Goal: Task Accomplishment & Management: Use online tool/utility

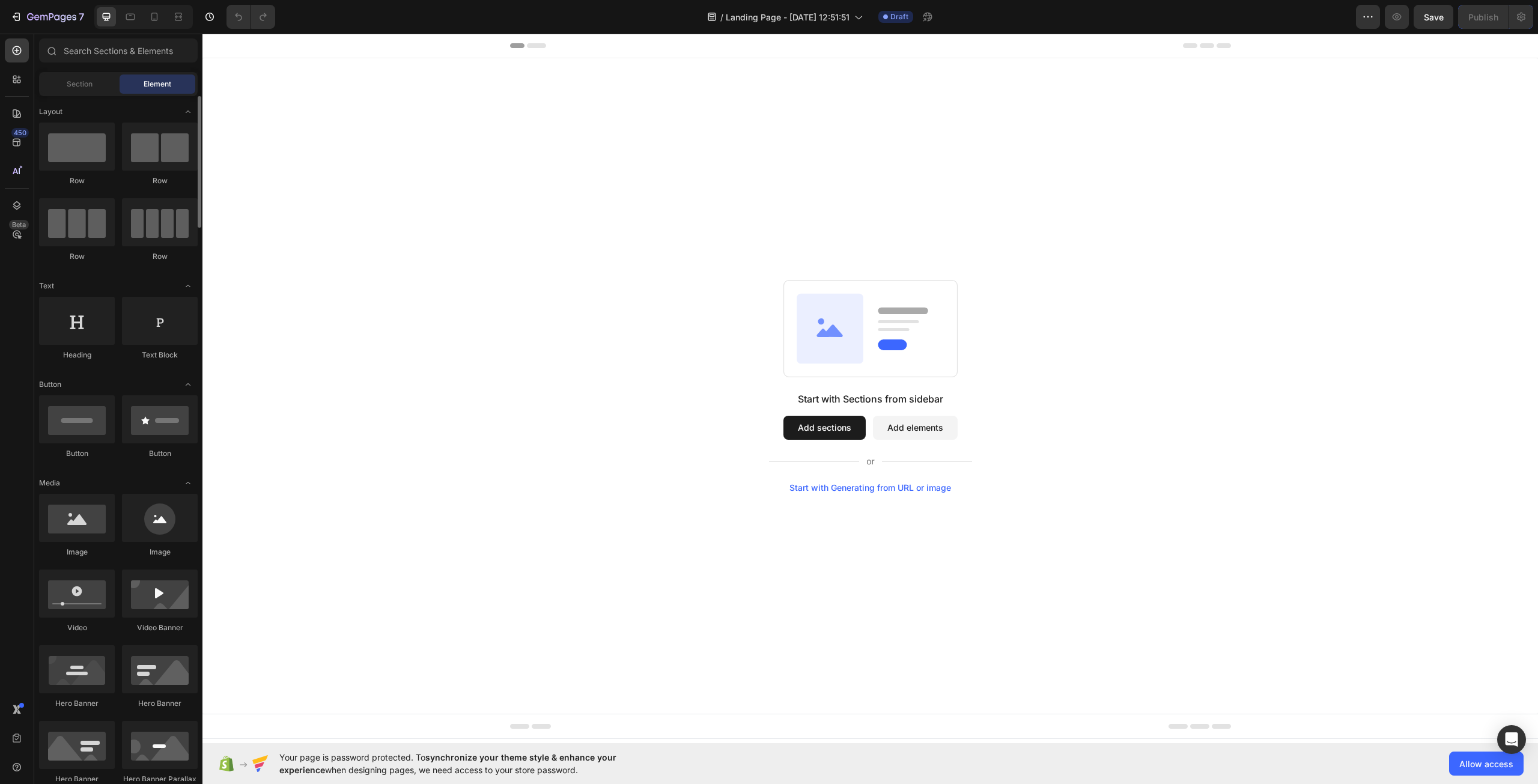
drag, startPoint x: 71, startPoint y: 92, endPoint x: 73, endPoint y: 98, distance: 6.3
click at [73, 98] on div "Sections(18) Elements(83) Section Element Hero Section Product Detail Brands Tr…" at bounding box center [118, 410] width 168 height 742
click at [75, 87] on span "Section" at bounding box center [79, 84] width 26 height 10
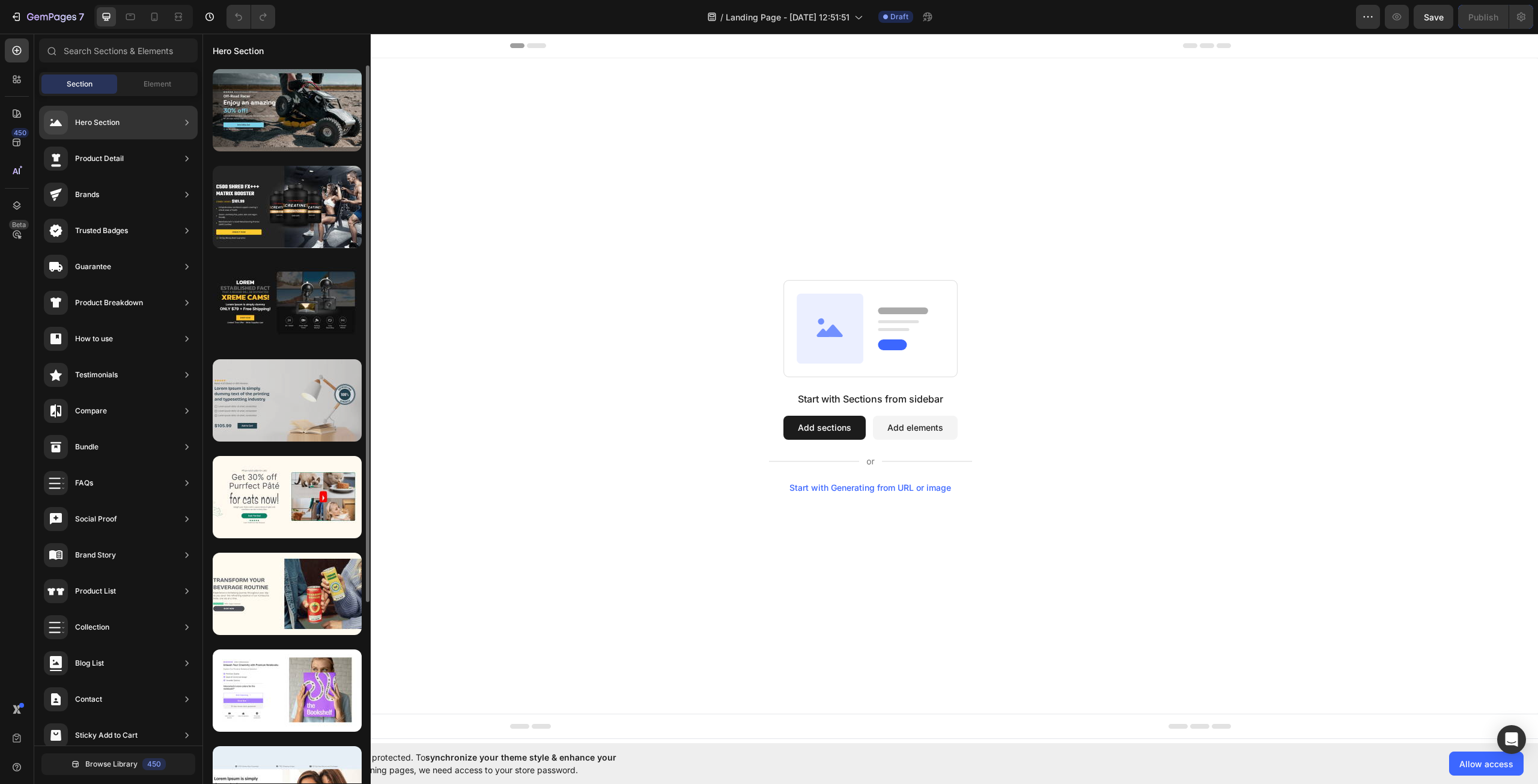
click at [272, 427] on div at bounding box center [287, 400] width 149 height 82
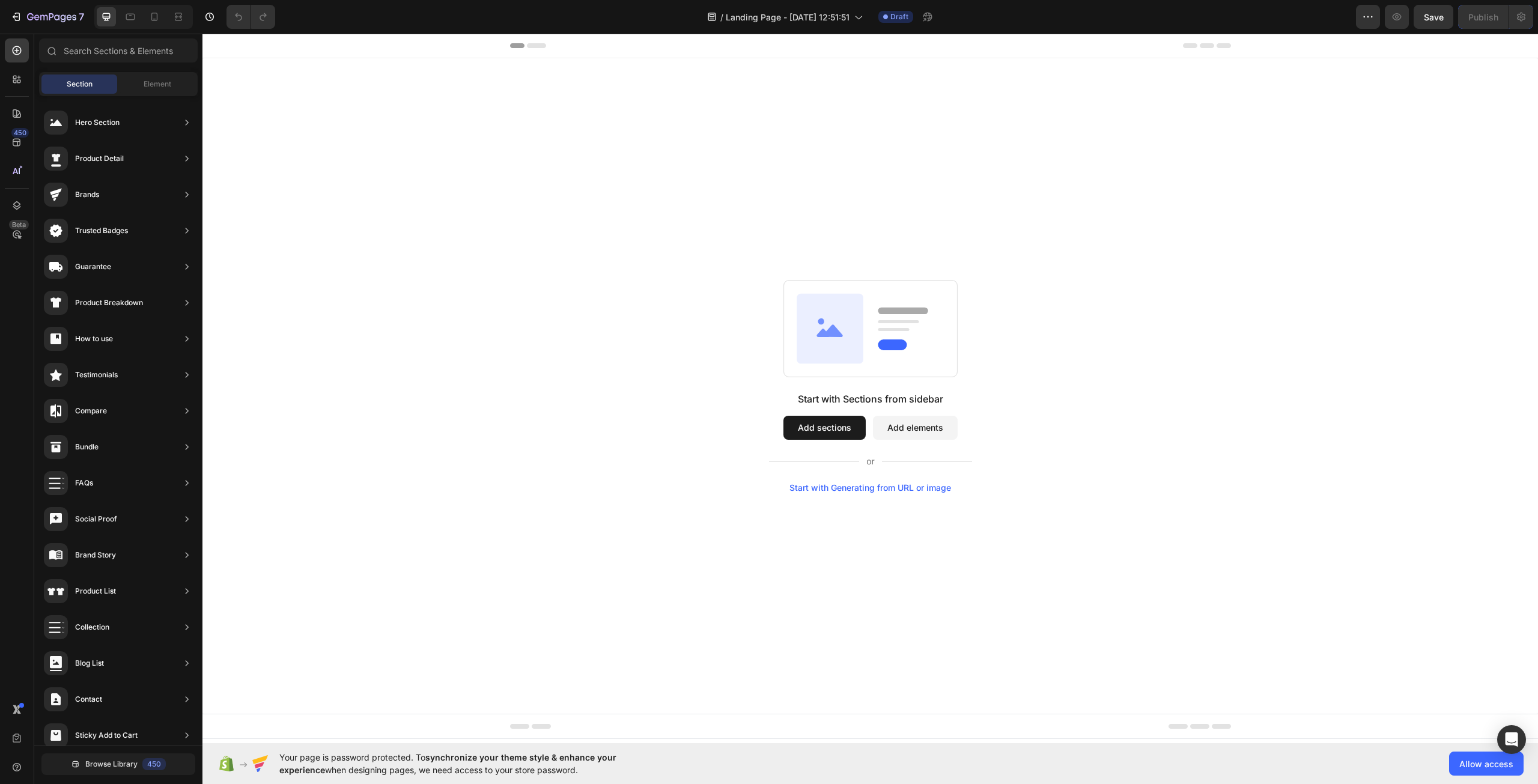
click at [837, 426] on button "Add sections" at bounding box center [825, 427] width 82 height 24
click at [126, 81] on div "Element" at bounding box center [157, 84] width 75 height 19
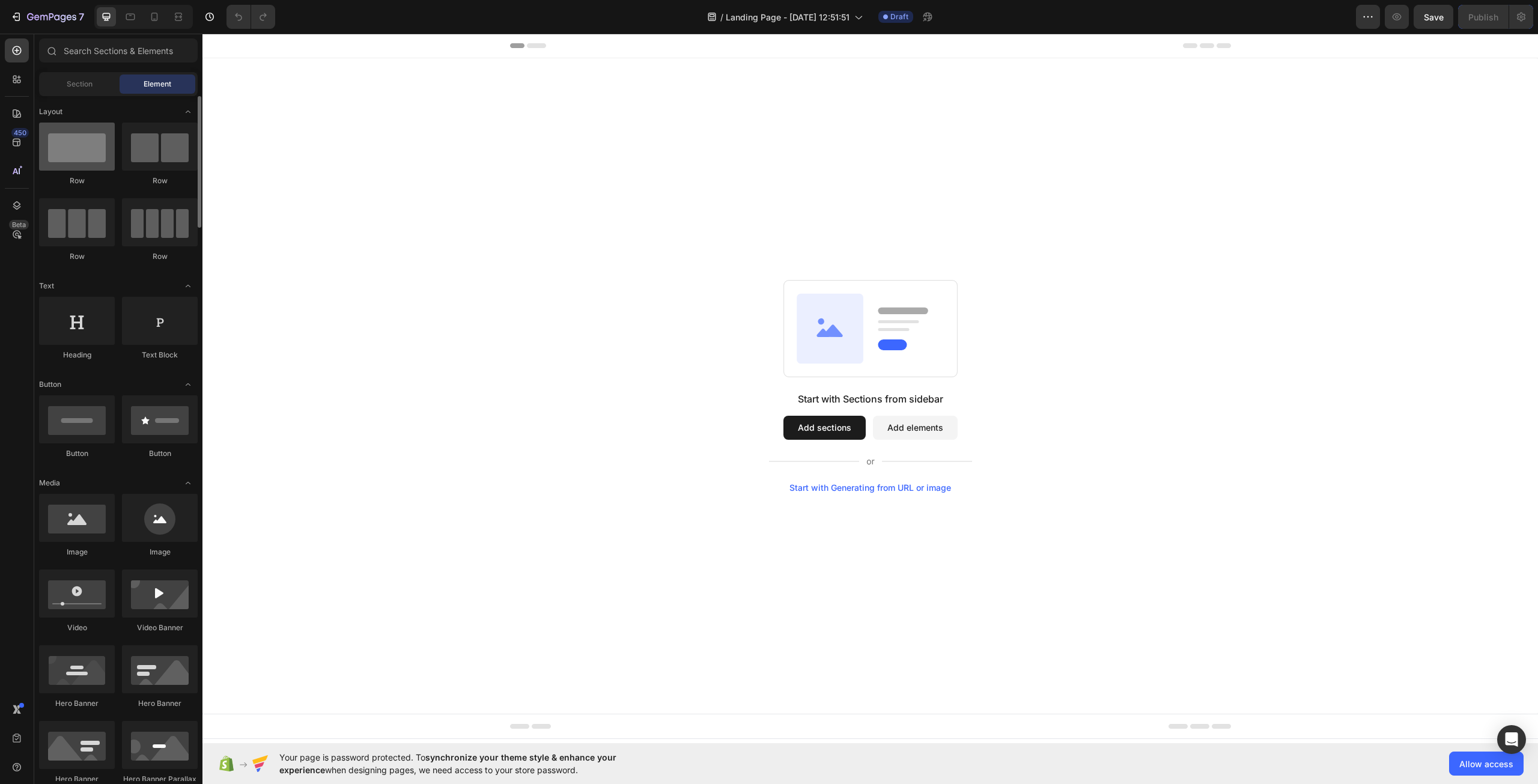
click at [69, 155] on div at bounding box center [76, 146] width 75 height 48
click at [90, 91] on div "Section" at bounding box center [79, 84] width 75 height 19
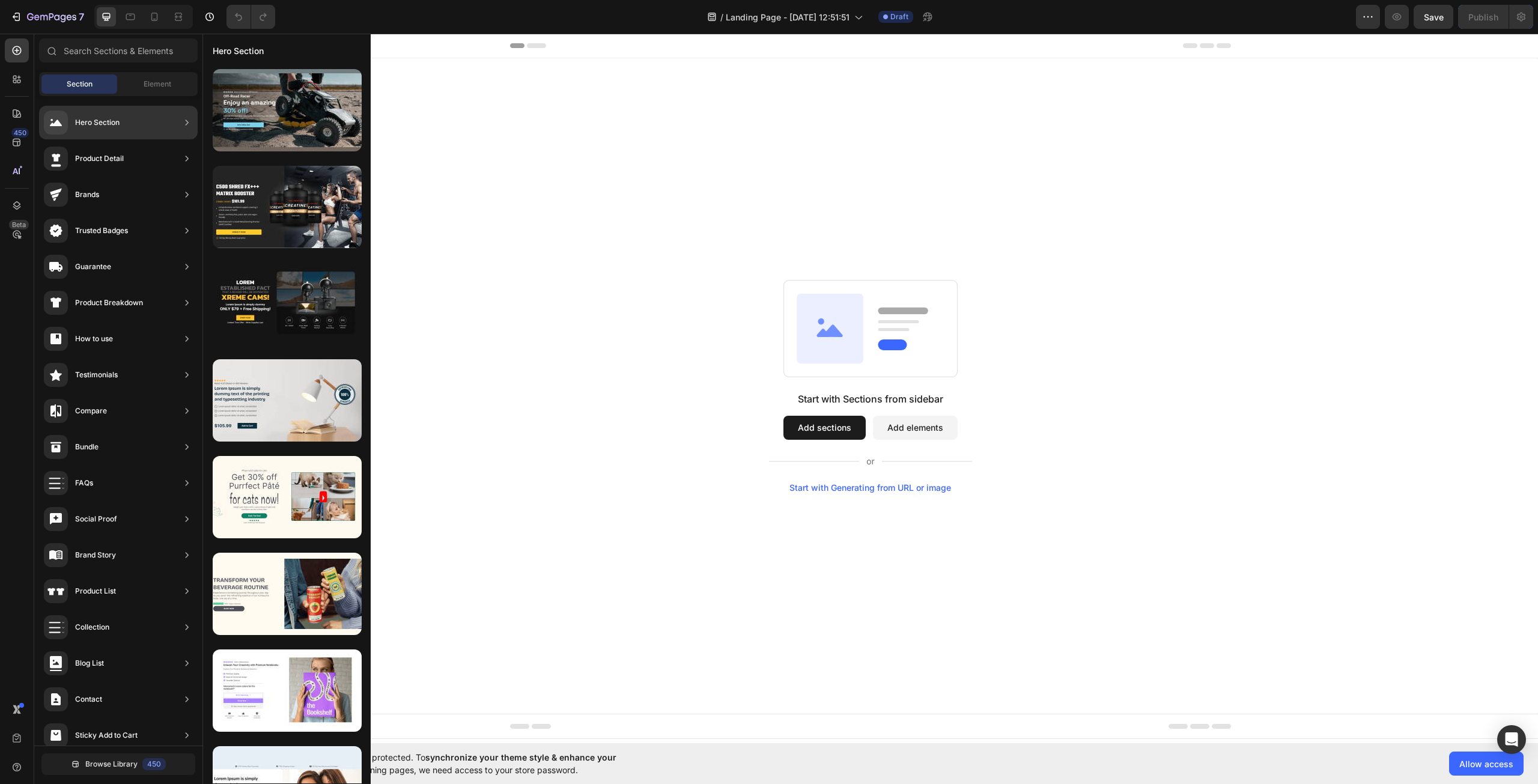
click at [126, 108] on div "Hero Section" at bounding box center [118, 122] width 159 height 34
click at [188, 124] on icon at bounding box center [187, 122] width 12 height 12
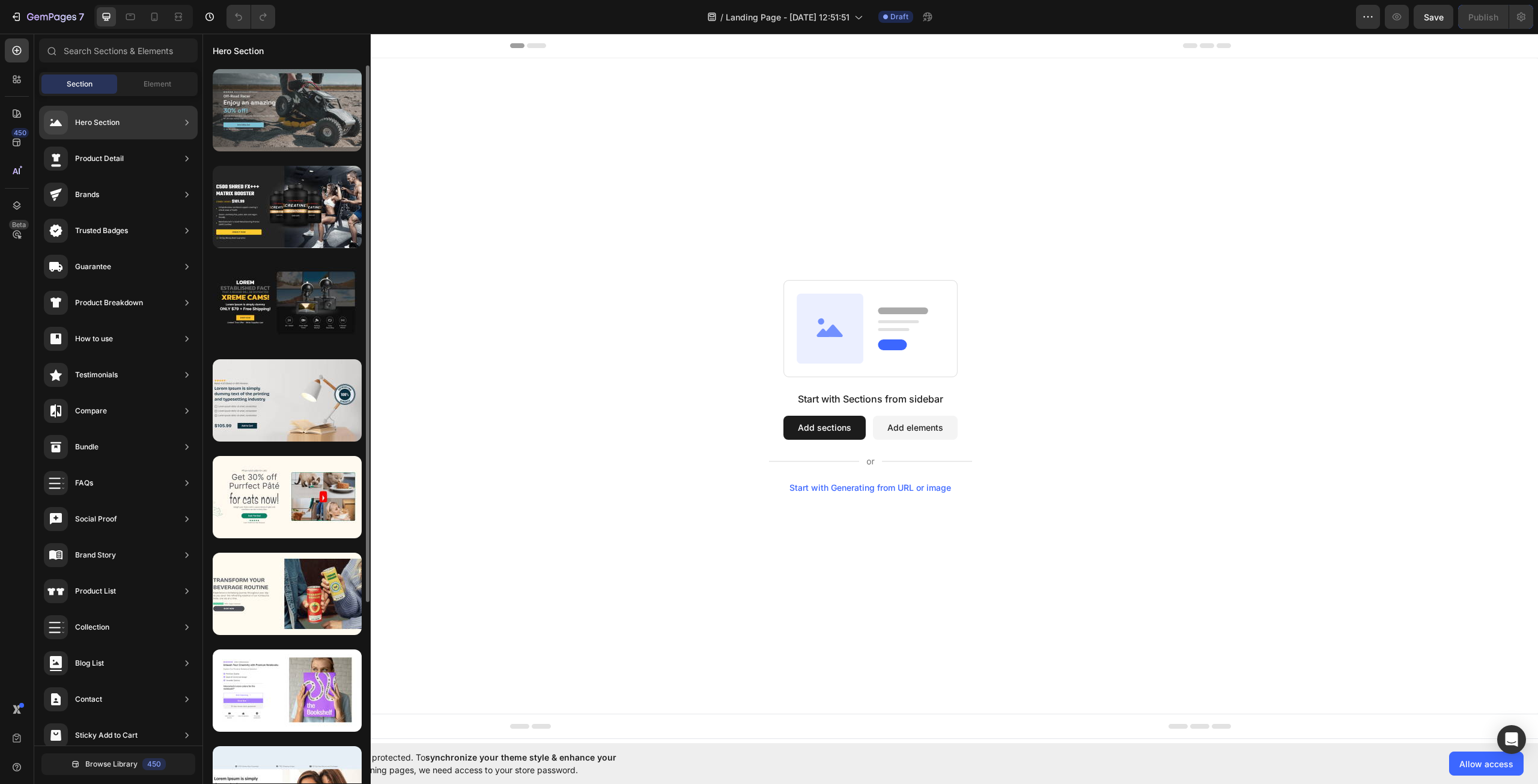
click at [314, 121] on div at bounding box center [287, 110] width 149 height 82
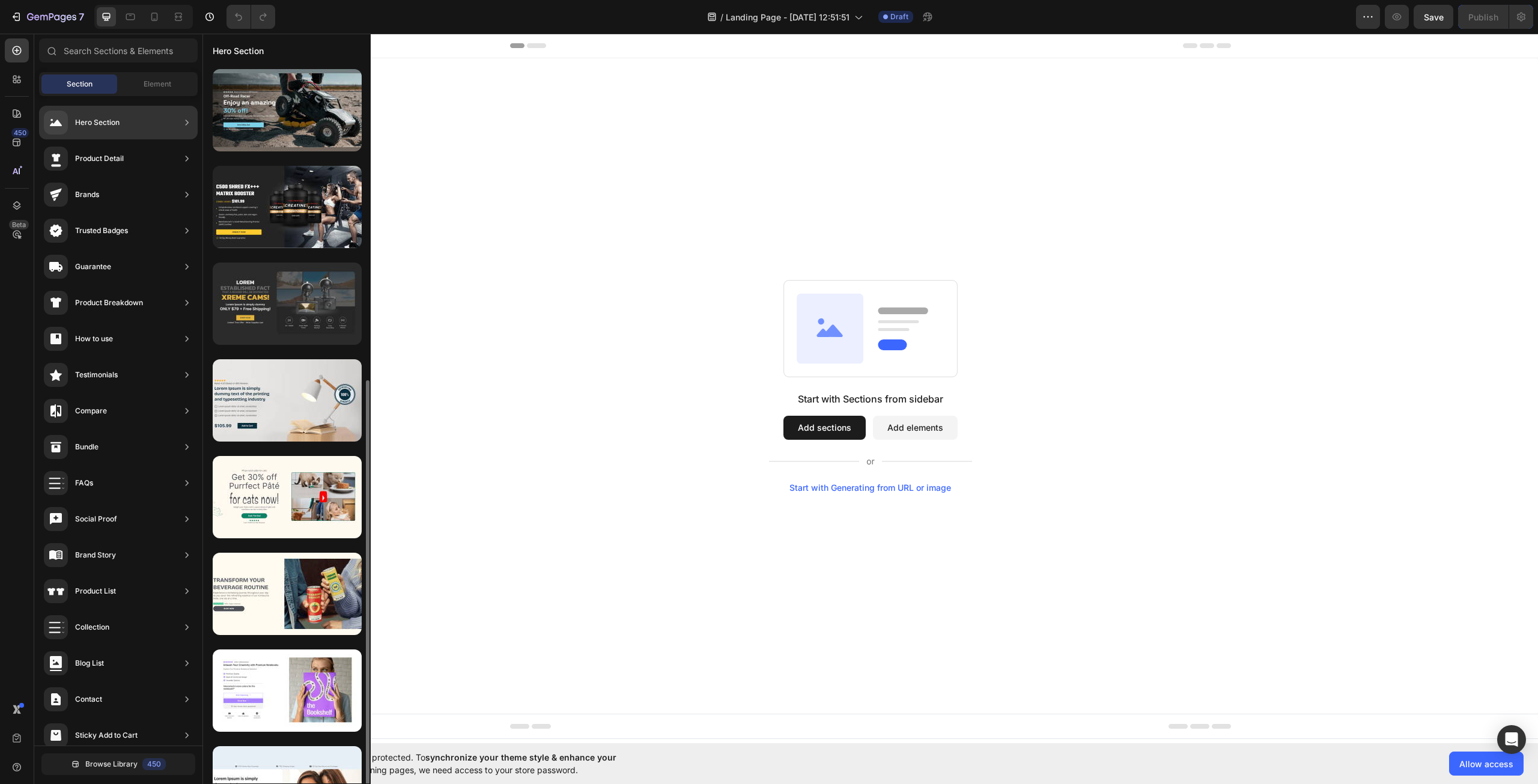
scroll to position [181, 0]
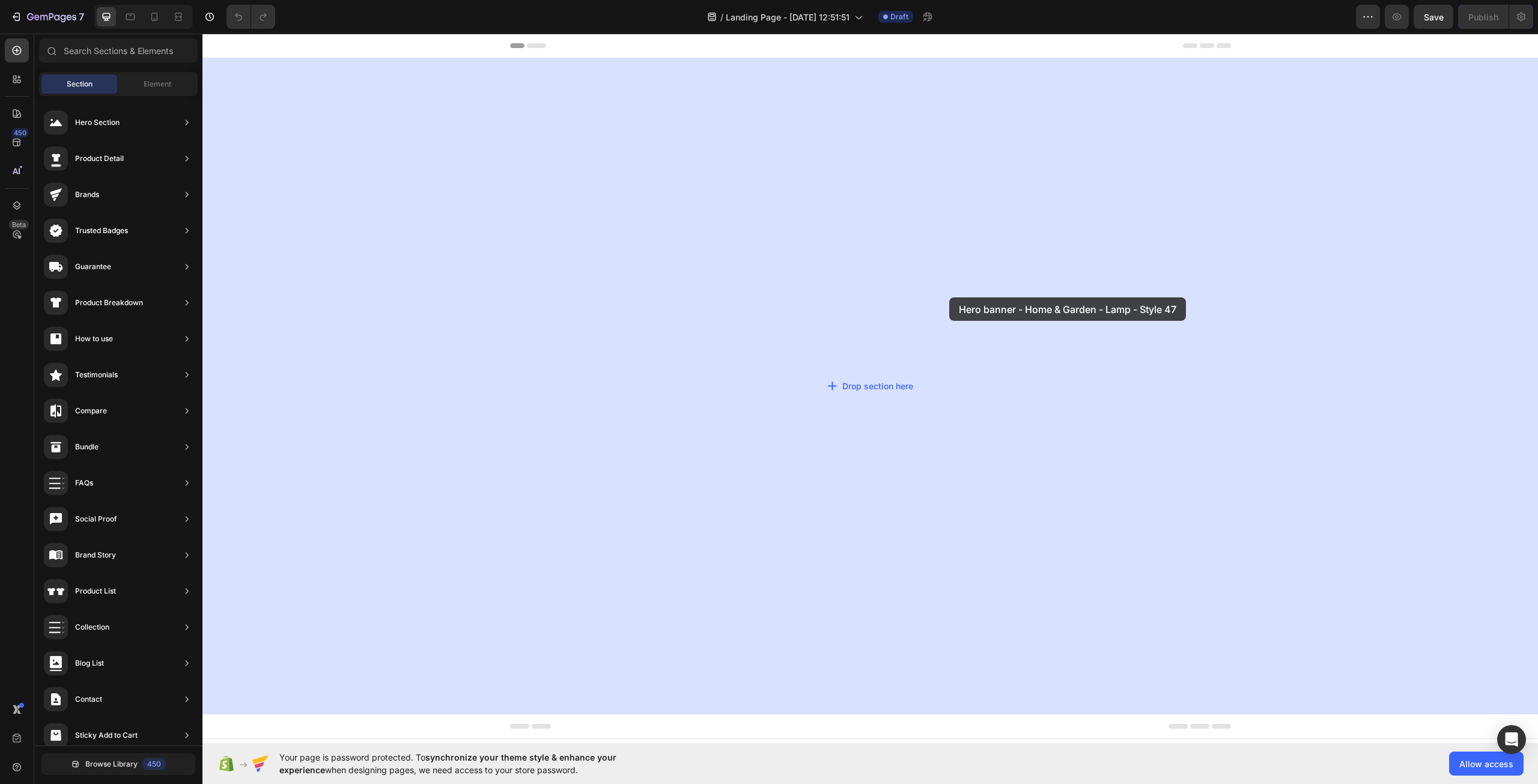
drag, startPoint x: 506, startPoint y: 251, endPoint x: 949, endPoint y: 297, distance: 445.4
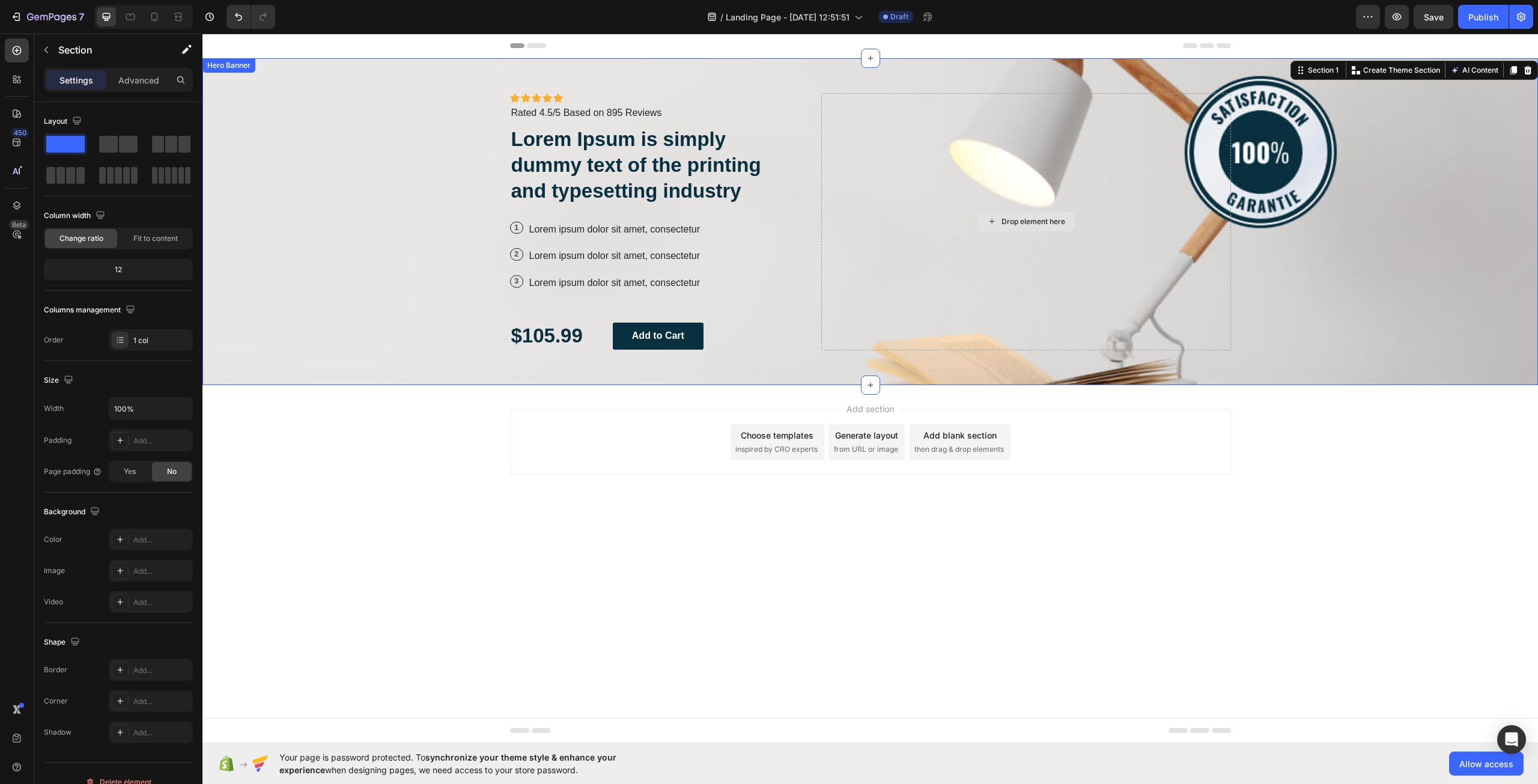
click at [822, 195] on div "Drop element here" at bounding box center [1025, 222] width 409 height 257
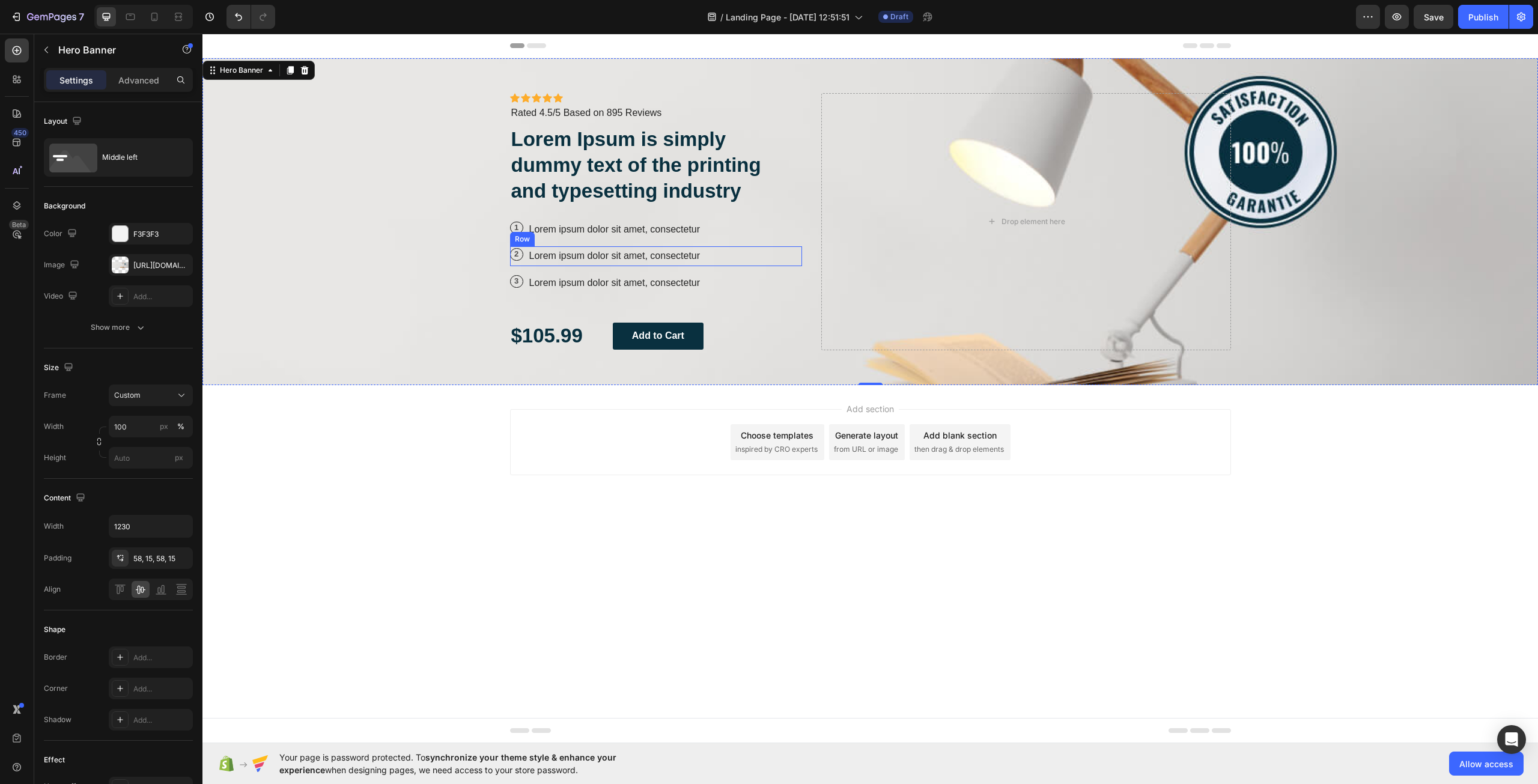
click at [771, 244] on div "Icon Icon Icon Icon Icon Icon List Icon Icon Icon Icon Icon Icon List Rated 4.5…" at bounding box center [656, 222] width 293 height 257
click at [1322, 276] on div "Background Image" at bounding box center [870, 222] width 1336 height 327
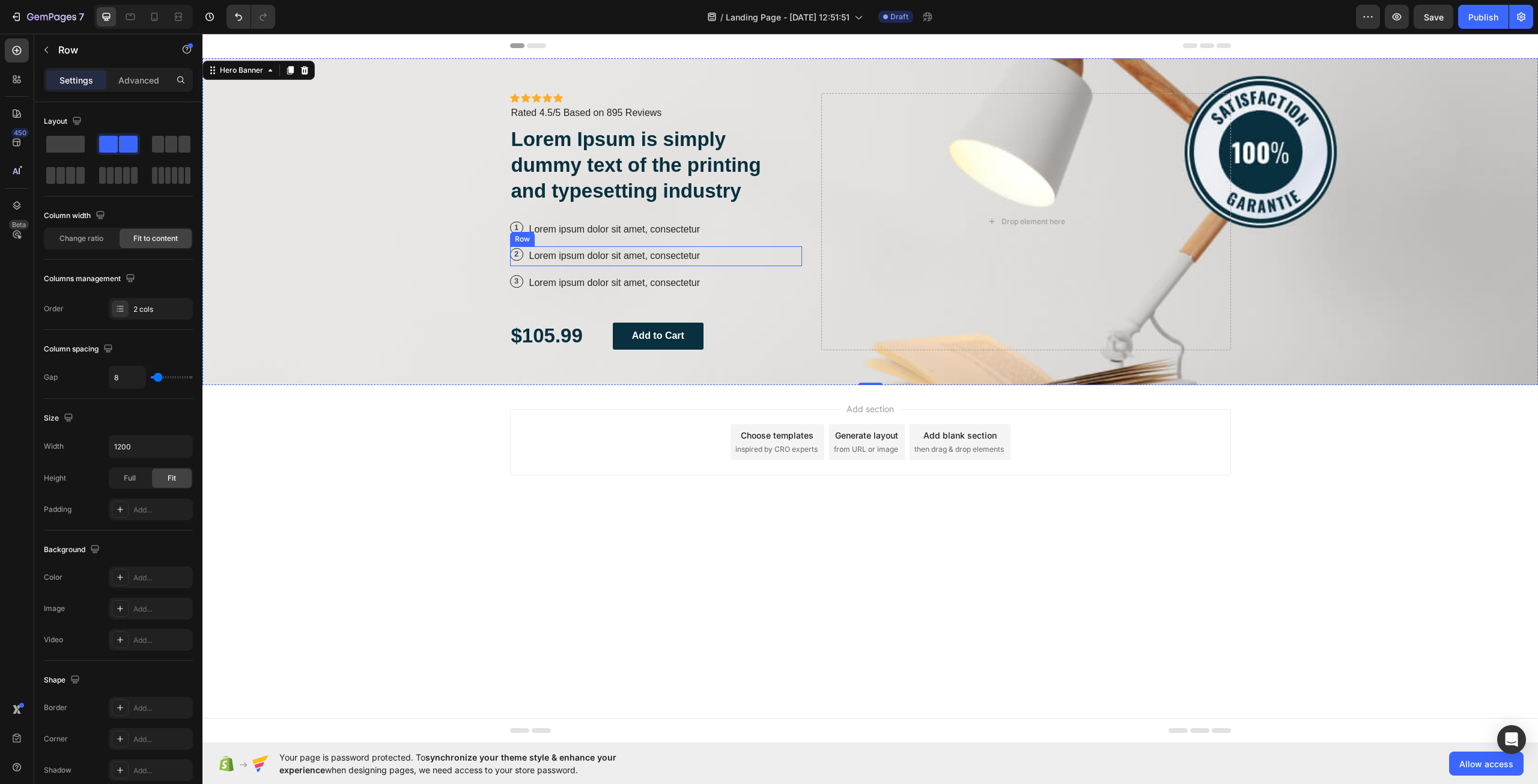
click at [799, 261] on div "2 Text Block Row Lorem ipsum dolor sit amet, consectetur Text Block Row" at bounding box center [656, 256] width 293 height 20
click at [300, 144] on div "Background Image" at bounding box center [870, 222] width 1336 height 327
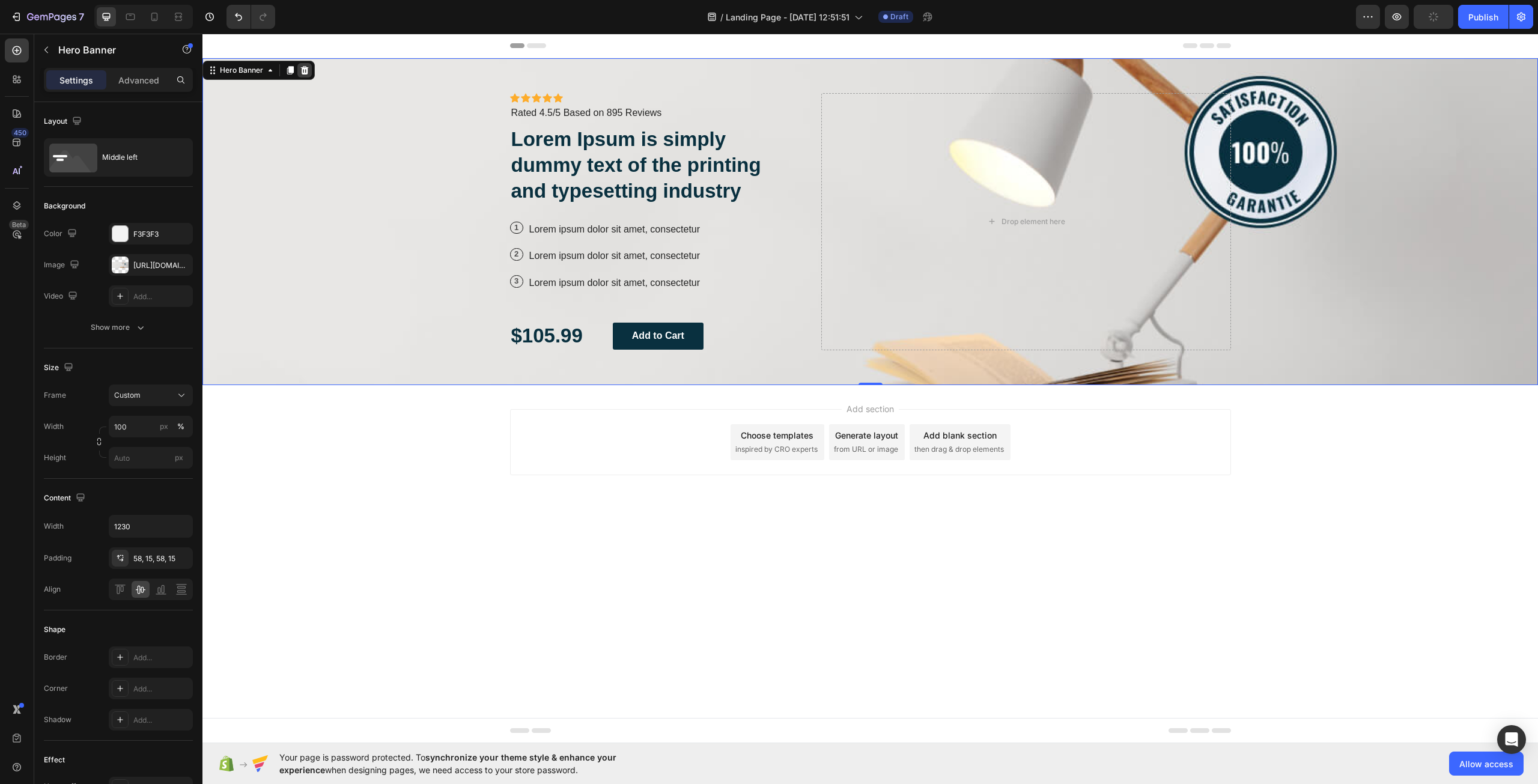
click at [307, 72] on icon at bounding box center [304, 70] width 7 height 8
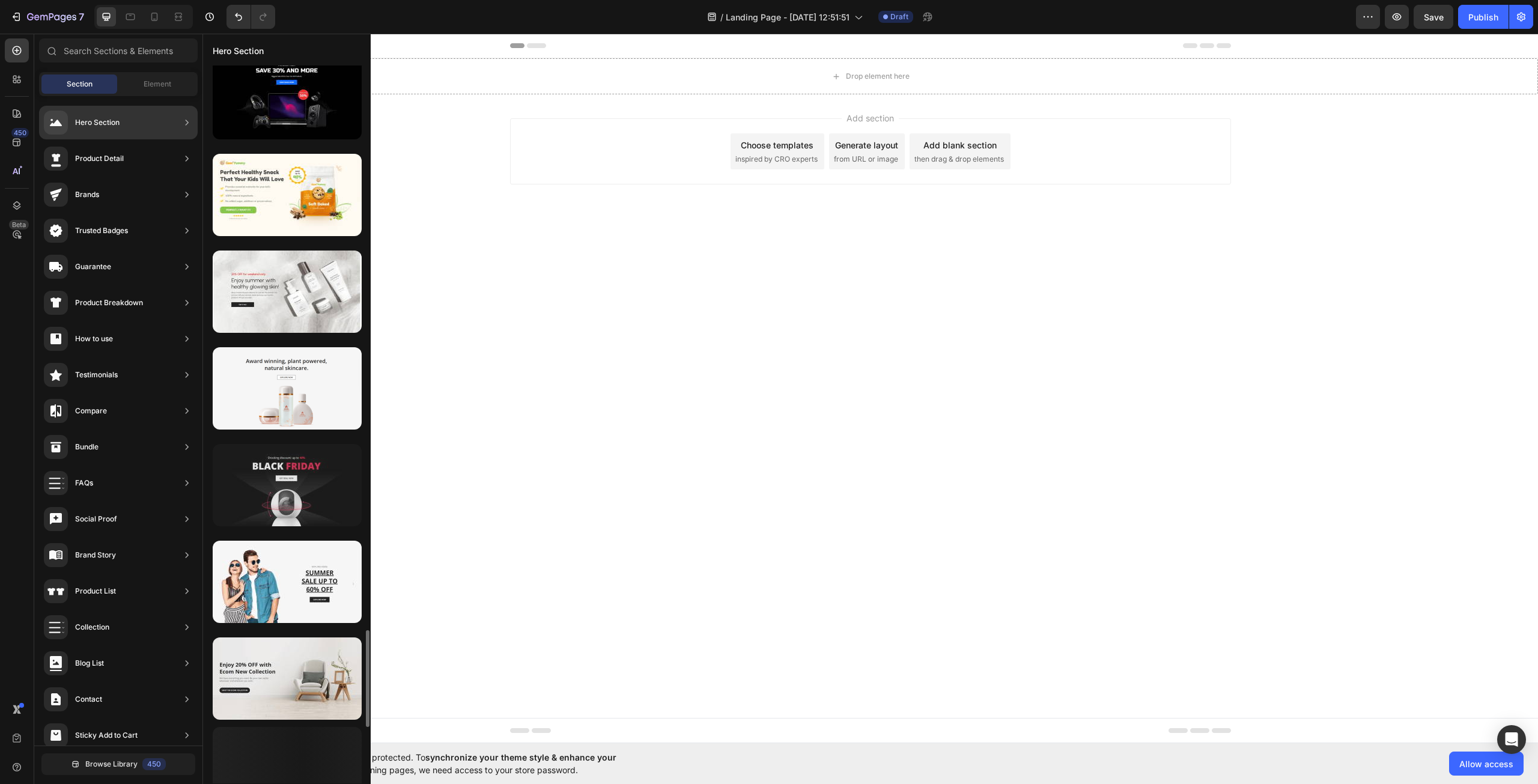
scroll to position [4230, 0]
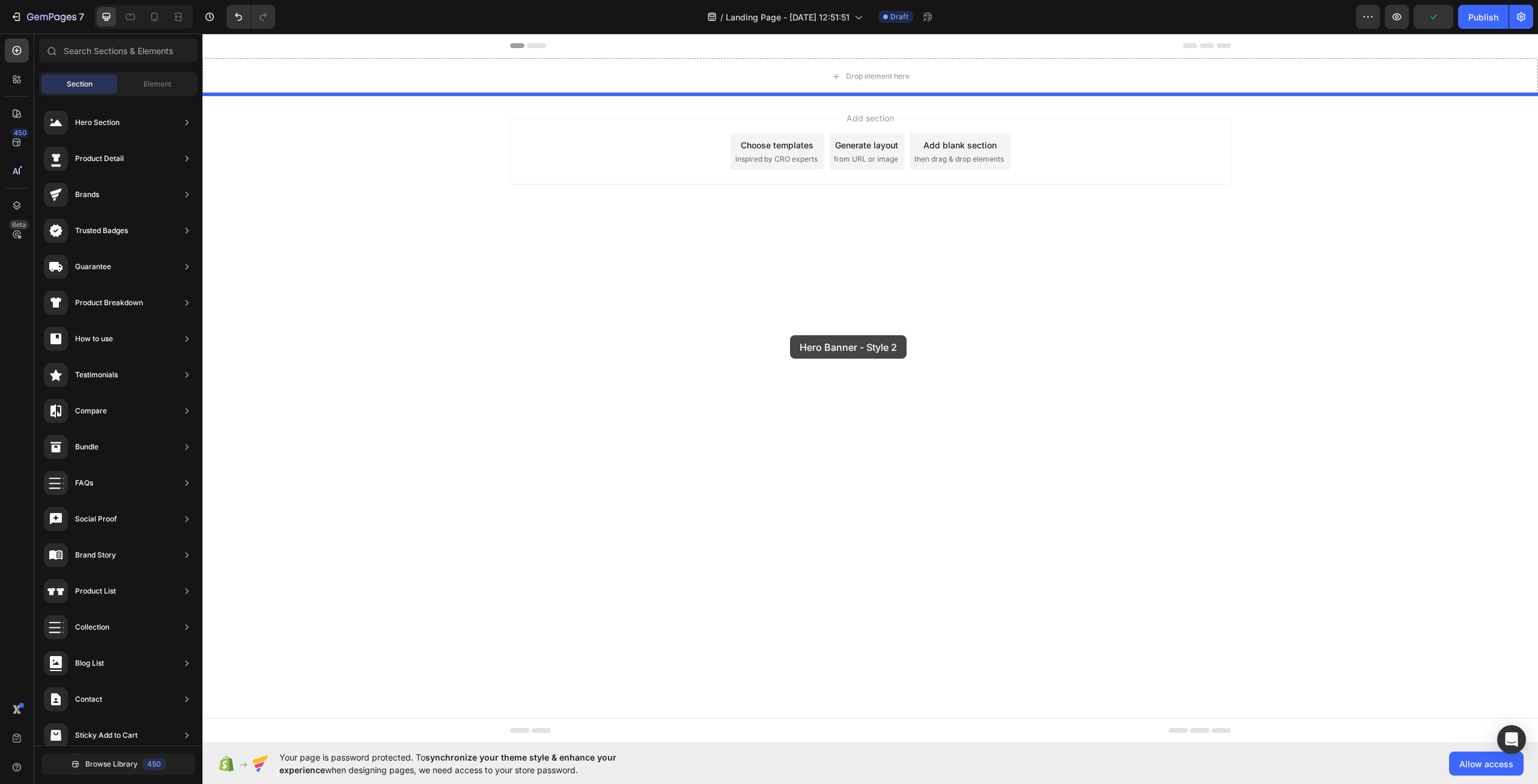
drag, startPoint x: 381, startPoint y: 579, endPoint x: 793, endPoint y: 333, distance: 479.9
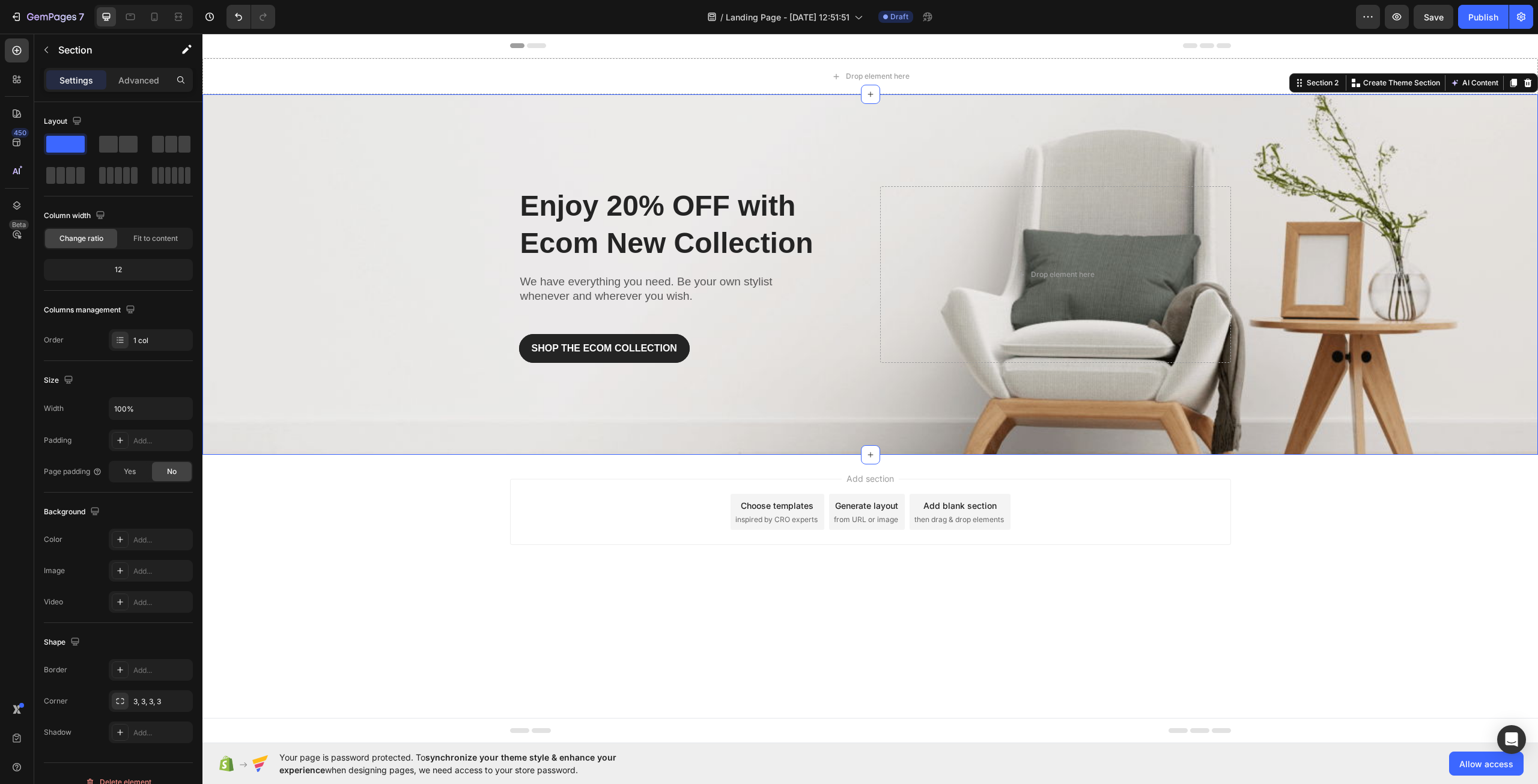
drag, startPoint x: 872, startPoint y: 451, endPoint x: 806, endPoint y: 636, distance: 196.4
click at [830, 656] on body "Header Drop element here Section 1 Enjoy 20% OFF with Ecom New Collection Headi…" at bounding box center [870, 388] width 1336 height 709
click at [48, 51] on icon "button" at bounding box center [46, 49] width 10 height 10
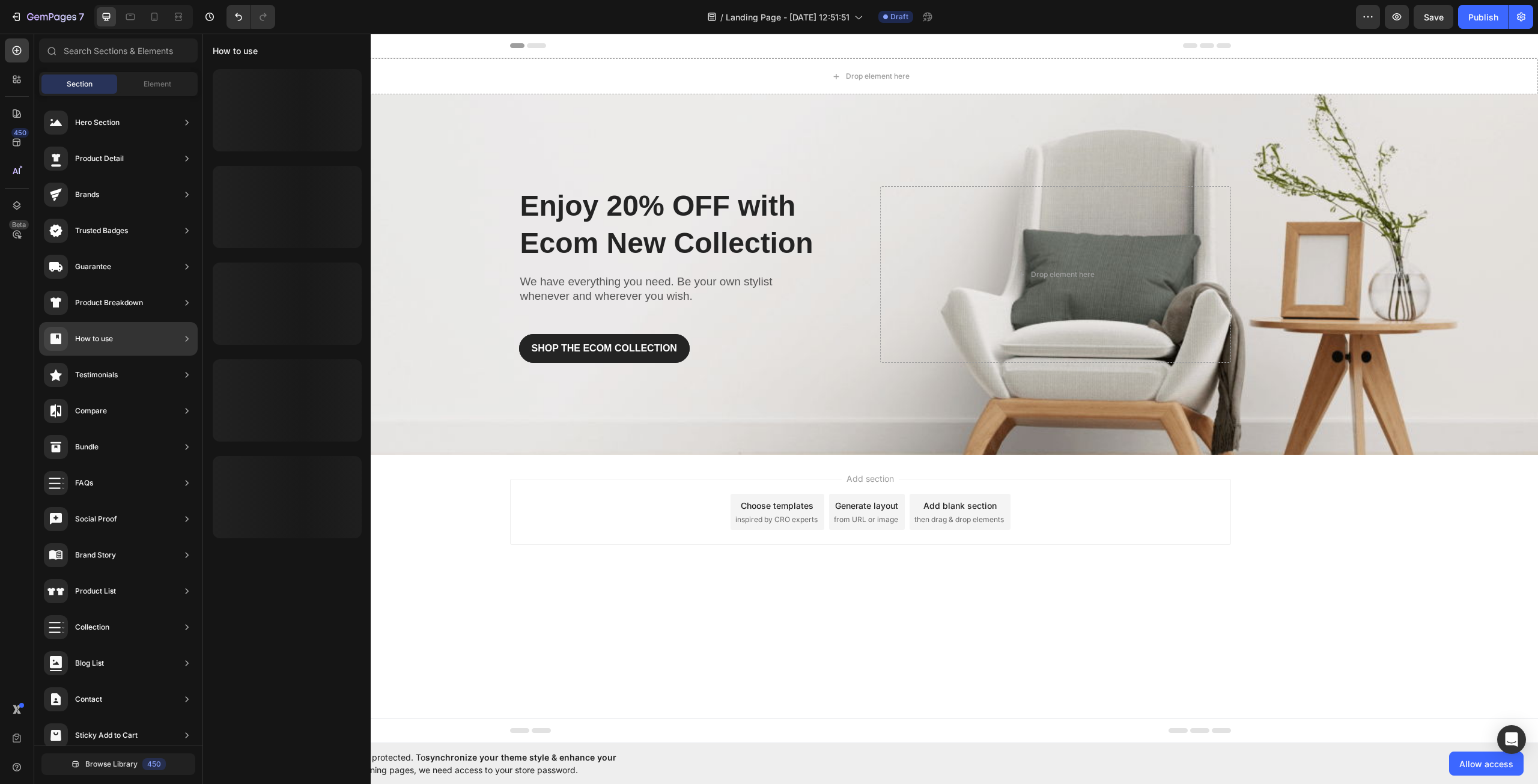
scroll to position [0, 0]
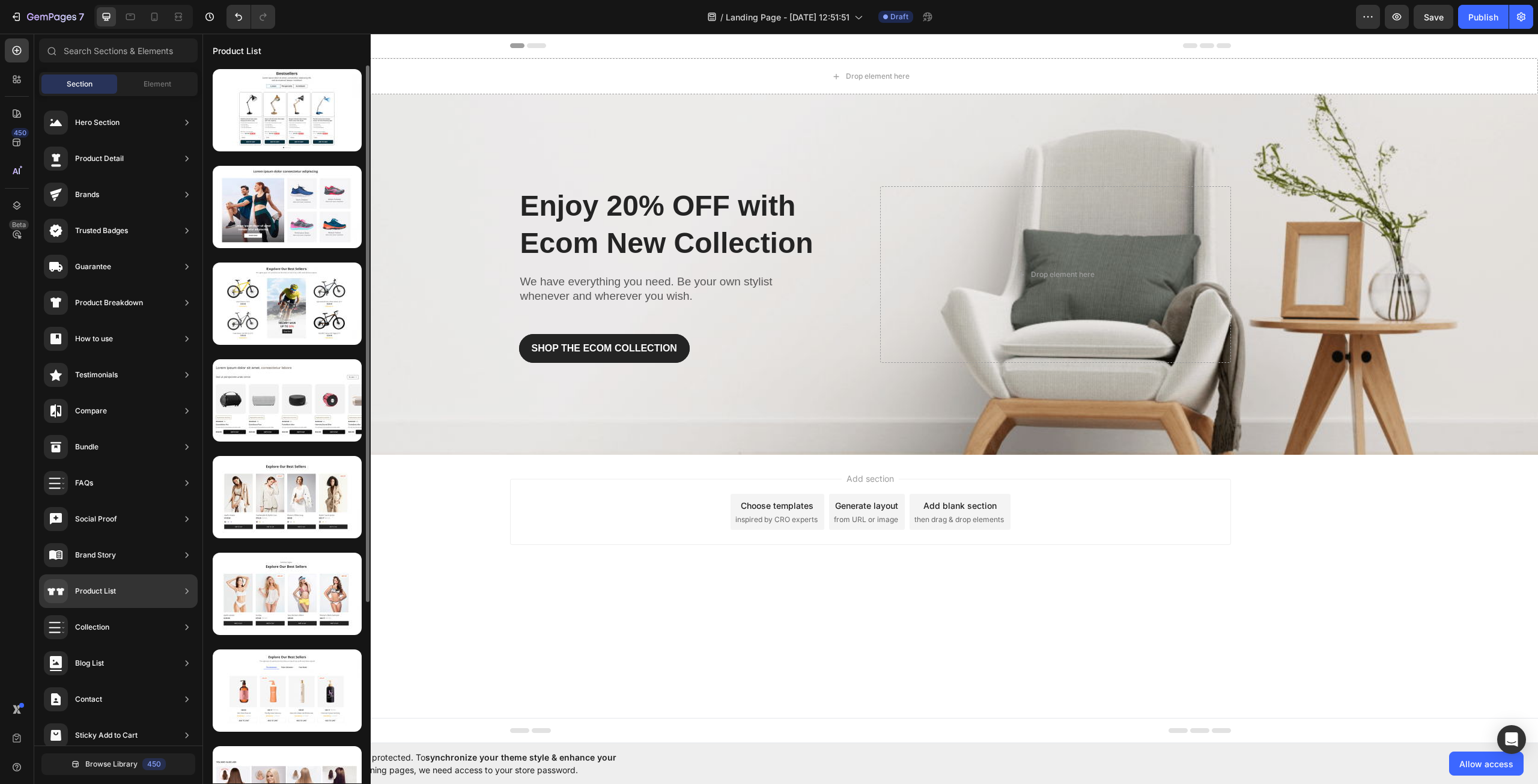
click at [127, 590] on div "Product List" at bounding box center [118, 591] width 159 height 34
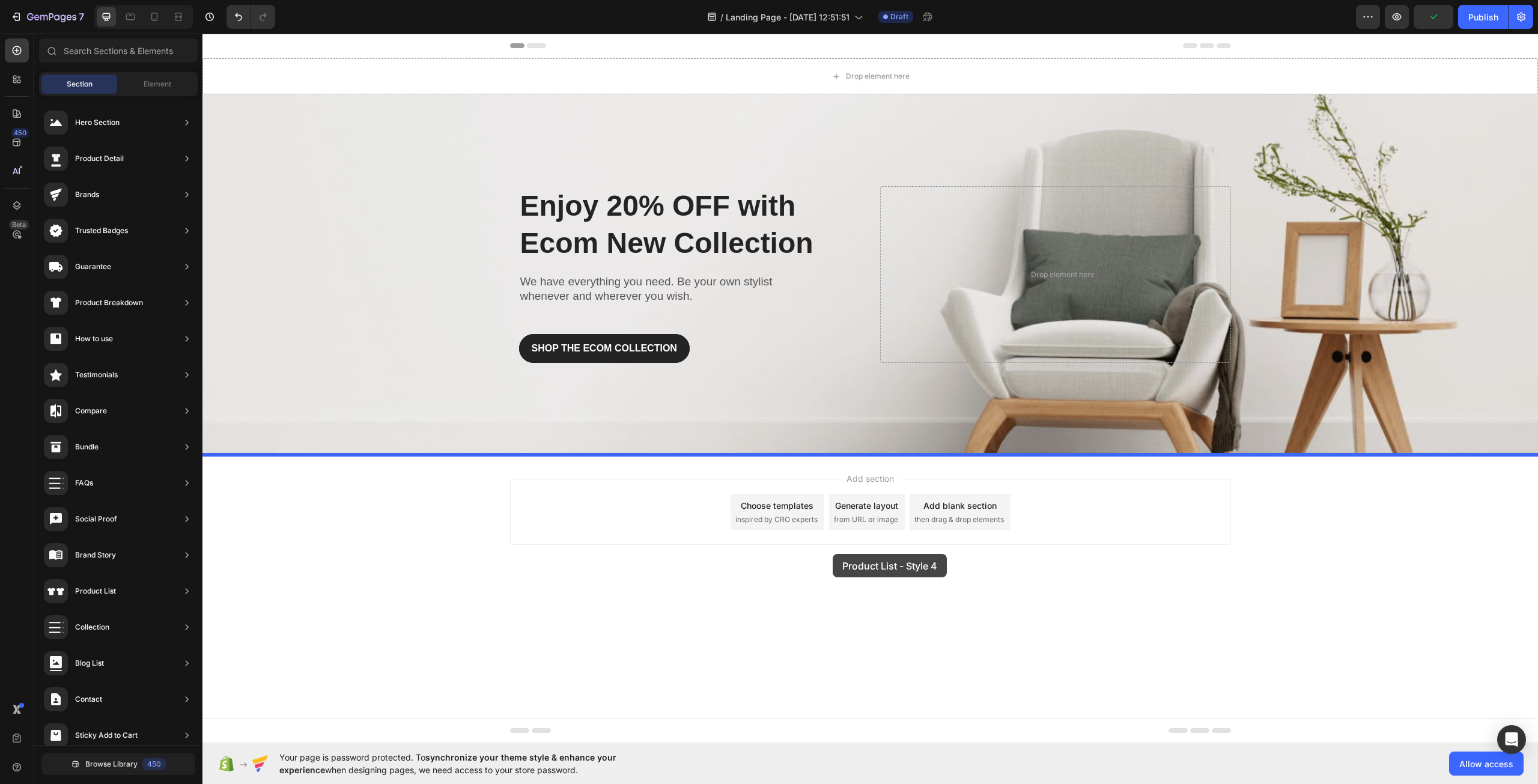
drag, startPoint x: 481, startPoint y: 621, endPoint x: 836, endPoint y: 560, distance: 360.2
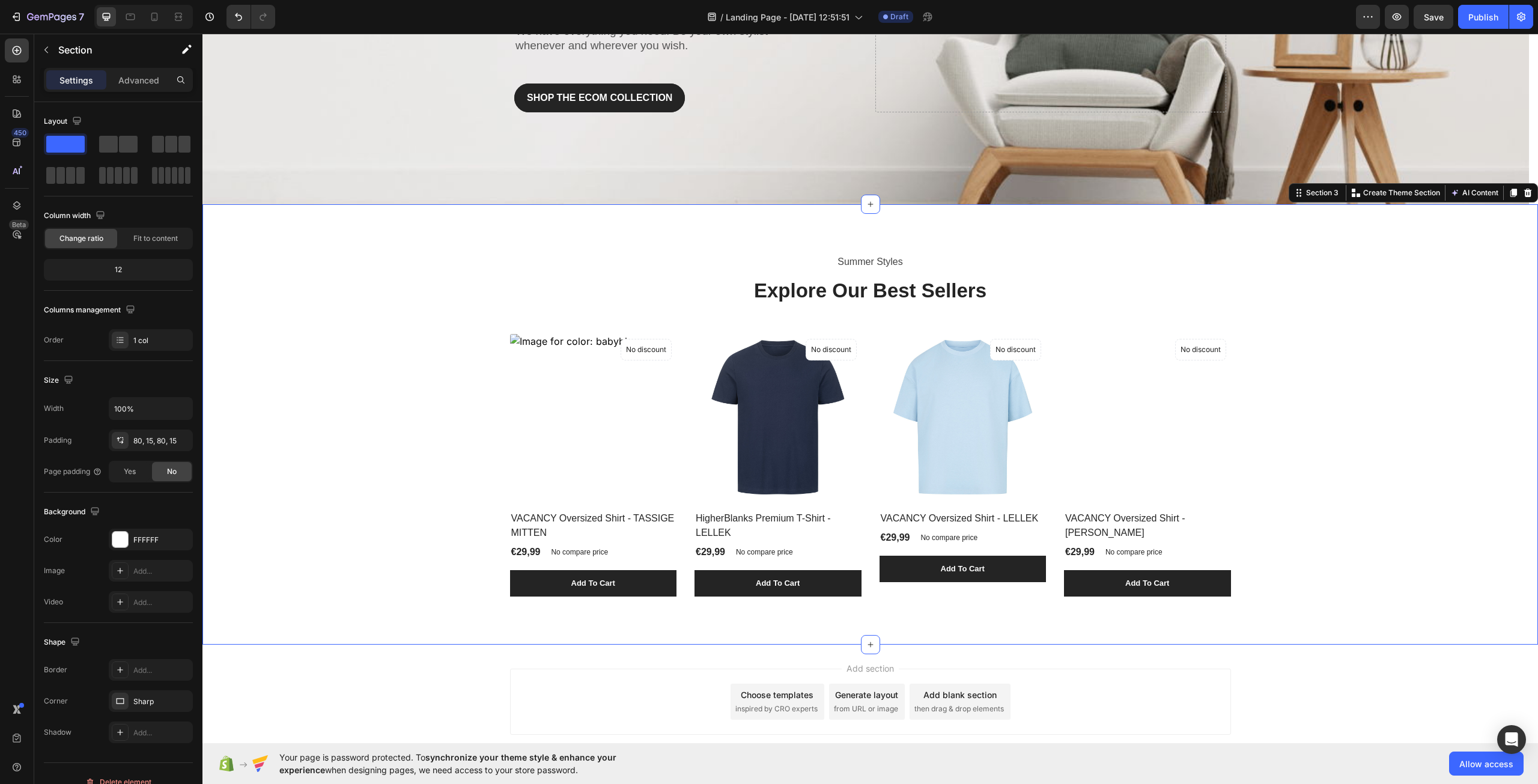
scroll to position [85, 0]
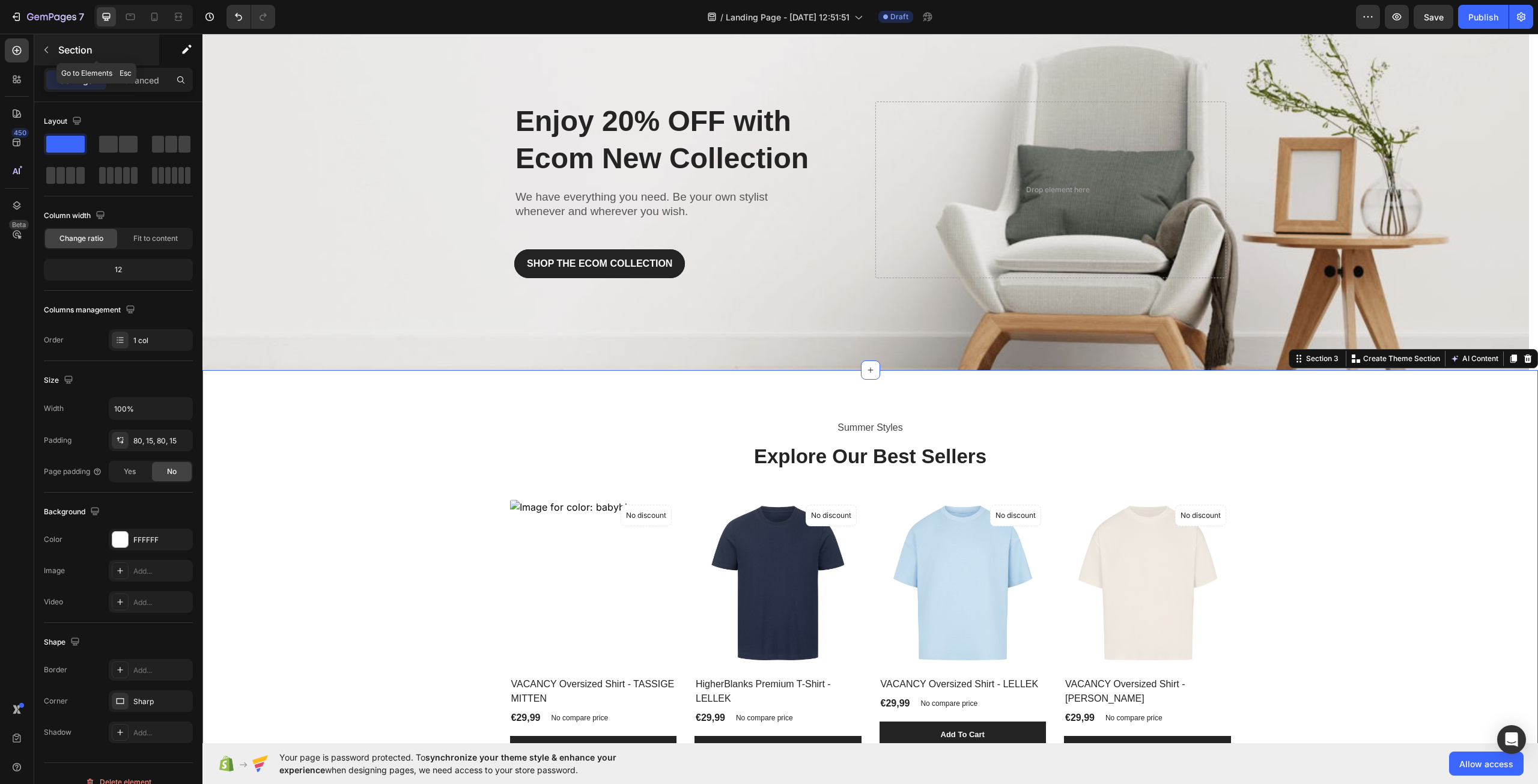
click at [47, 46] on icon "button" at bounding box center [46, 49] width 10 height 10
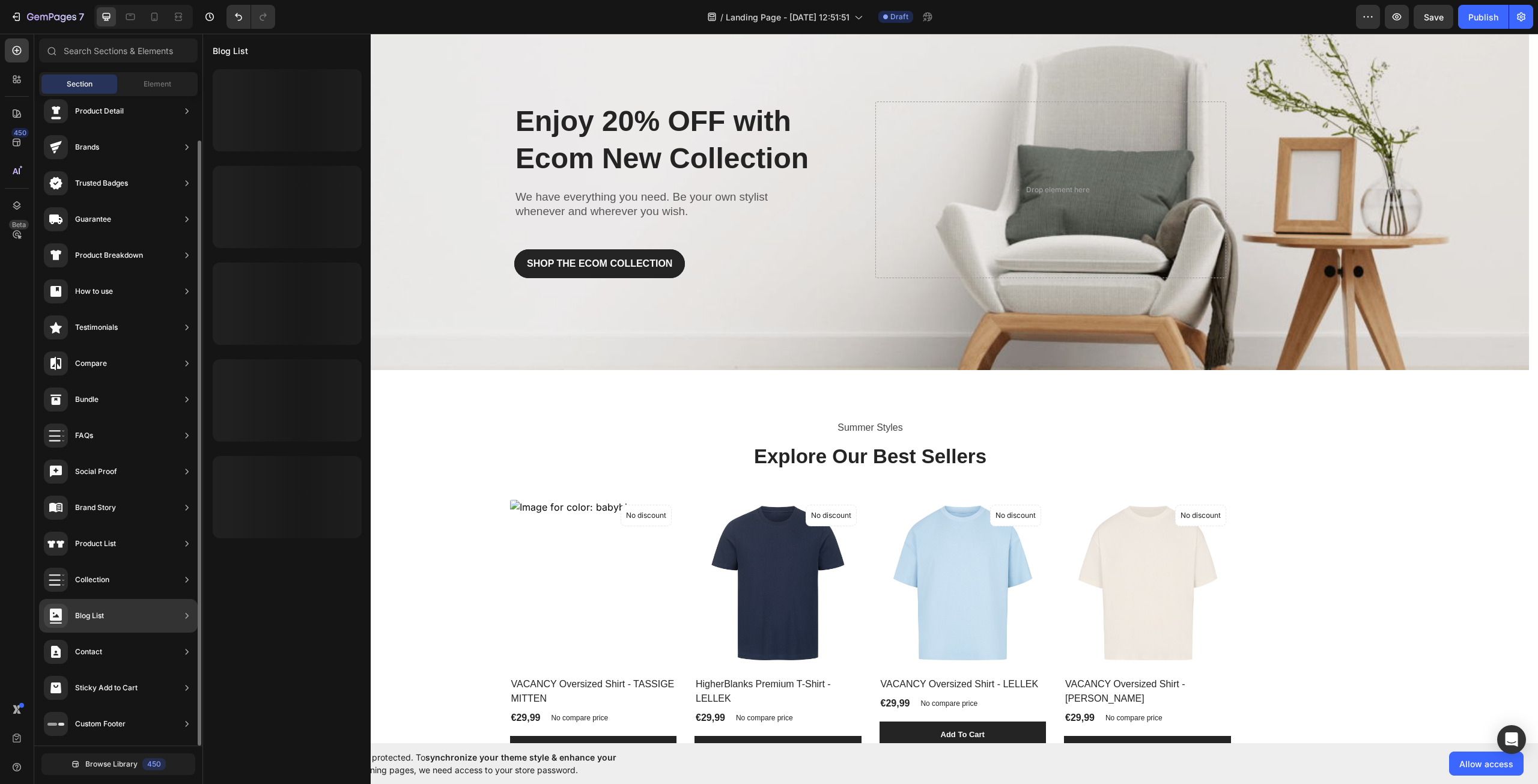
scroll to position [0, 0]
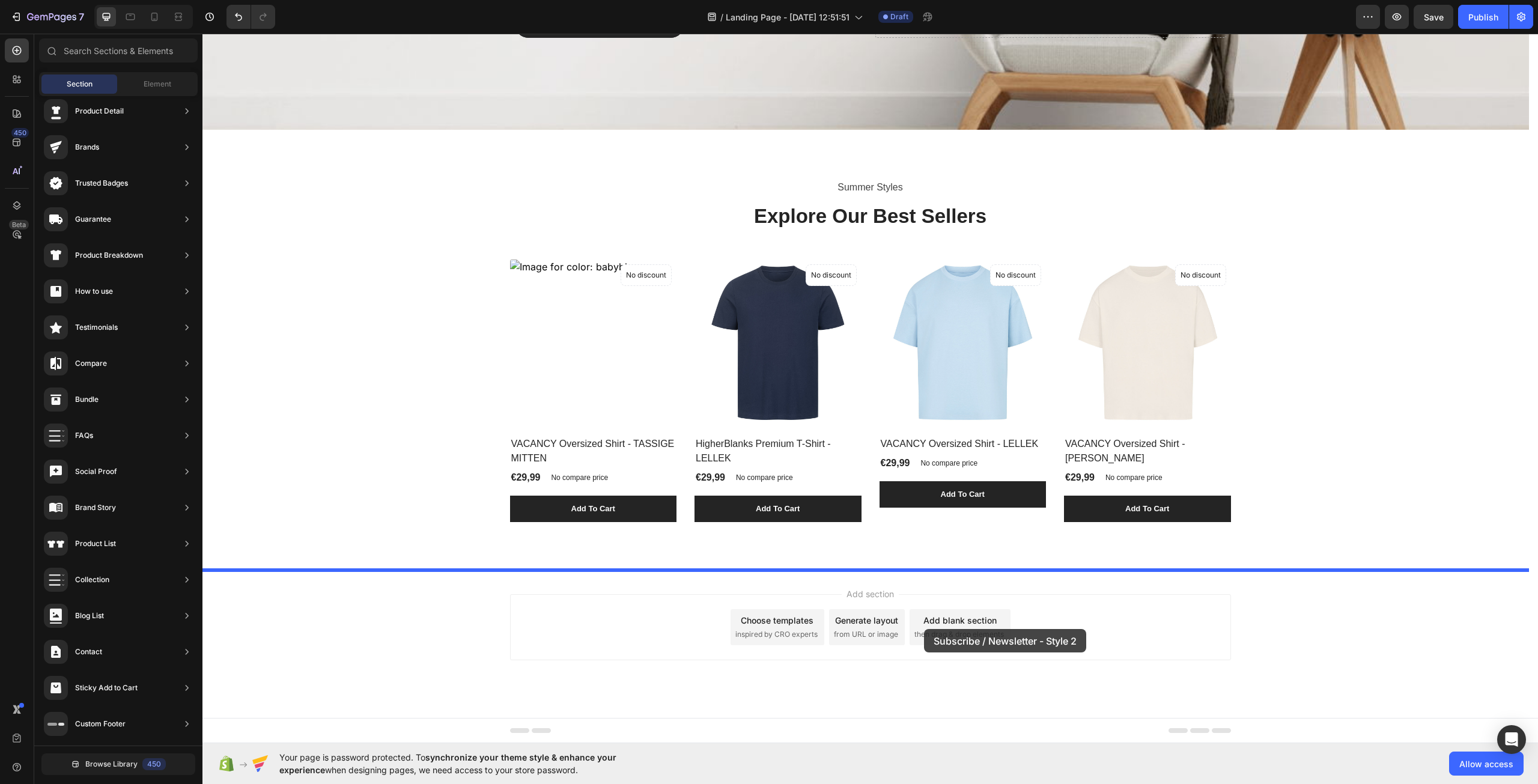
drag, startPoint x: 497, startPoint y: 341, endPoint x: 924, endPoint y: 629, distance: 515.0
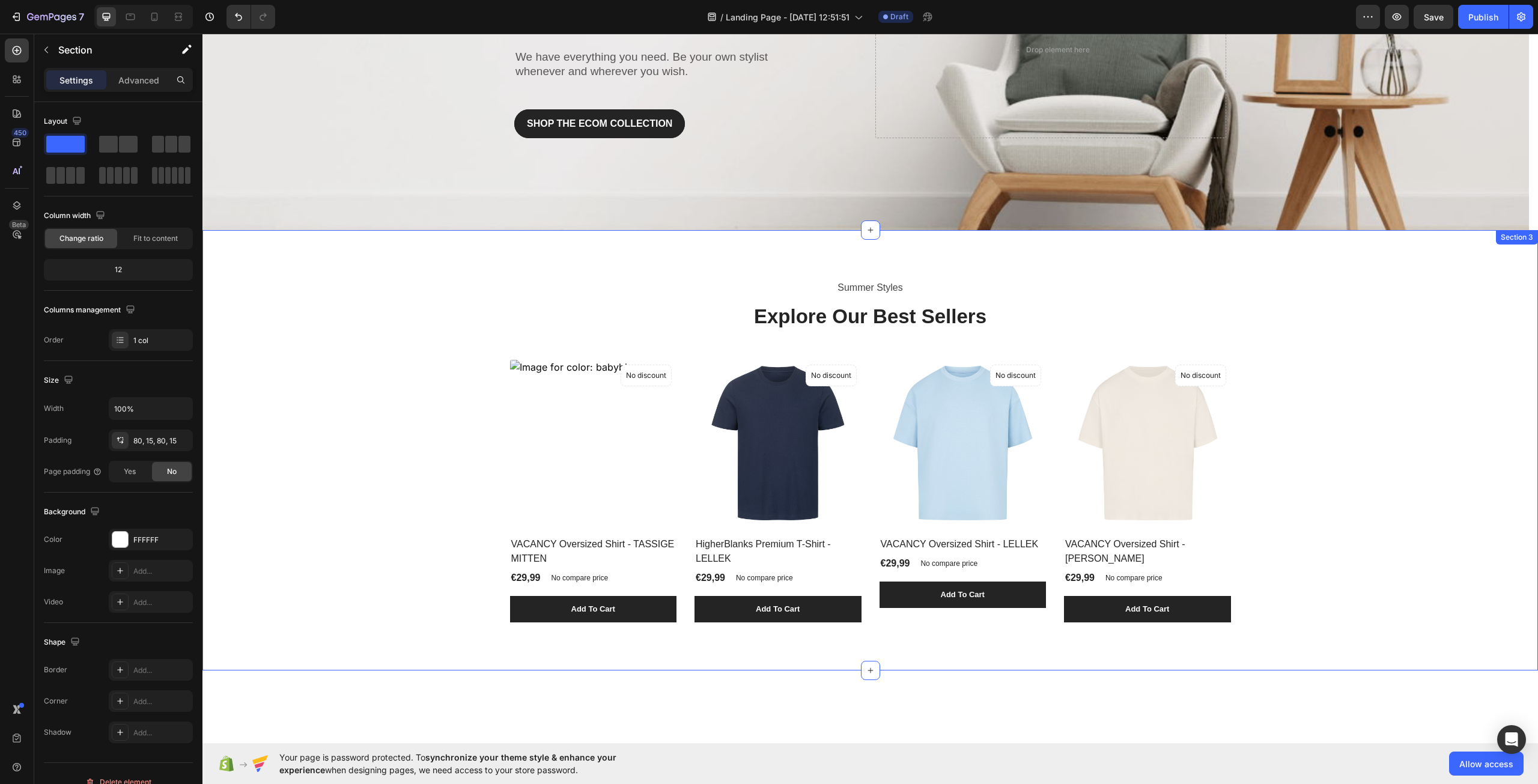
scroll to position [137, 0]
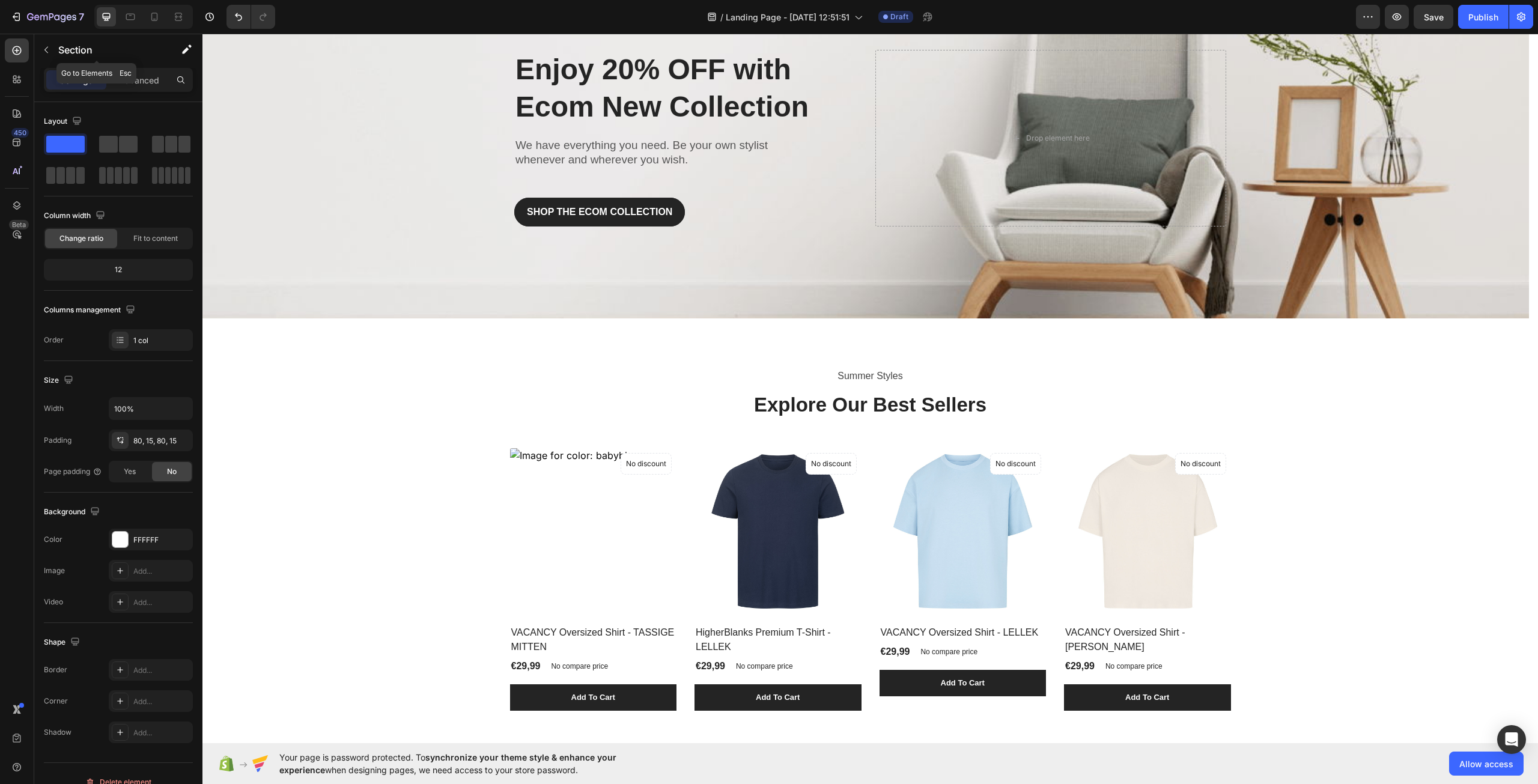
click at [50, 48] on icon "button" at bounding box center [46, 49] width 10 height 10
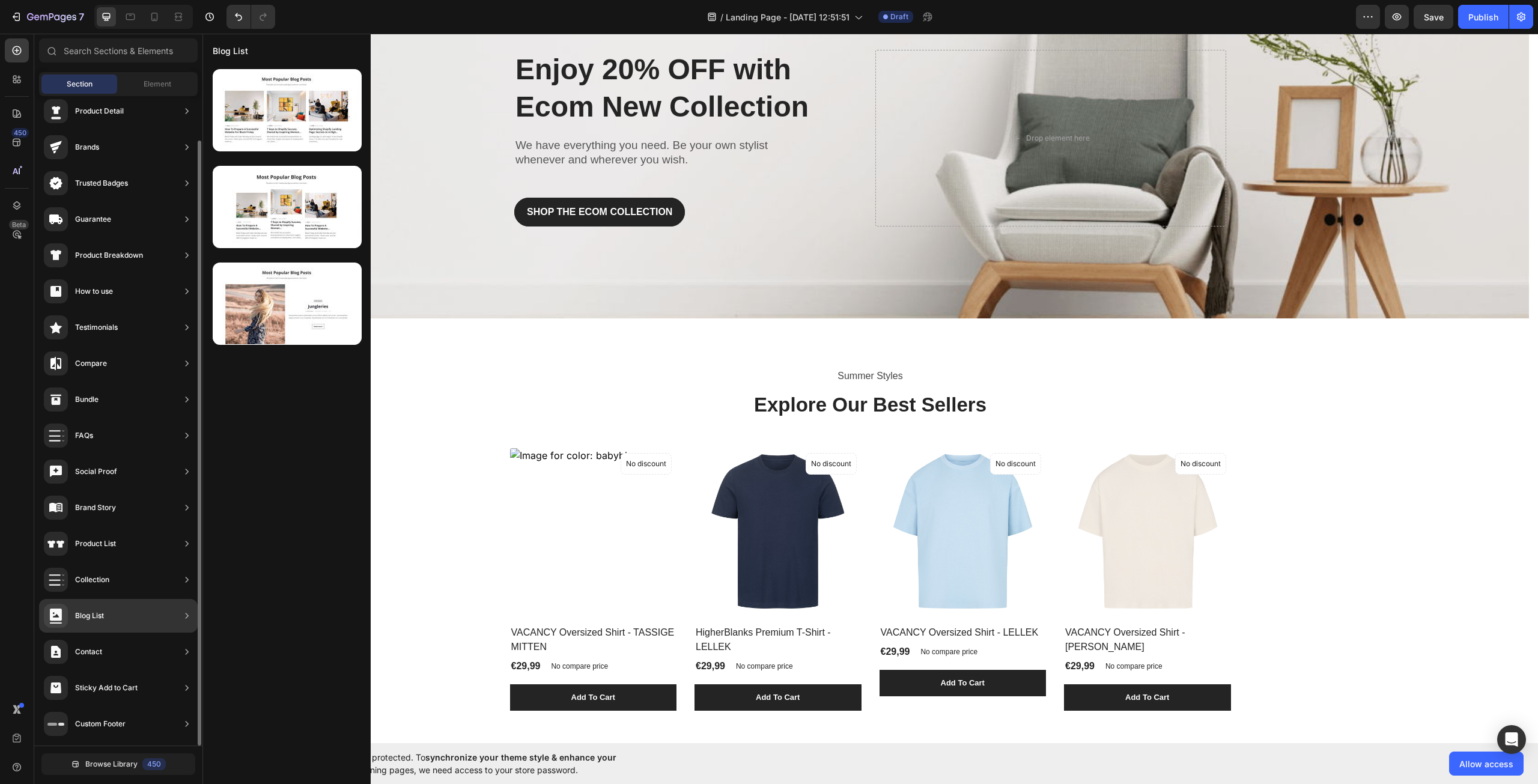
scroll to position [0, 0]
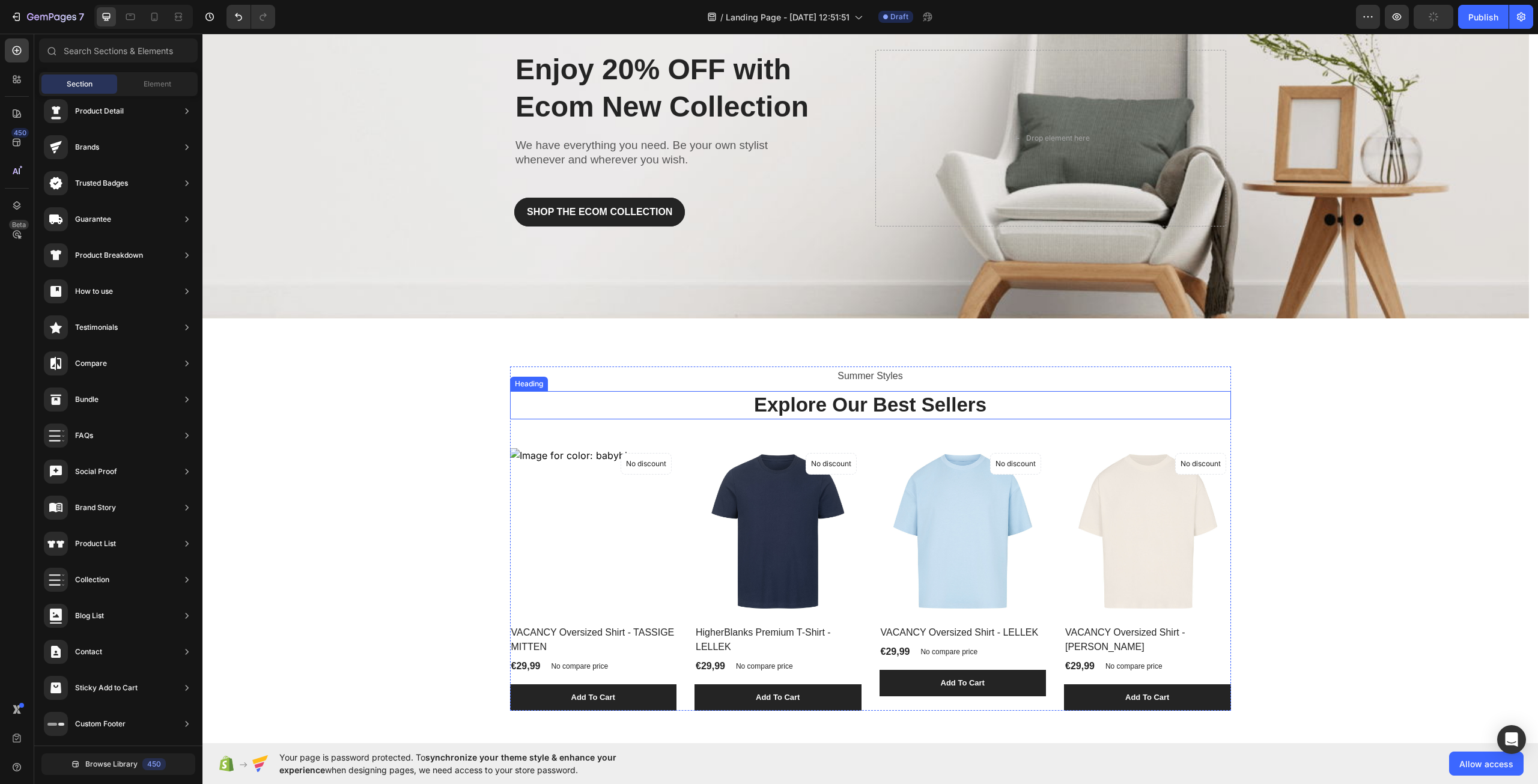
click at [924, 406] on p "Explore Our Best Sellers" at bounding box center [870, 405] width 719 height 26
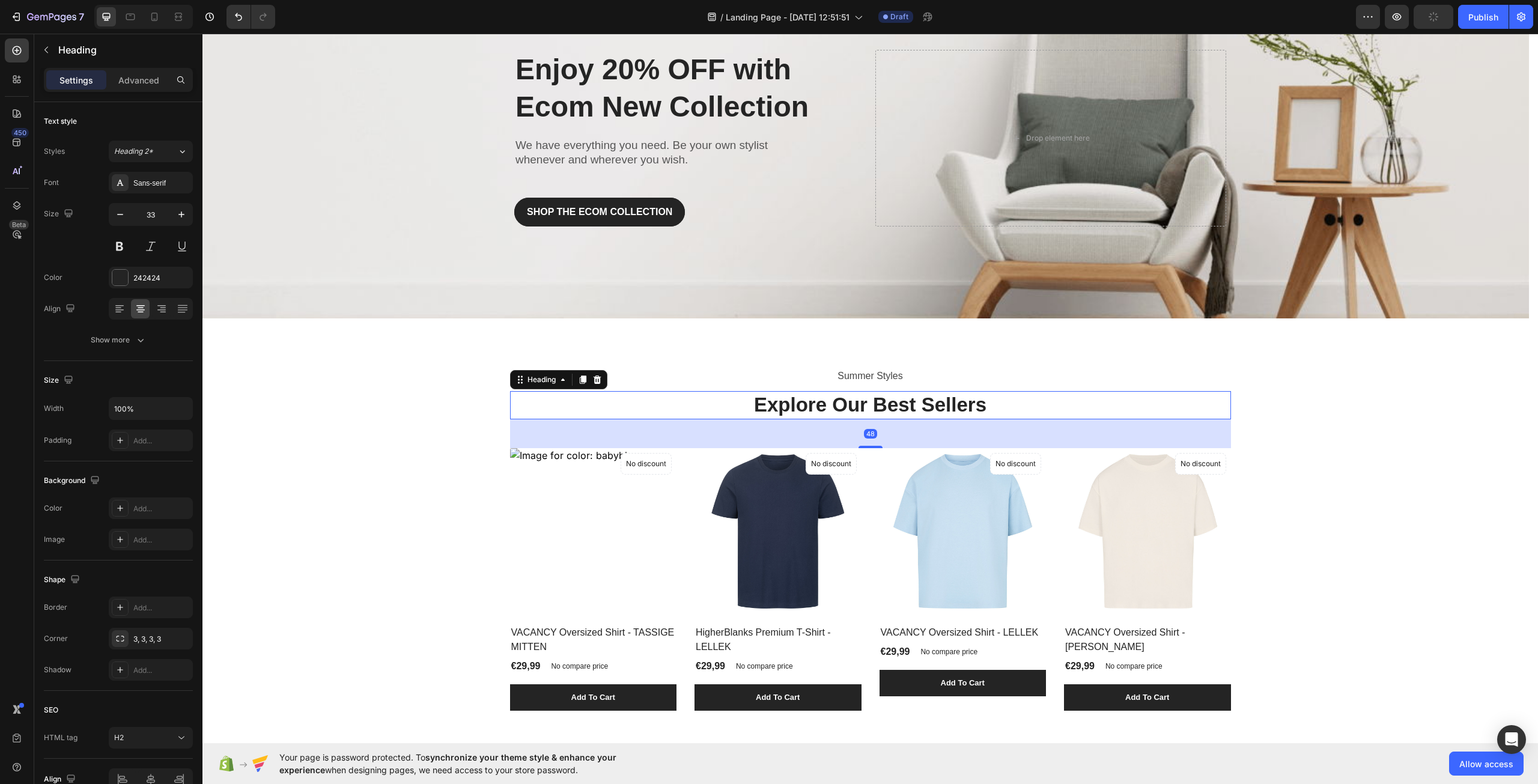
click at [924, 406] on p "Explore Our Best Sellers" at bounding box center [870, 405] width 719 height 26
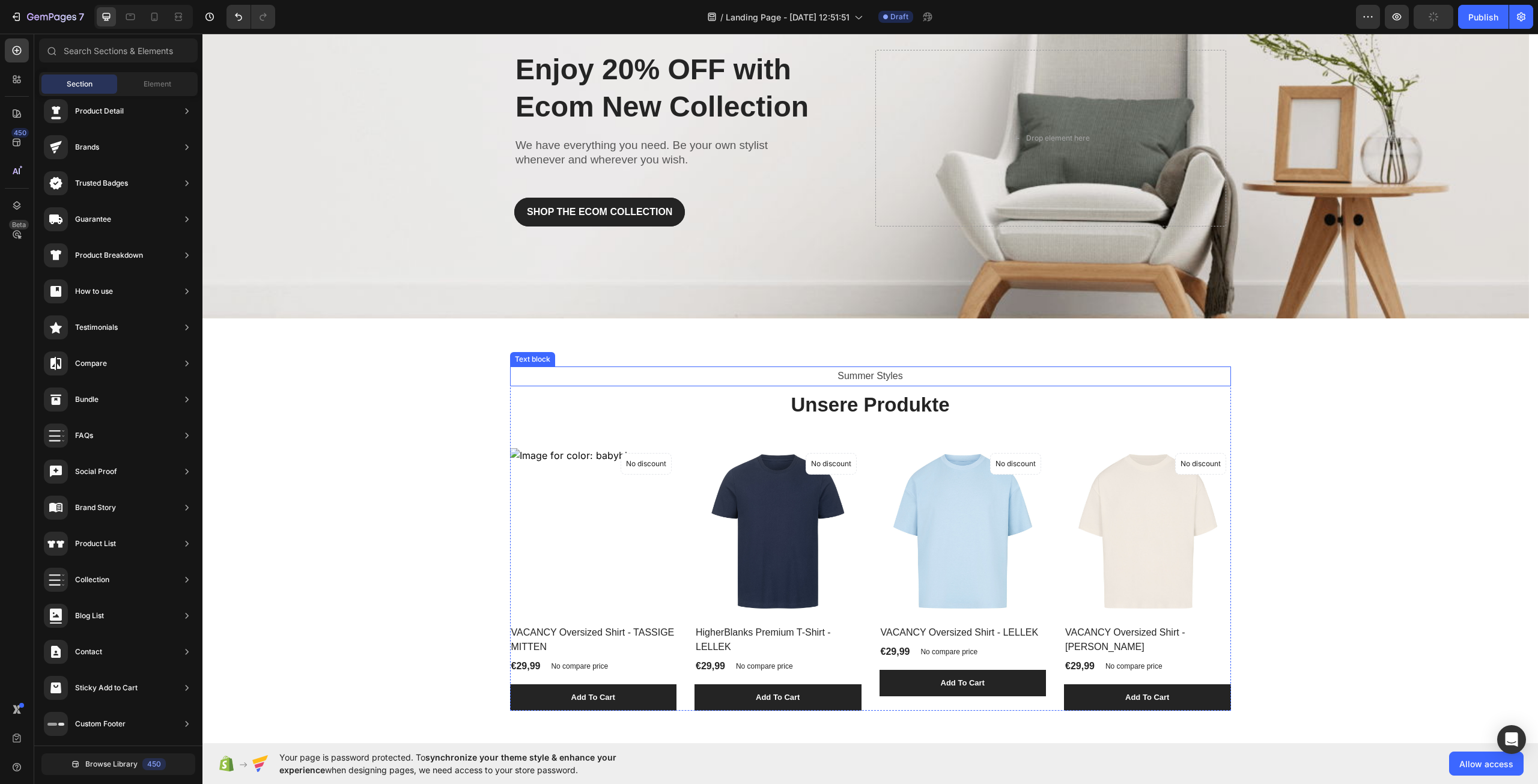
click at [884, 380] on p "Summer Styles" at bounding box center [870, 376] width 719 height 17
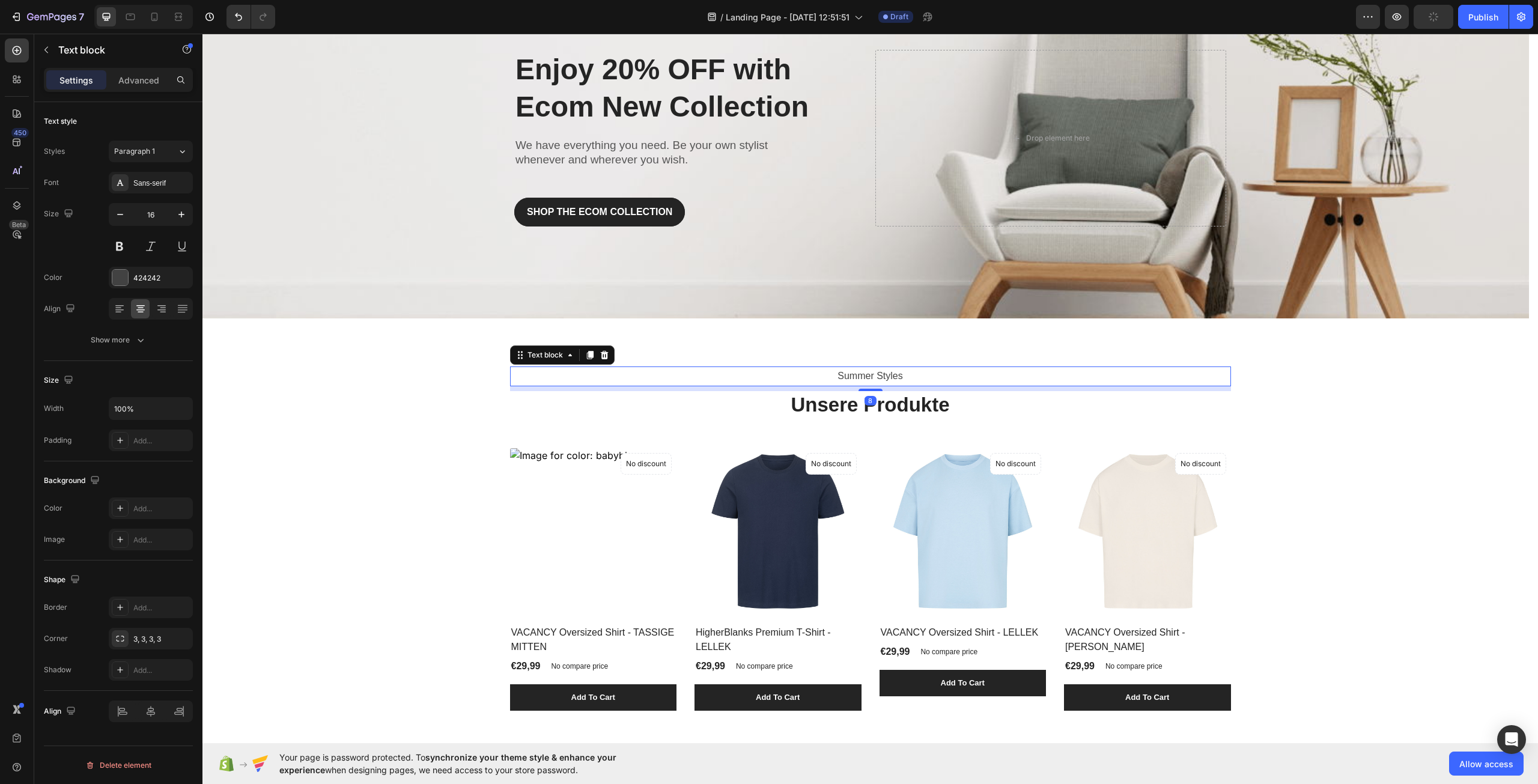
click at [884, 380] on p "Summer Styles" at bounding box center [870, 376] width 719 height 17
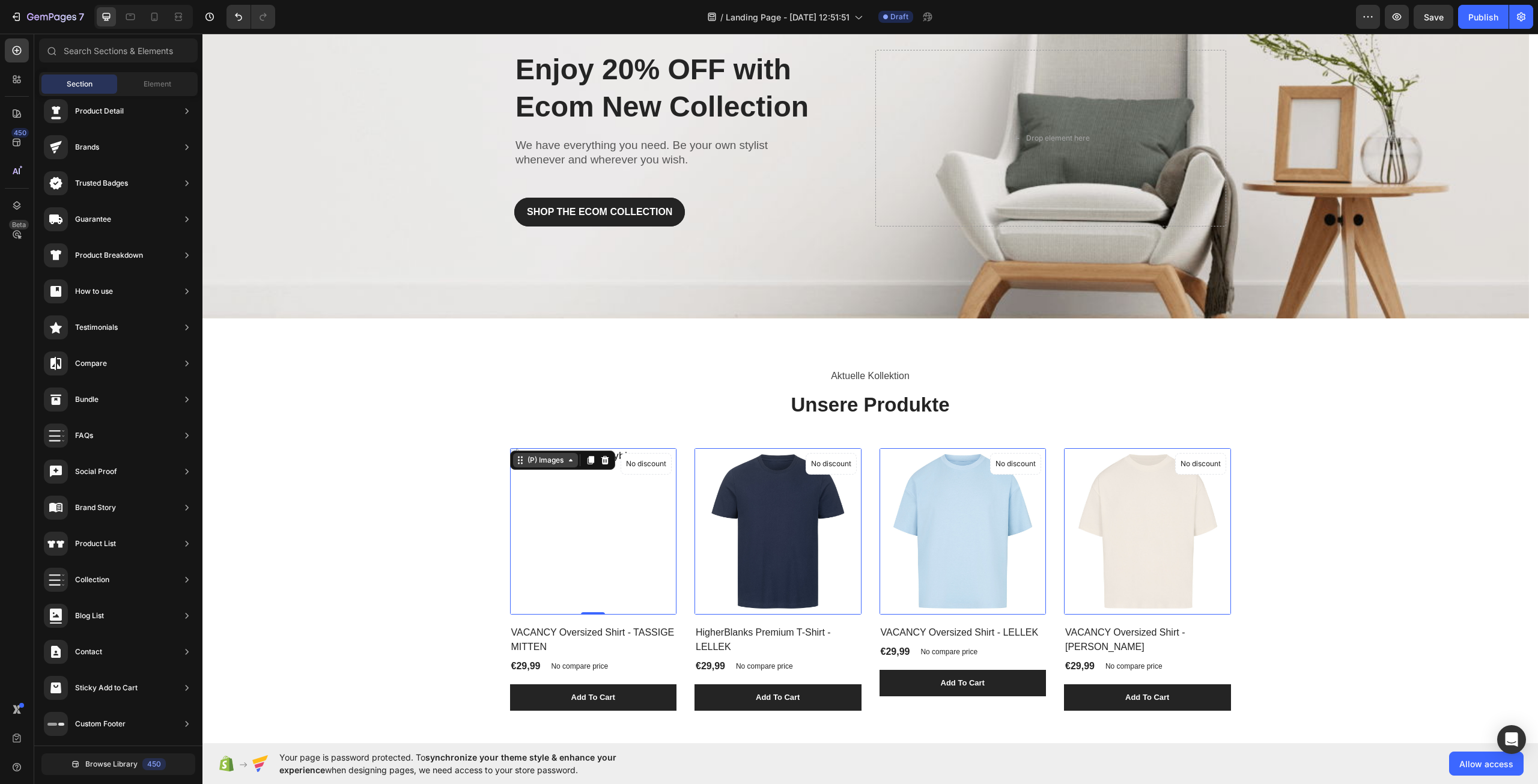
click at [528, 459] on div "(P) Images" at bounding box center [546, 460] width 41 height 10
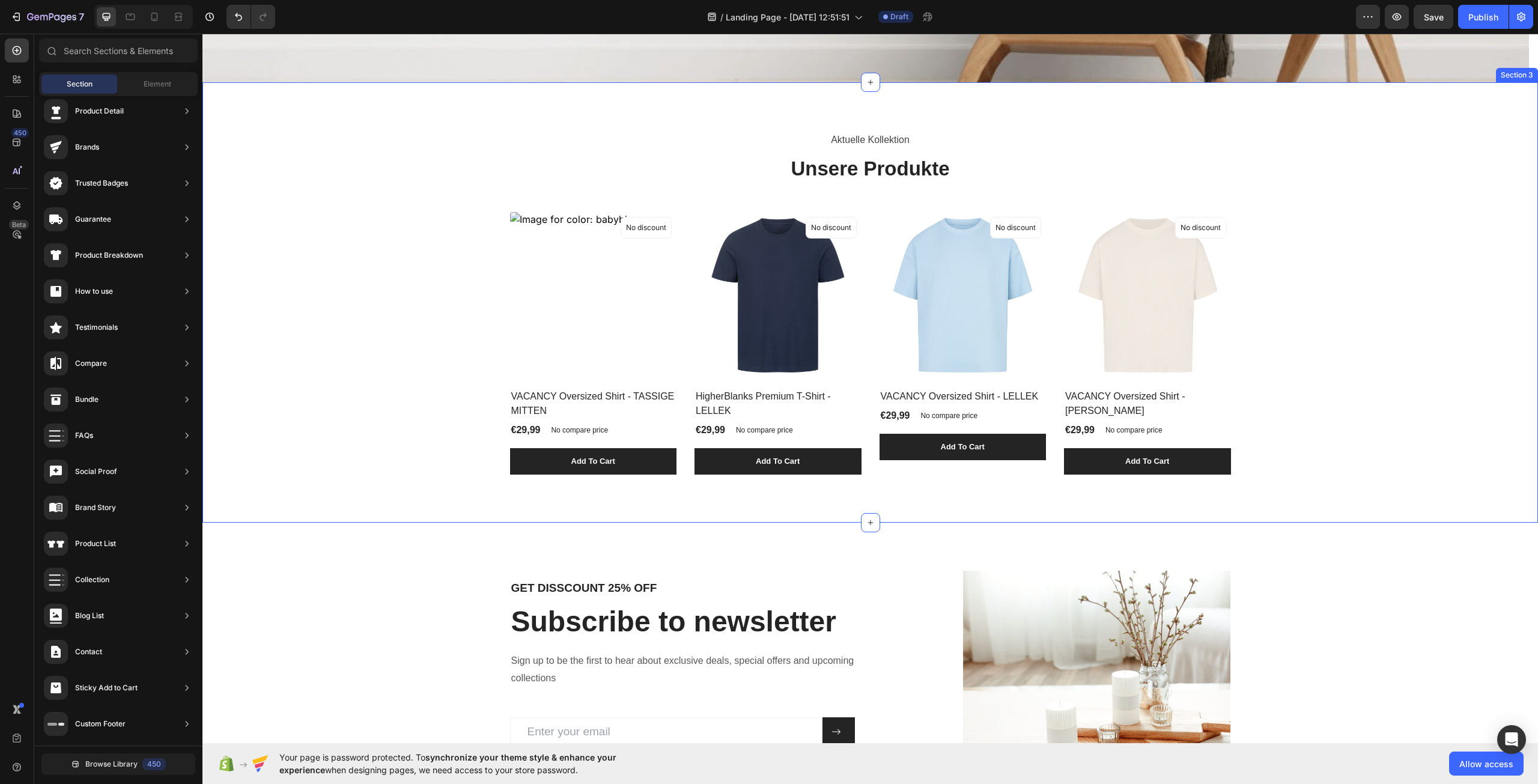
scroll to position [377, 0]
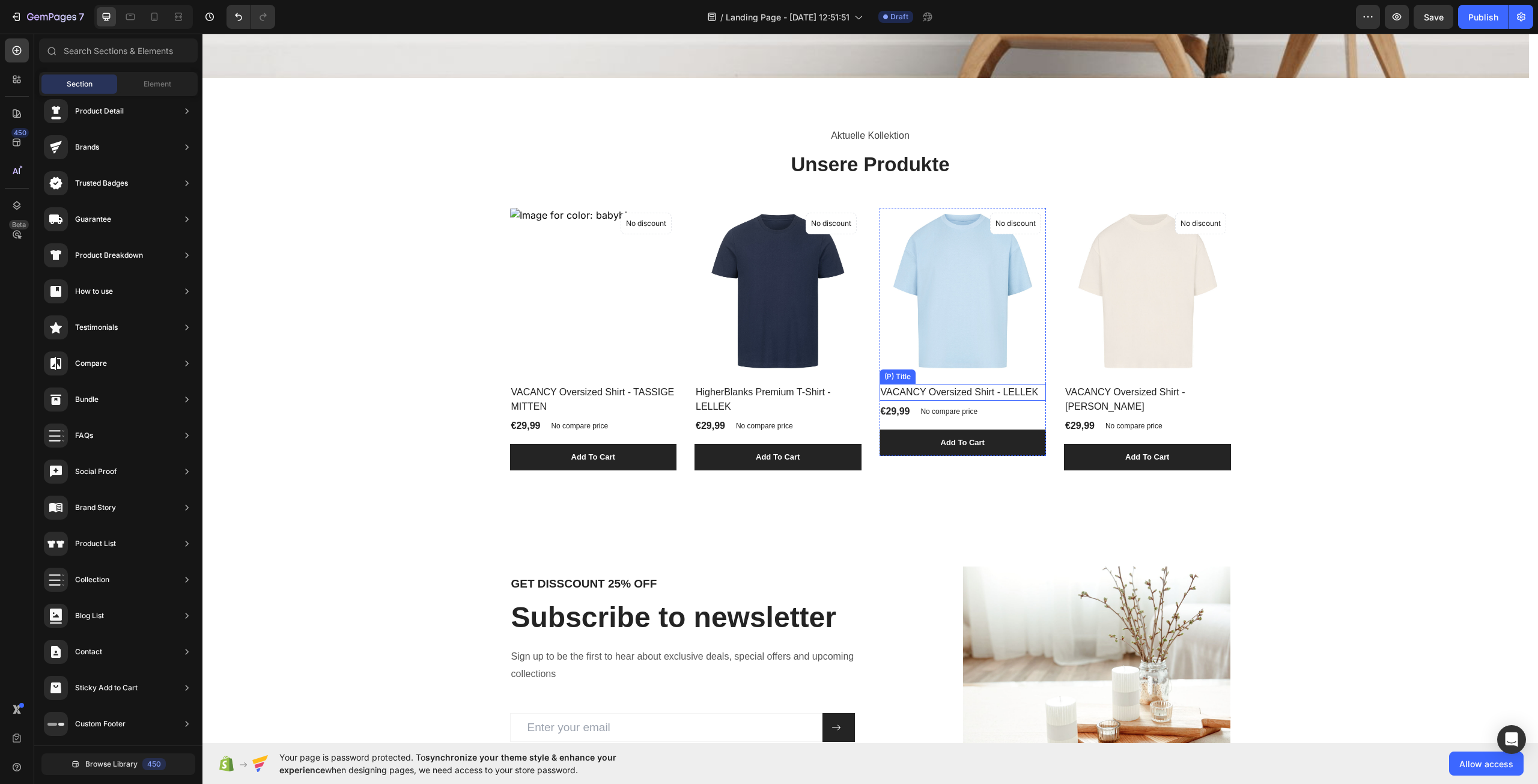
click at [943, 309] on img at bounding box center [963, 292] width 167 height 167
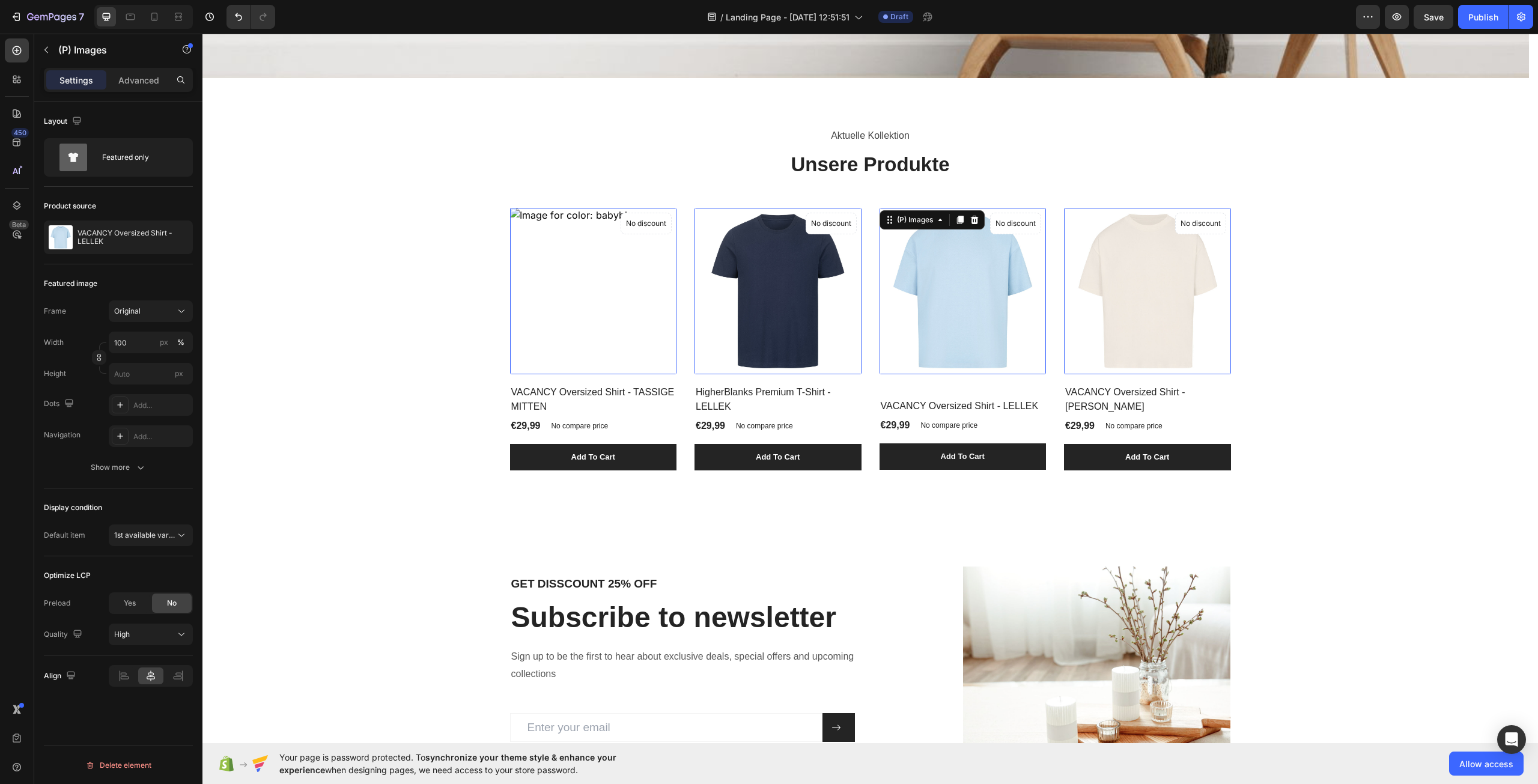
click at [677, 387] on div "(P) Images 23 No discount Not be displayed when published Product Badge VACANCY…" at bounding box center [593, 339] width 167 height 263
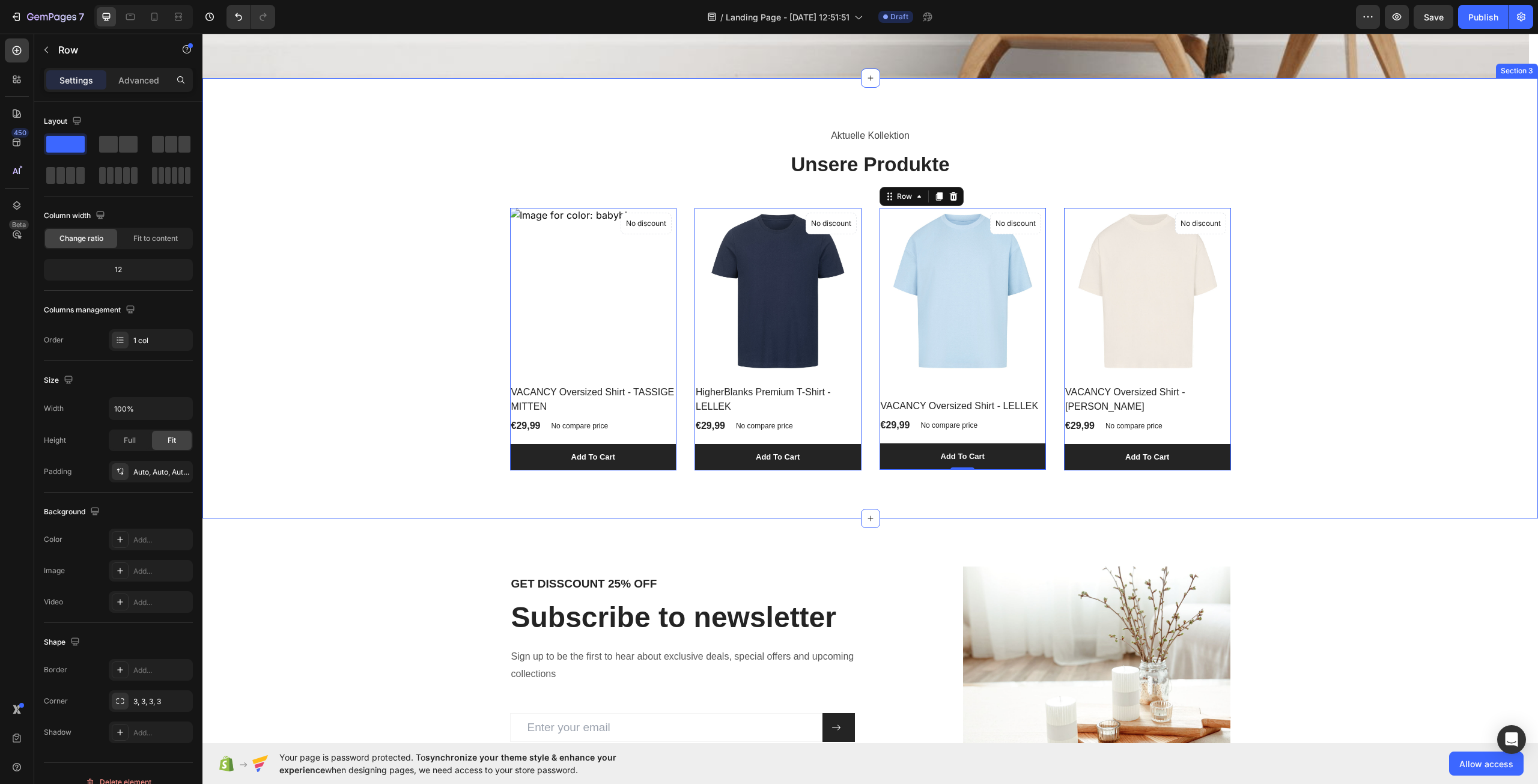
click at [1363, 448] on div "Aktuelle Kollektion Text block Unsere Produkte Heading (P) Images No discount N…" at bounding box center [869, 298] width 1317 height 344
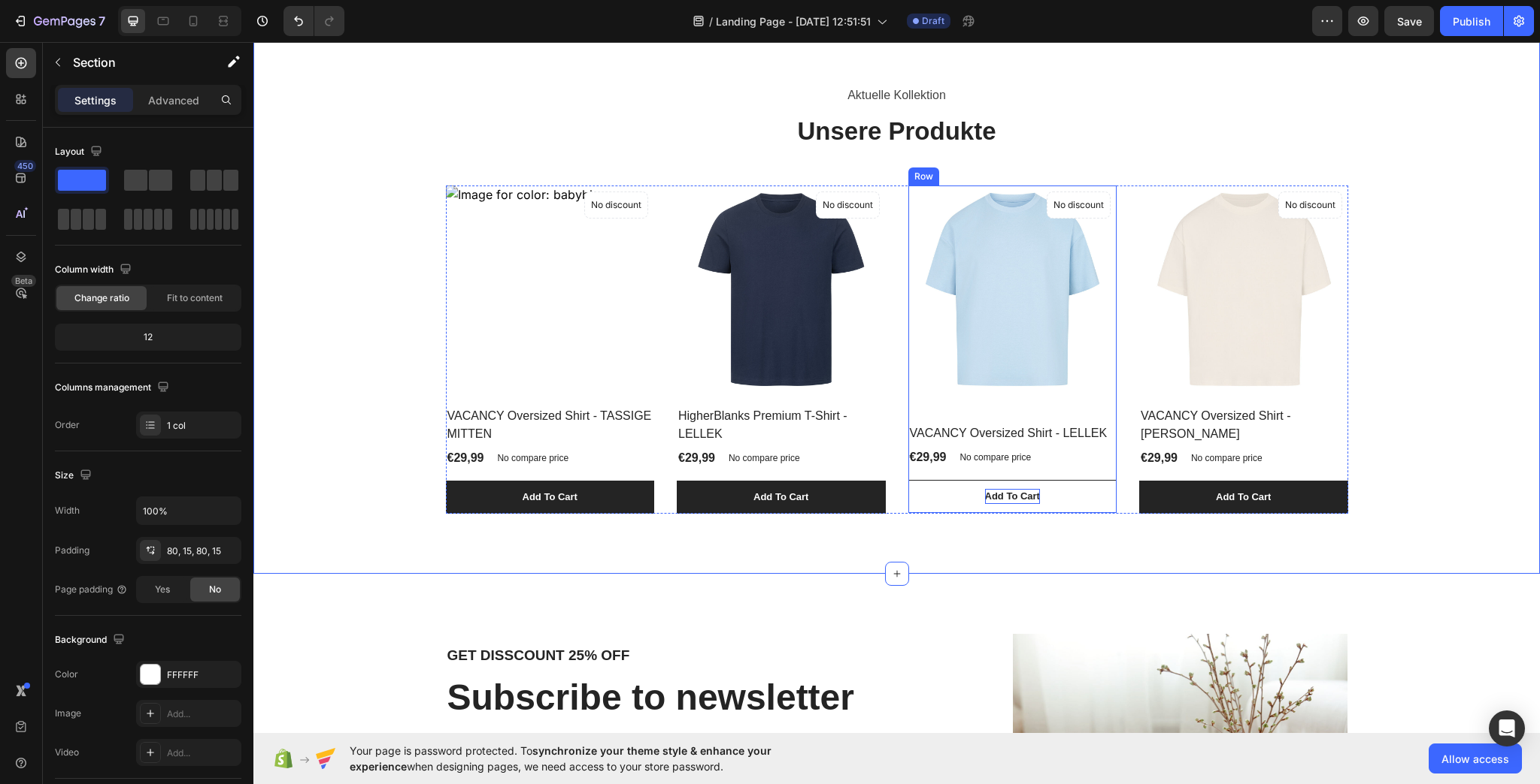
click at [577, 495] on div "Add To Cart" at bounding box center [549, 497] width 55 height 15
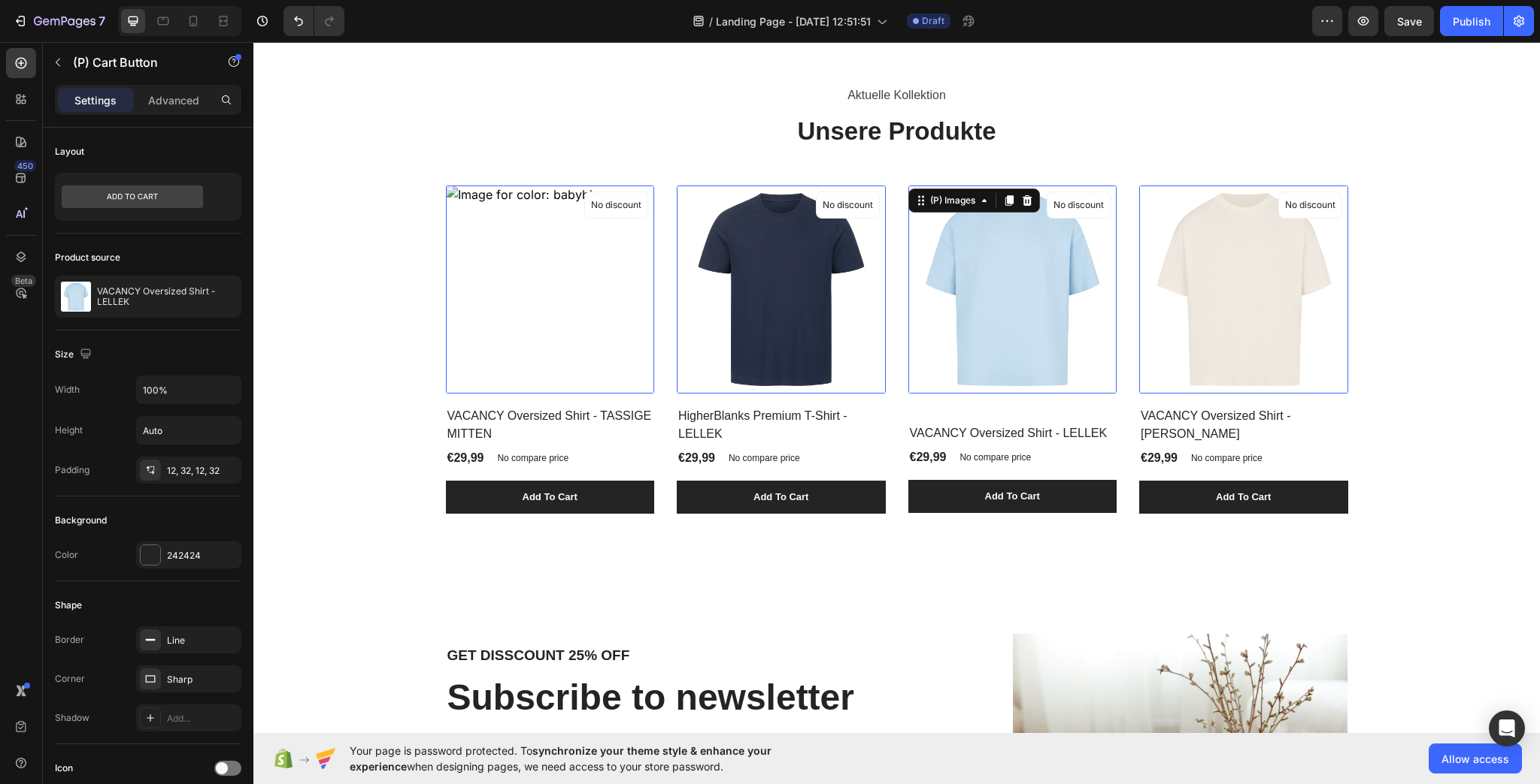
click at [1009, 253] on img at bounding box center [1012, 290] width 209 height 209
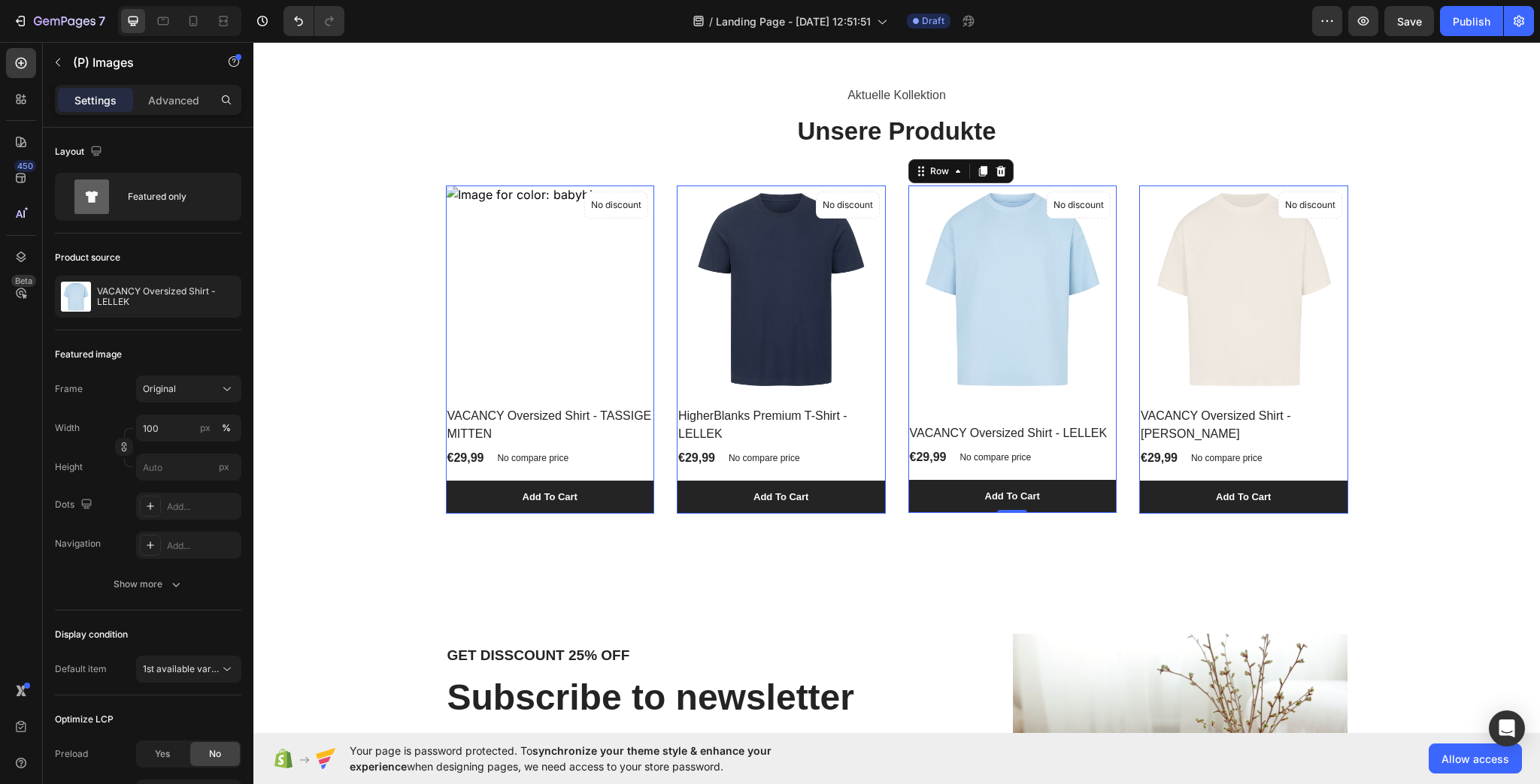
click at [655, 398] on div "(P) Images No discount Not be displayed when published Product Badge VACANCY Ov…" at bounding box center [550, 350] width 209 height 329
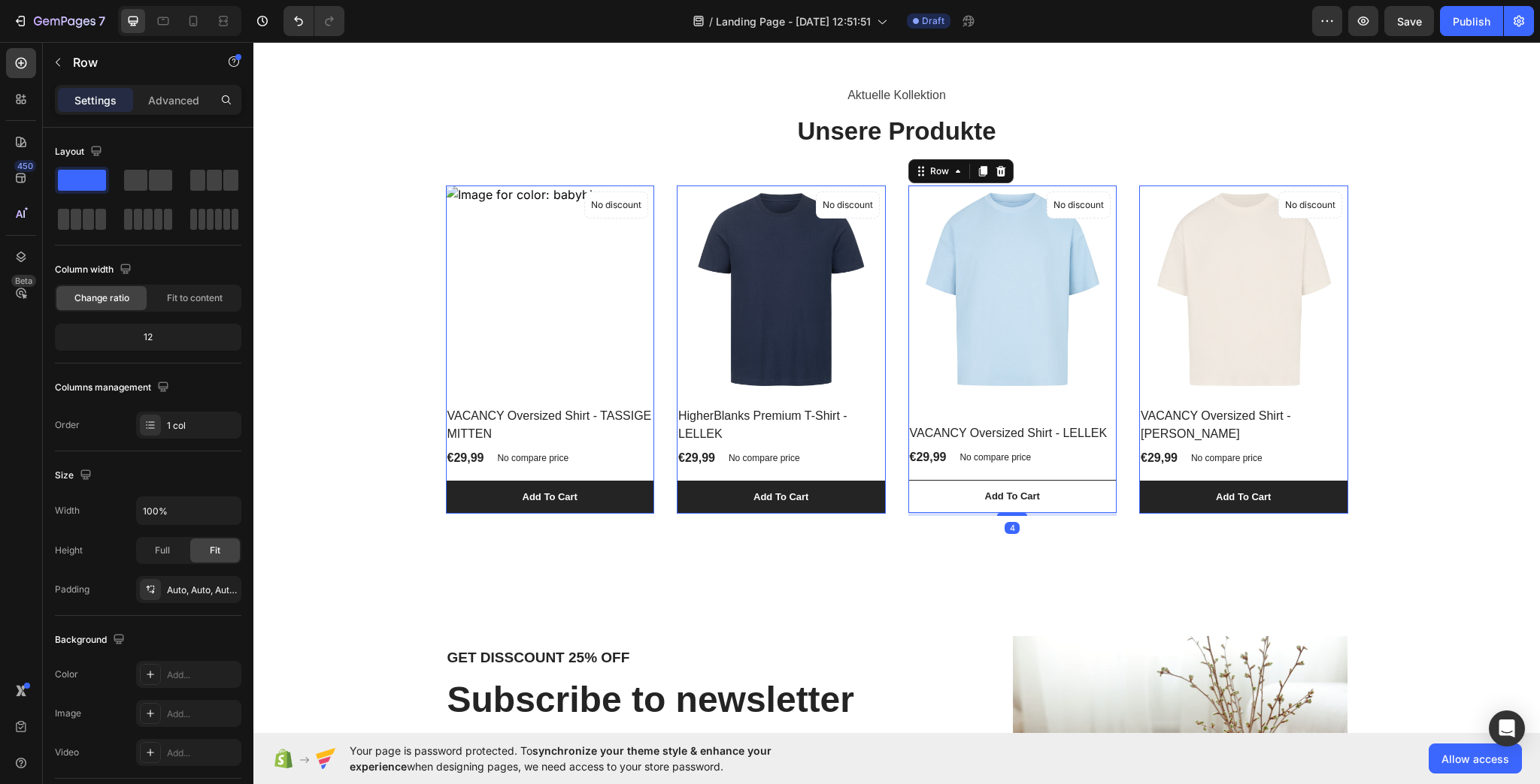
click at [253, 42] on div at bounding box center [253, 42] width 0 height 0
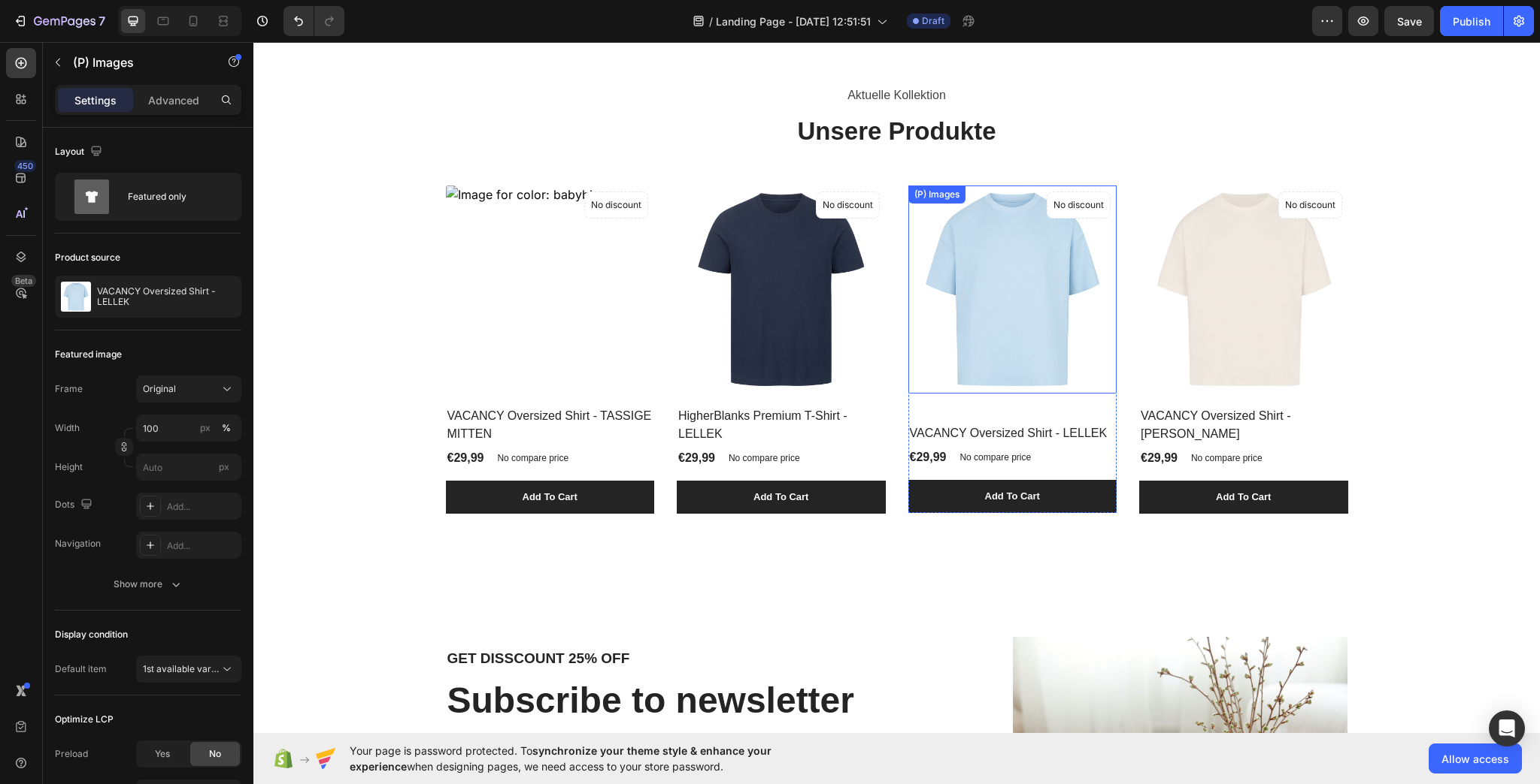
click at [973, 253] on img at bounding box center [1012, 290] width 209 height 209
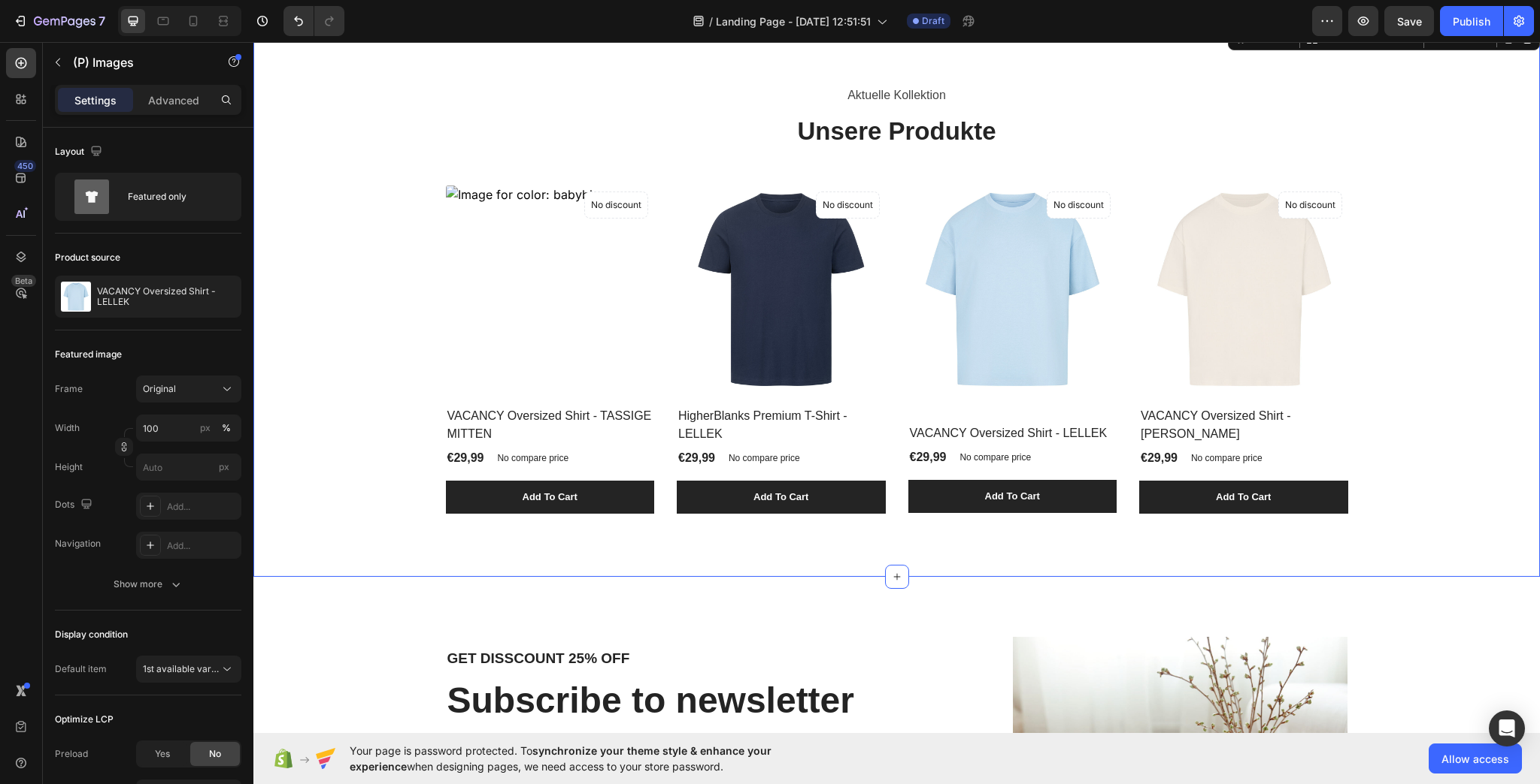
click at [1491, 429] on div "Aktuelle Kollektion Text block Unsere Produkte Heading (P) Images No discount N…" at bounding box center [896, 300] width 1264 height 433
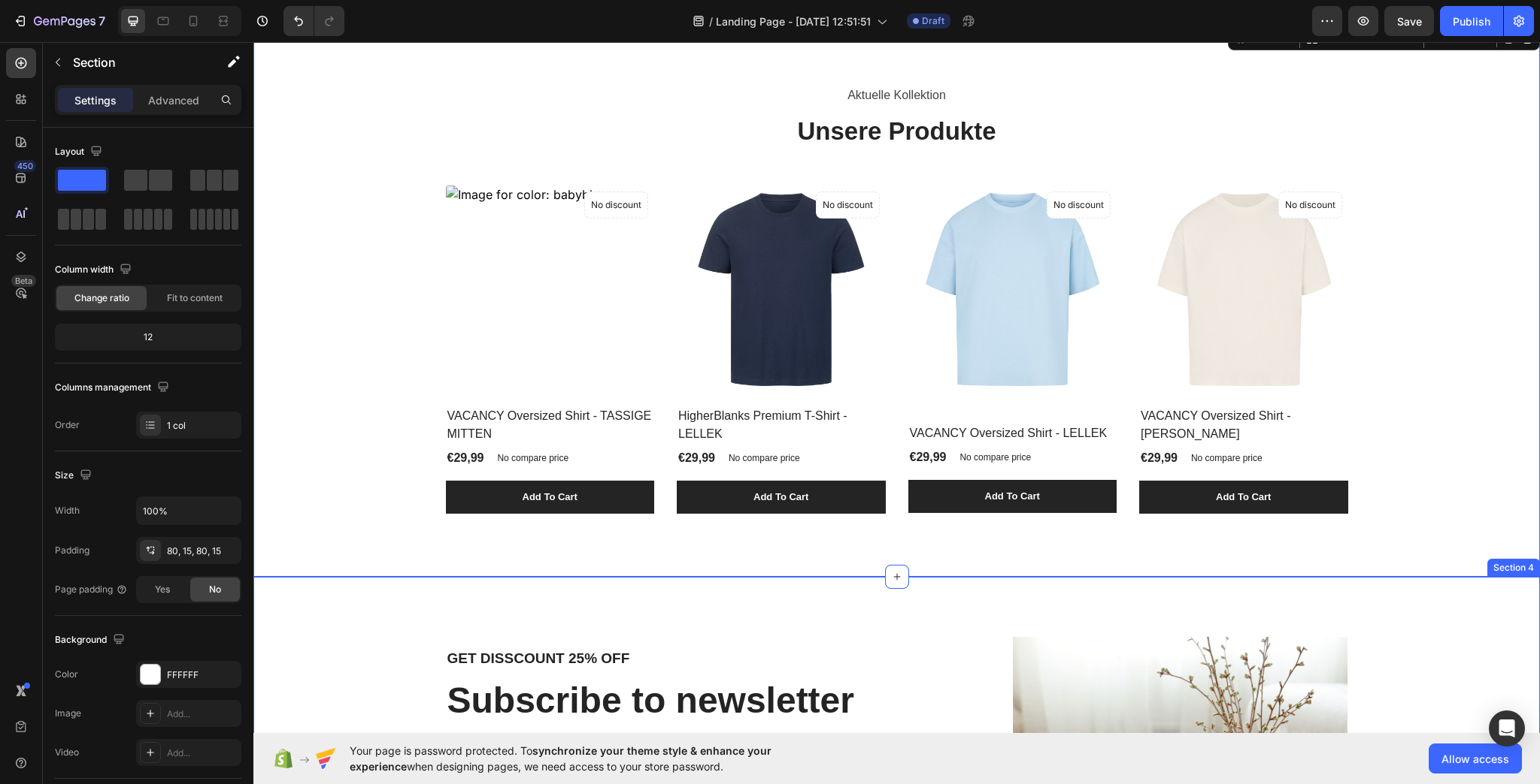
click at [1466, 607] on div "GET DISSCOUNT 25% OFF Heading Subscribe to newsletter Heading Sign up to be the…" at bounding box center [896, 771] width 1286 height 388
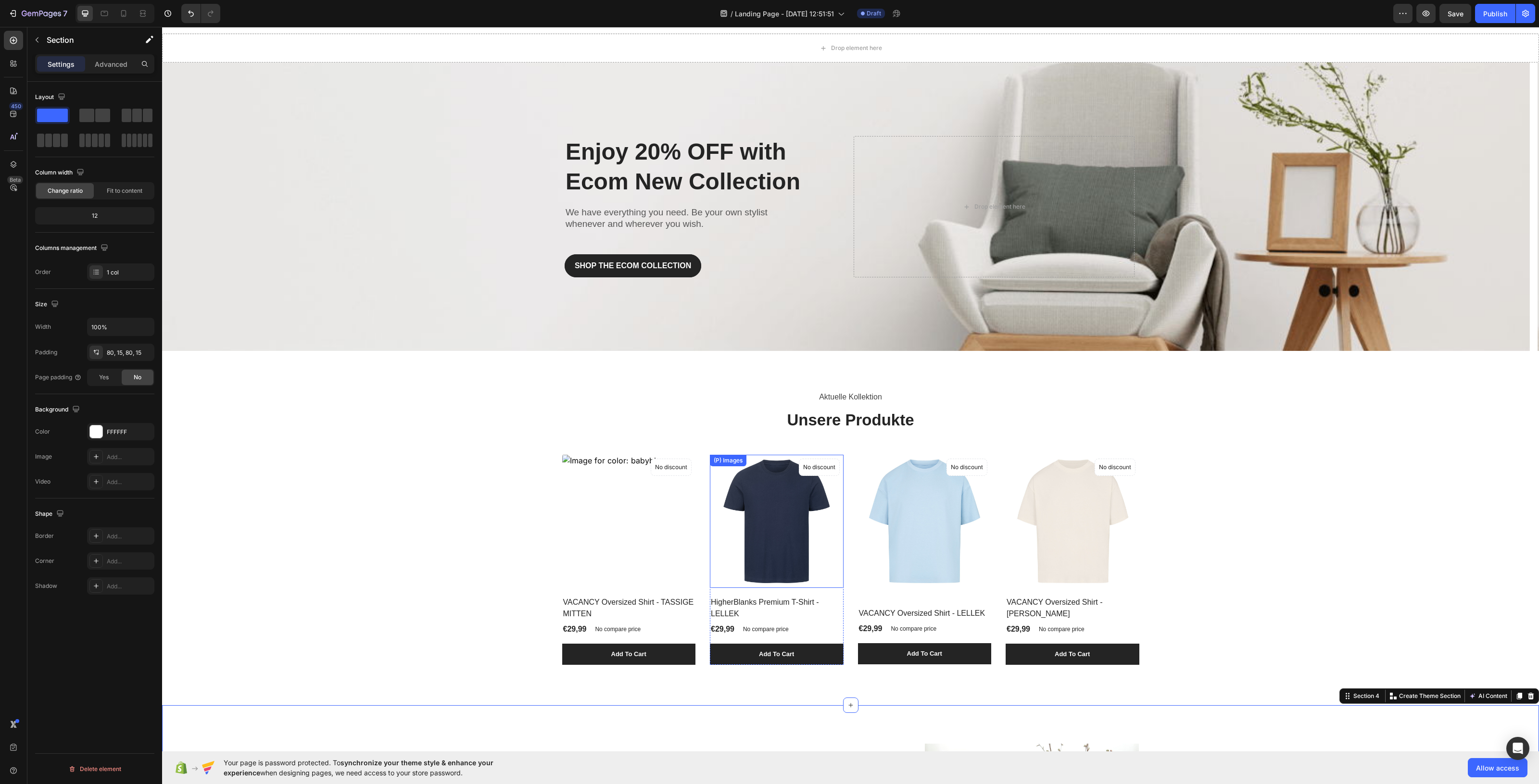
scroll to position [0, 0]
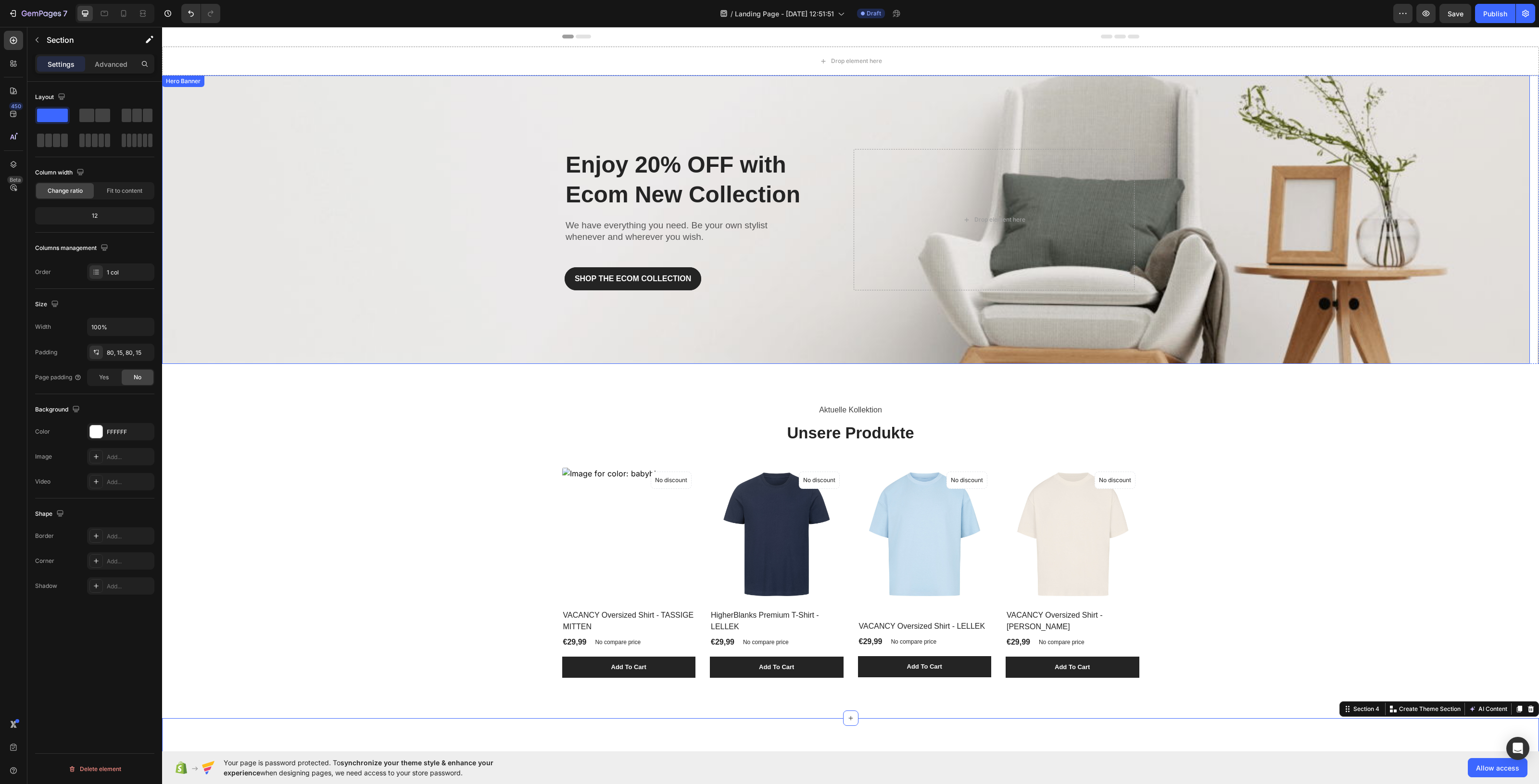
click at [838, 322] on div "Overlay" at bounding box center [845, 219] width 1368 height 288
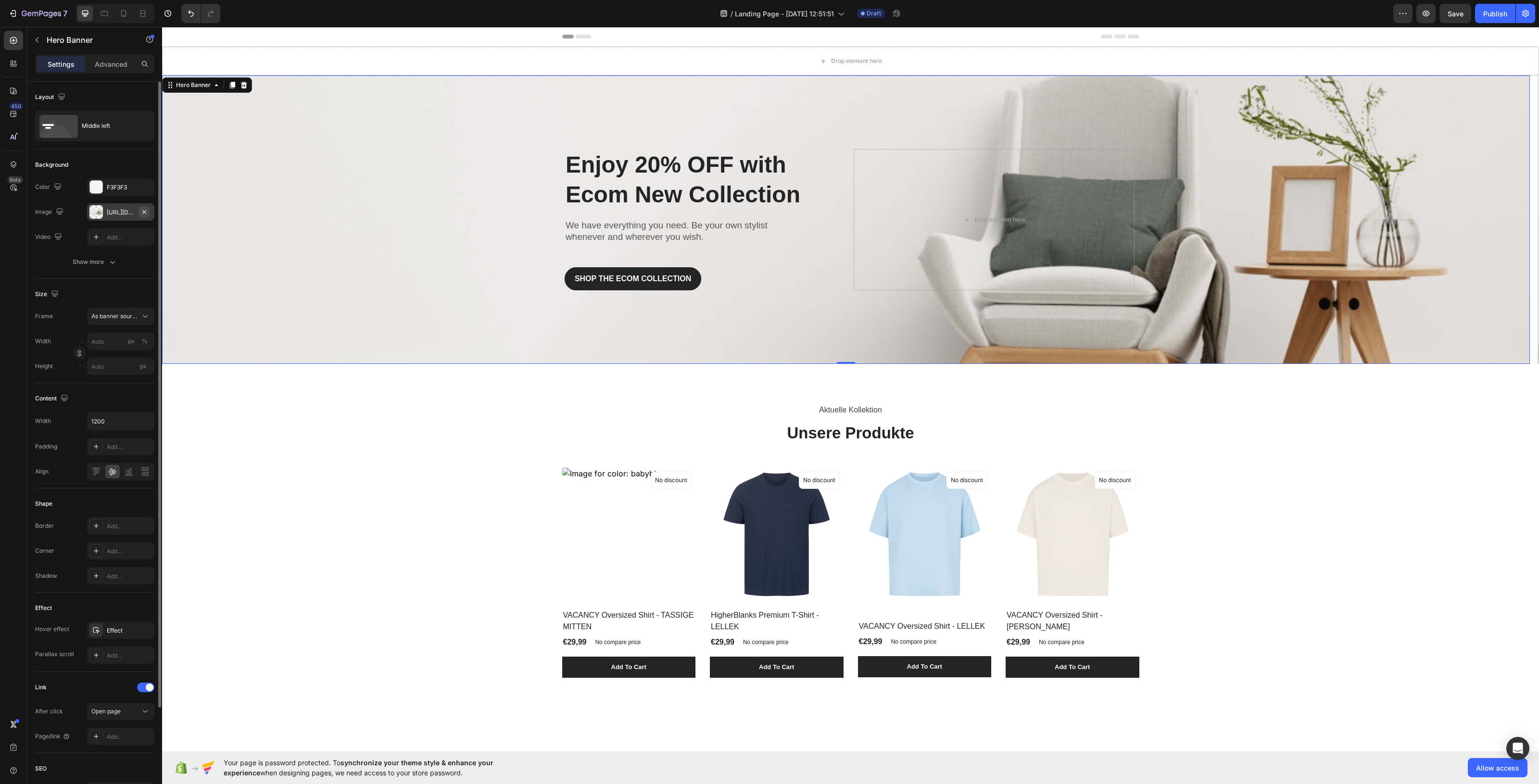
click at [149, 211] on button "button" at bounding box center [144, 211] width 11 height 11
type input "100"
type input "Auto"
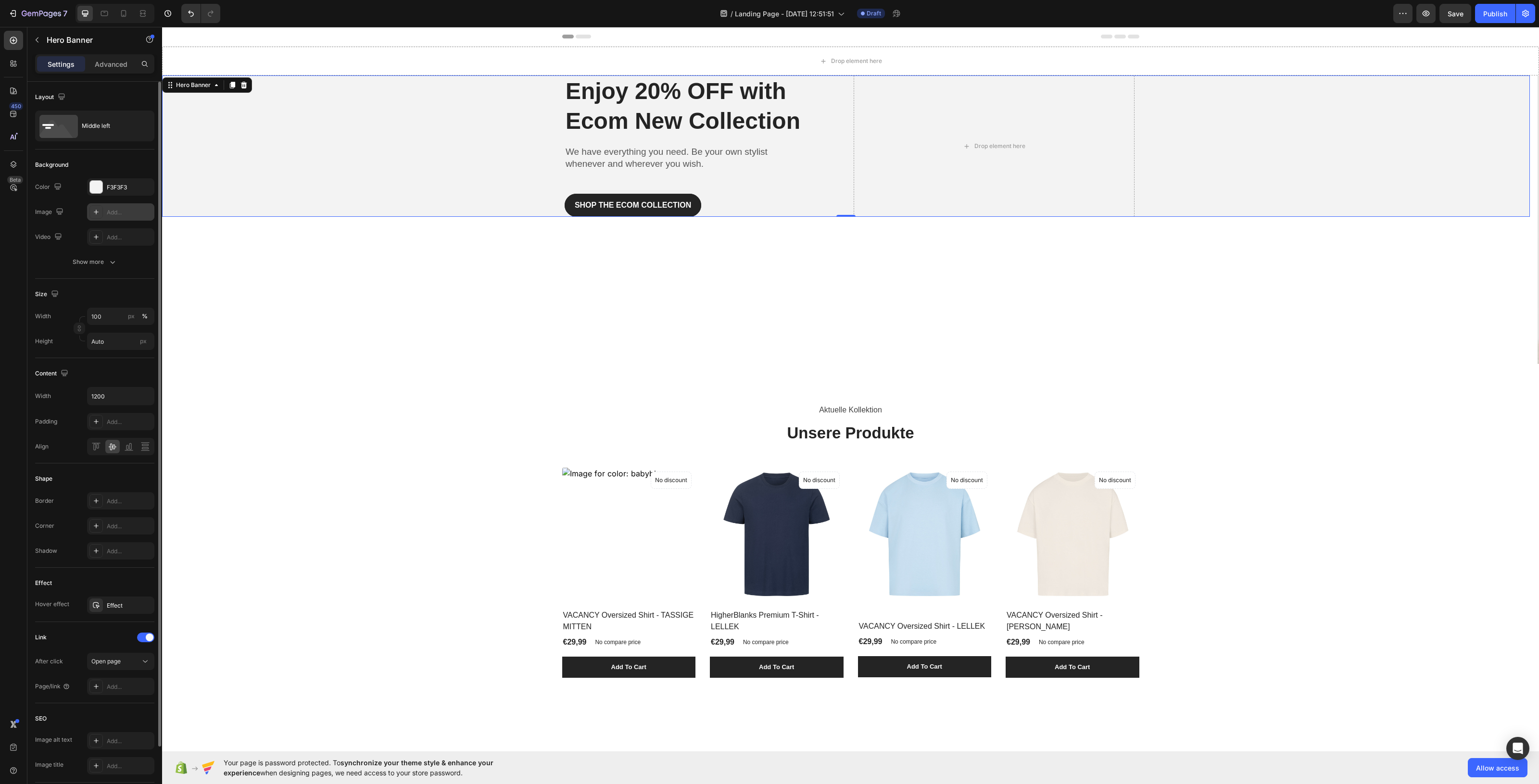
click at [94, 206] on div at bounding box center [96, 212] width 14 height 14
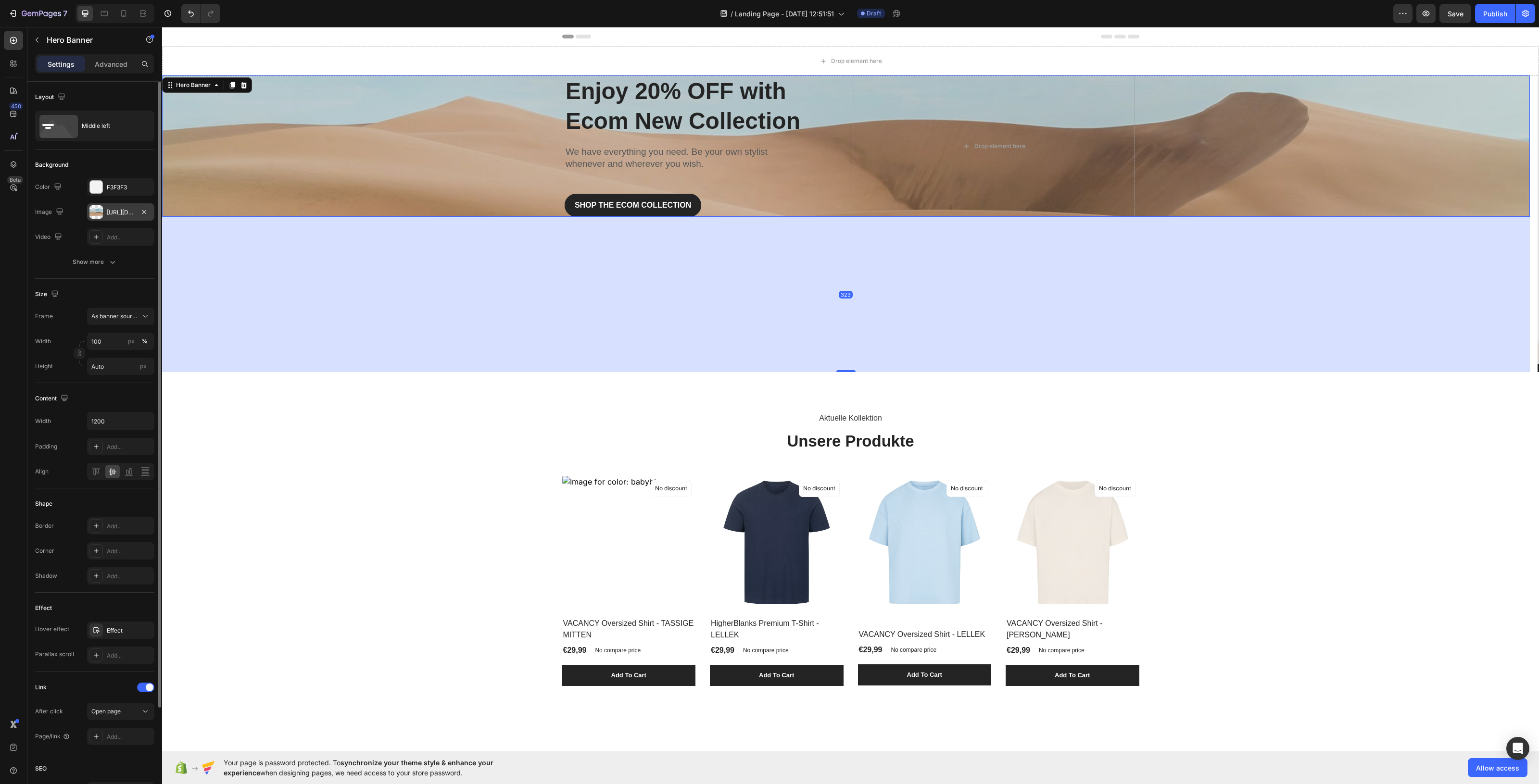
drag, startPoint x: 845, startPoint y: 216, endPoint x: 859, endPoint y: 371, distance: 155.6
click at [859, 371] on div "Drop element here Section 1 Enjoy 20% OFF with Ecom New Collection Heading We h…" at bounding box center [850, 511] width 1377 height 928
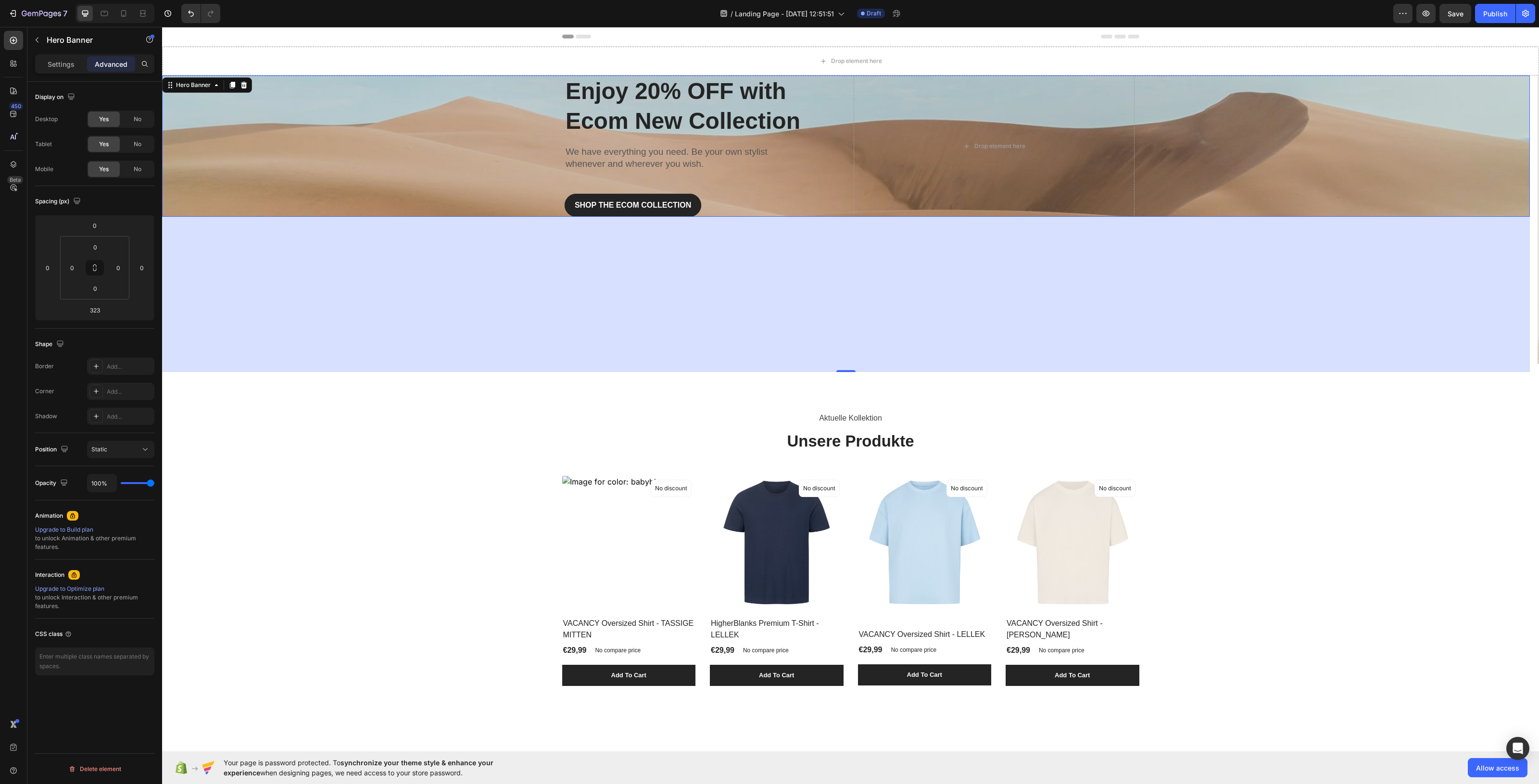
click at [849, 369] on div "323" at bounding box center [845, 294] width 1368 height 155
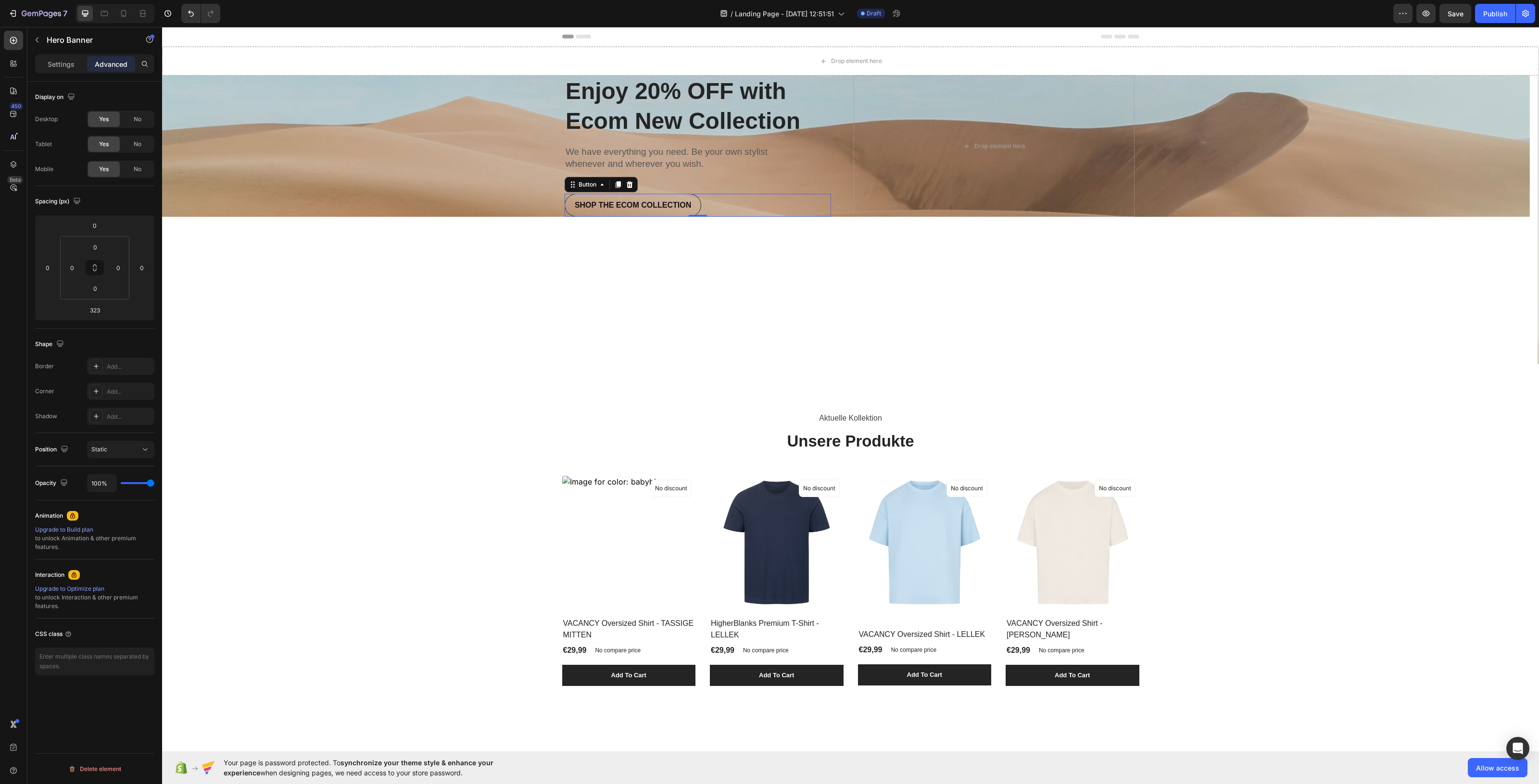
click at [621, 195] on button "SHOP THE ECOM COLLECTION" at bounding box center [633, 205] width 137 height 23
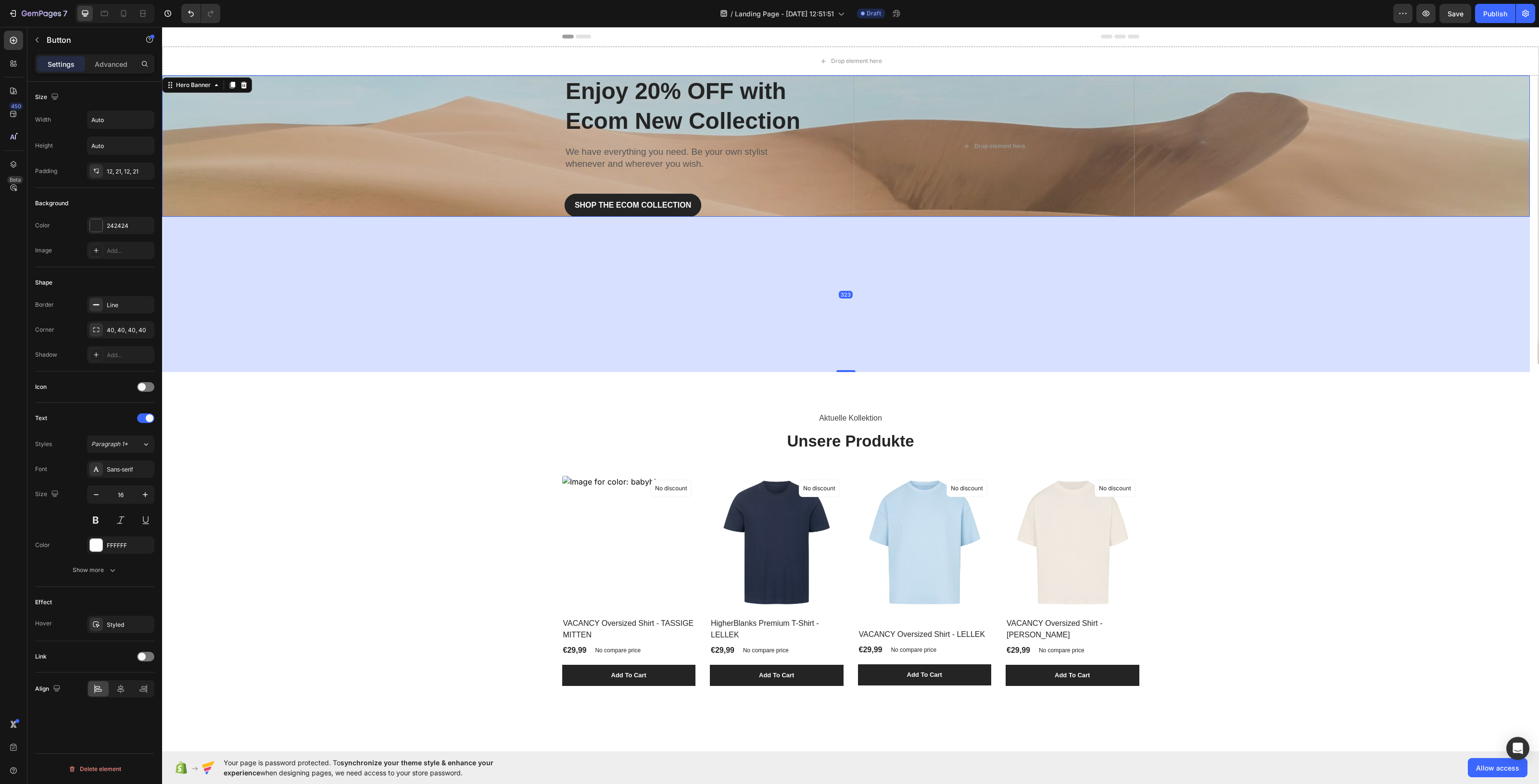
click at [502, 112] on div "Overlay" at bounding box center [845, 146] width 1368 height 142
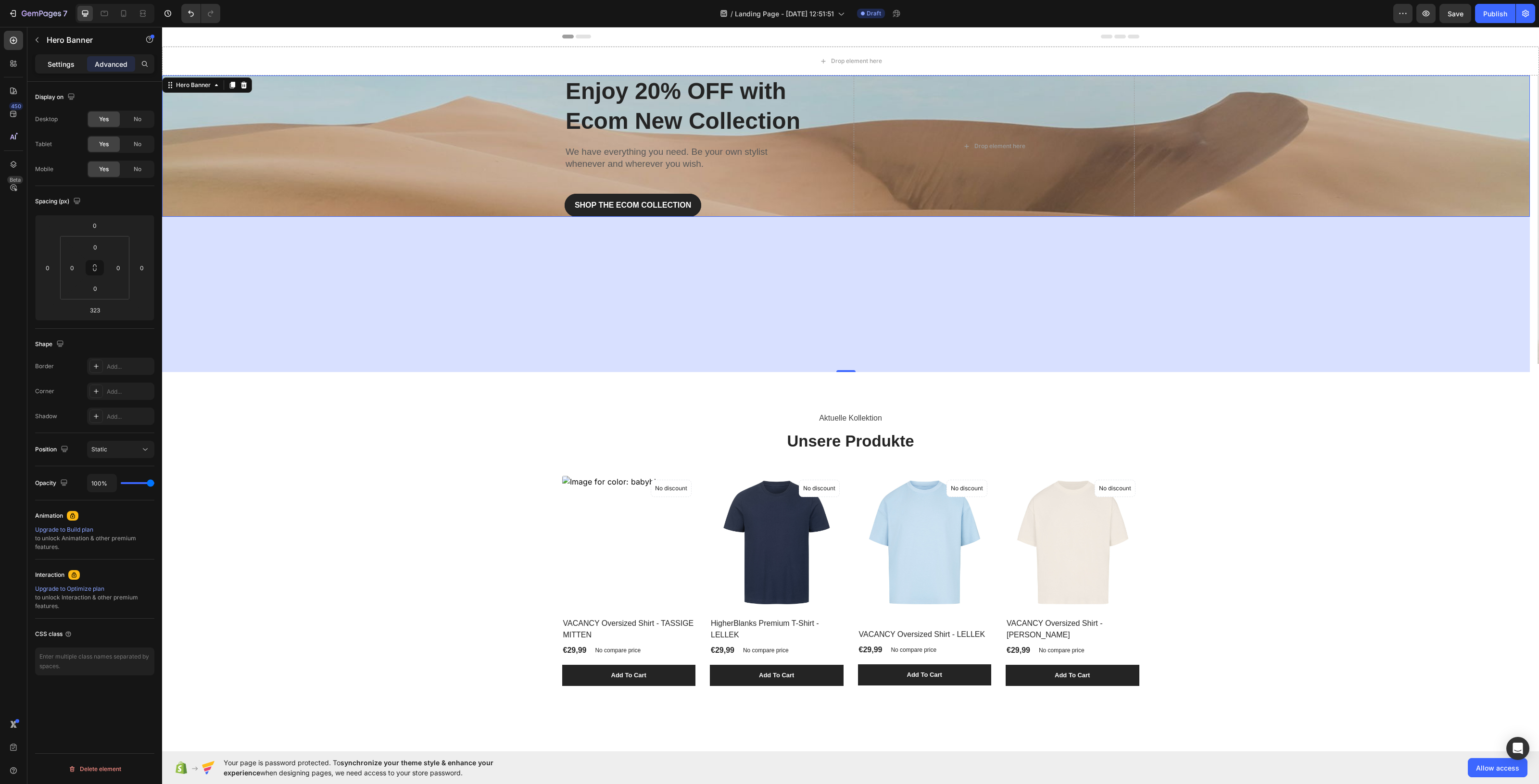
click at [57, 64] on p "Settings" at bounding box center [61, 64] width 27 height 10
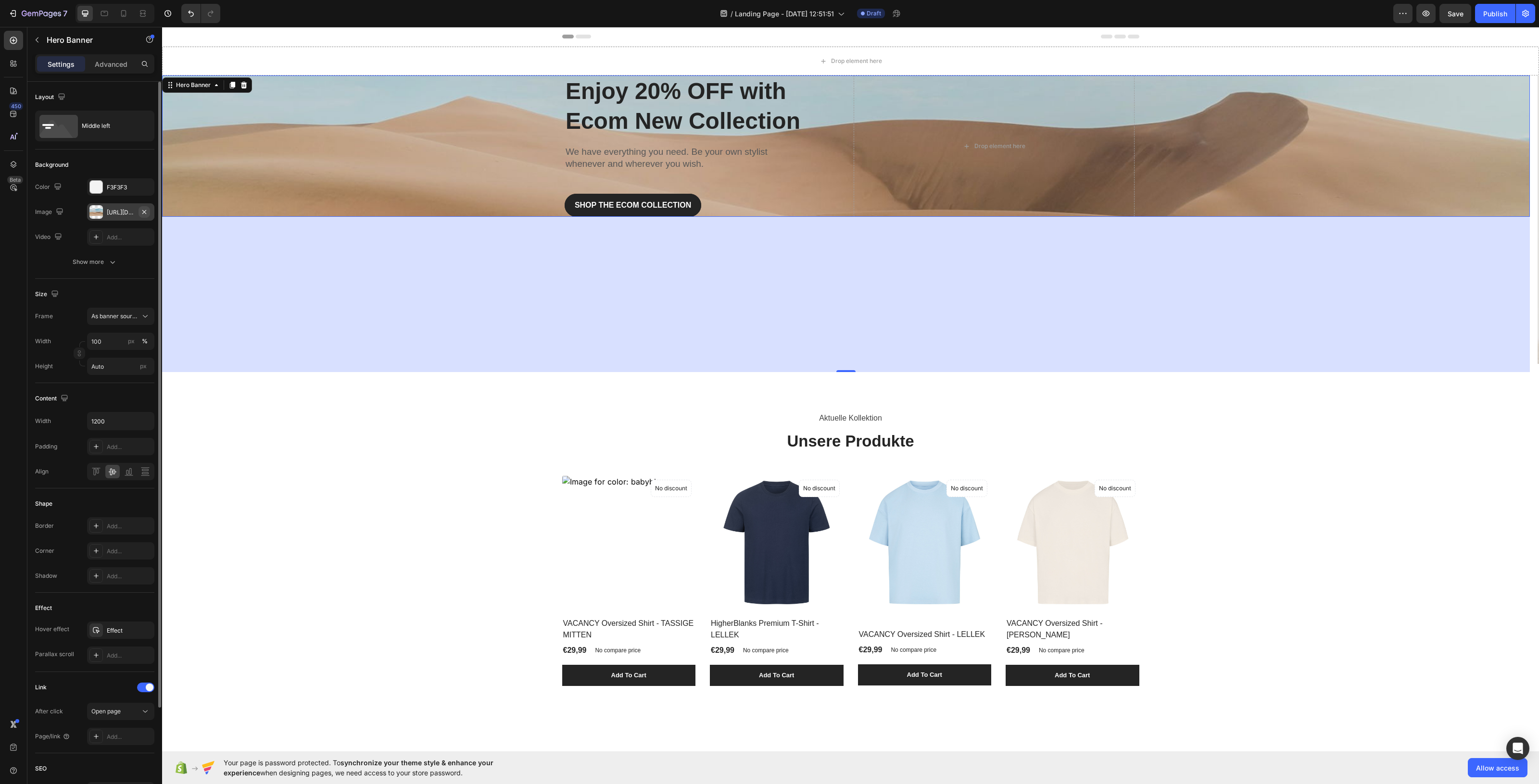
click at [143, 208] on icon "button" at bounding box center [144, 212] width 8 height 8
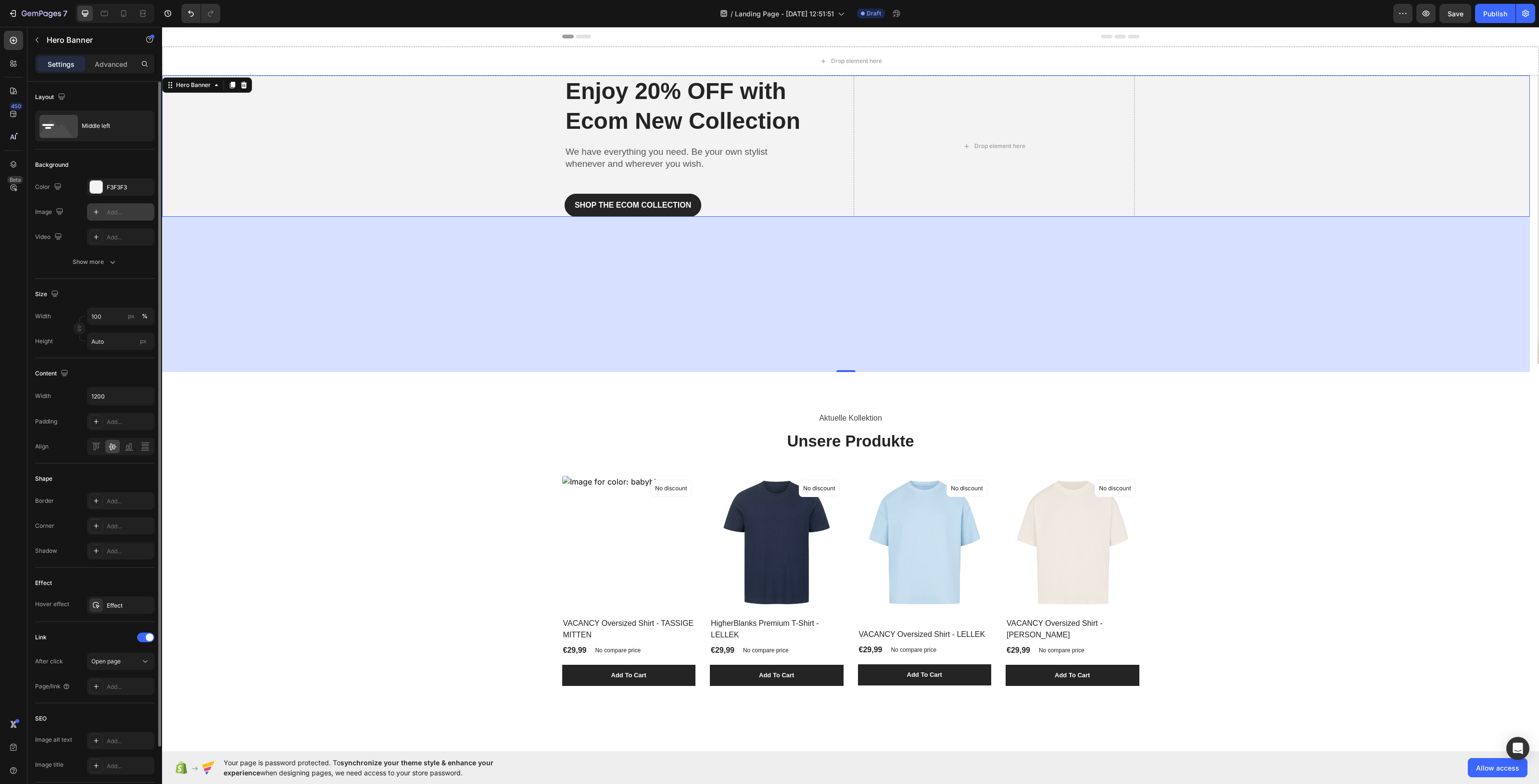
click at [100, 211] on icon at bounding box center [96, 212] width 8 height 8
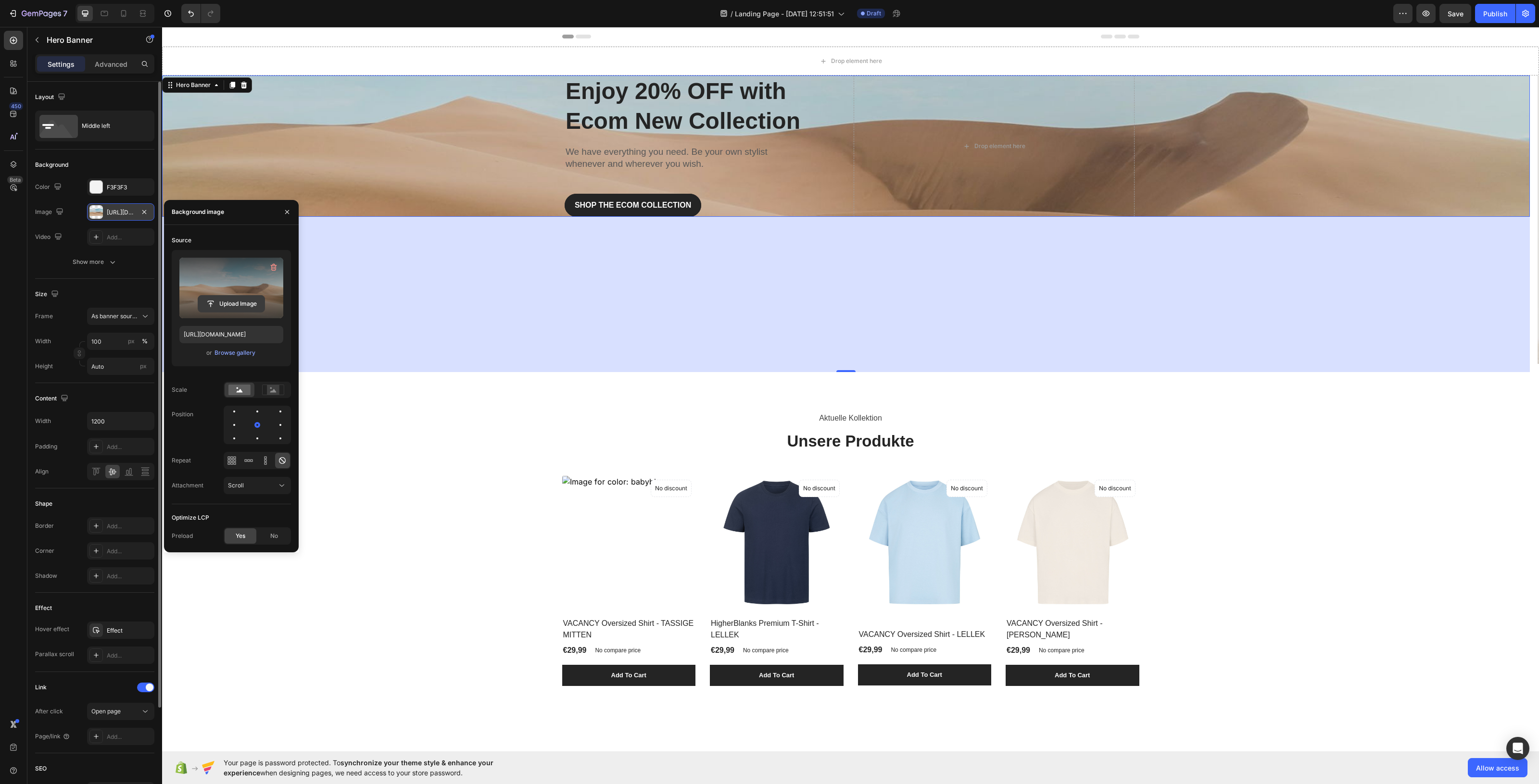
click at [224, 303] on input "file" at bounding box center [231, 303] width 66 height 16
type input "[URL][DOMAIN_NAME]"
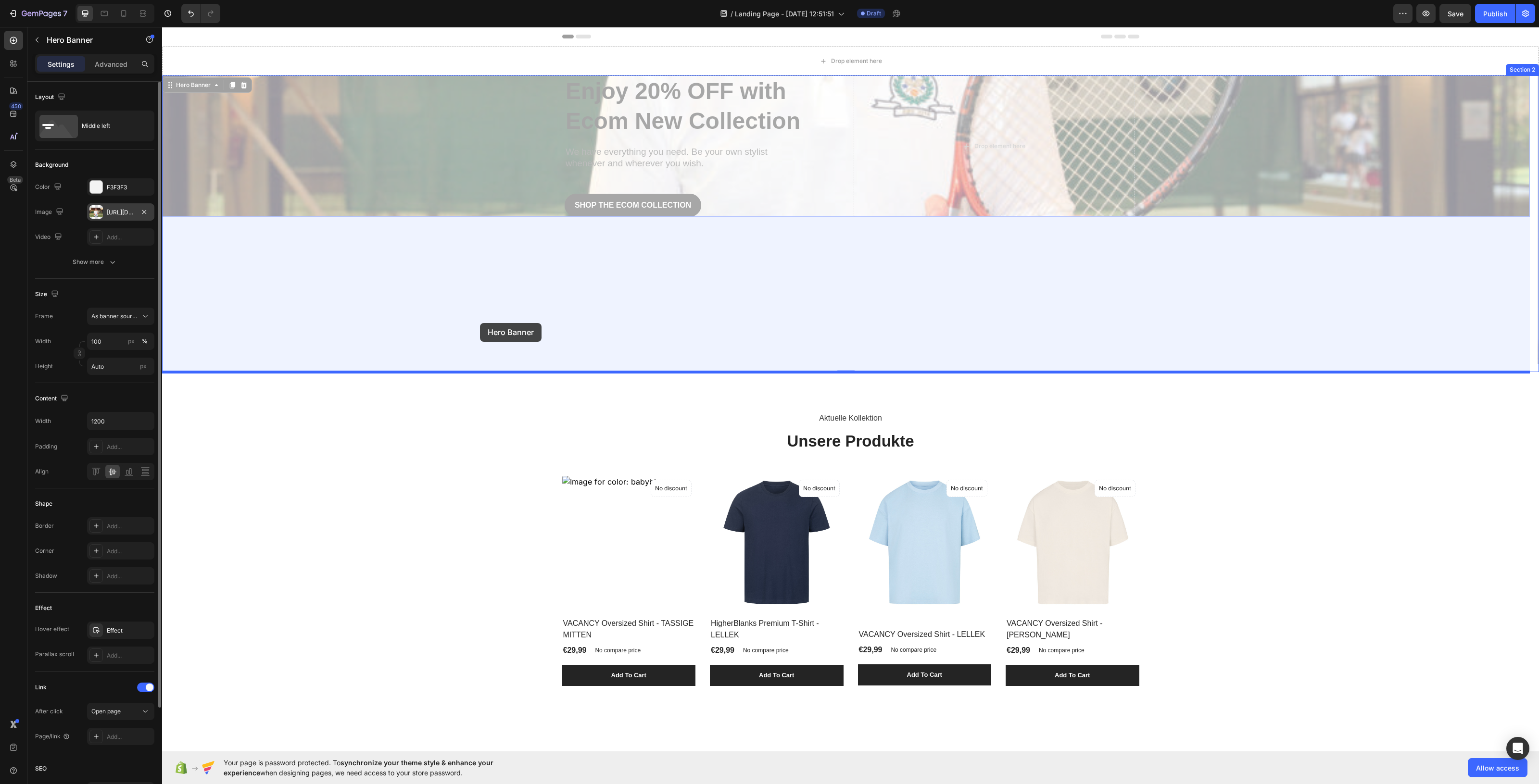
drag, startPoint x: 458, startPoint y: 182, endPoint x: 480, endPoint y: 325, distance: 144.7
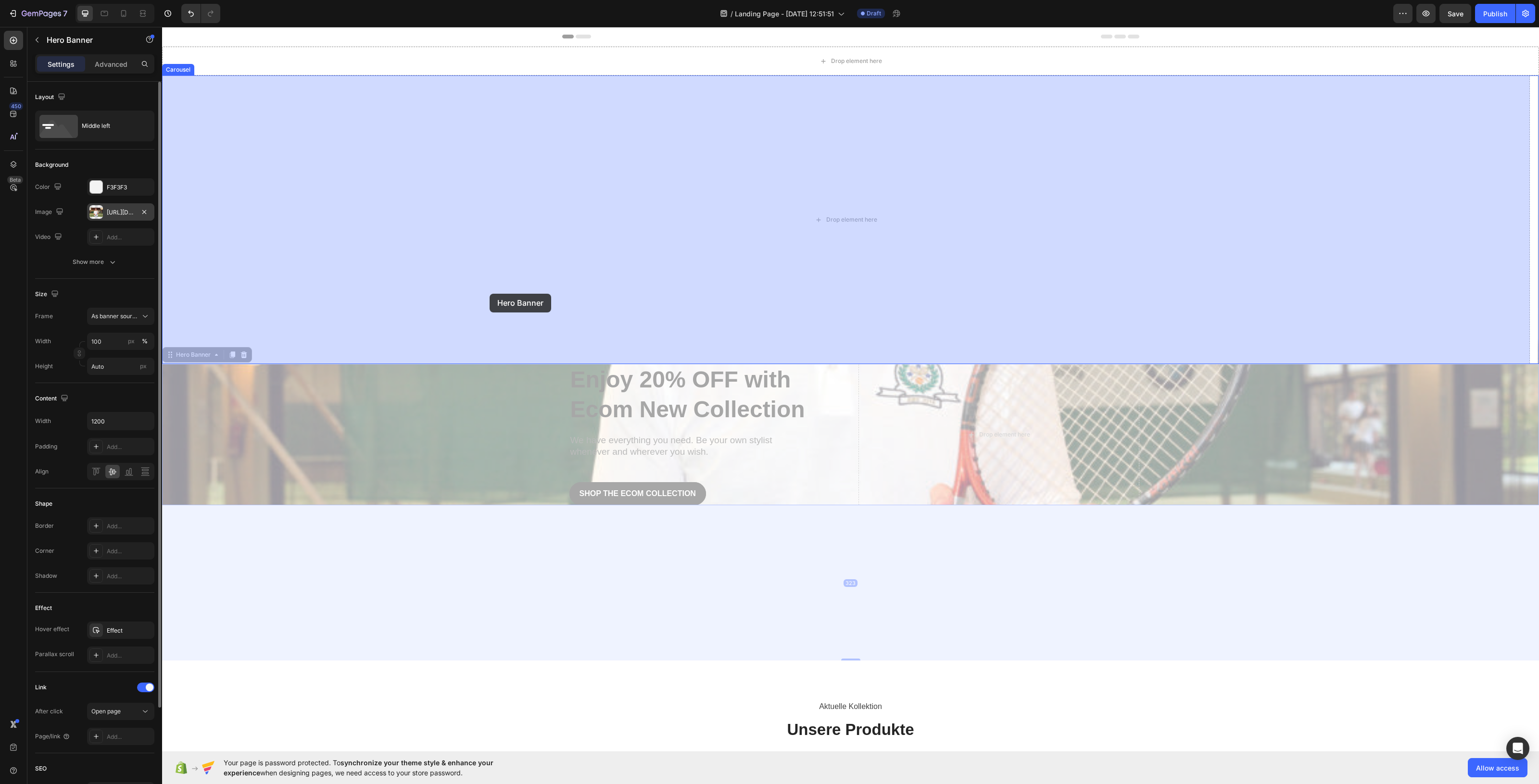
drag, startPoint x: 522, startPoint y: 436, endPoint x: 486, endPoint y: 270, distance: 169.9
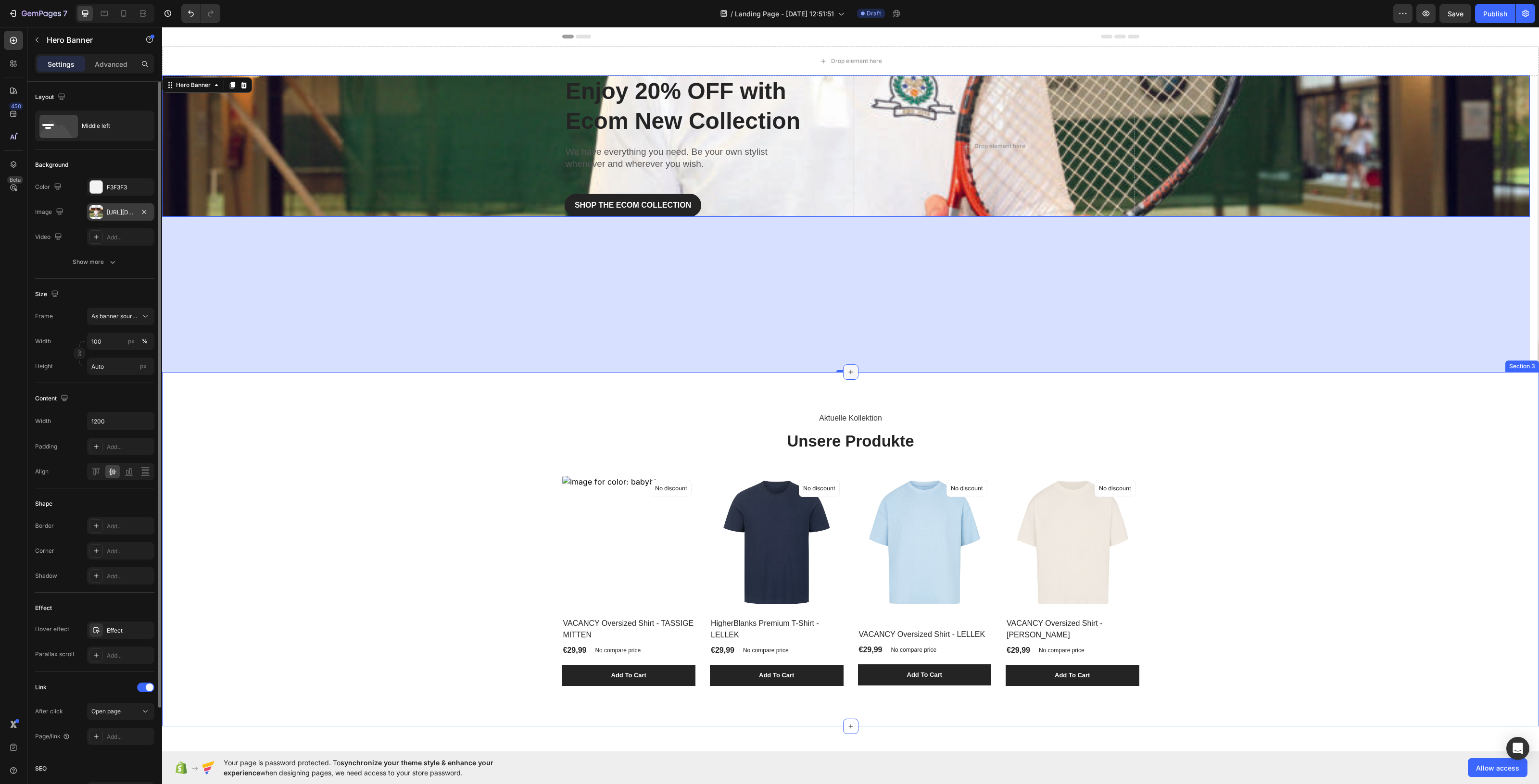
click at [851, 370] on div at bounding box center [851, 372] width 16 height 16
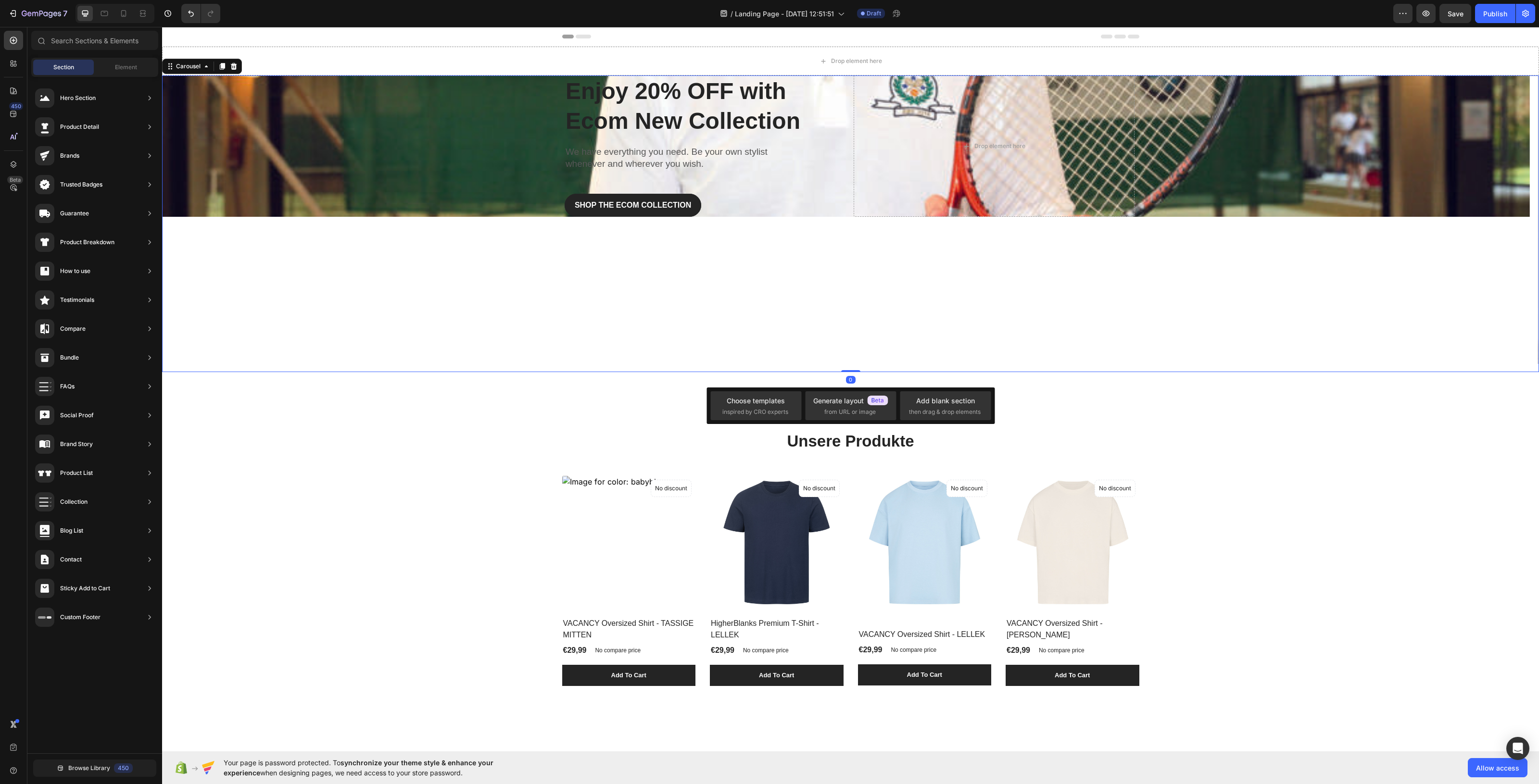
click at [857, 367] on div "Enjoy 20% OFF with Ecom New Collection Heading We have everything you need. Be …" at bounding box center [845, 223] width 1368 height 297
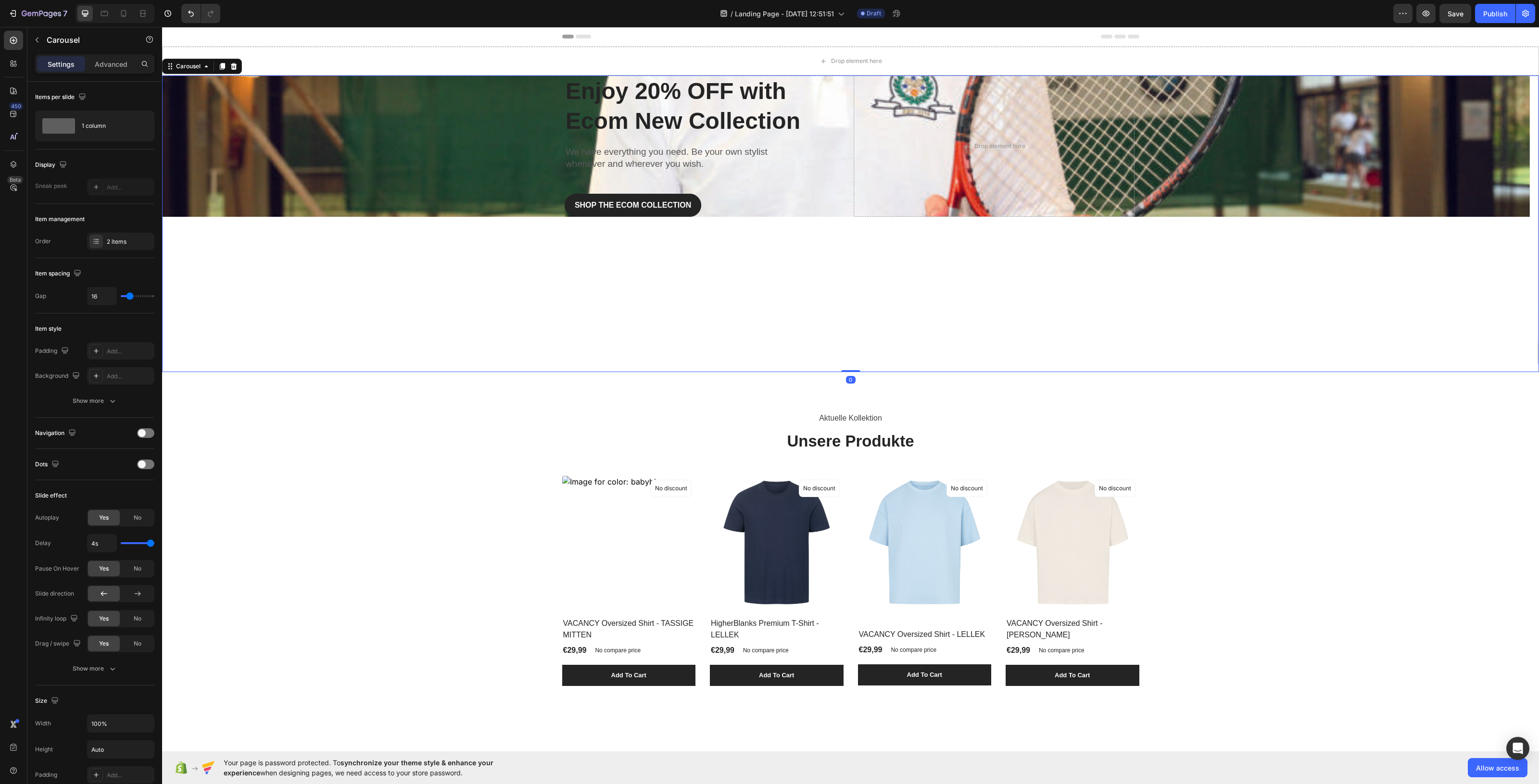
drag, startPoint x: 852, startPoint y: 371, endPoint x: 841, endPoint y: 230, distance: 141.4
click at [841, 230] on div "Enjoy 20% OFF with Ecom New Collection Heading We have everything you need. Be …" at bounding box center [850, 223] width 1377 height 297
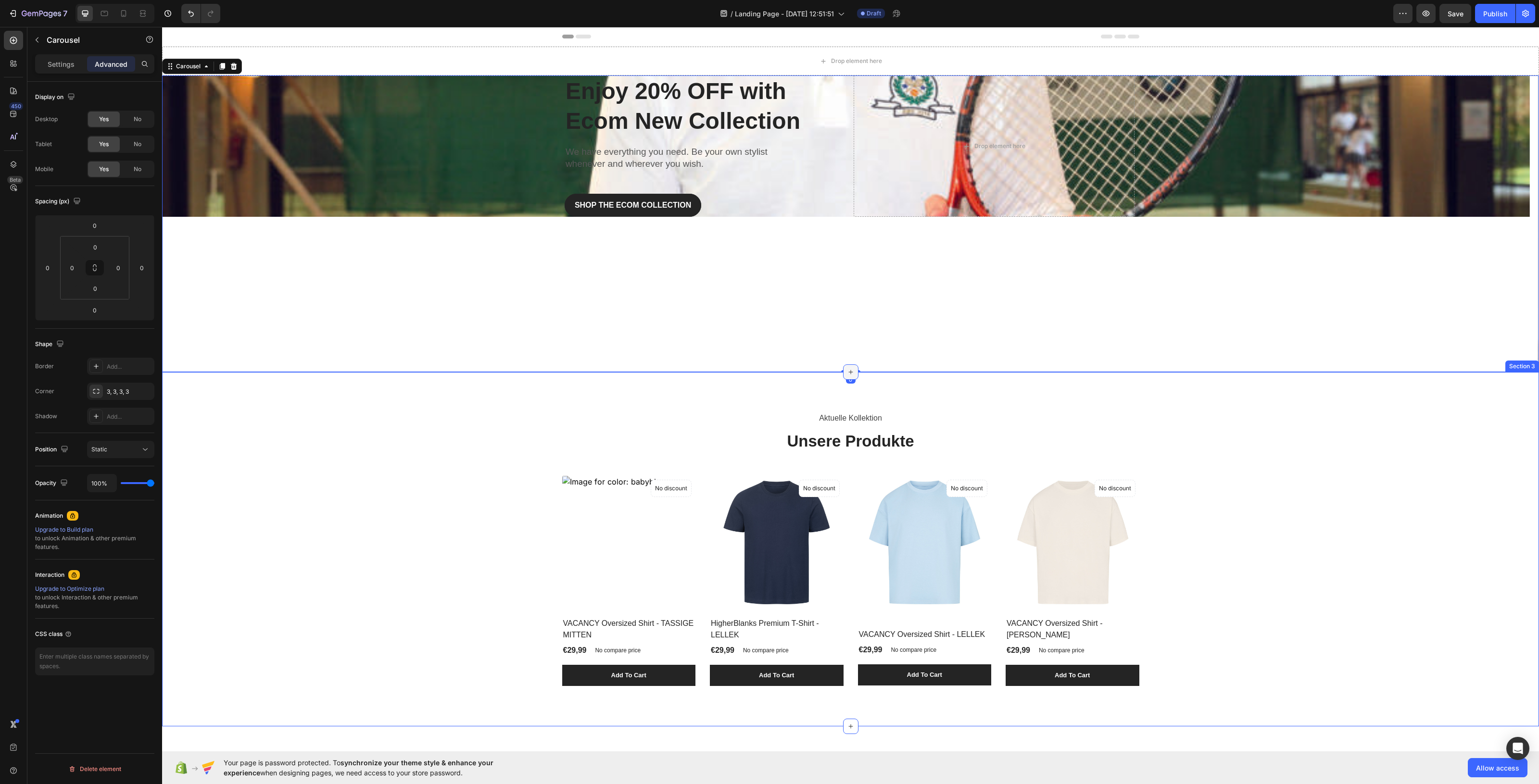
click at [847, 373] on icon at bounding box center [851, 372] width 8 height 8
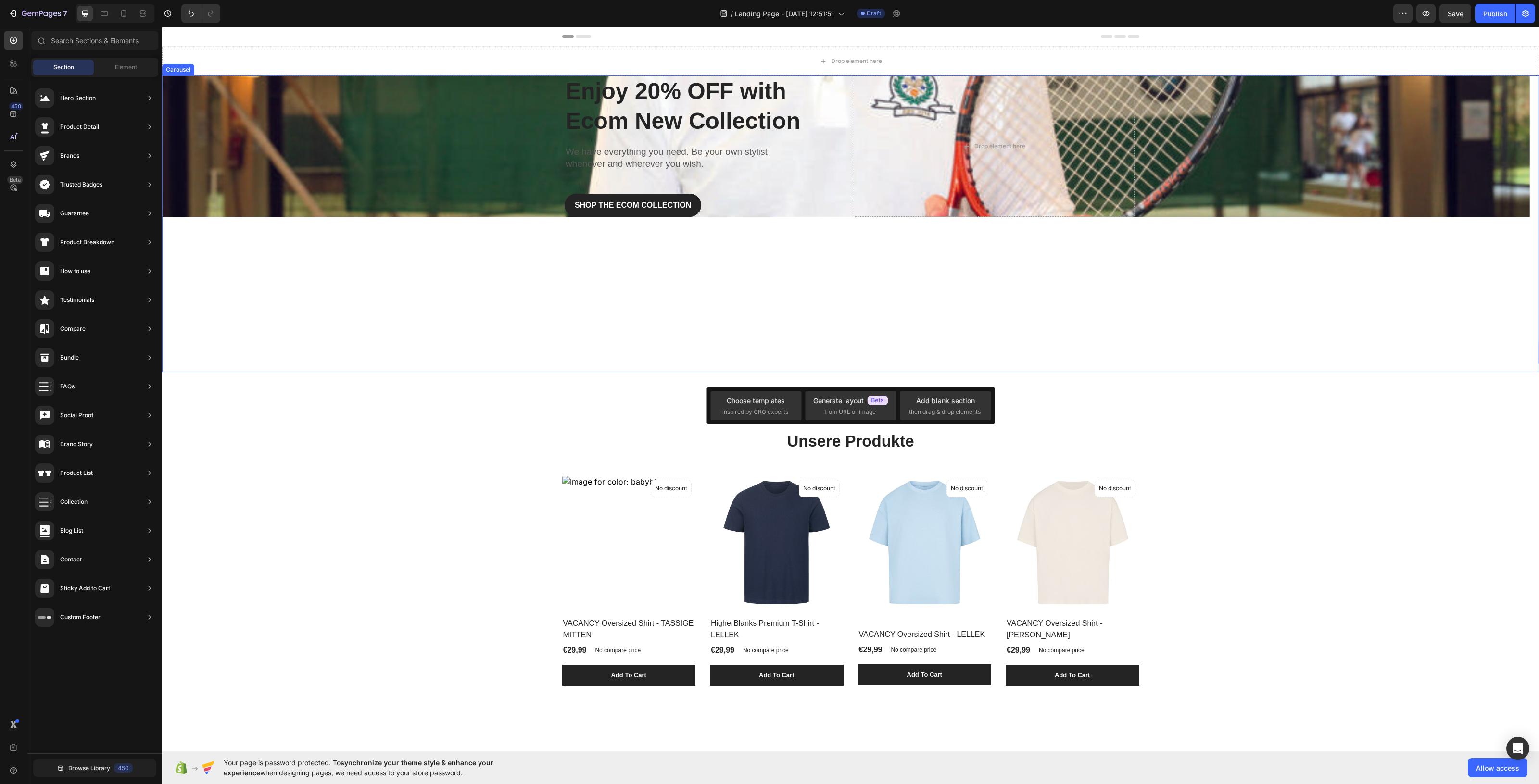
click at [808, 262] on div "Enjoy 20% OFF with Ecom New Collection Heading We have everything you need. Be …" at bounding box center [845, 223] width 1368 height 297
click at [122, 70] on span "Element" at bounding box center [125, 67] width 22 height 8
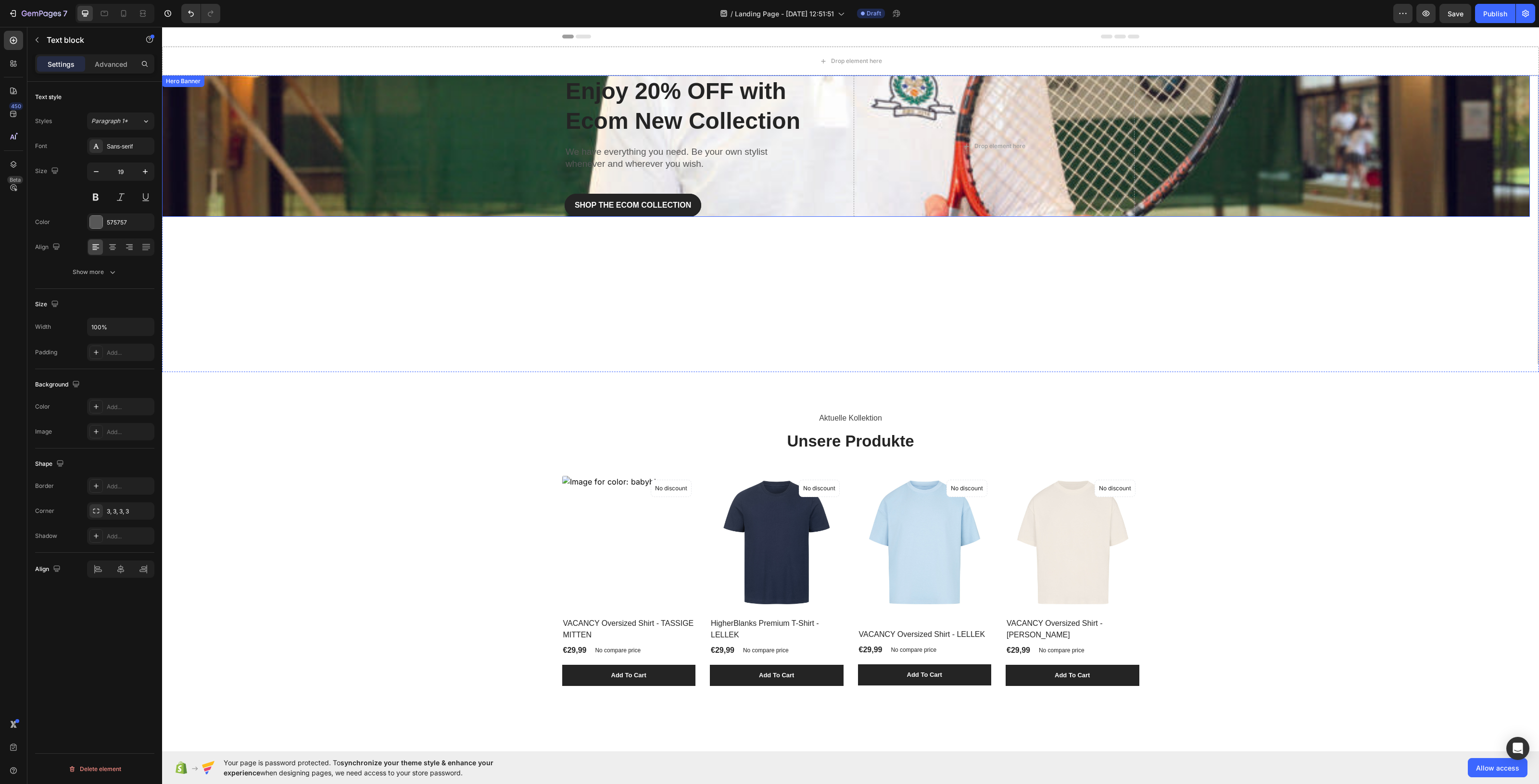
click at [566, 164] on p "We have everything you need. Be your own stylist whenever and wherever you wish." at bounding box center [686, 158] width 241 height 23
click at [325, 176] on div "Overlay" at bounding box center [845, 146] width 1368 height 142
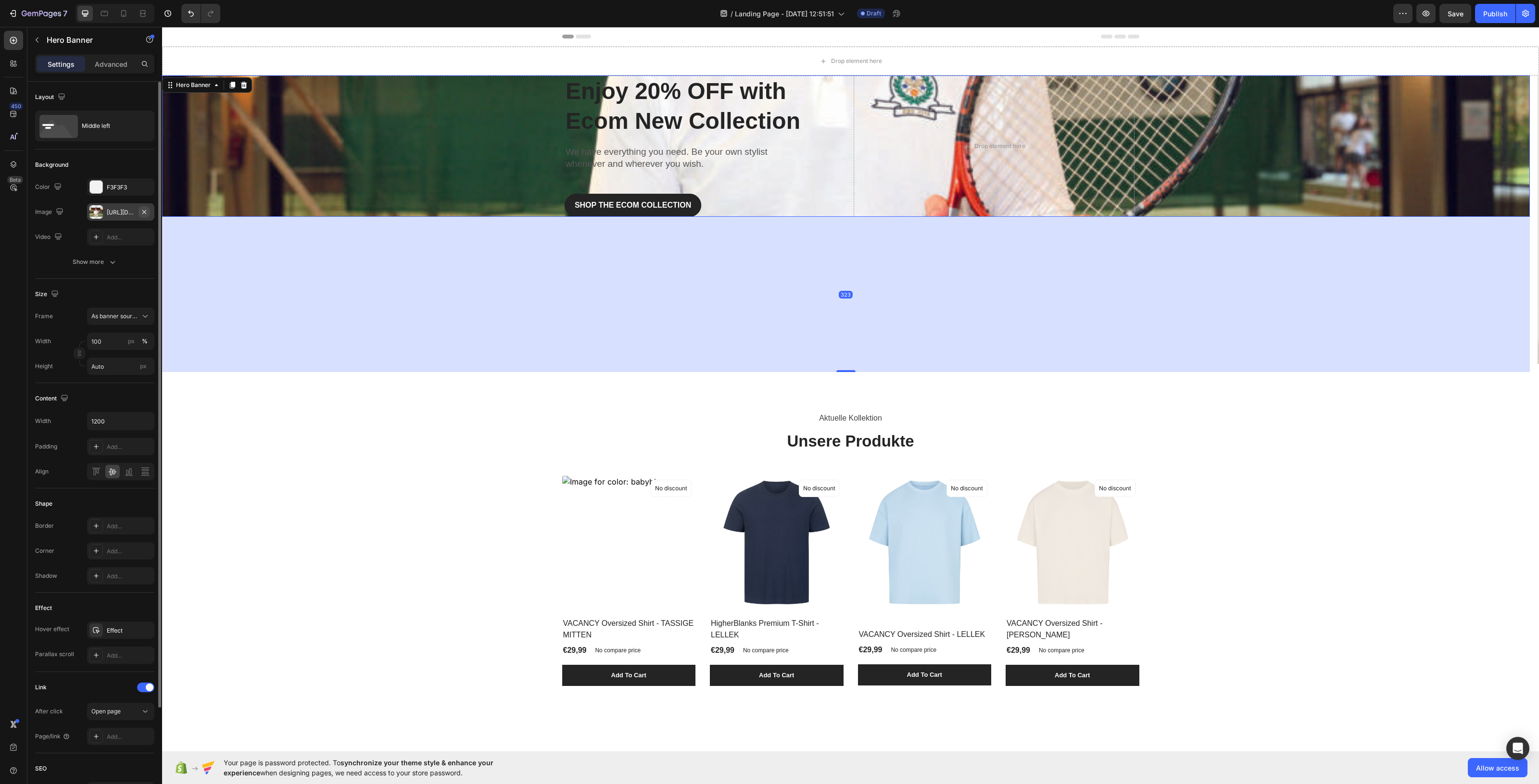
click at [145, 215] on icon "button" at bounding box center [144, 212] width 8 height 8
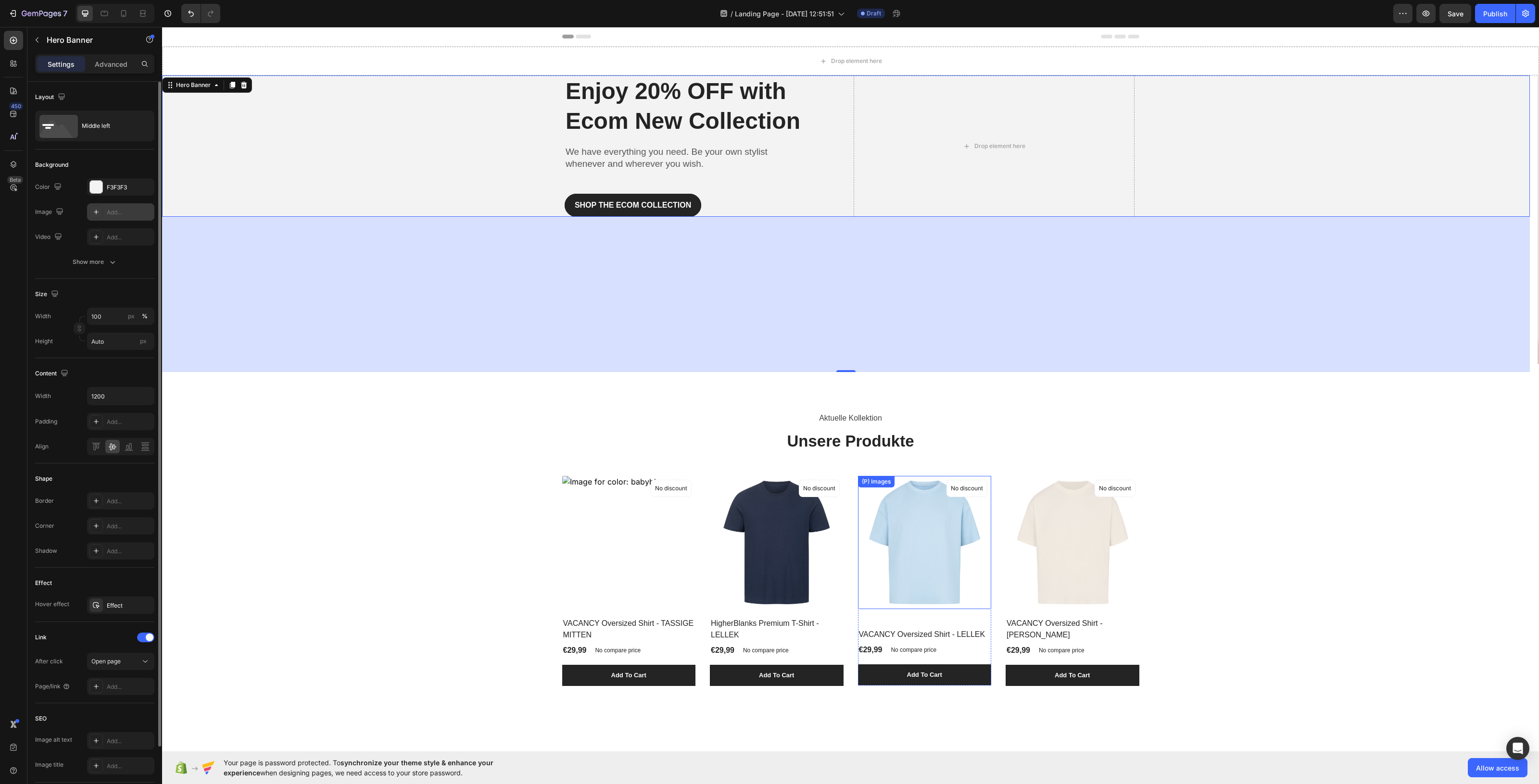
click at [882, 556] on img at bounding box center [925, 543] width 134 height 134
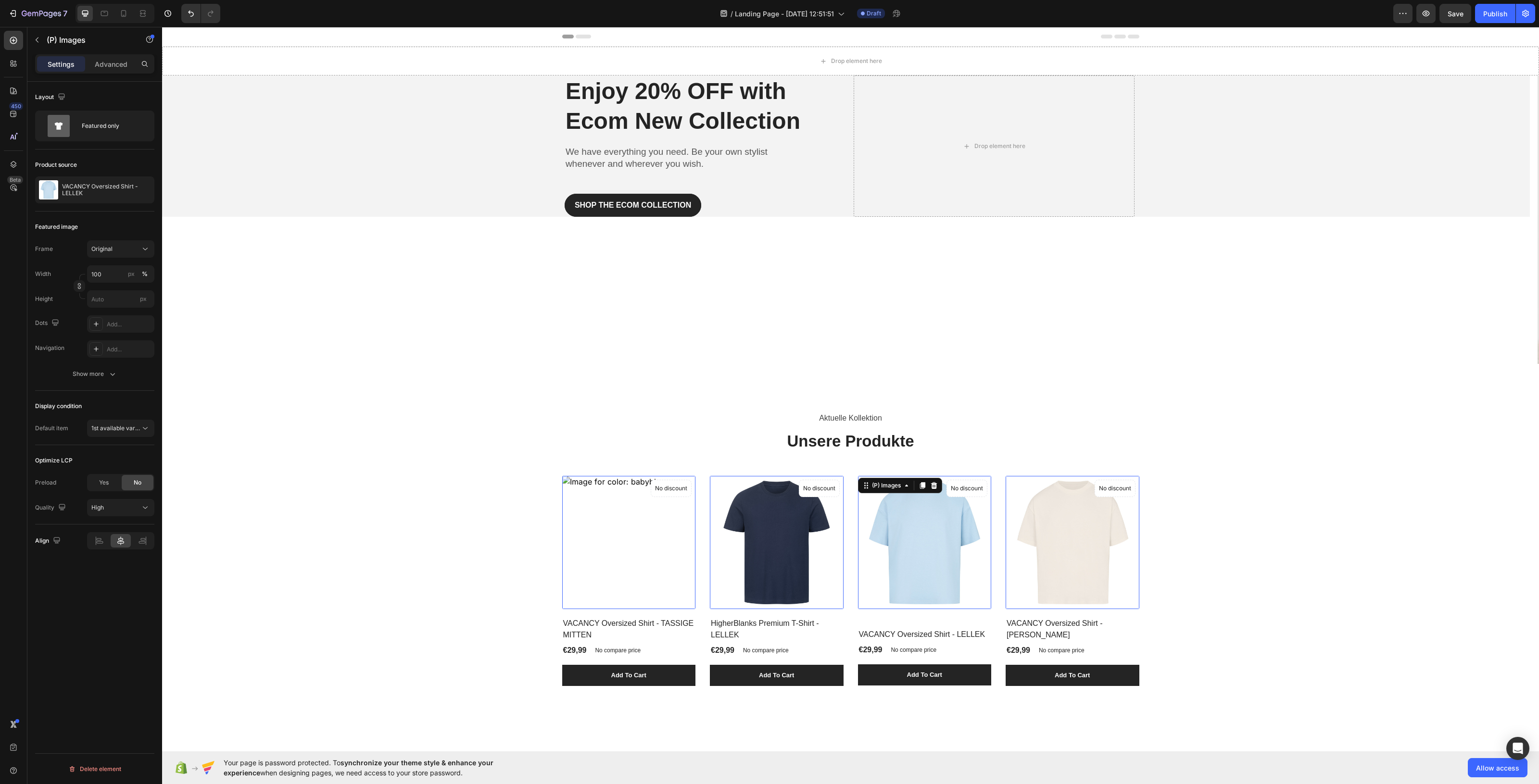
click at [888, 549] on img at bounding box center [925, 543] width 134 height 134
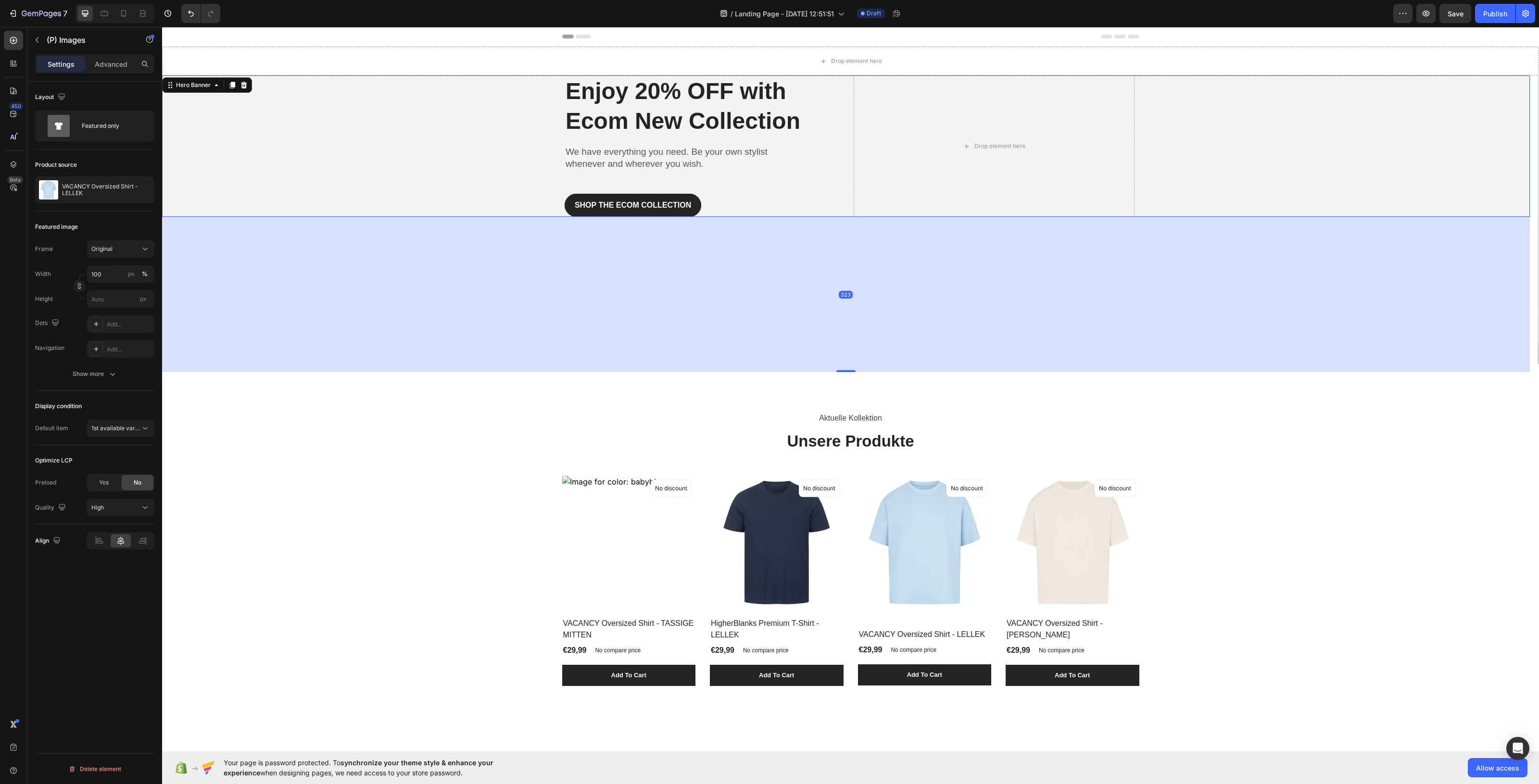
click at [347, 204] on div "Overlay" at bounding box center [845, 146] width 1368 height 142
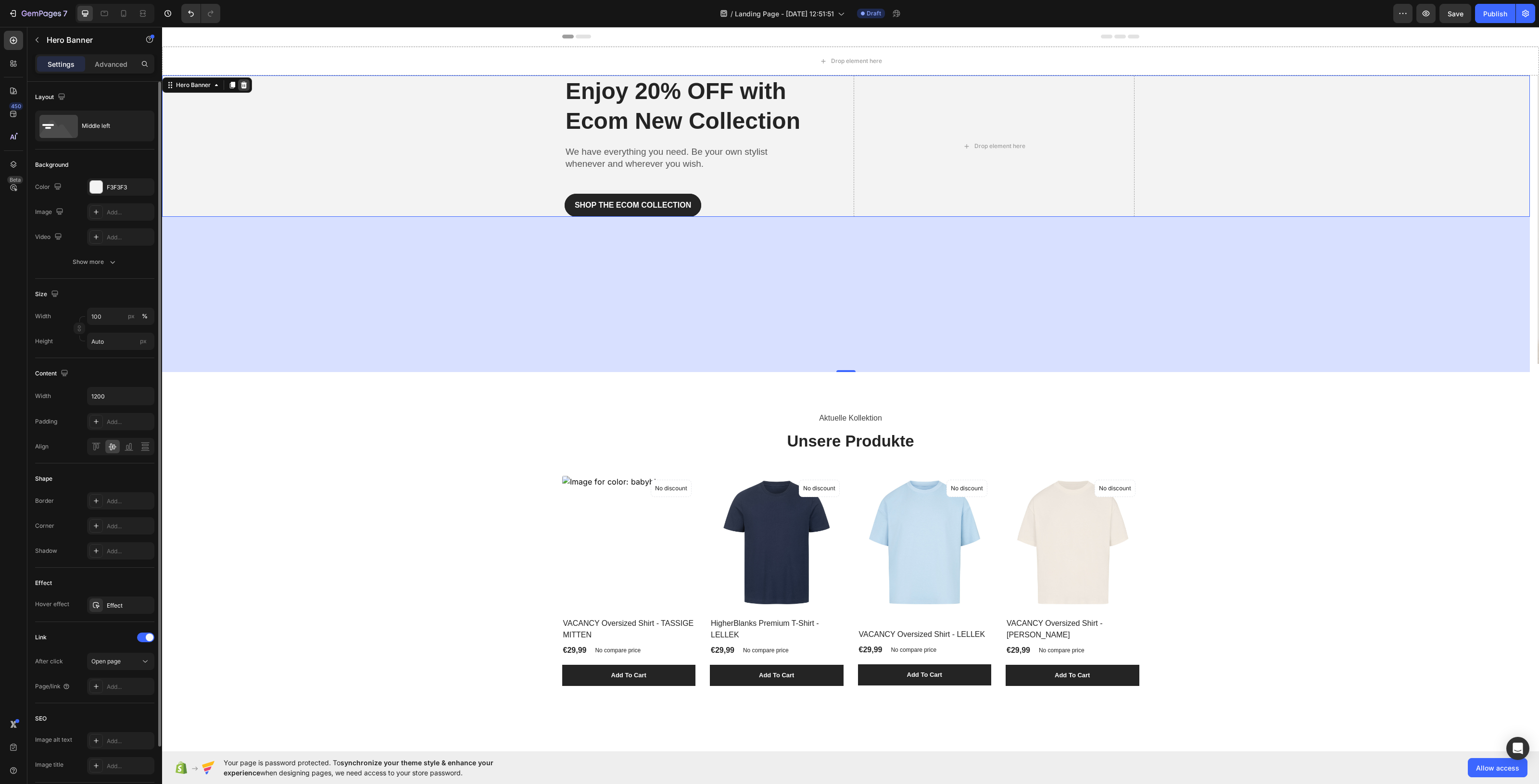
click at [244, 85] on icon at bounding box center [244, 85] width 6 height 7
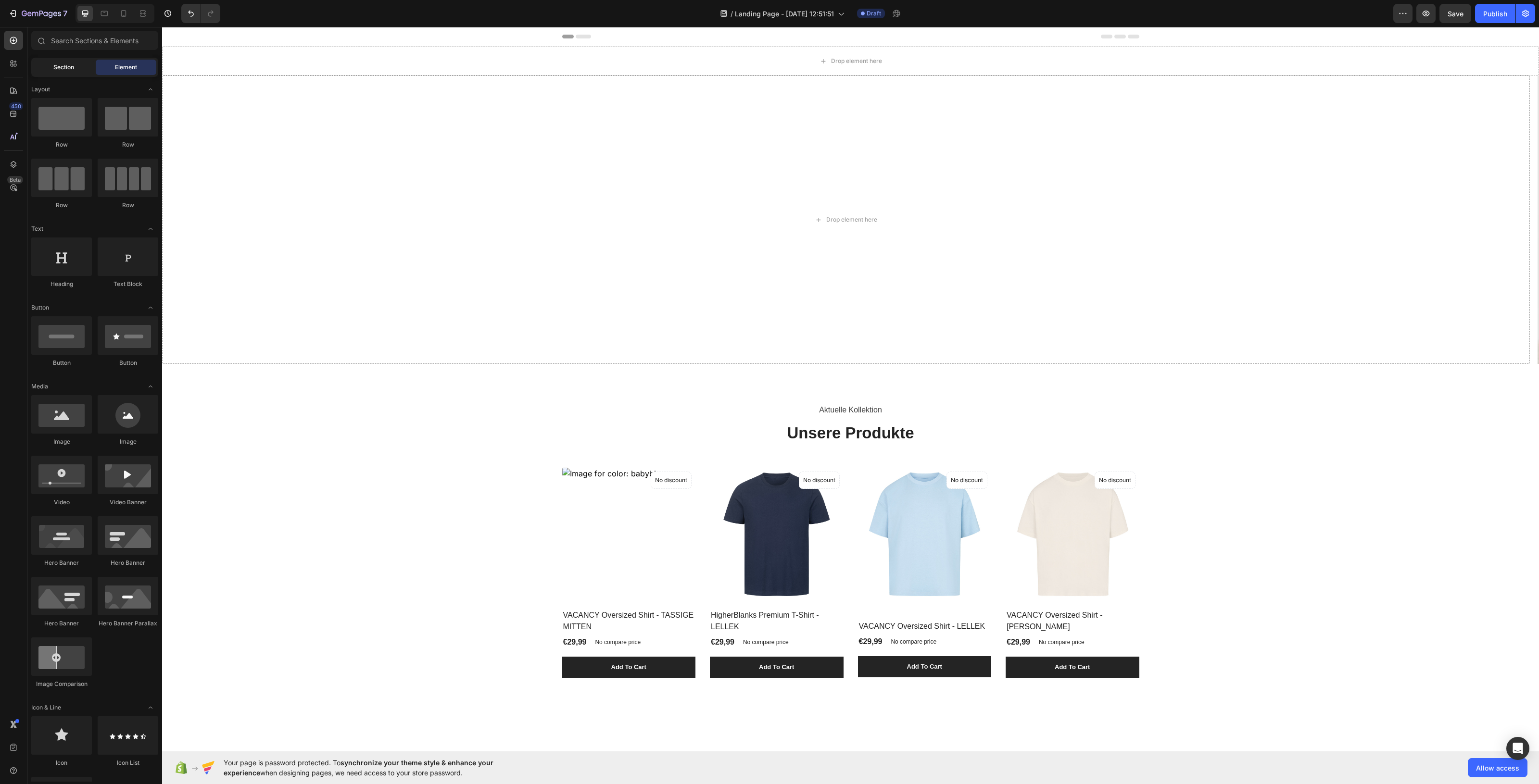
click at [65, 70] on span "Section" at bounding box center [63, 67] width 21 height 8
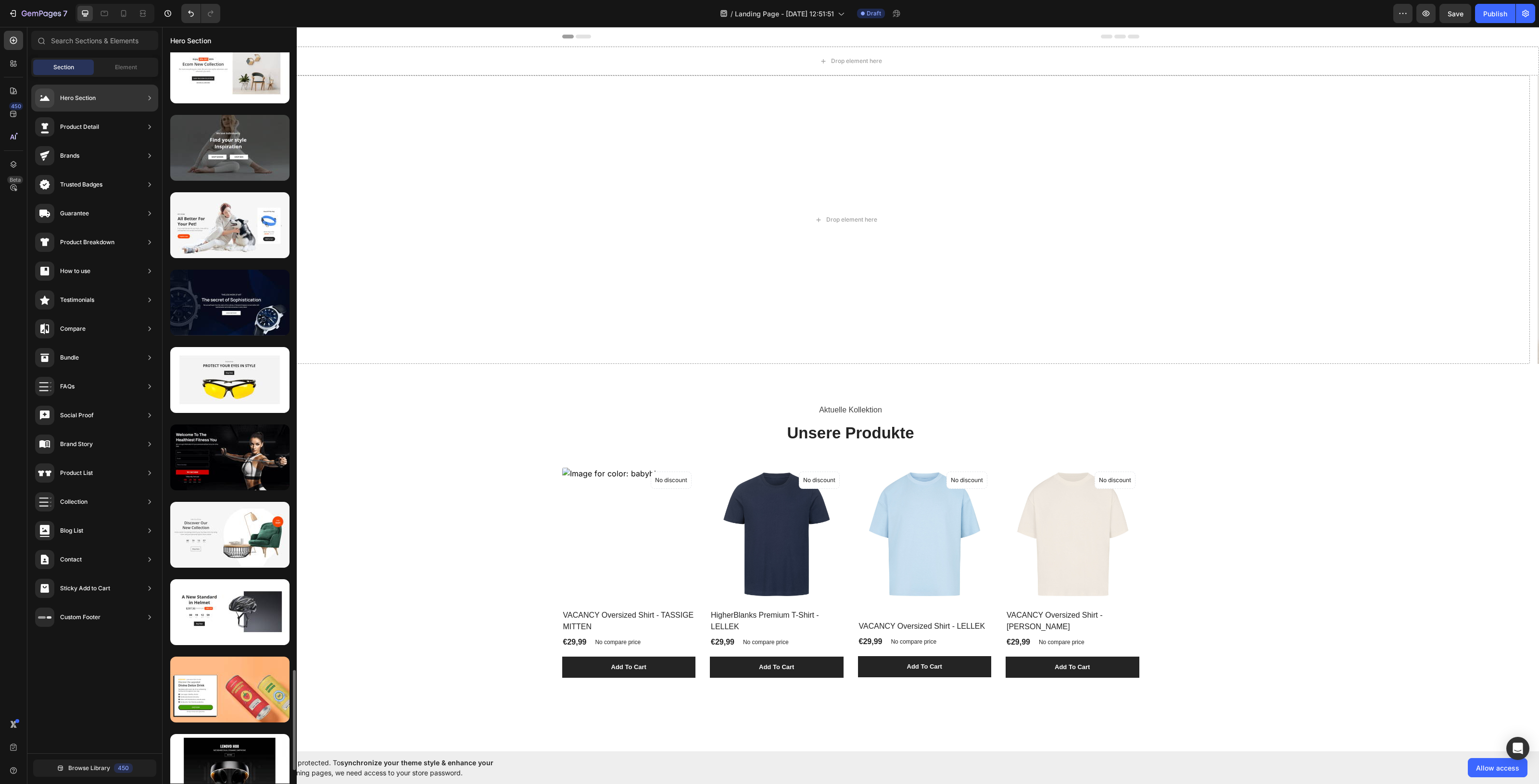
scroll to position [4601, 0]
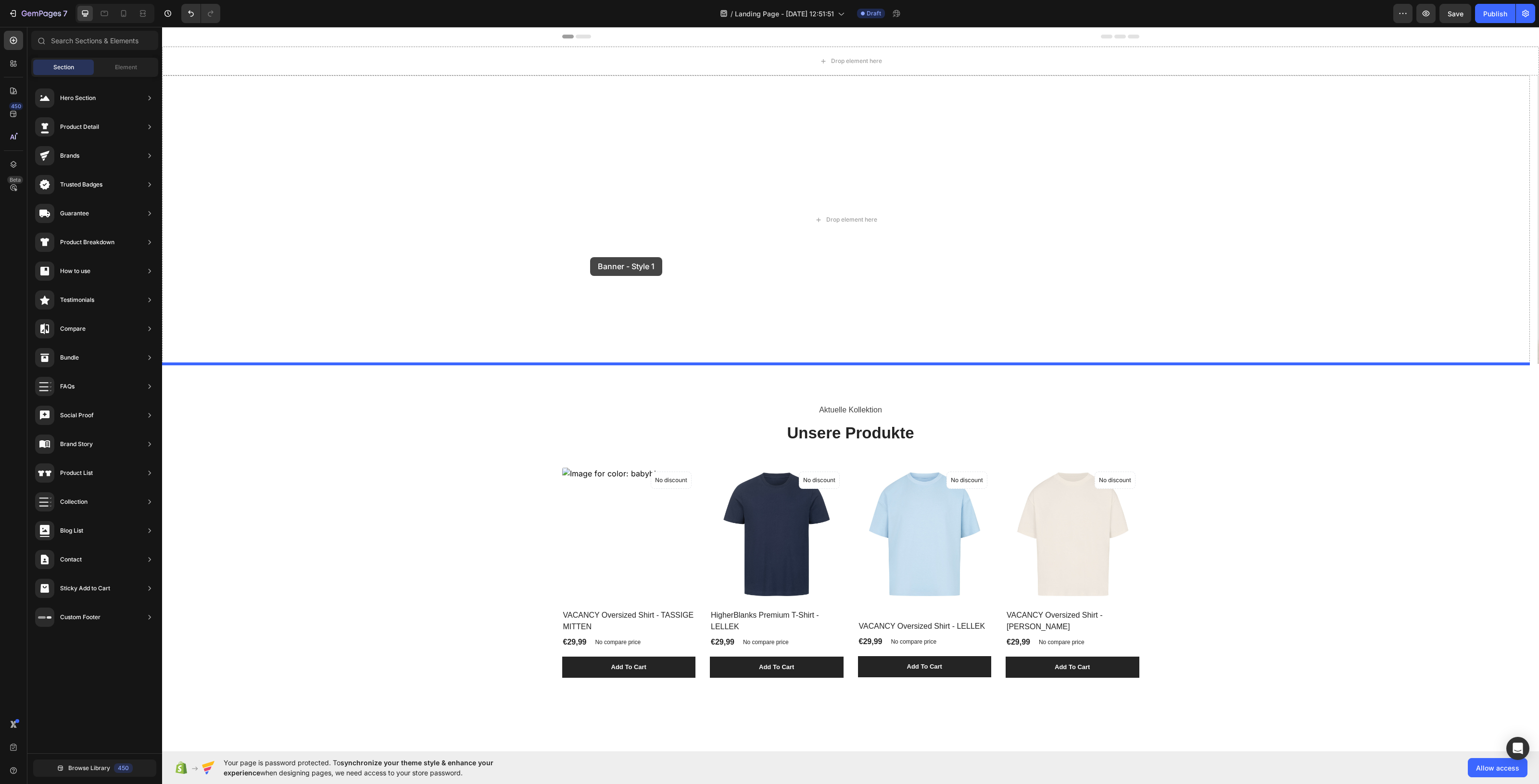
drag, startPoint x: 388, startPoint y: 316, endPoint x: 590, endPoint y: 257, distance: 210.4
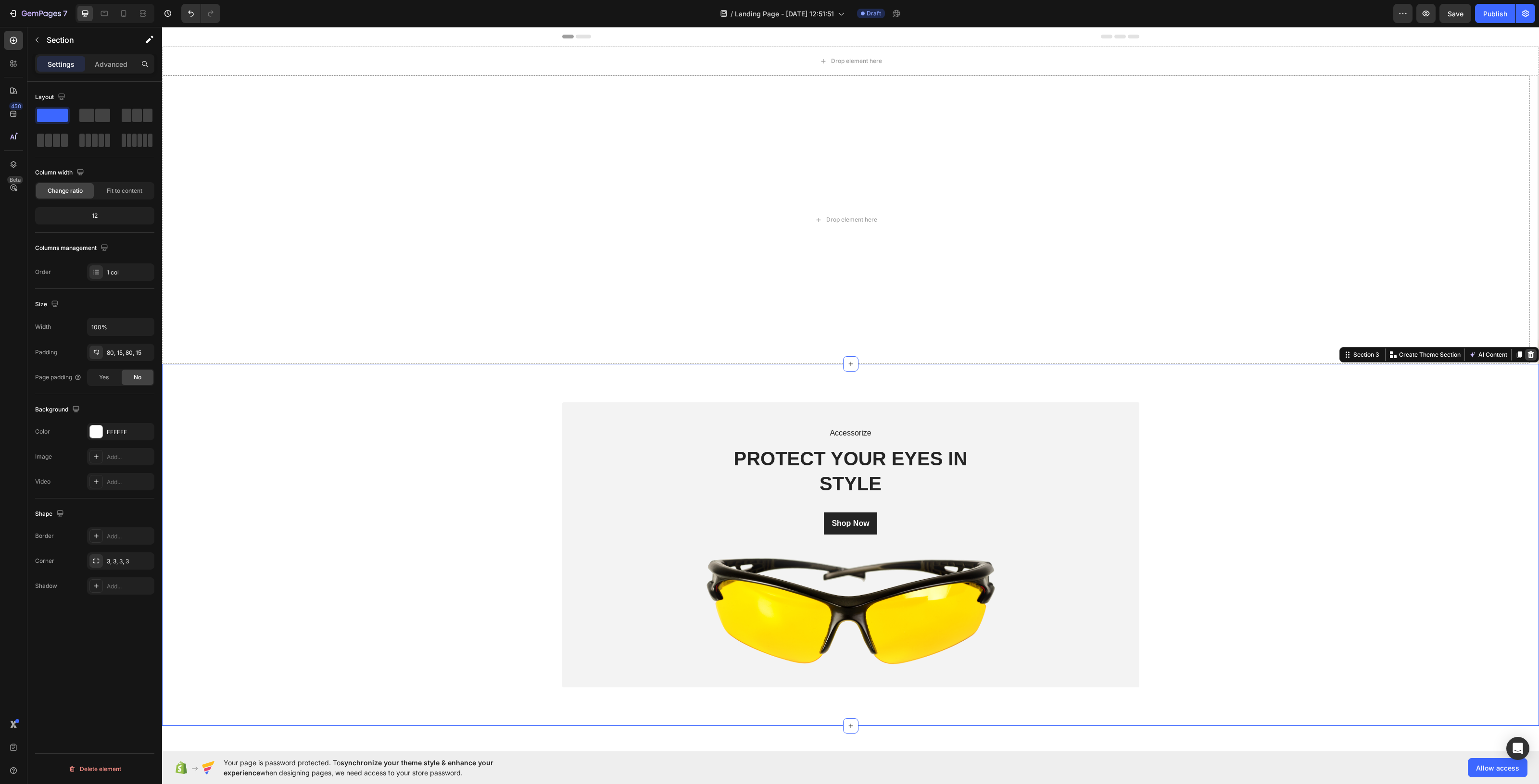
click at [1231, 353] on icon at bounding box center [1531, 354] width 6 height 7
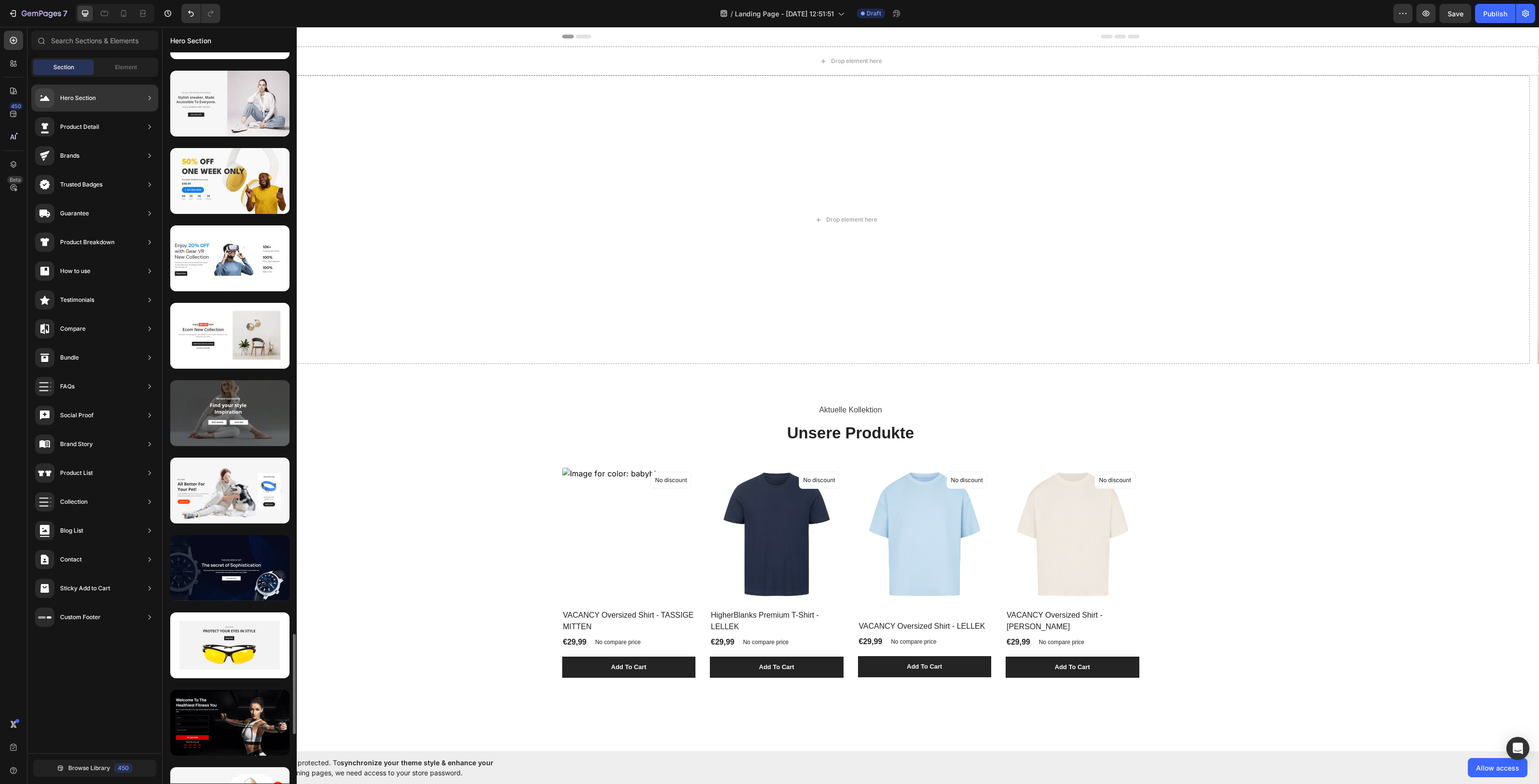
scroll to position [4181, 0]
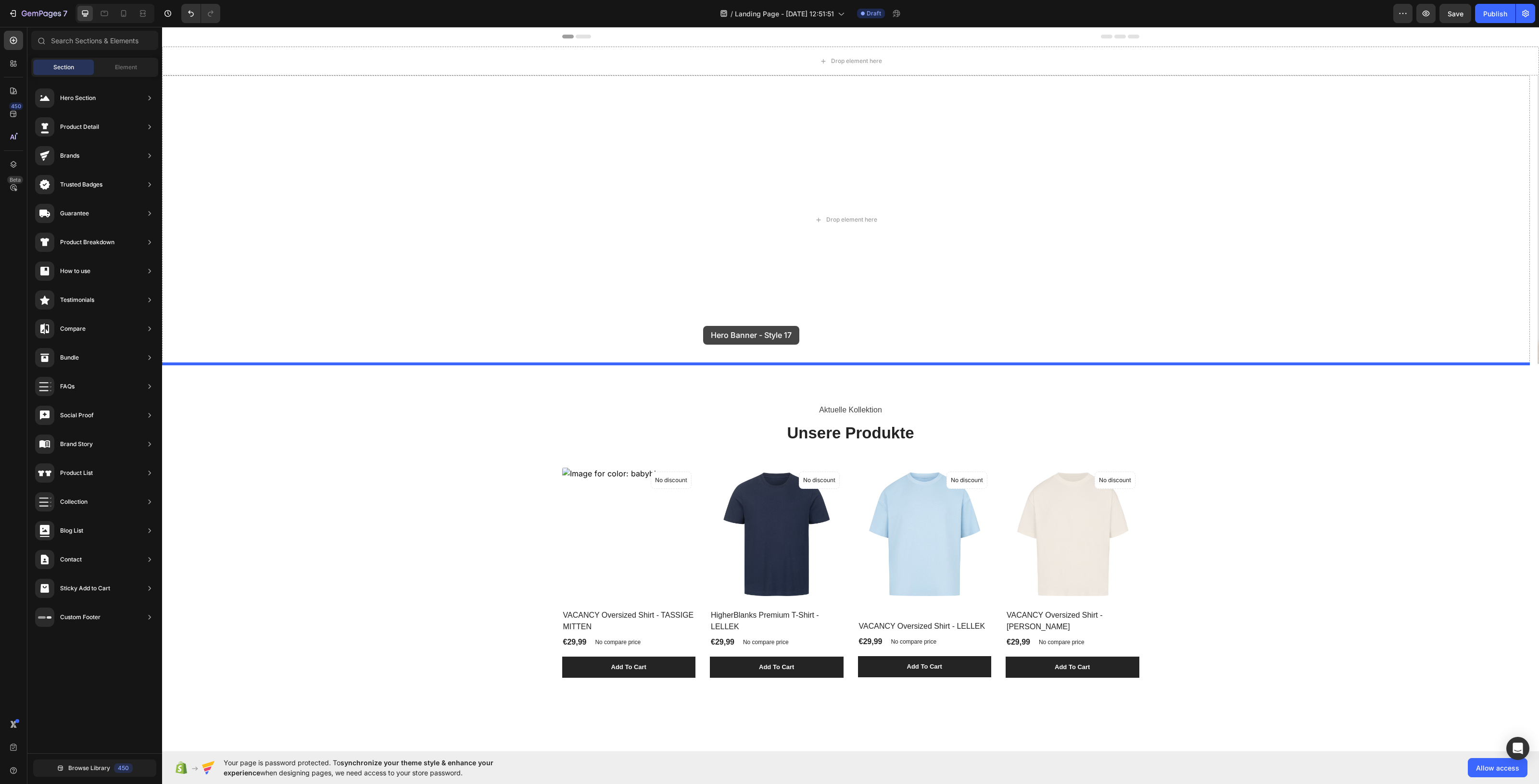
drag, startPoint x: 406, startPoint y: 403, endPoint x: 744, endPoint y: 309, distance: 350.8
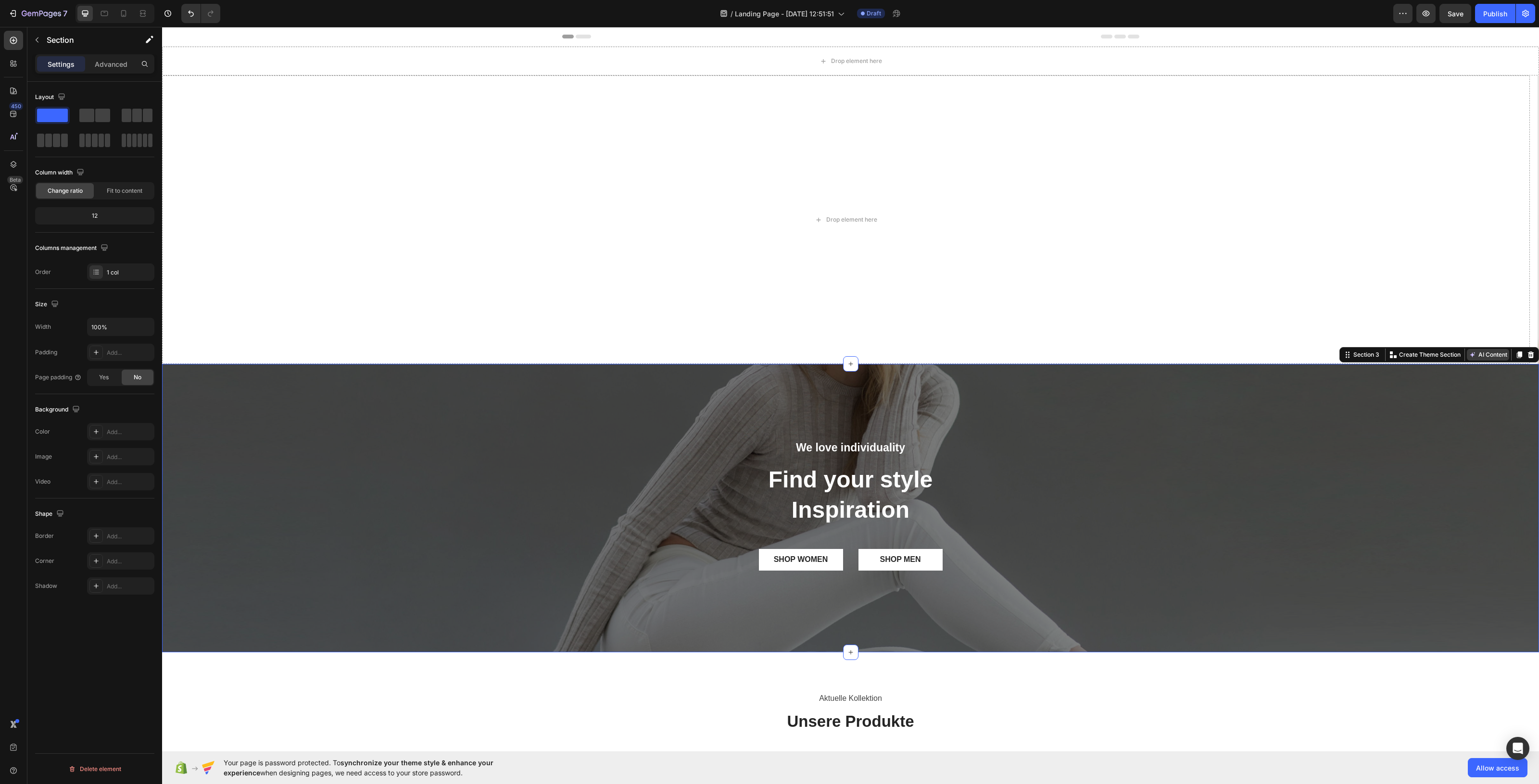
click at [1231, 356] on button "AI Content" at bounding box center [1488, 354] width 42 height 11
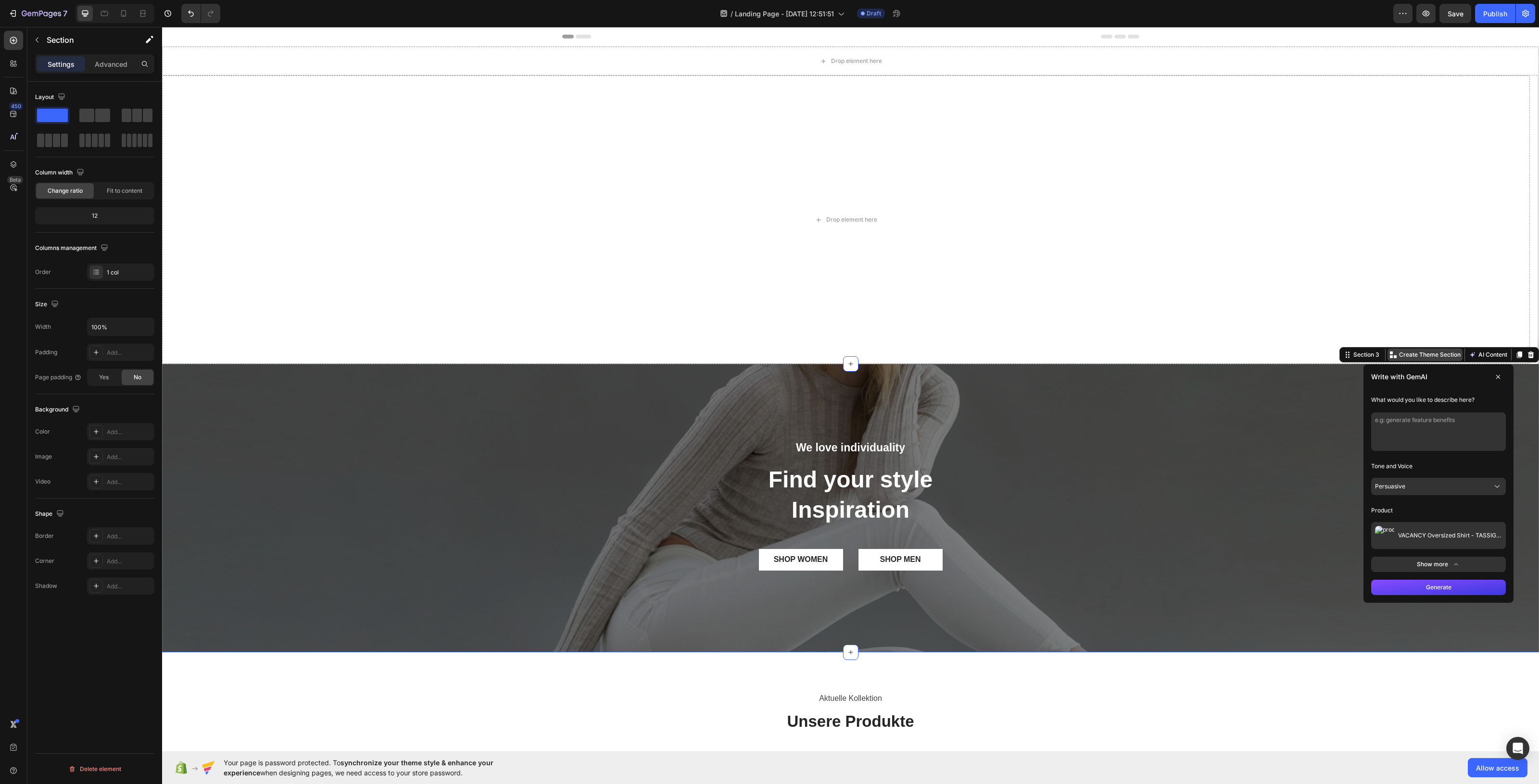
click at [1231, 355] on p "Create Theme Section" at bounding box center [1430, 355] width 62 height 8
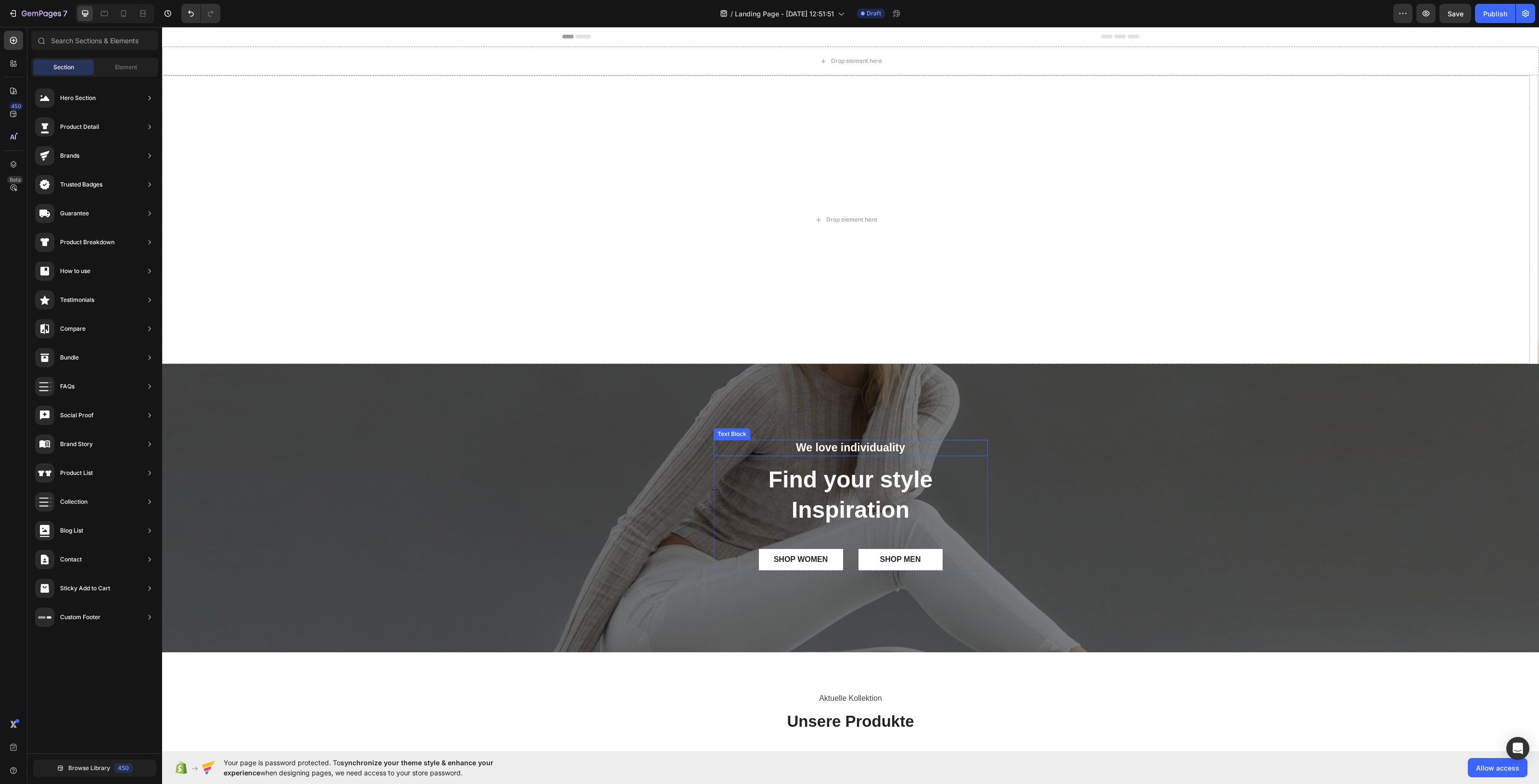
click at [970, 441] on p "We love individuality" at bounding box center [851, 448] width 272 height 14
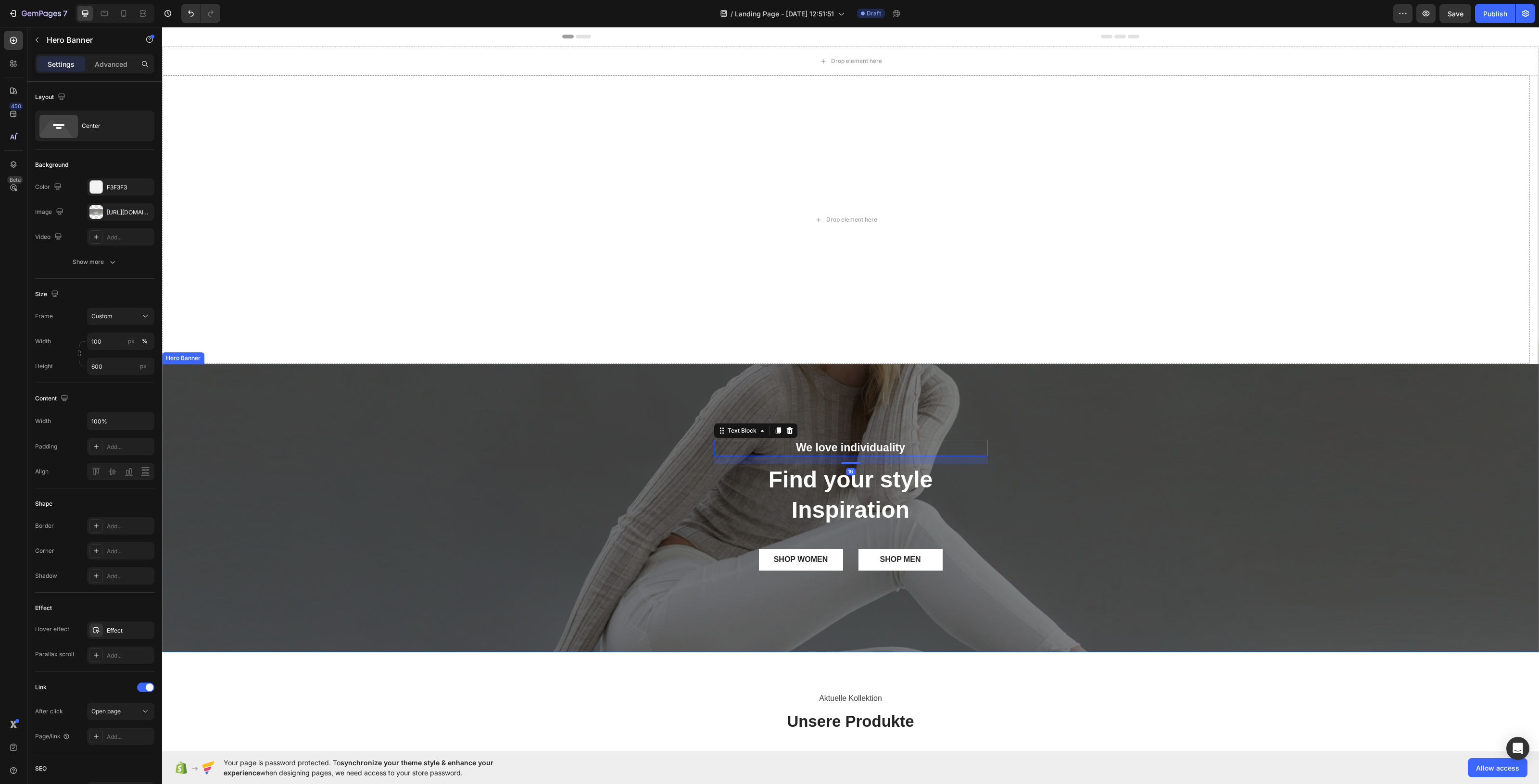
click at [504, 456] on div "We love individuality Text Block 16 Find your style Inspiration Heading SHOP WO…" at bounding box center [850, 508] width 1377 height 137
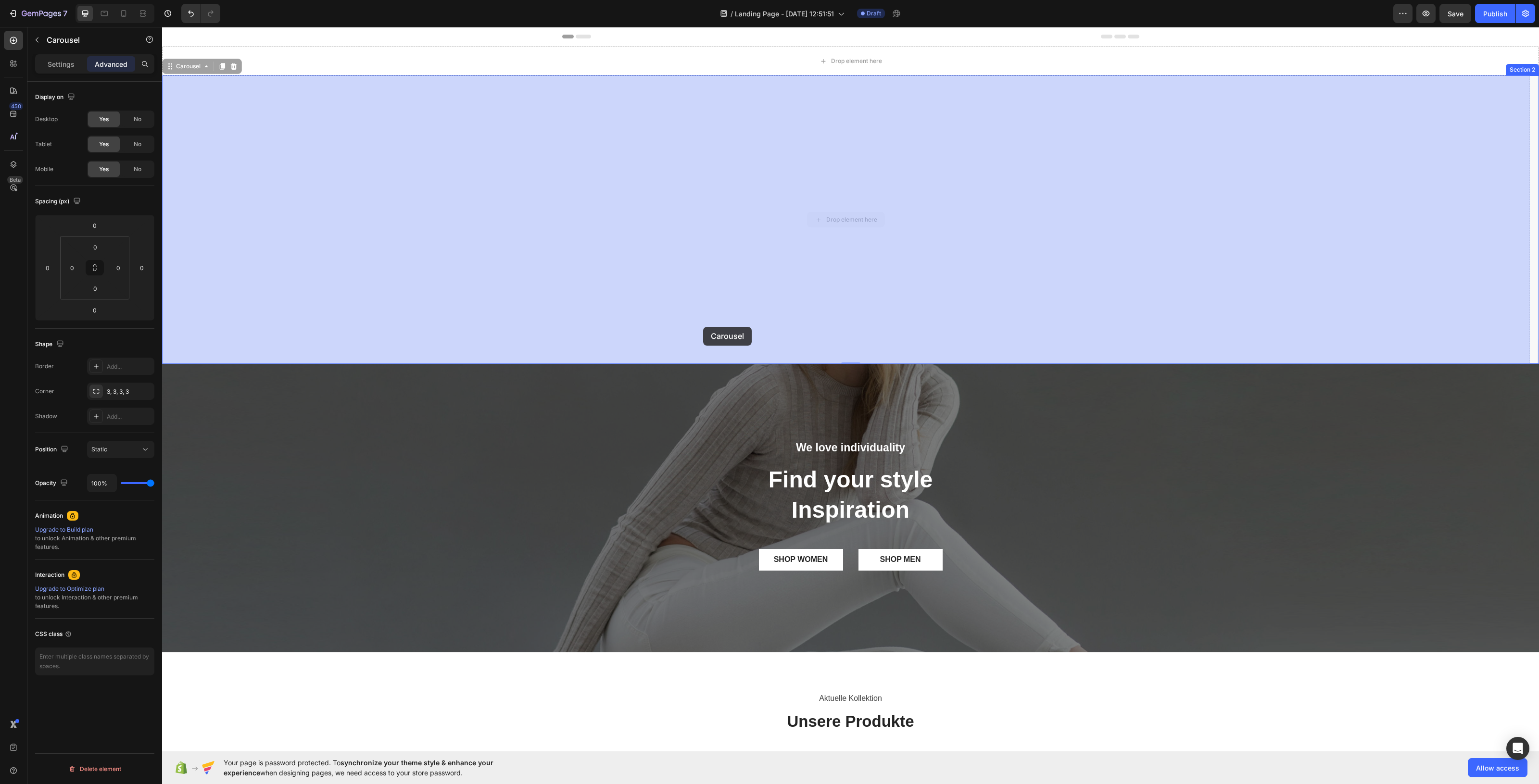
drag, startPoint x: 697, startPoint y: 363, endPoint x: 703, endPoint y: 327, distance: 36.5
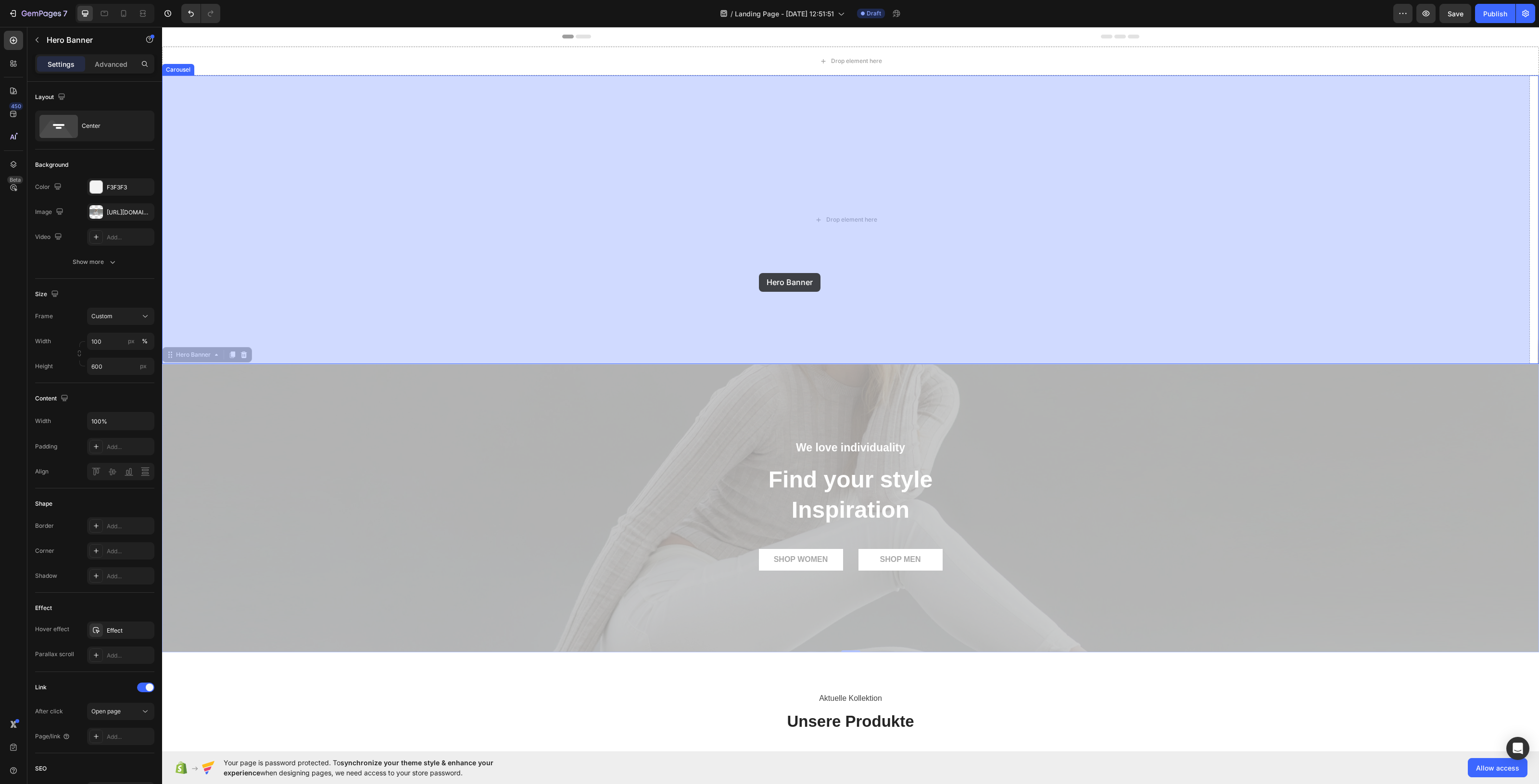
drag, startPoint x: 753, startPoint y: 420, endPoint x: 758, endPoint y: 263, distance: 157.1
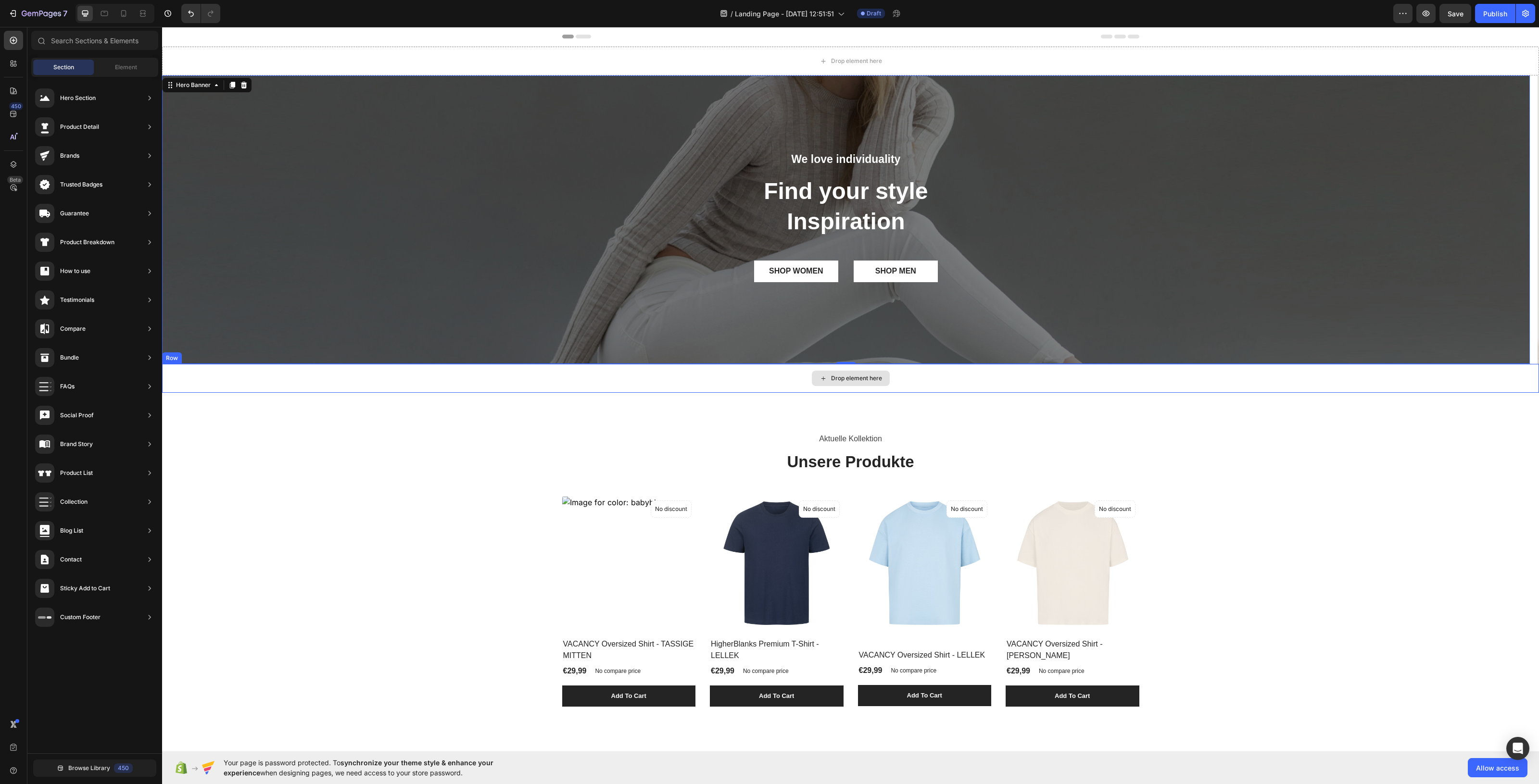
click at [838, 378] on div "Drop element here" at bounding box center [856, 378] width 51 height 8
click at [831, 60] on div "Drop element here" at bounding box center [856, 61] width 51 height 8
click at [117, 65] on span "Element" at bounding box center [125, 67] width 22 height 8
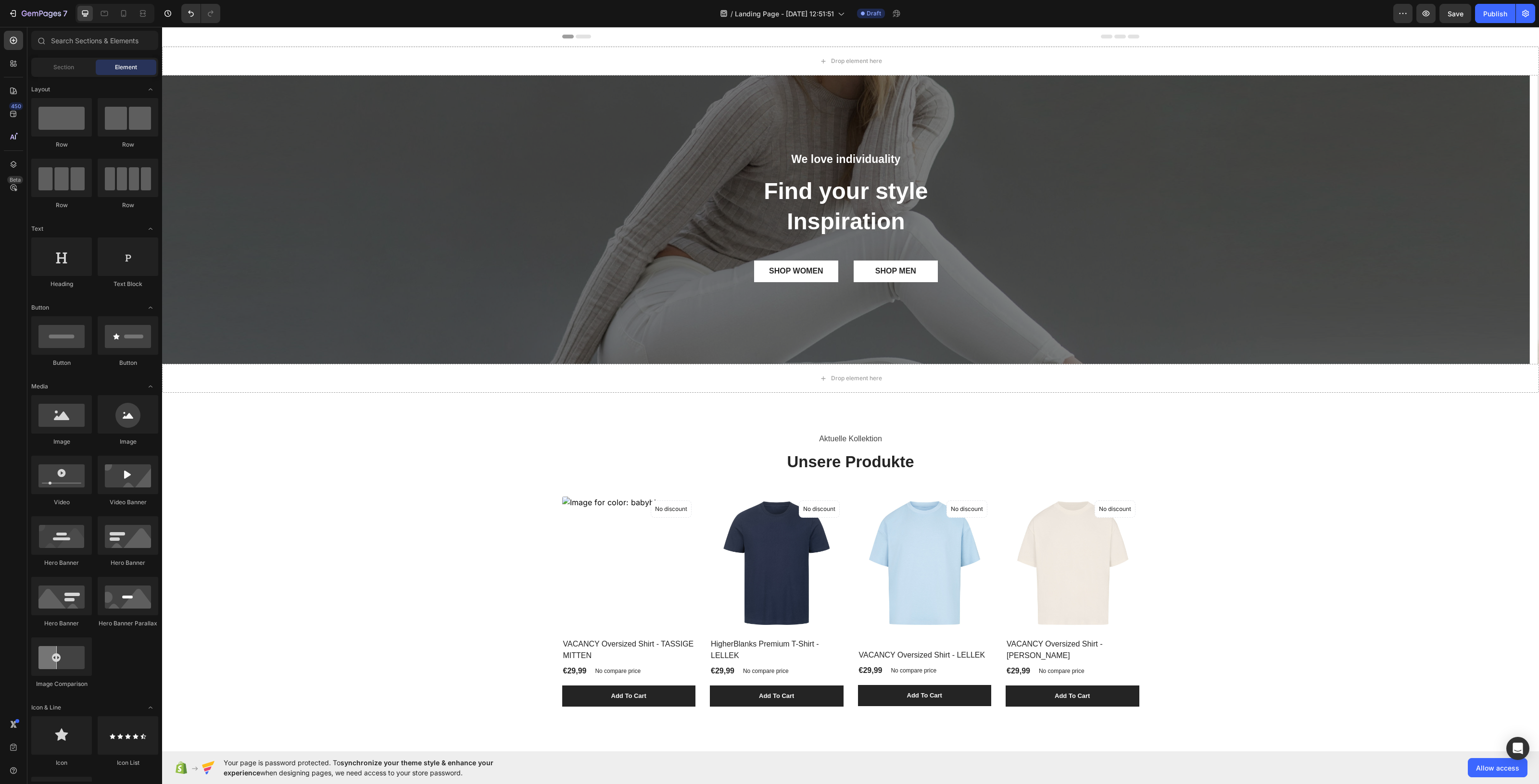
click at [27, 64] on div "Section Element" at bounding box center [94, 67] width 134 height 19
click at [48, 60] on div "Section" at bounding box center [63, 67] width 60 height 16
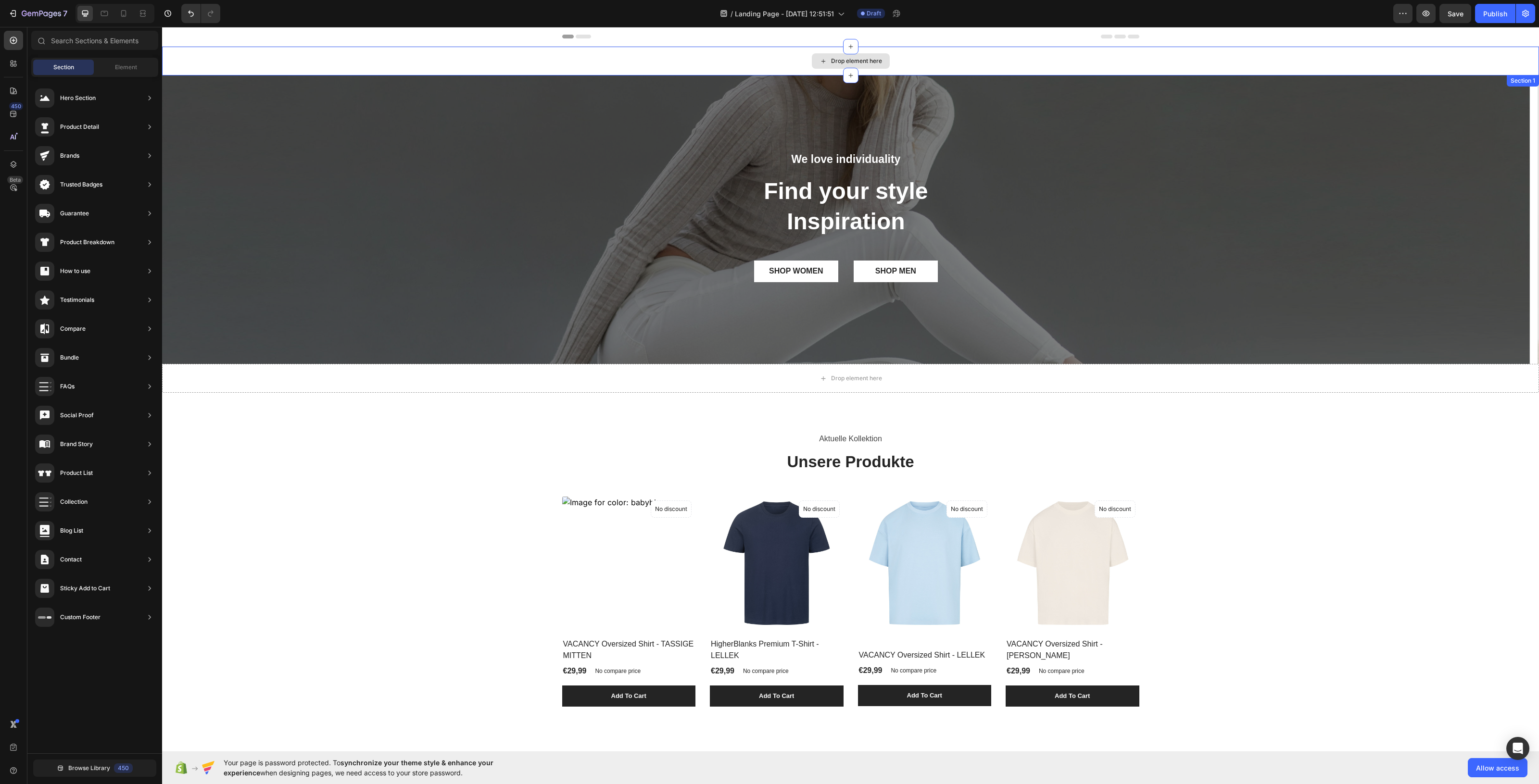
click at [820, 60] on icon at bounding box center [823, 62] width 8 height 8
click at [853, 48] on div at bounding box center [851, 47] width 16 height 16
click at [765, 72] on div "Choose templates" at bounding box center [755, 75] width 58 height 10
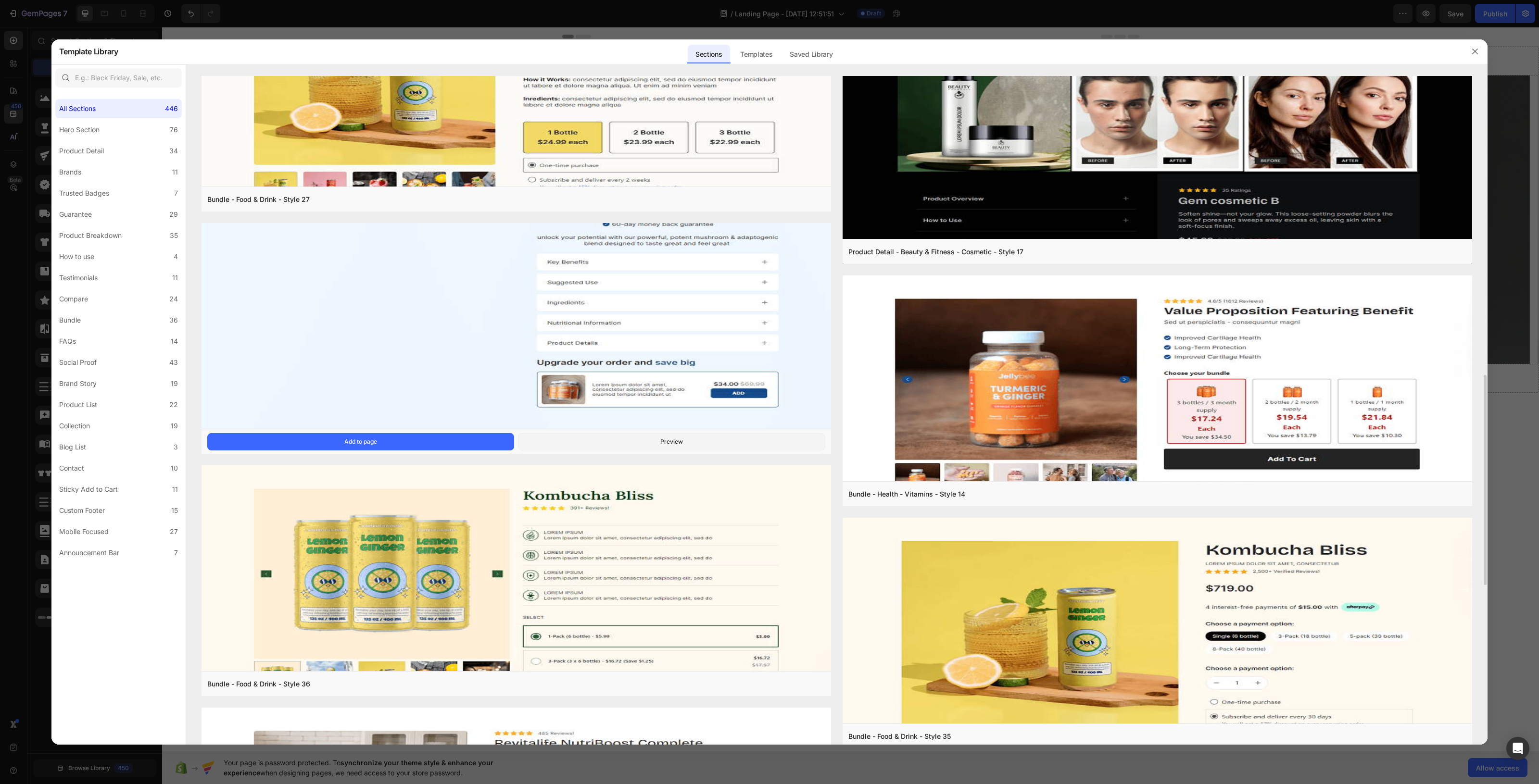
scroll to position [1262, 0]
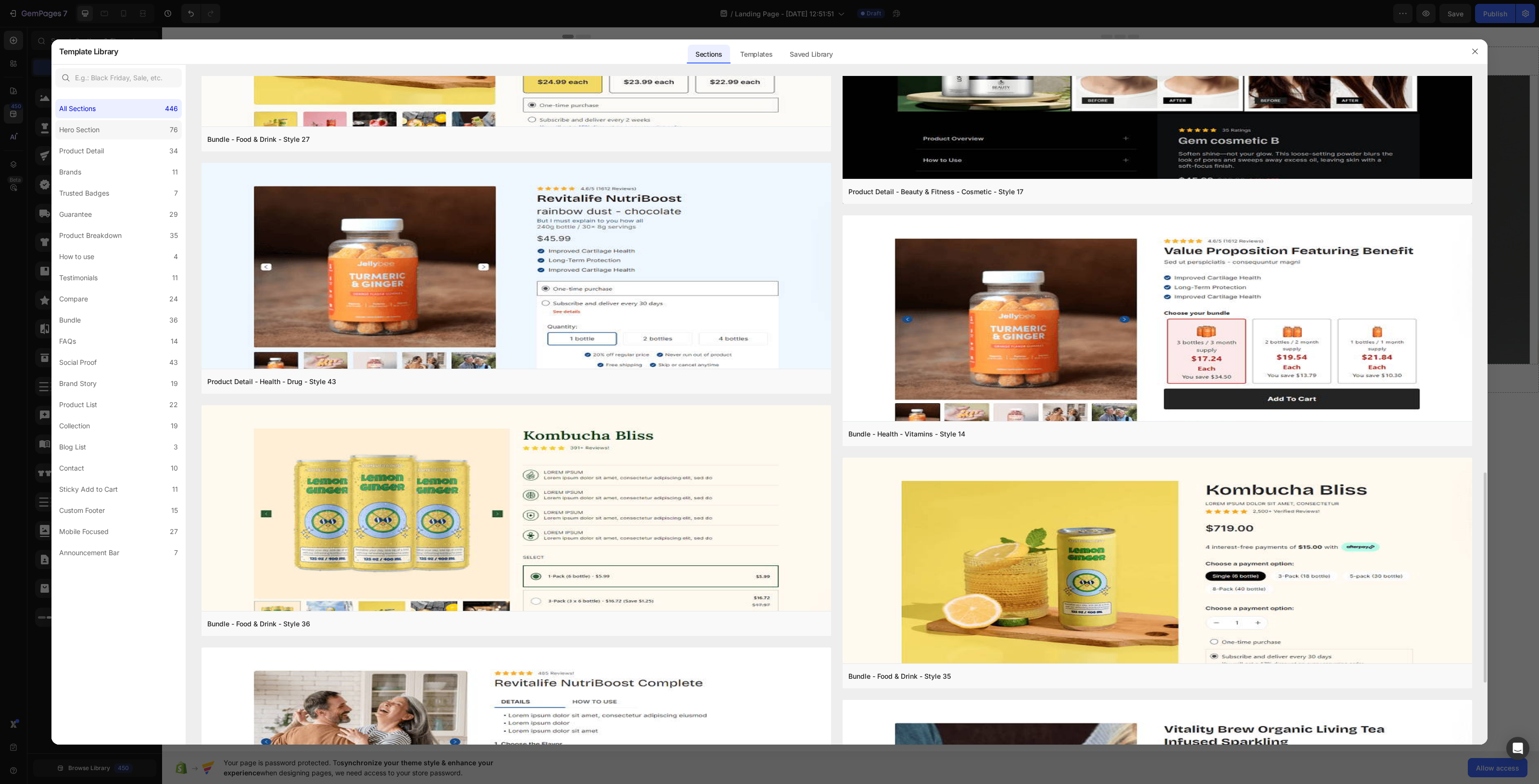
click at [95, 133] on div "Hero Section" at bounding box center [79, 130] width 41 height 11
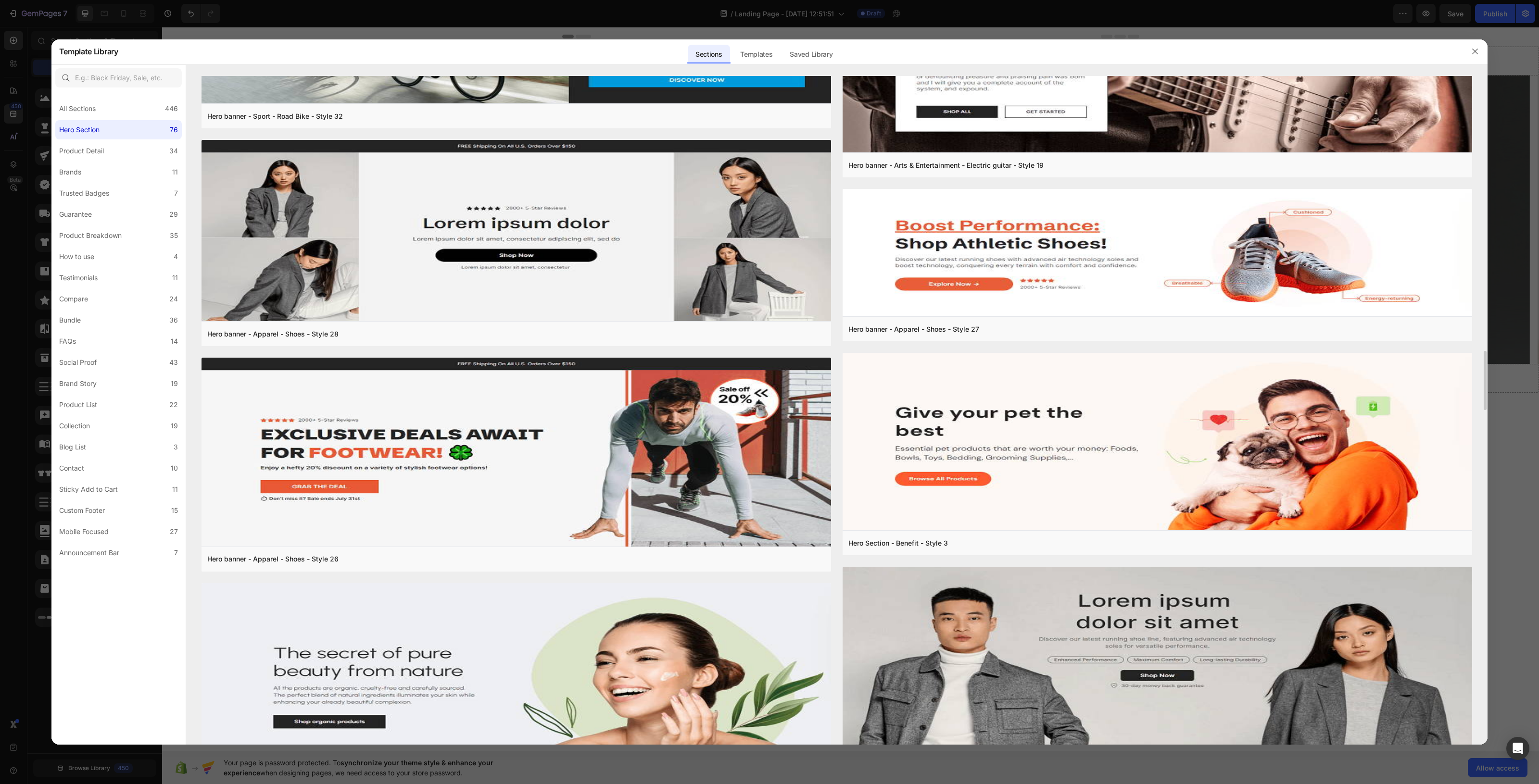
scroll to position [3235, 0]
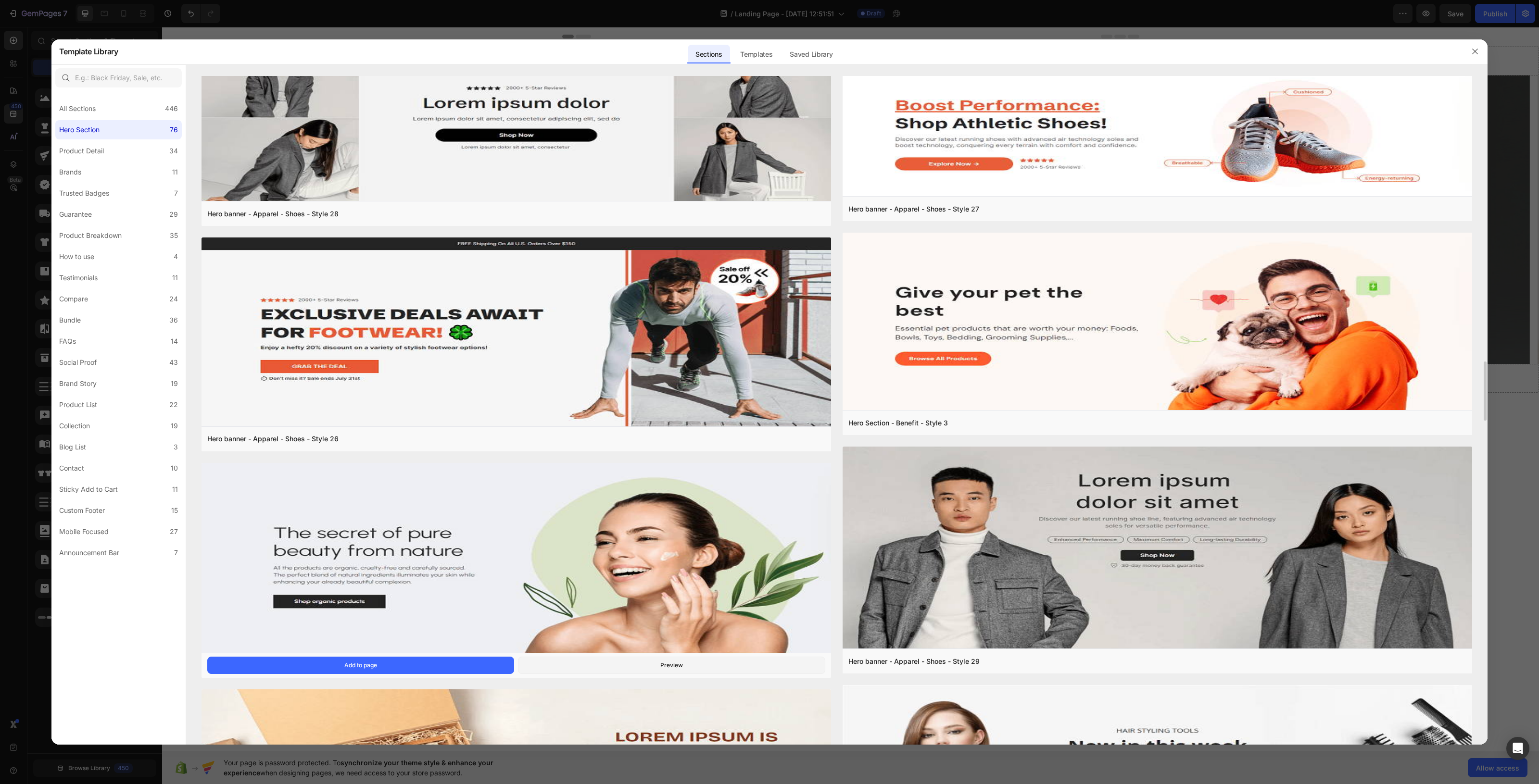
click at [473, 543] on img at bounding box center [516, 558] width 630 height 192
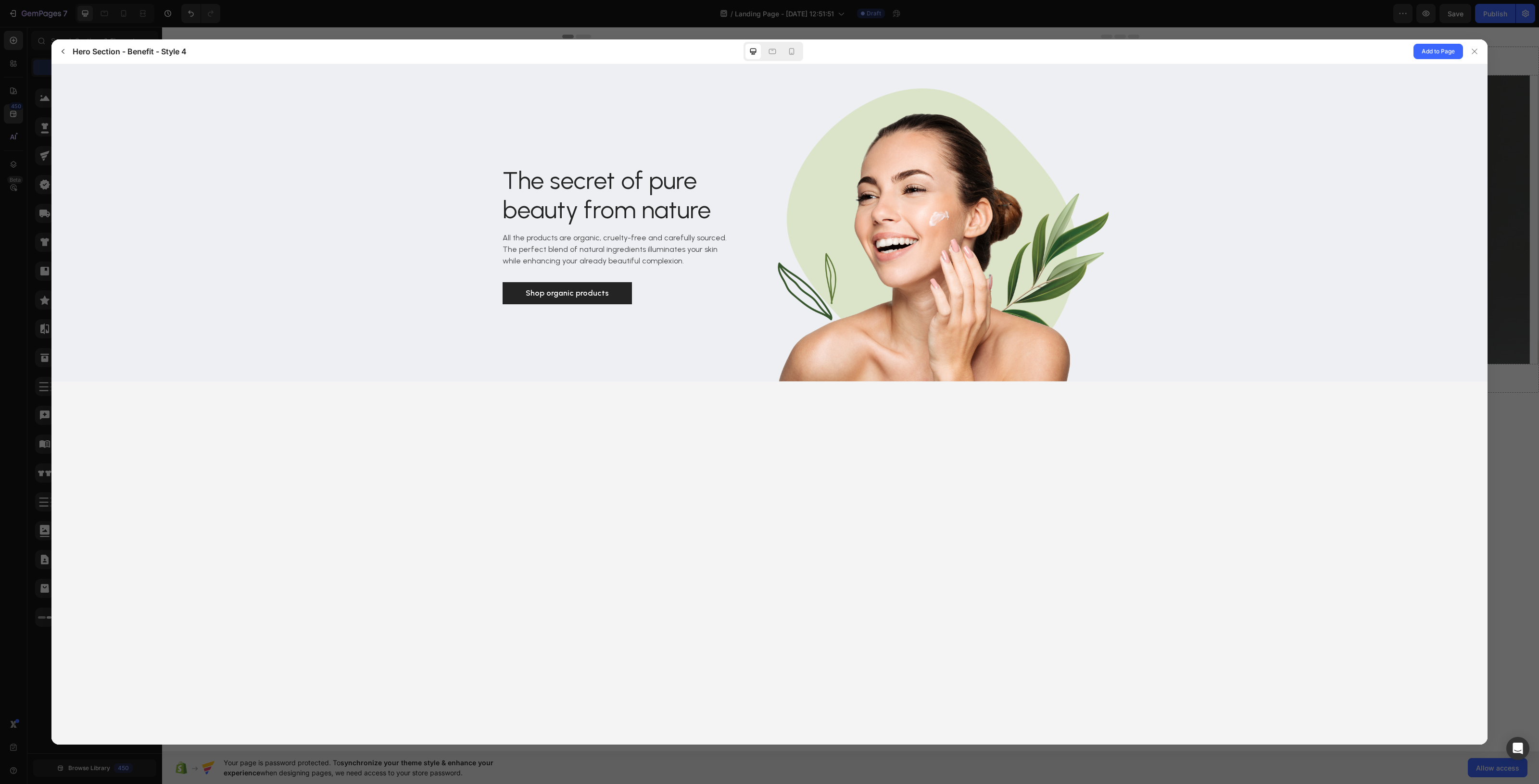
scroll to position [0, 0]
click at [1231, 56] on span "Add to Page" at bounding box center [1439, 51] width 33 height 11
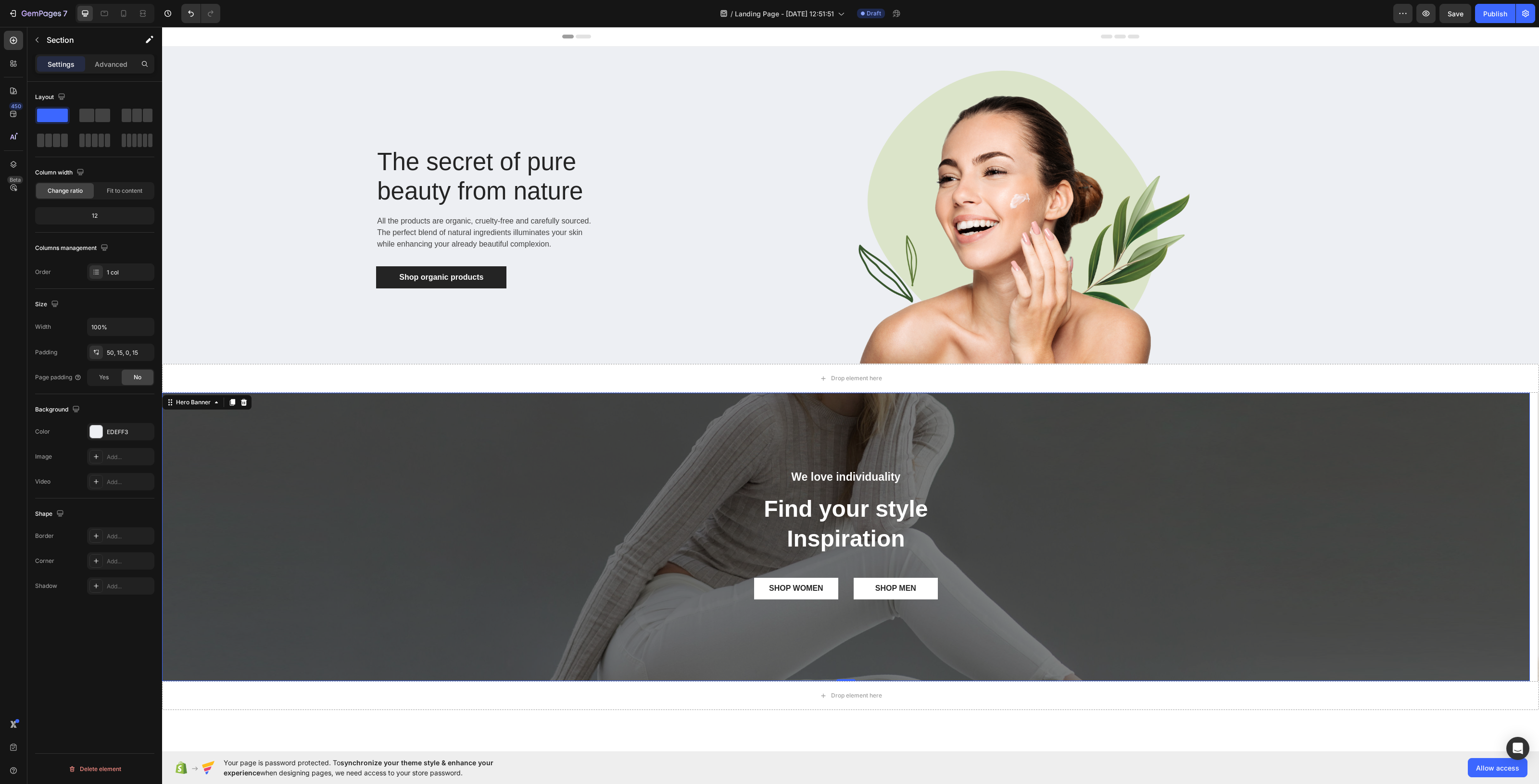
click at [875, 429] on div "Overlay" at bounding box center [845, 537] width 1368 height 288
click at [246, 397] on div at bounding box center [243, 402] width 11 height 11
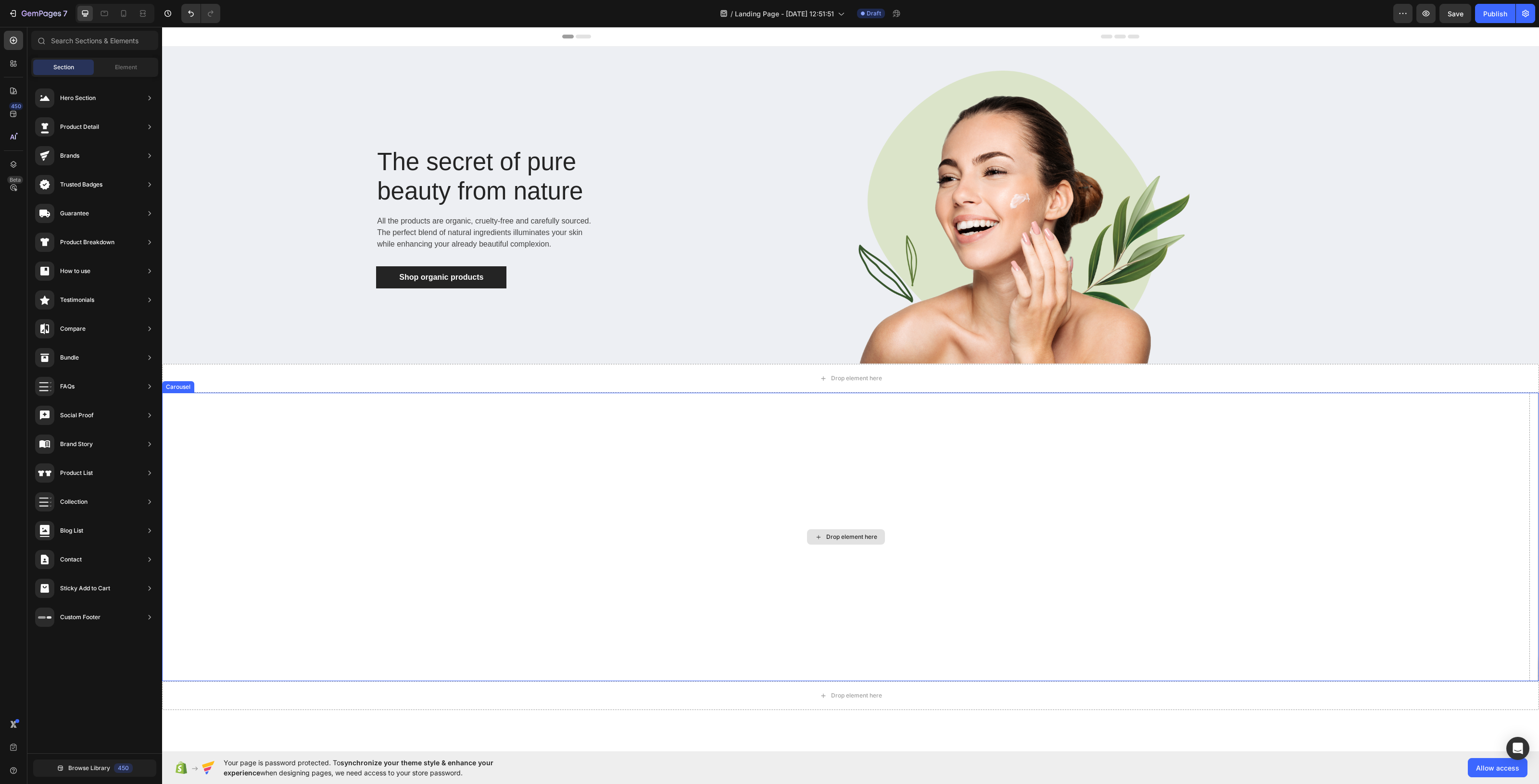
click at [823, 420] on div "Drop element here" at bounding box center [845, 537] width 1368 height 288
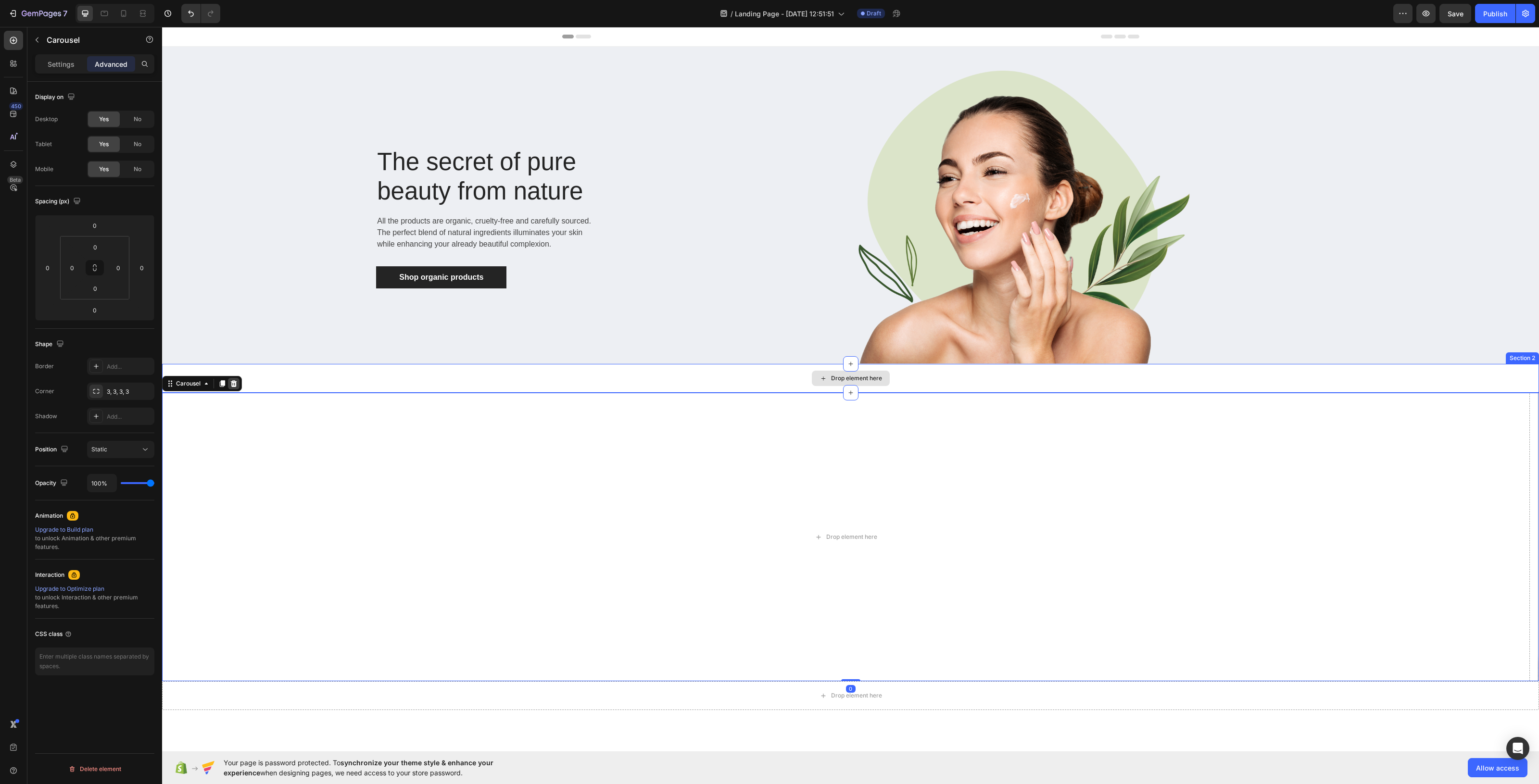
click at [231, 381] on icon at bounding box center [234, 383] width 6 height 7
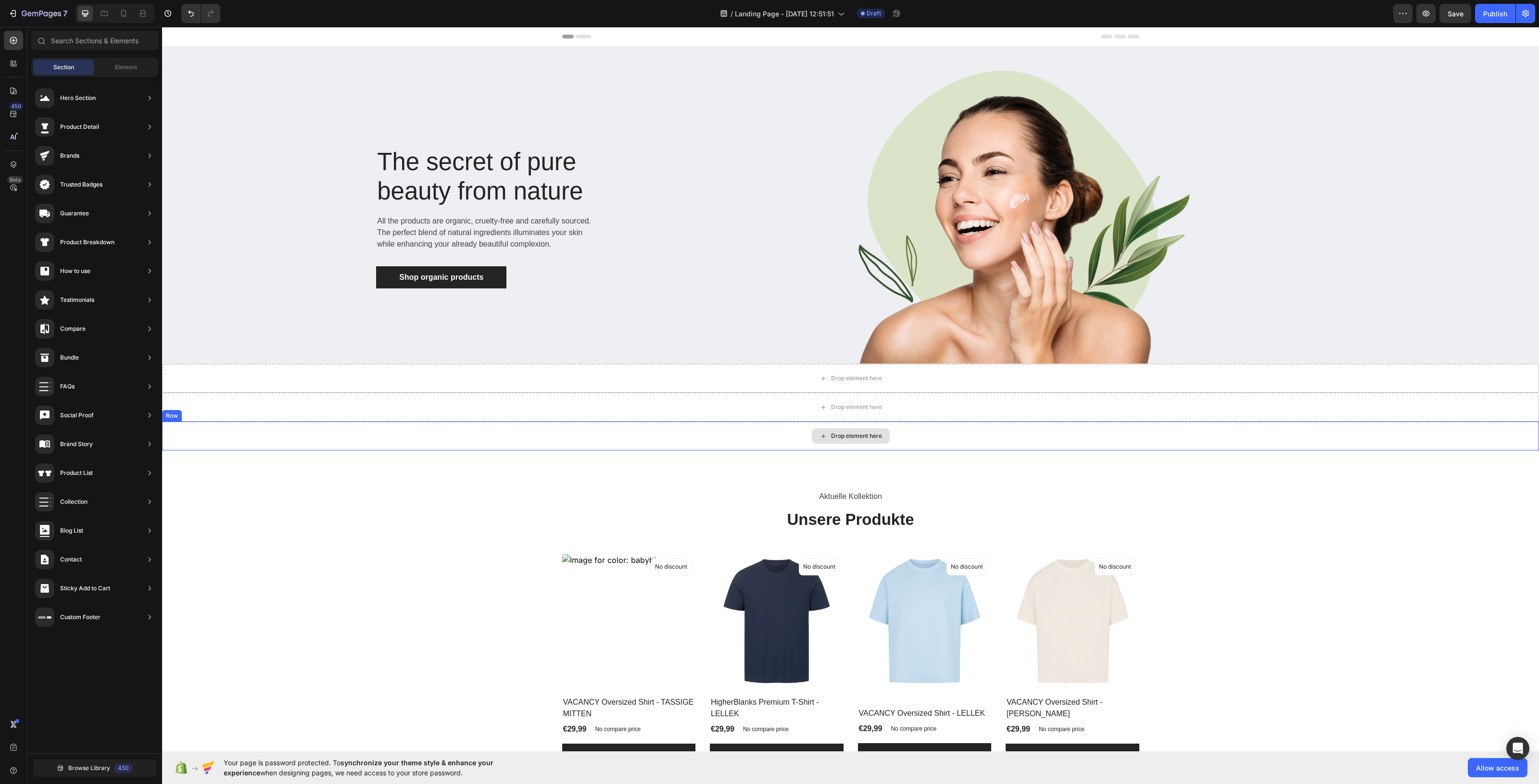
click at [652, 424] on div "Drop element here" at bounding box center [850, 436] width 1377 height 29
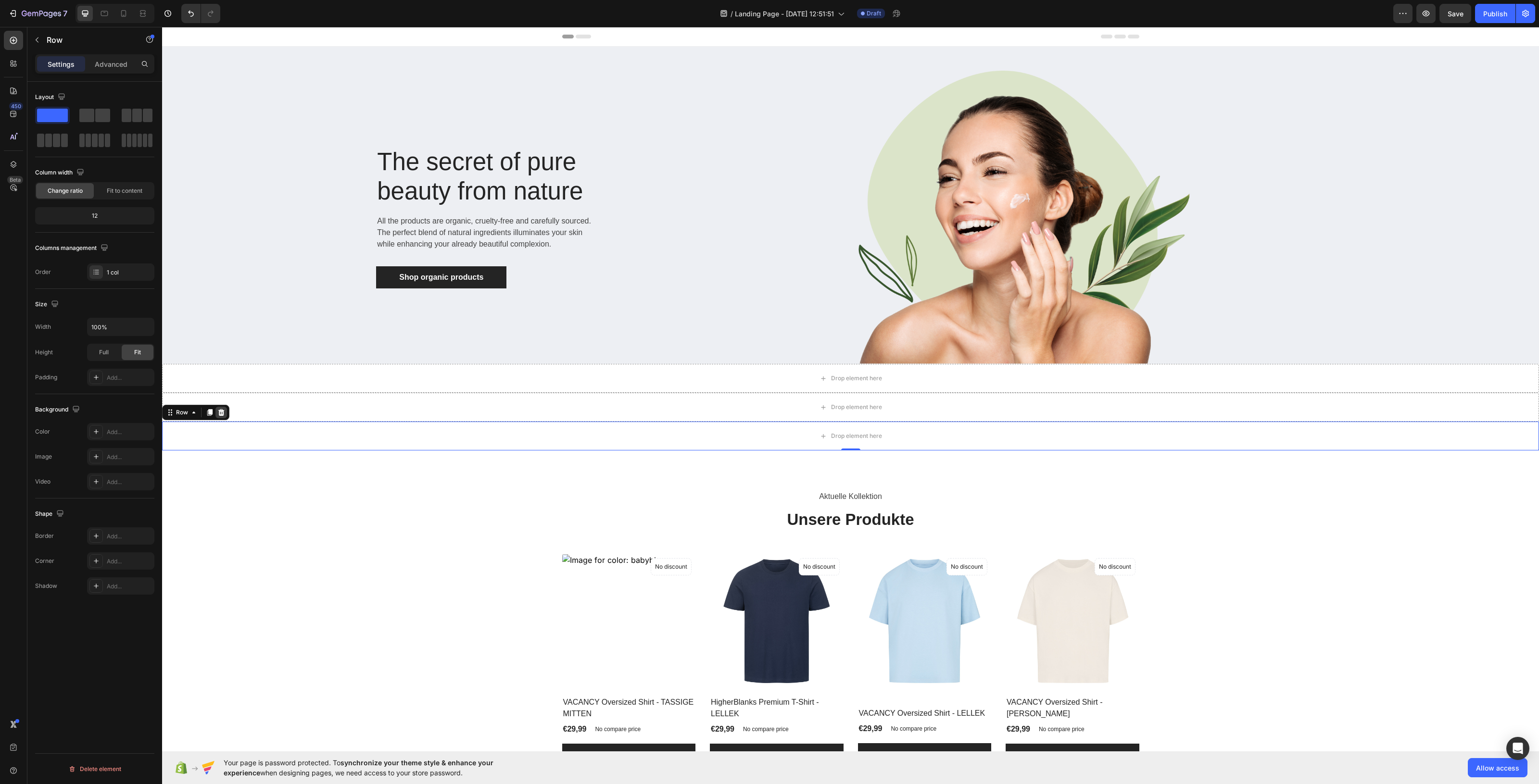
click at [219, 415] on icon at bounding box center [221, 412] width 6 height 7
click at [250, 401] on div "Drop element here" at bounding box center [850, 407] width 1377 height 29
click at [1231, 383] on icon at bounding box center [1531, 383] width 8 height 8
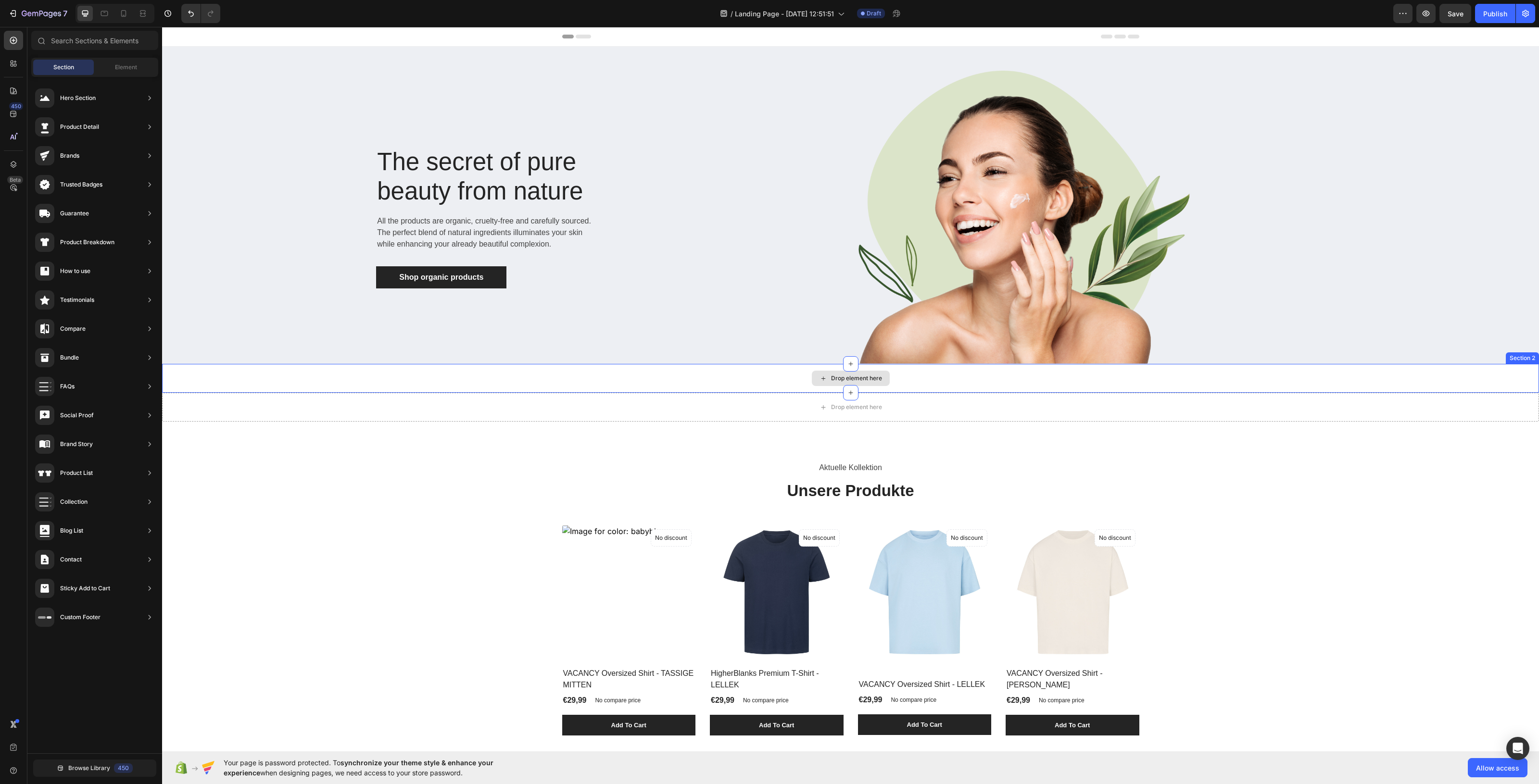
click at [1124, 377] on div "Drop element here" at bounding box center [850, 378] width 1377 height 29
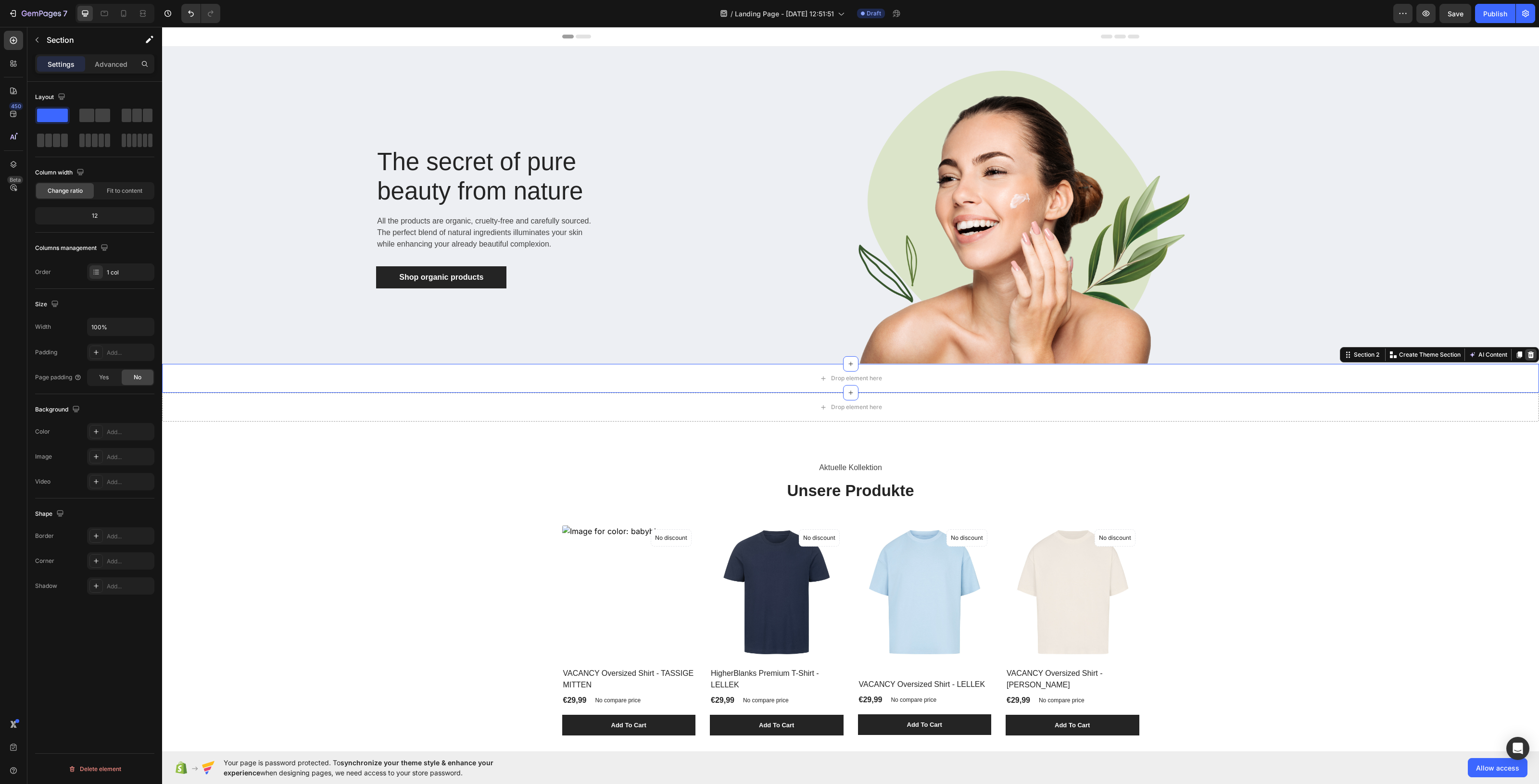
click at [1231, 358] on icon at bounding box center [1531, 354] width 6 height 7
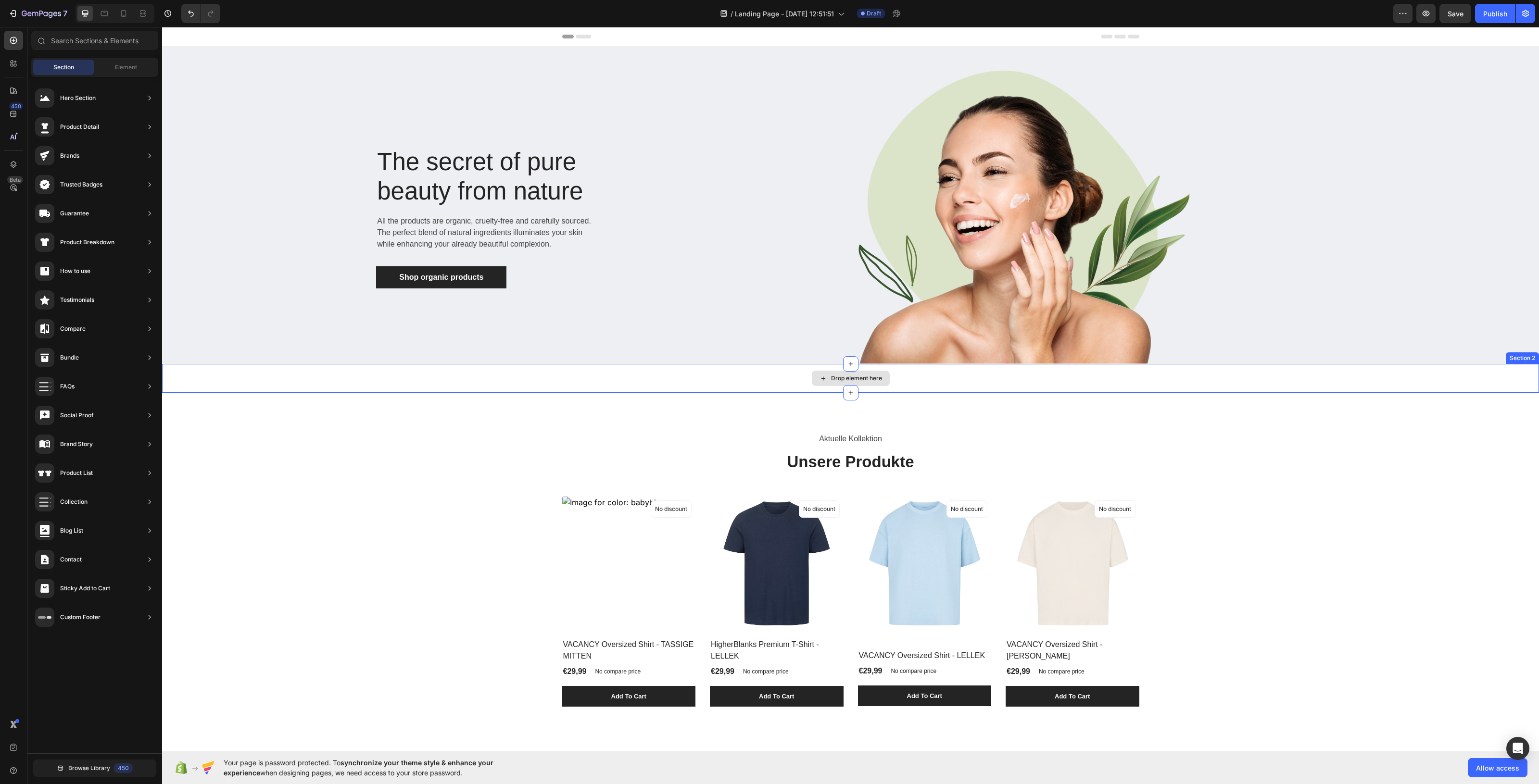
click at [1231, 373] on div "Drop element here" at bounding box center [850, 378] width 1377 height 29
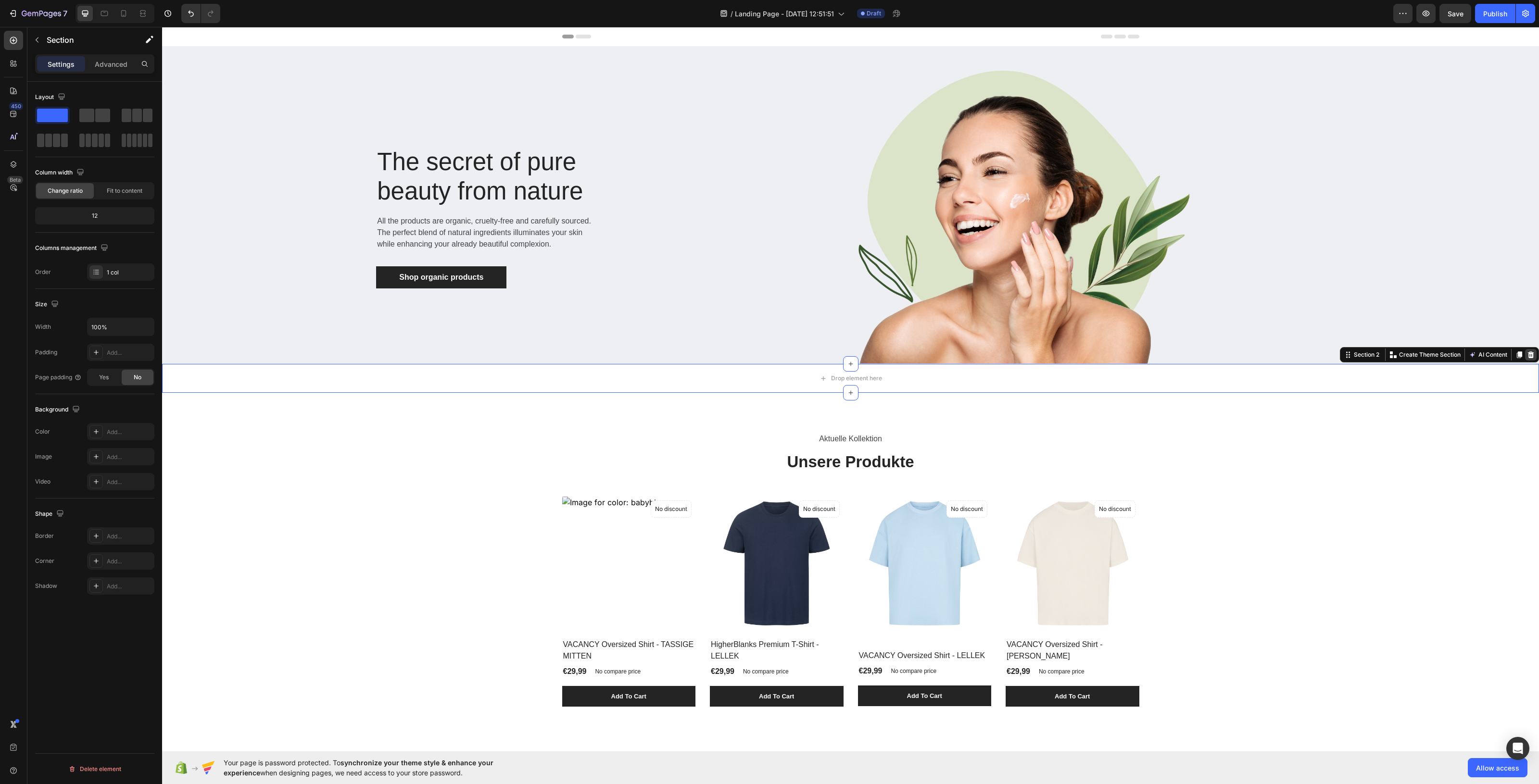
click at [1231, 356] on icon at bounding box center [1531, 354] width 6 height 7
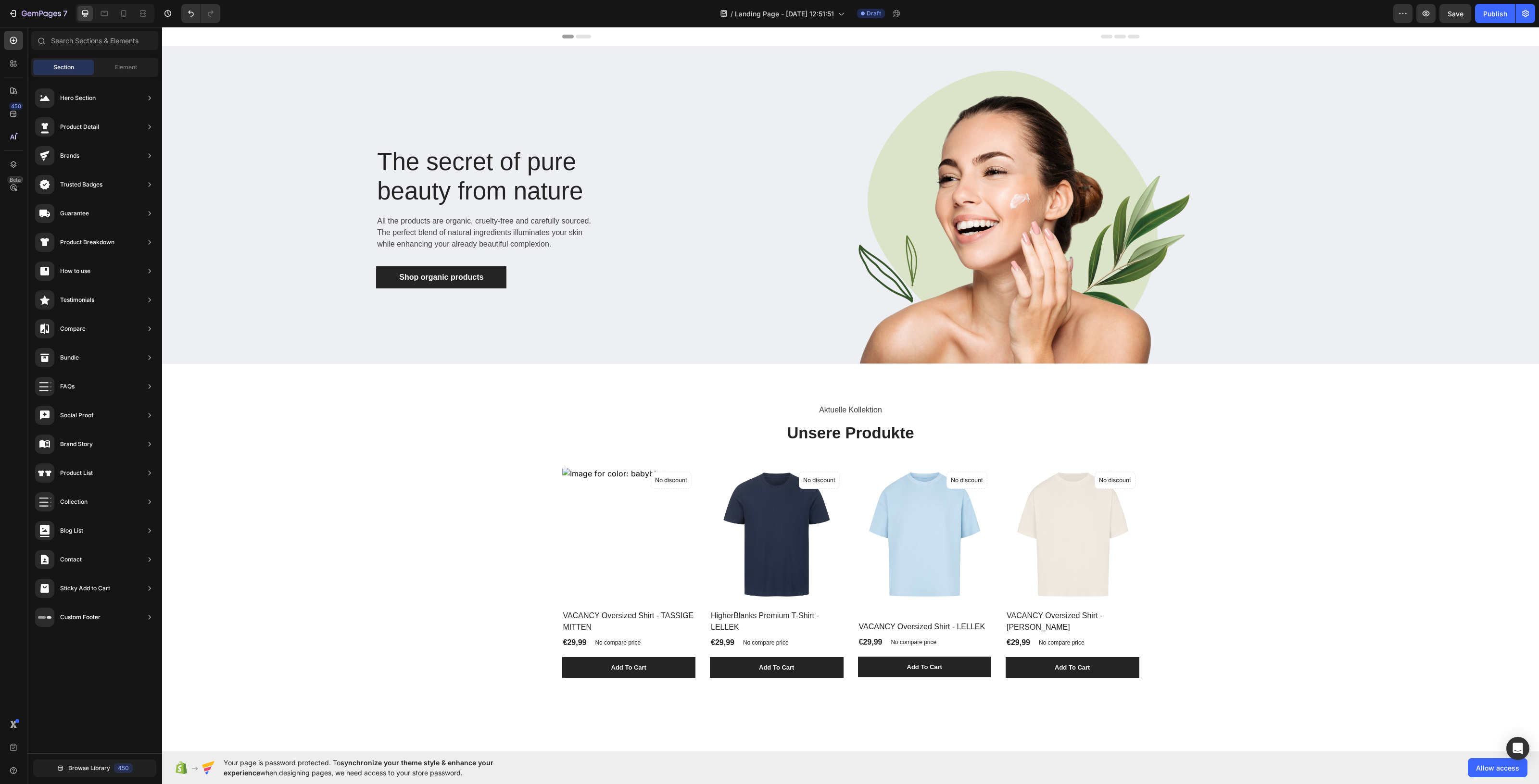
click at [566, 41] on div "Header" at bounding box center [851, 36] width 577 height 19
click at [576, 35] on icon at bounding box center [584, 36] width 16 height 4
click at [198, 38] on span "Header" at bounding box center [191, 36] width 21 height 10
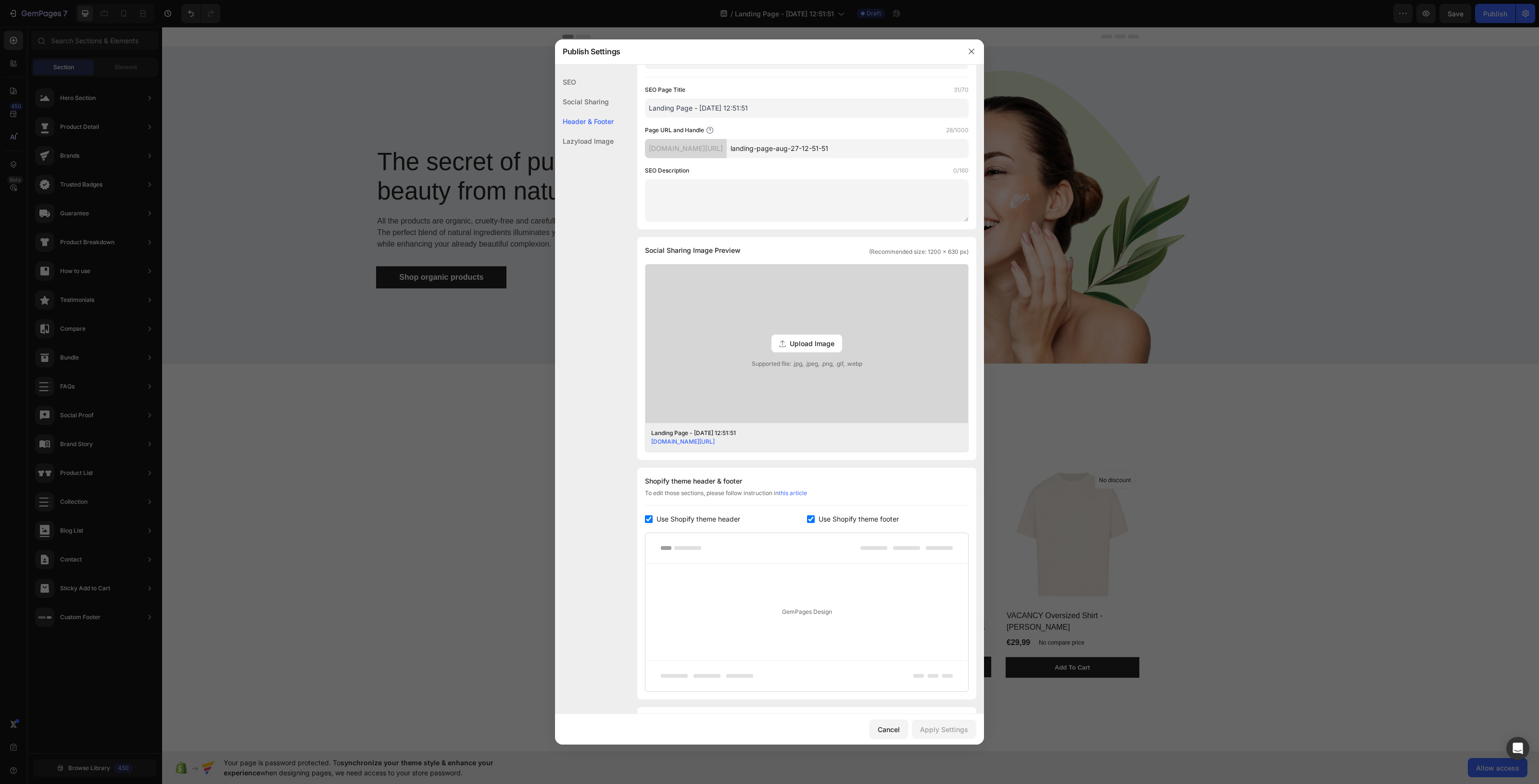
scroll to position [113, 0]
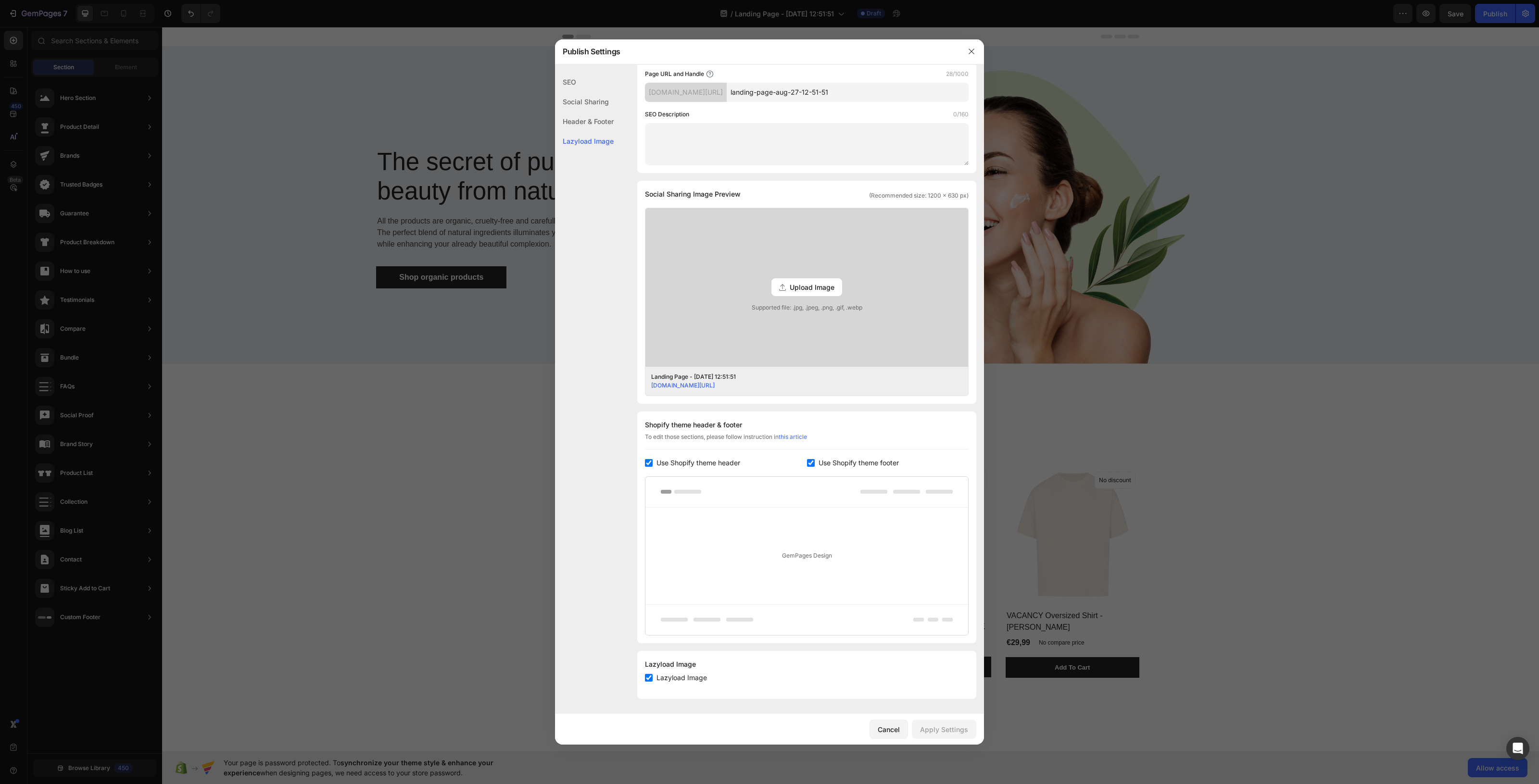
click at [695, 459] on span "Use Shopify theme header" at bounding box center [698, 463] width 84 height 11
checkbox input "false"
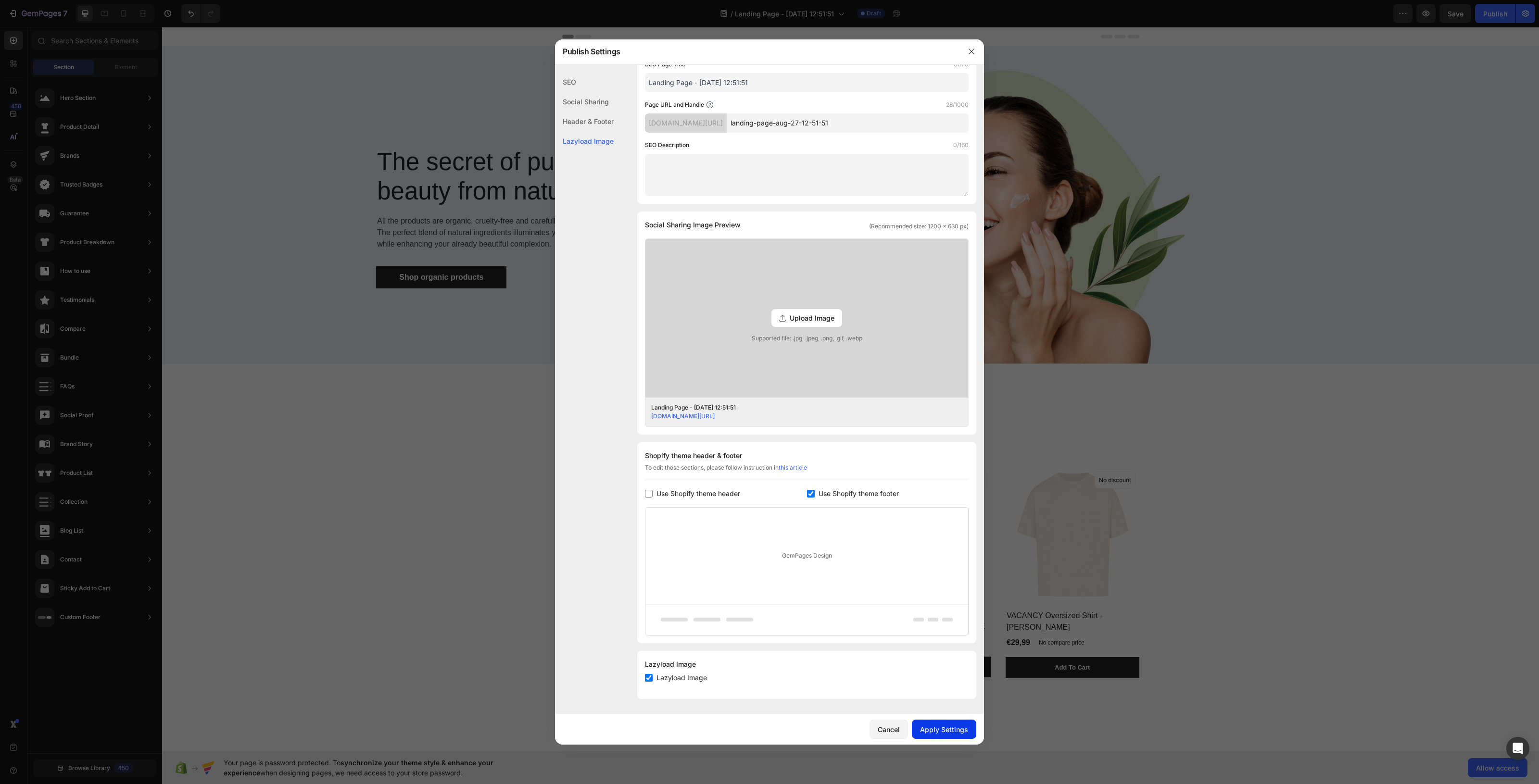
click at [950, 627] on button "Apply Settings" at bounding box center [944, 729] width 65 height 19
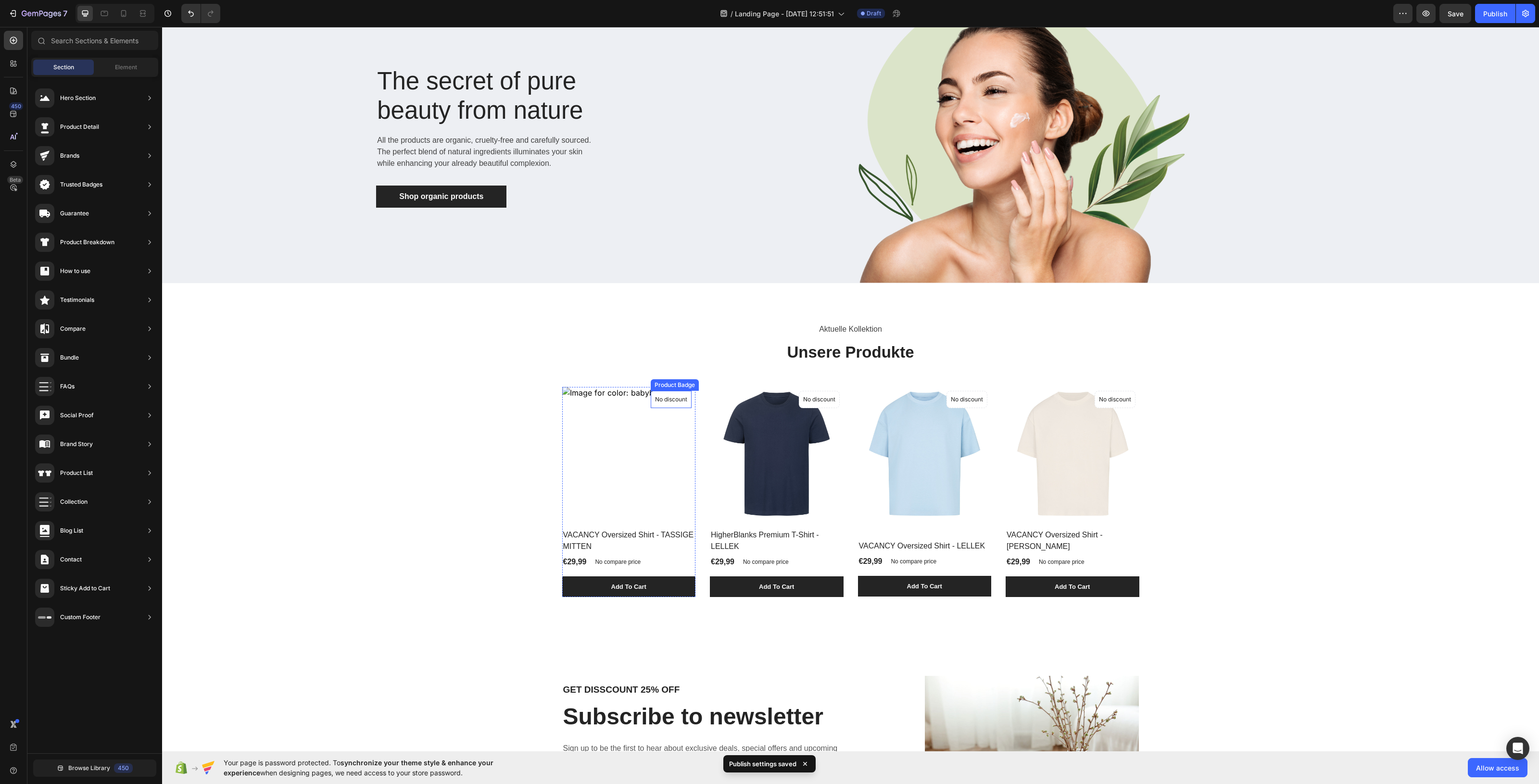
scroll to position [53, 0]
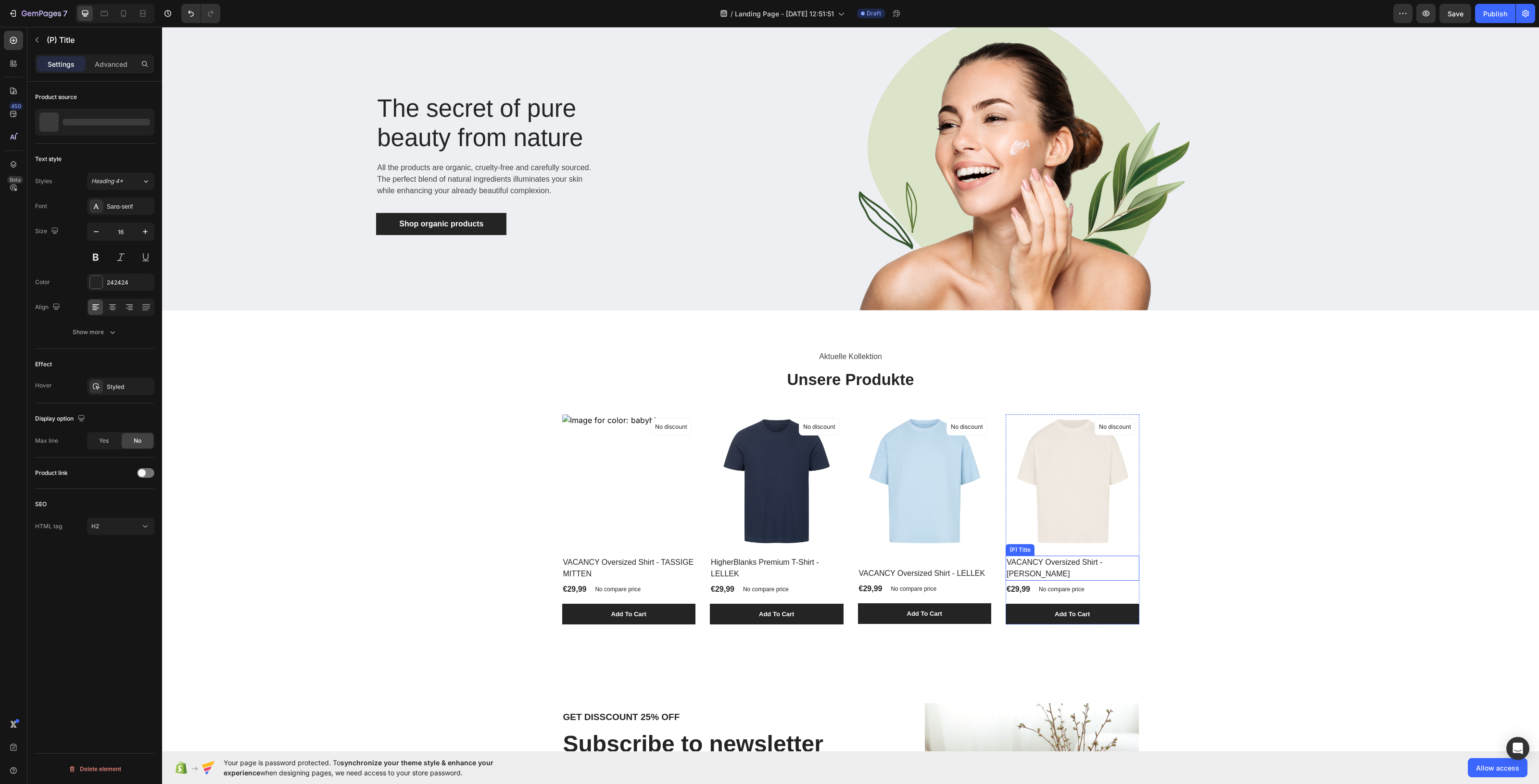
click at [696, 558] on h2 "VACANCY Oversized Shirt - [PERSON_NAME]" at bounding box center [629, 568] width 134 height 25
click at [696, 562] on h2 "VACANCY Oversized Shirt - [PERSON_NAME]" at bounding box center [629, 568] width 134 height 25
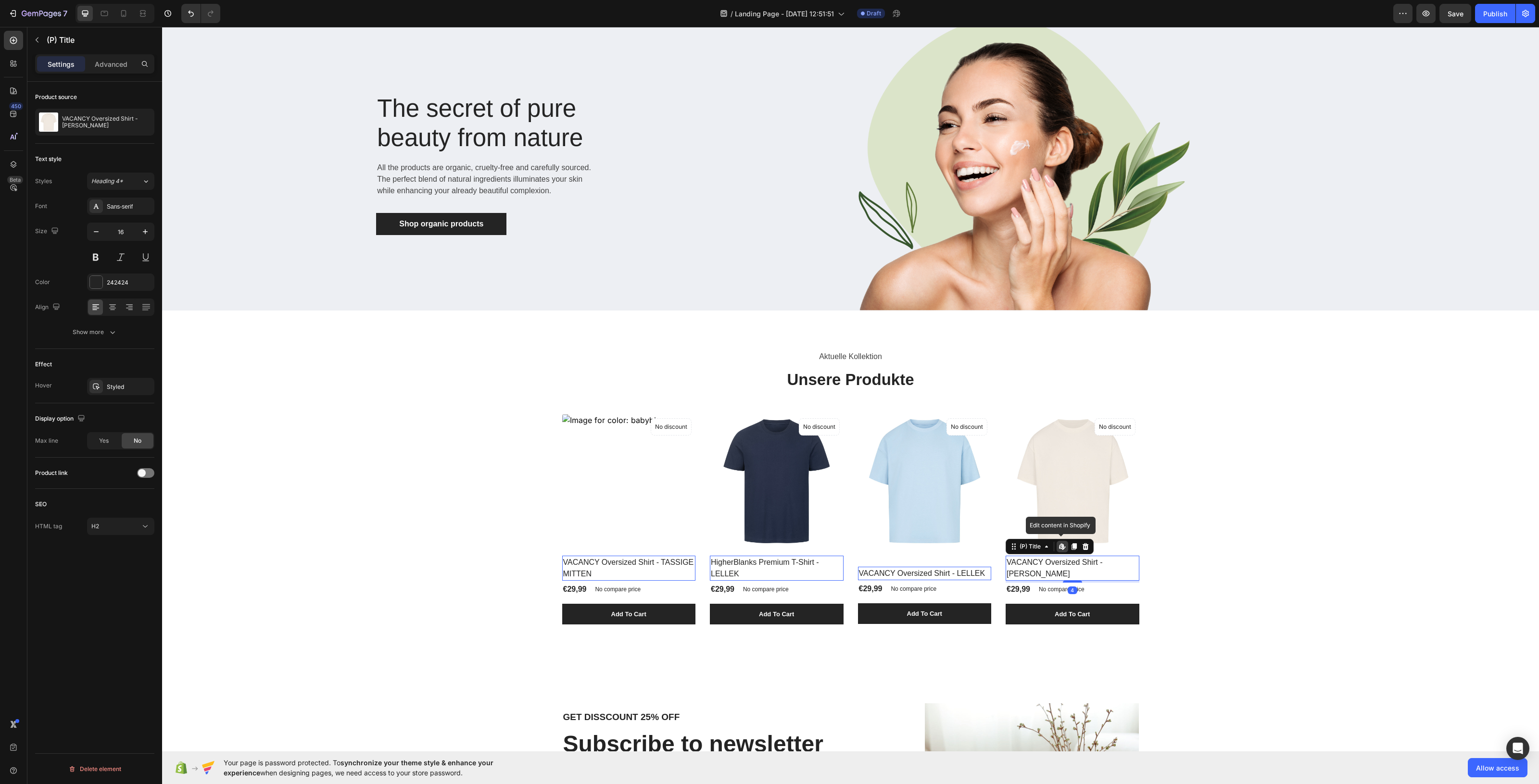
click at [696, 562] on h2 "VACANCY Oversized Shirt - [PERSON_NAME]" at bounding box center [629, 568] width 134 height 25
click at [1081, 462] on img at bounding box center [1072, 481] width 134 height 134
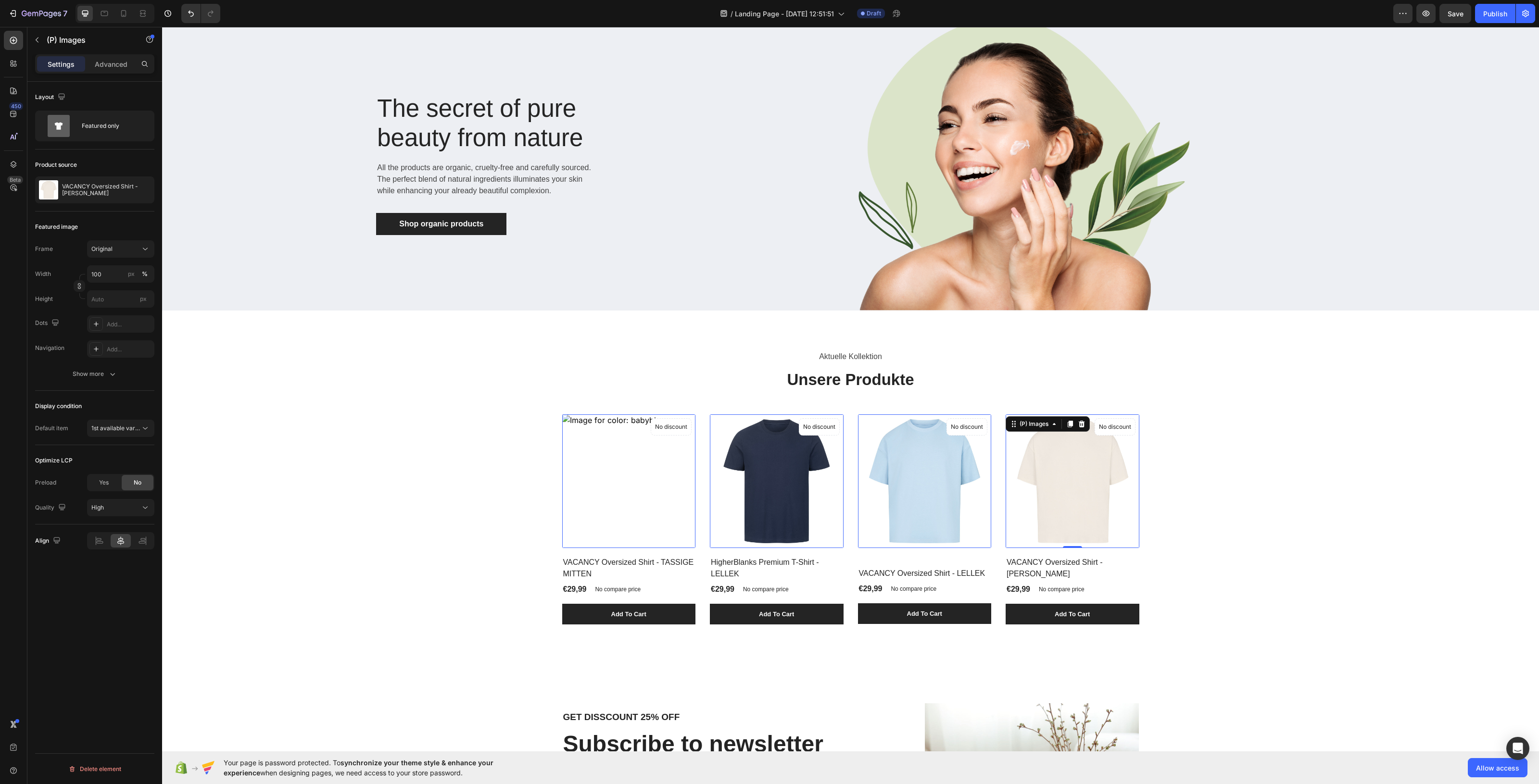
click at [600, 414] on div "(P) Images" at bounding box center [581, 408] width 38 height 11
click at [597, 413] on div "(P) Images" at bounding box center [581, 408] width 33 height 8
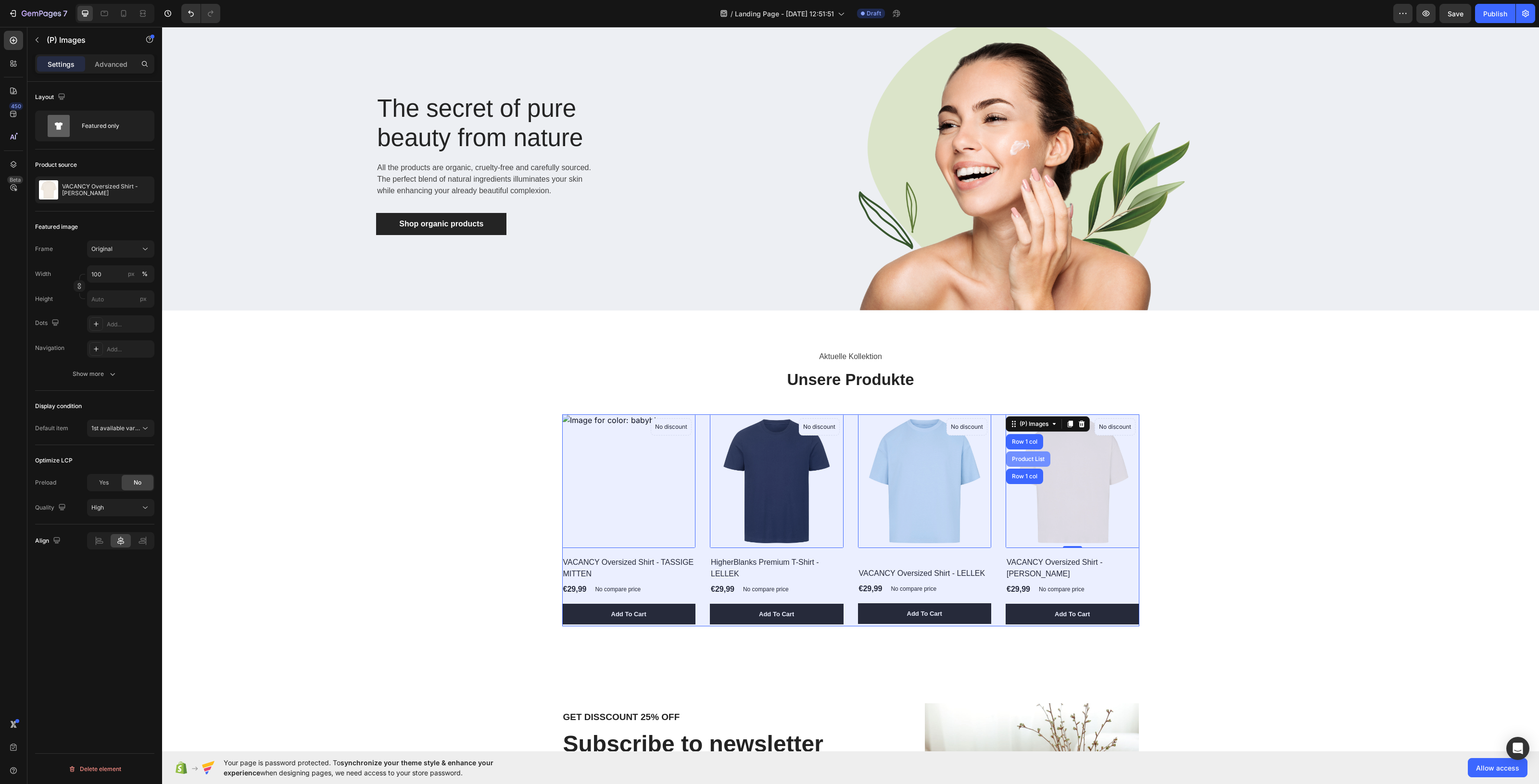
click at [1029, 458] on div "Product List" at bounding box center [1028, 459] width 36 height 6
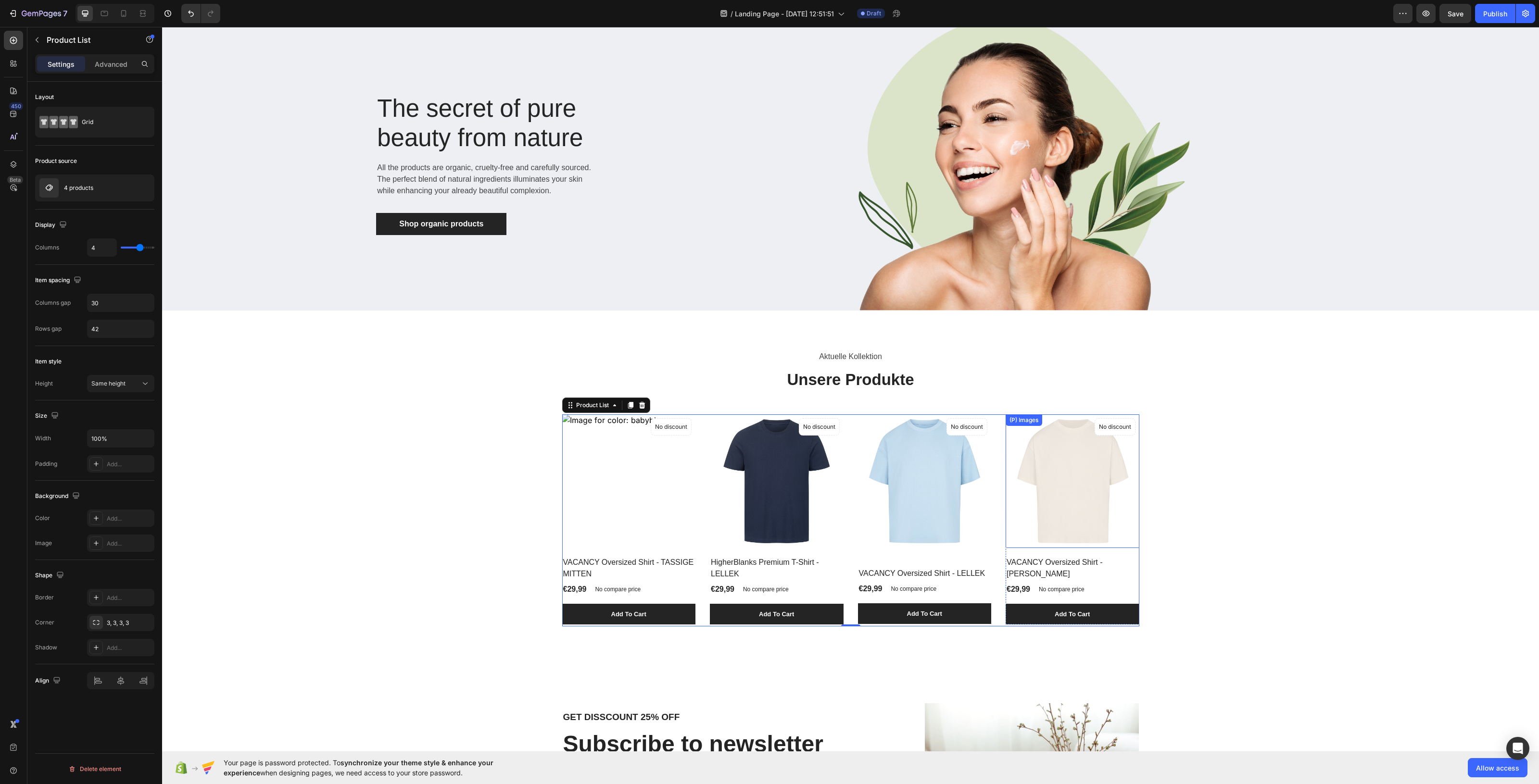
click at [597, 413] on div "(P) Images" at bounding box center [581, 408] width 33 height 8
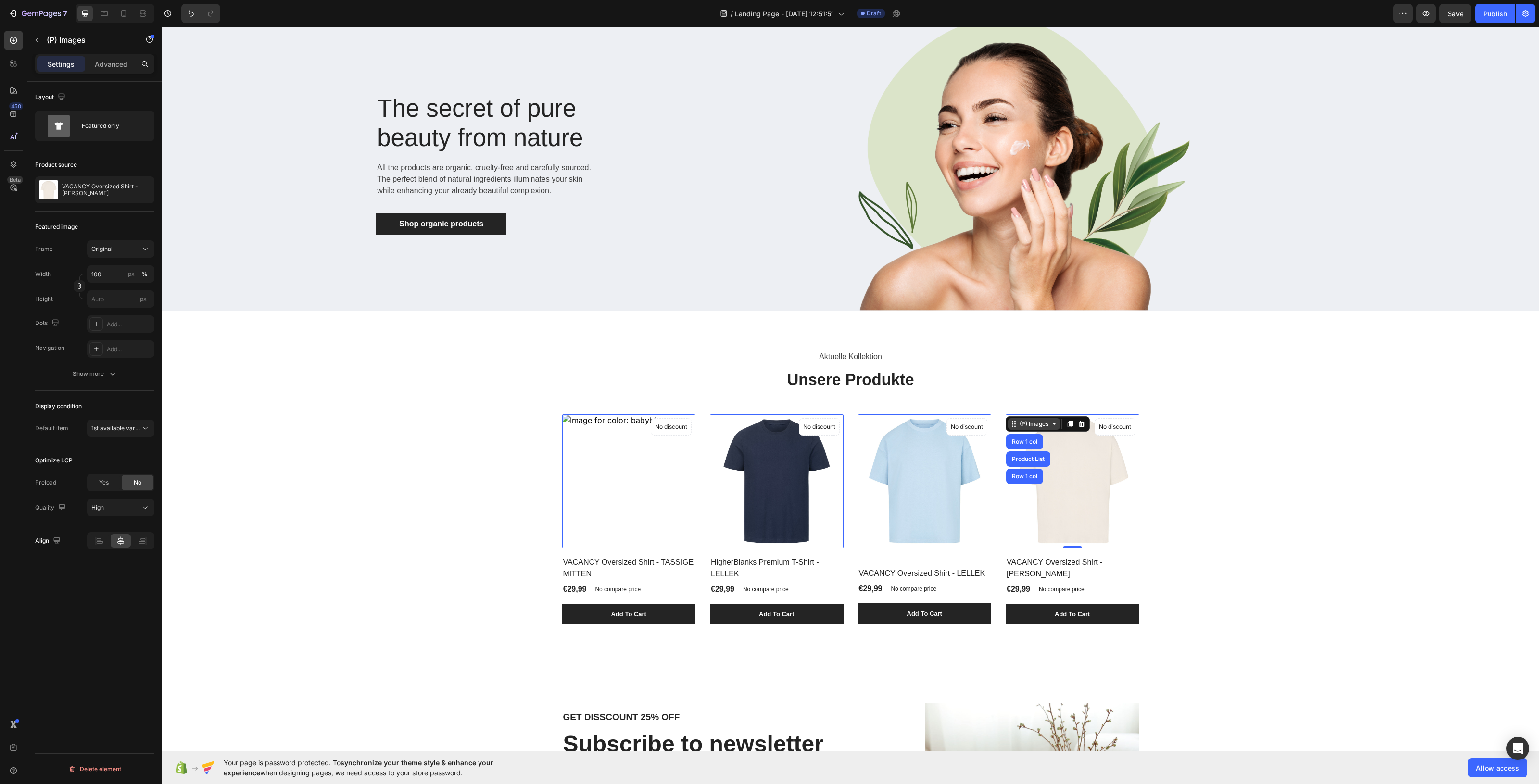
click at [162, 27] on icon at bounding box center [162, 27] width 0 height 0
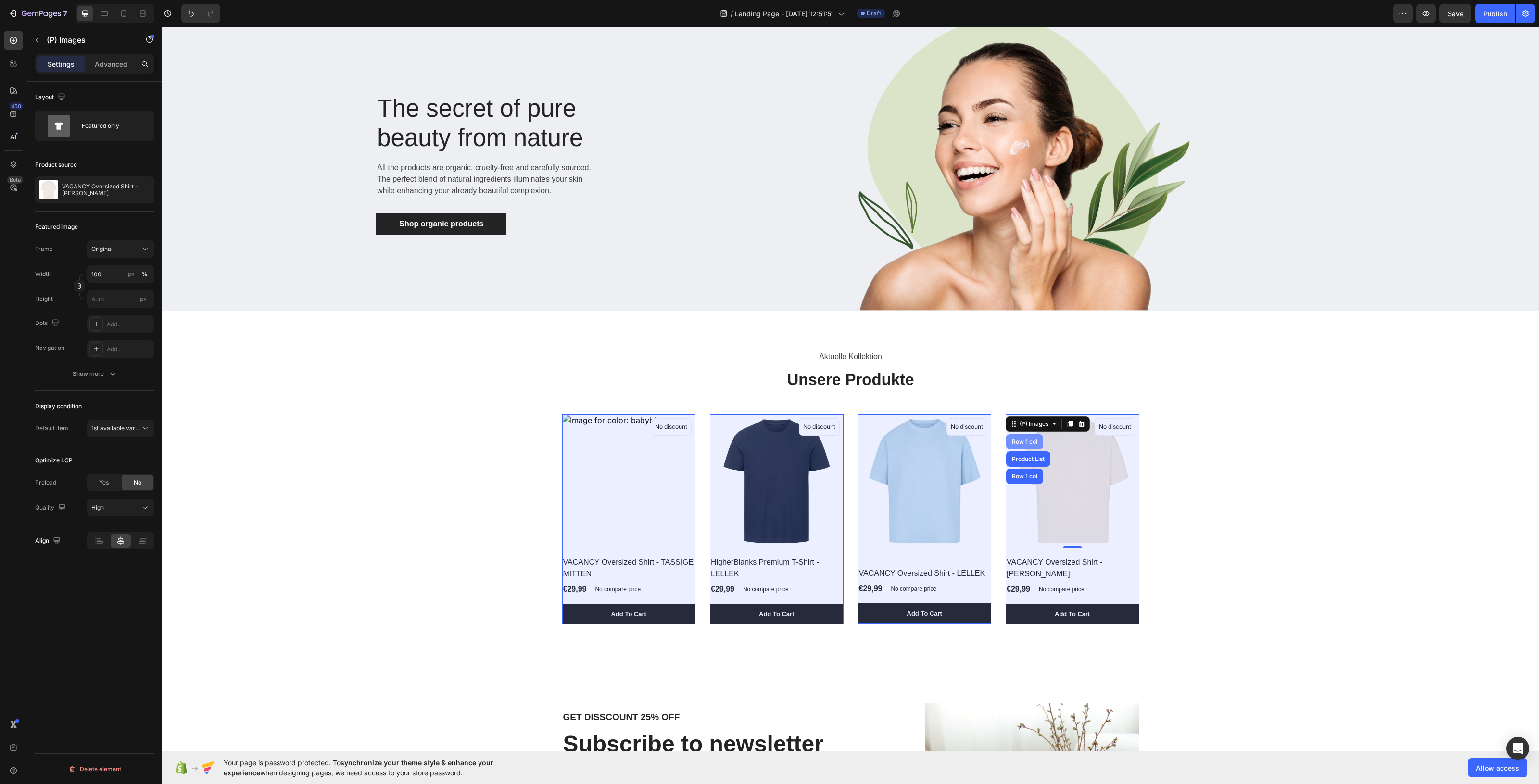
click at [1026, 441] on div "Row 1 col" at bounding box center [1024, 442] width 29 height 6
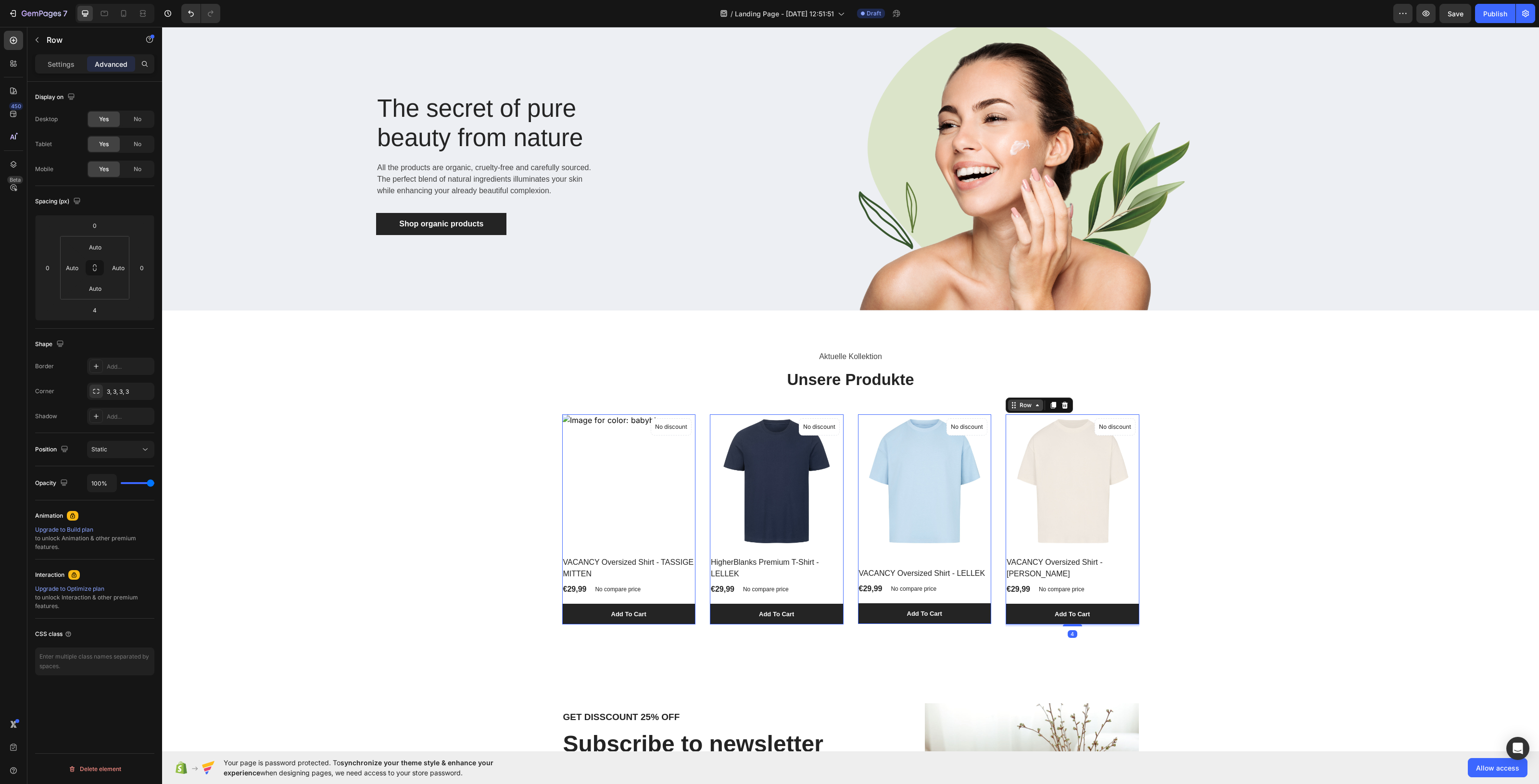
click at [162, 27] on icon at bounding box center [162, 27] width 0 height 0
click at [1047, 409] on div at bounding box center [1053, 405] width 11 height 11
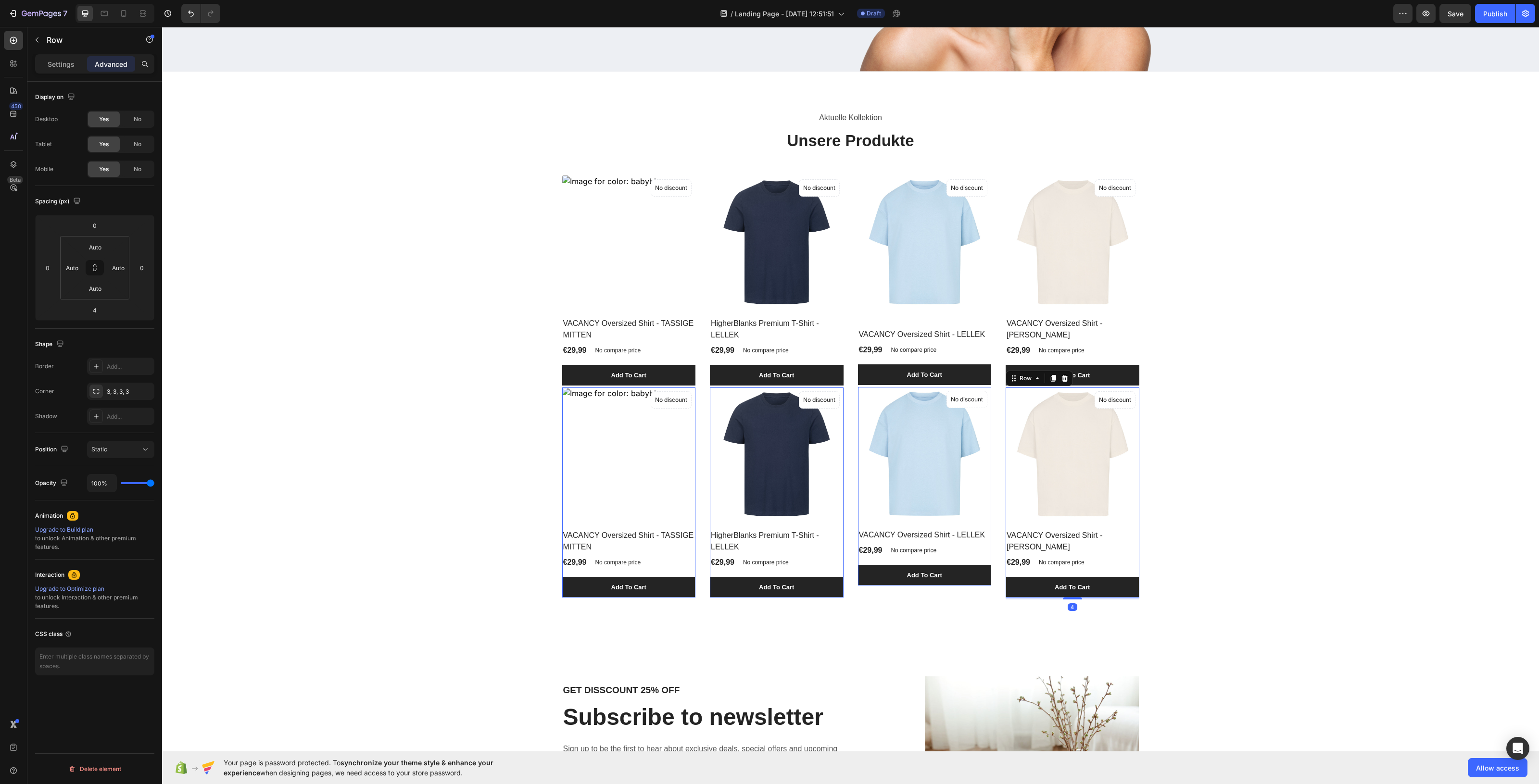
scroll to position [265, 0]
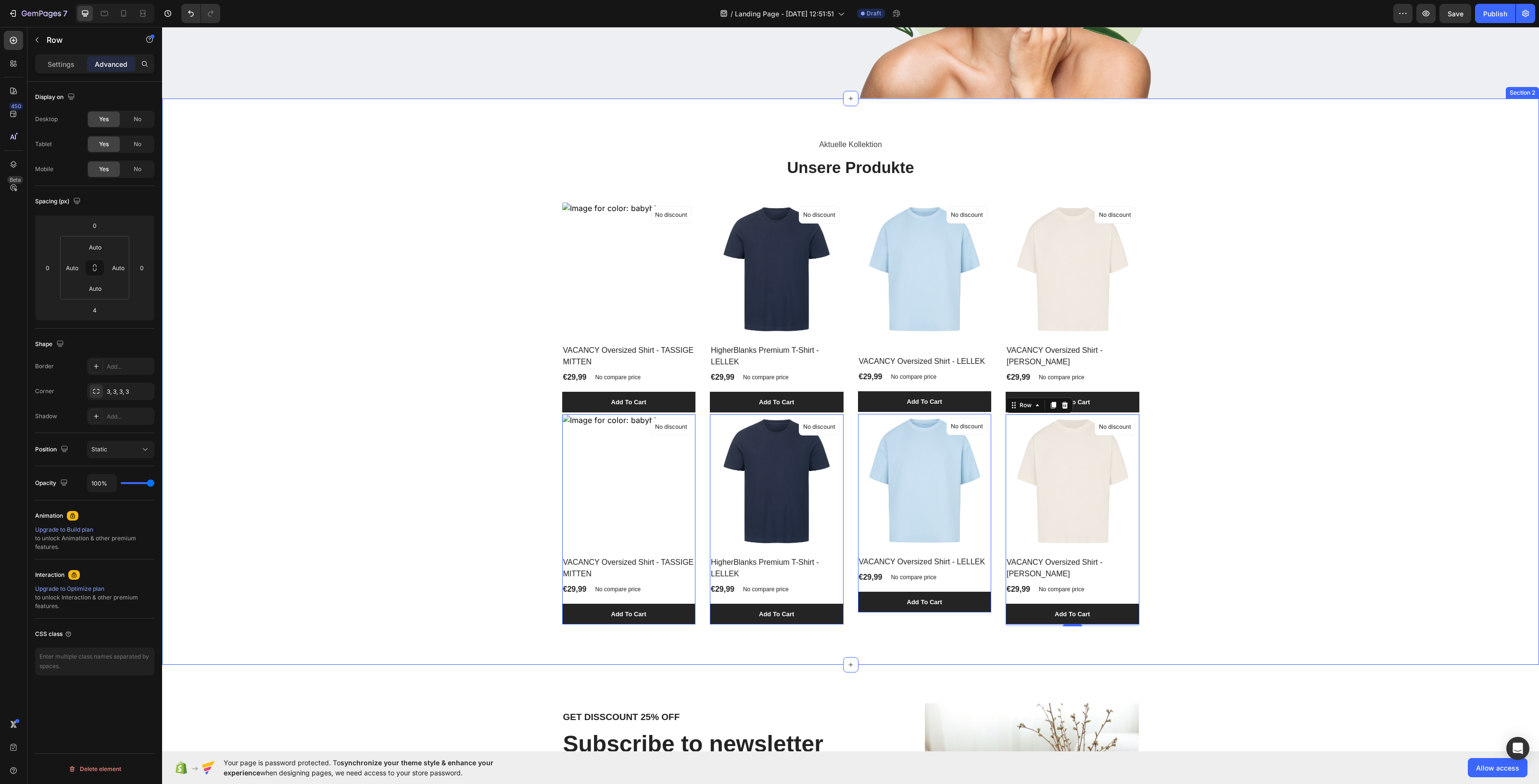
click at [546, 431] on div "Aktuelle Kollektion Text block Unsere Produkte Heading (P) Images No discount N…" at bounding box center [850, 381] width 1363 height 489
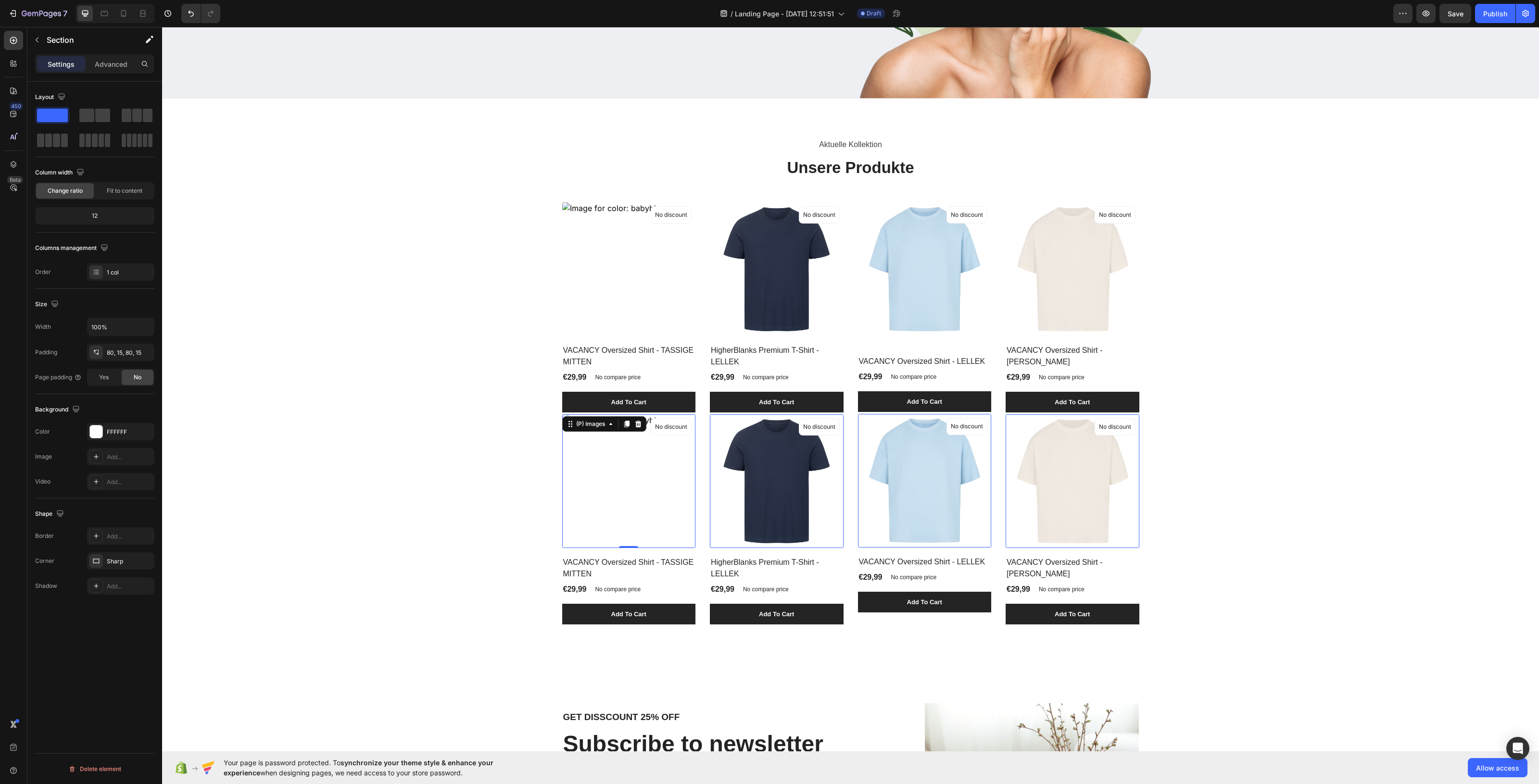
click at [620, 479] on img at bounding box center [629, 481] width 134 height 134
click at [633, 428] on div at bounding box center [638, 423] width 11 height 11
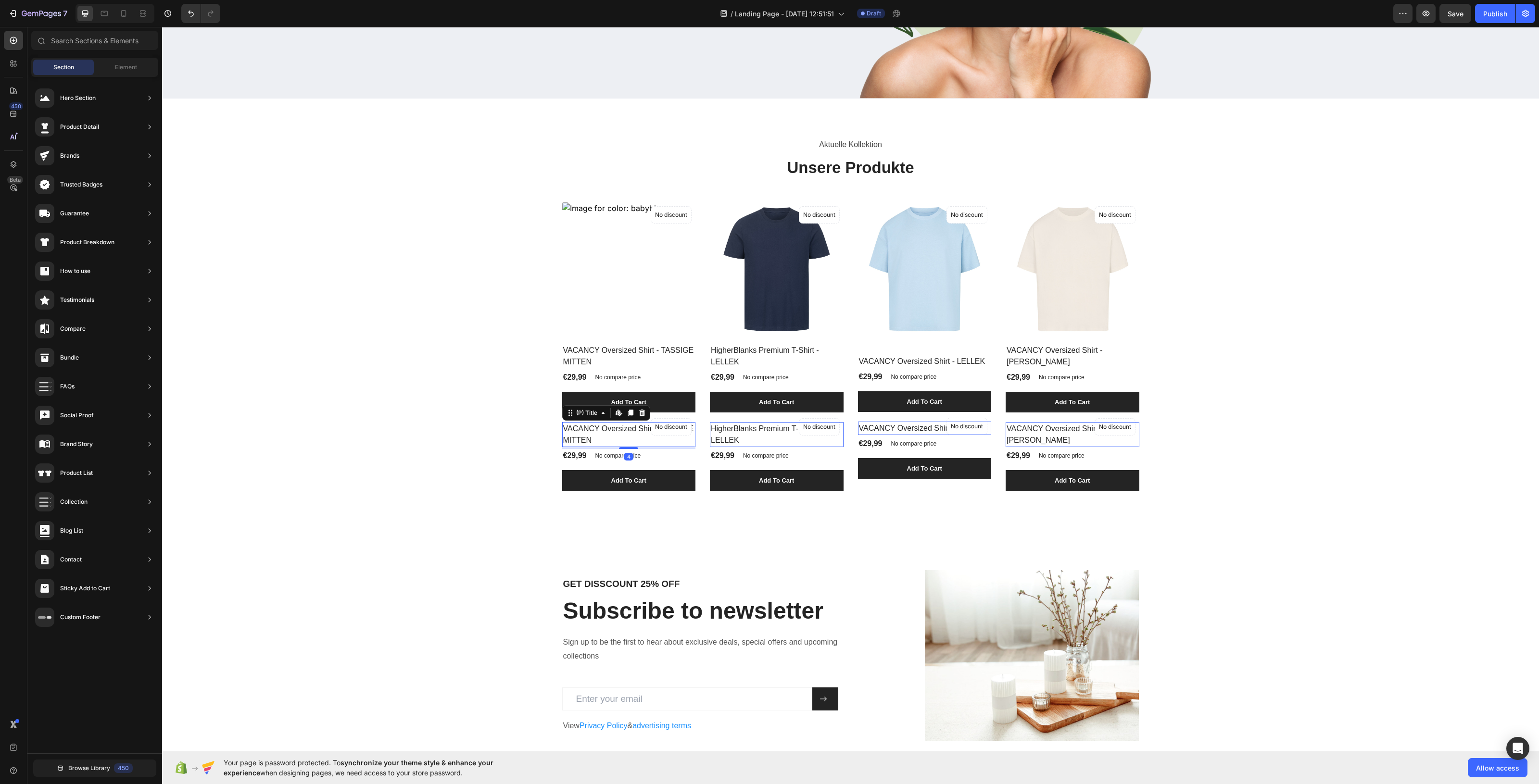
click at [627, 445] on h2 "VACANCY Oversized Shirt - TASSIGE MITTEN" at bounding box center [629, 435] width 134 height 25
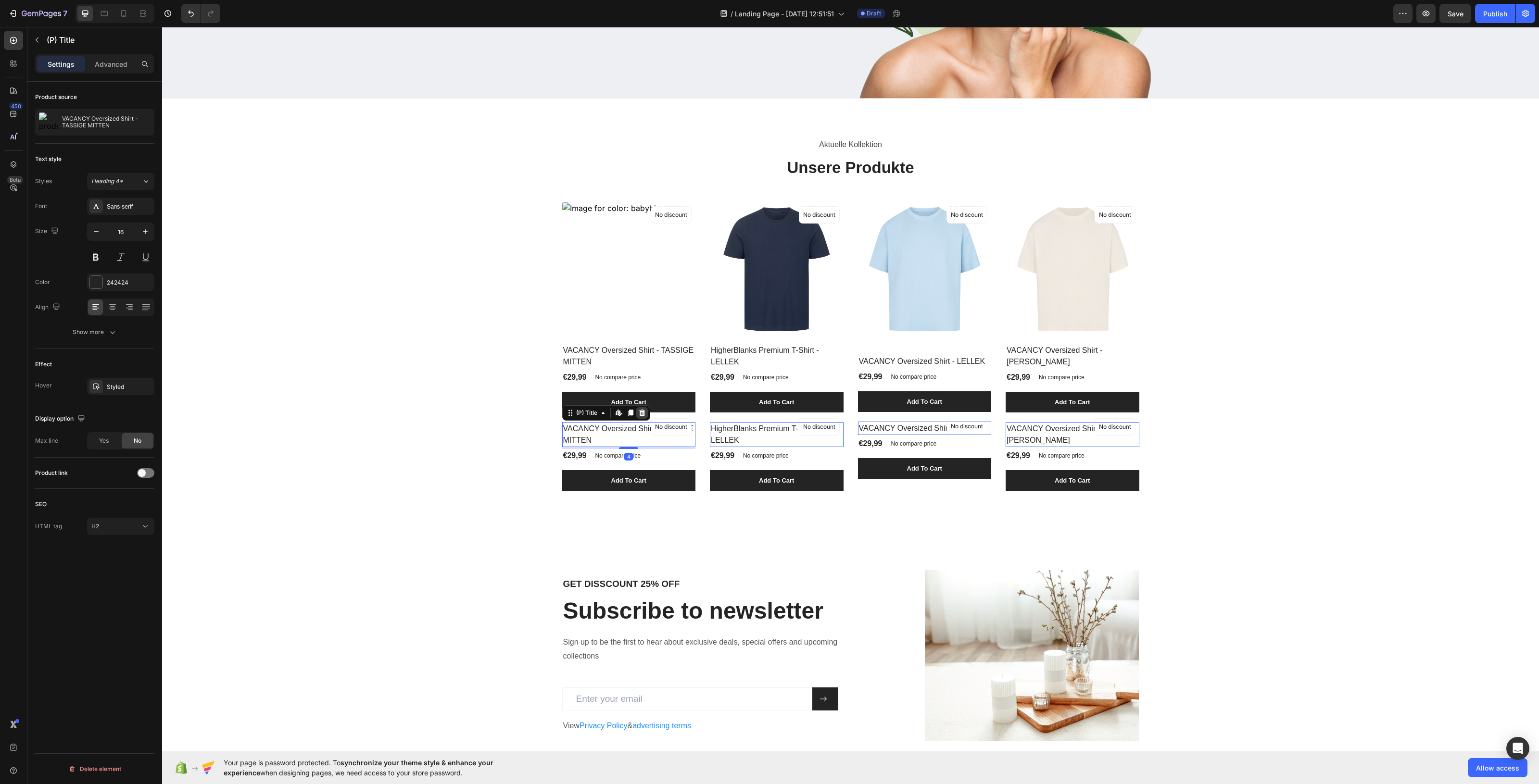
click at [642, 417] on div at bounding box center [642, 413] width 11 height 11
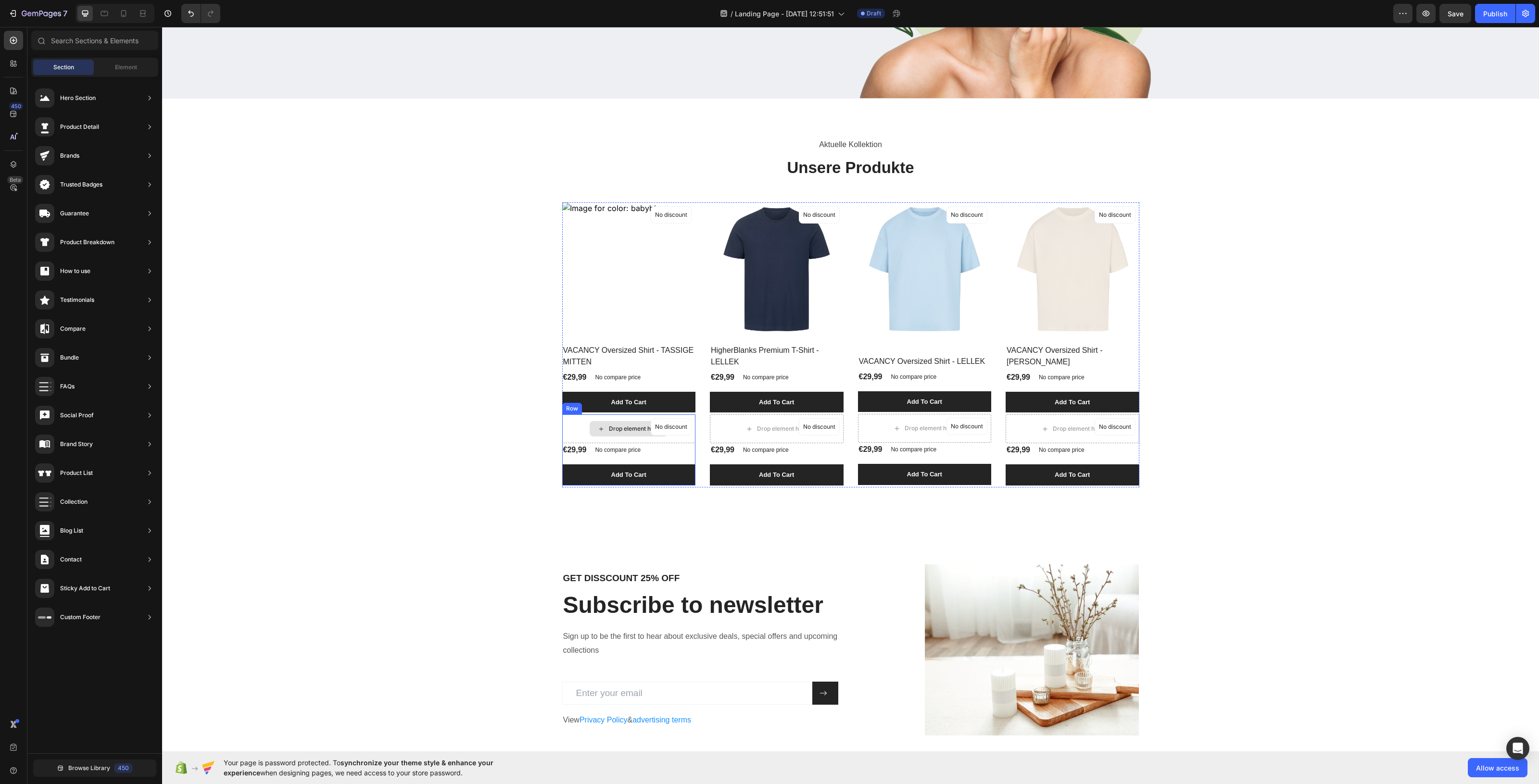
click at [645, 423] on div "Drop element here" at bounding box center [629, 429] width 78 height 16
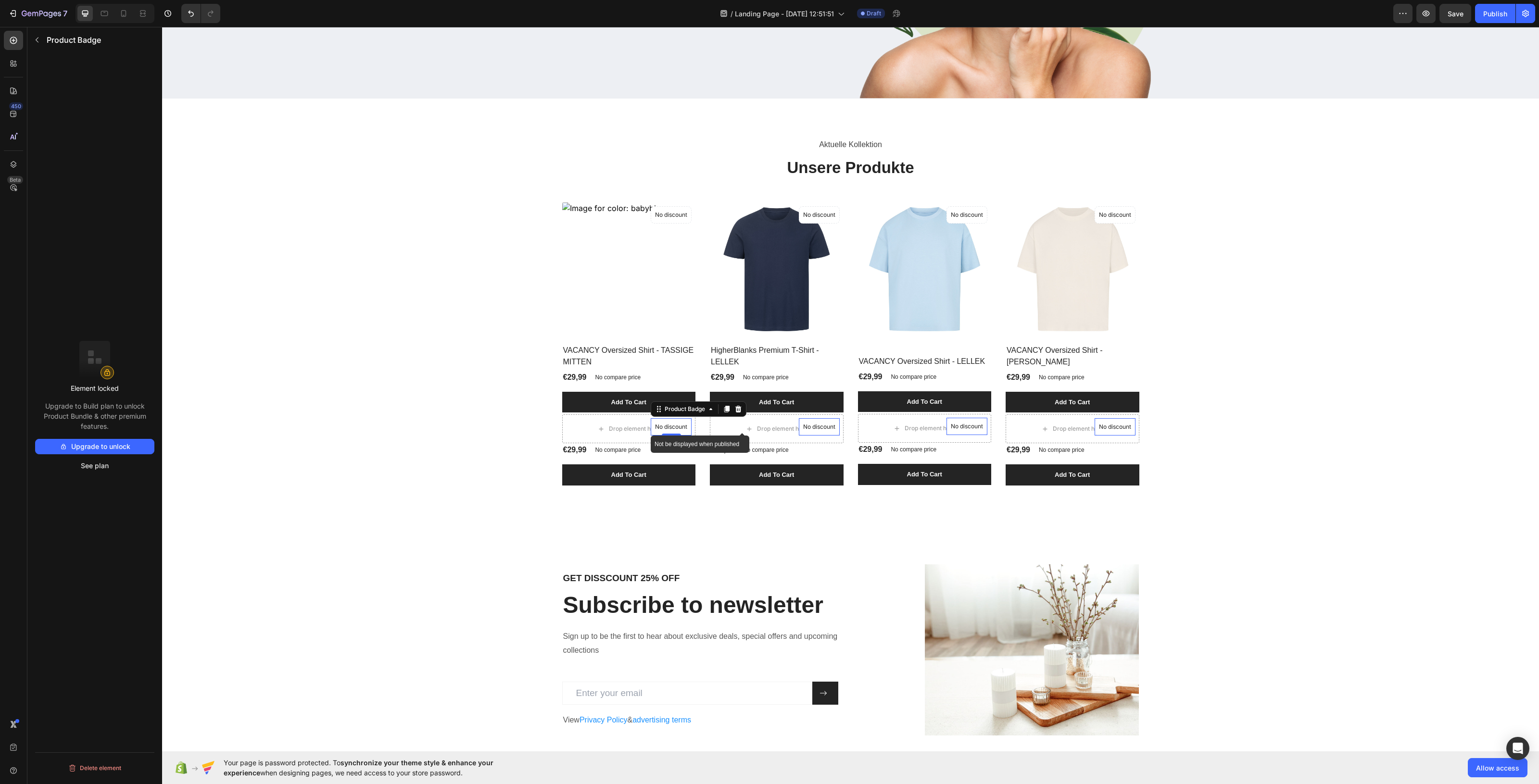
click at [669, 432] on div "No discount Not be displayed when published Product Badge 0" at bounding box center [671, 426] width 41 height 17
click at [736, 410] on div at bounding box center [738, 408] width 11 height 11
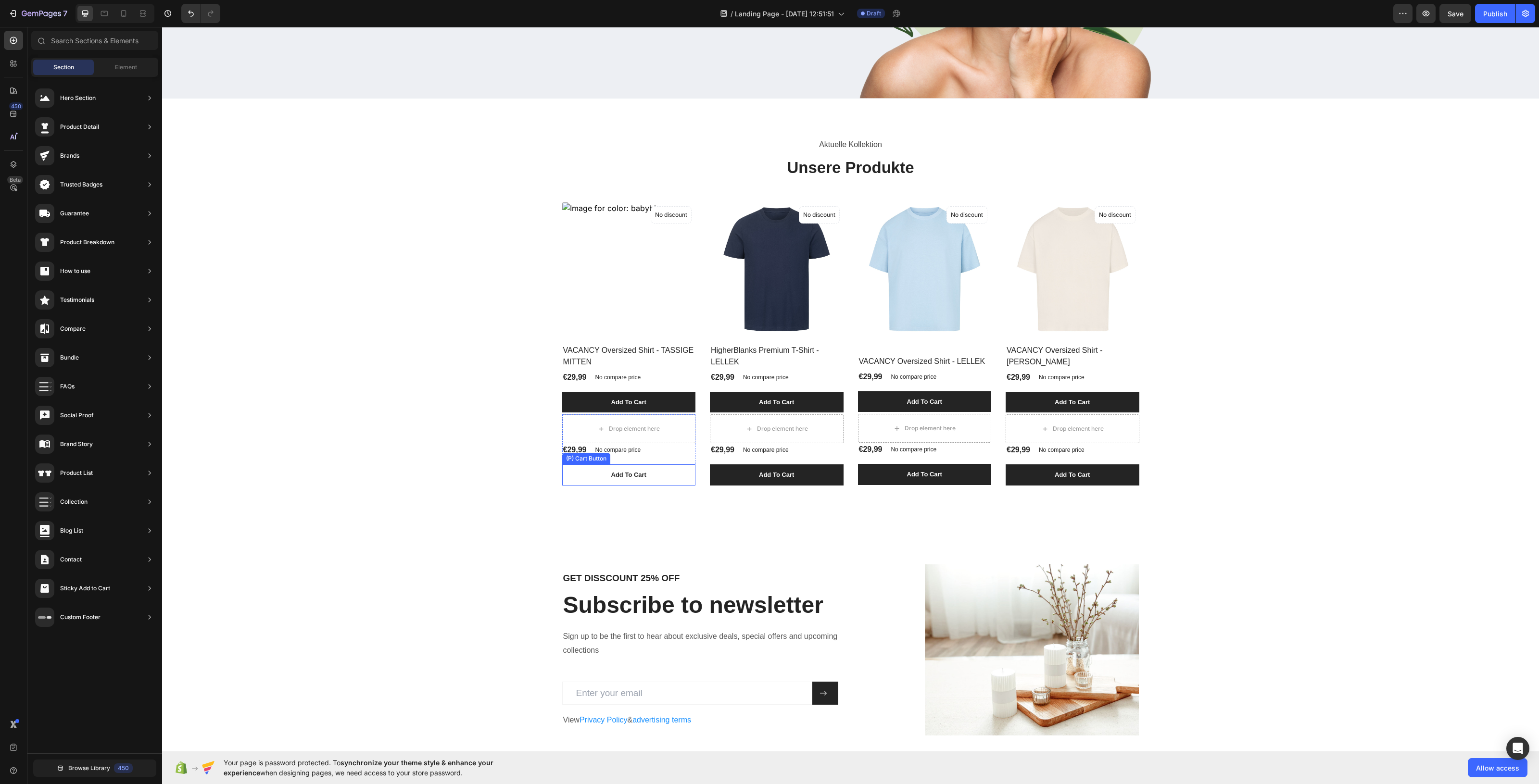
click at [633, 467] on button "Add To Cart" at bounding box center [629, 475] width 134 height 21
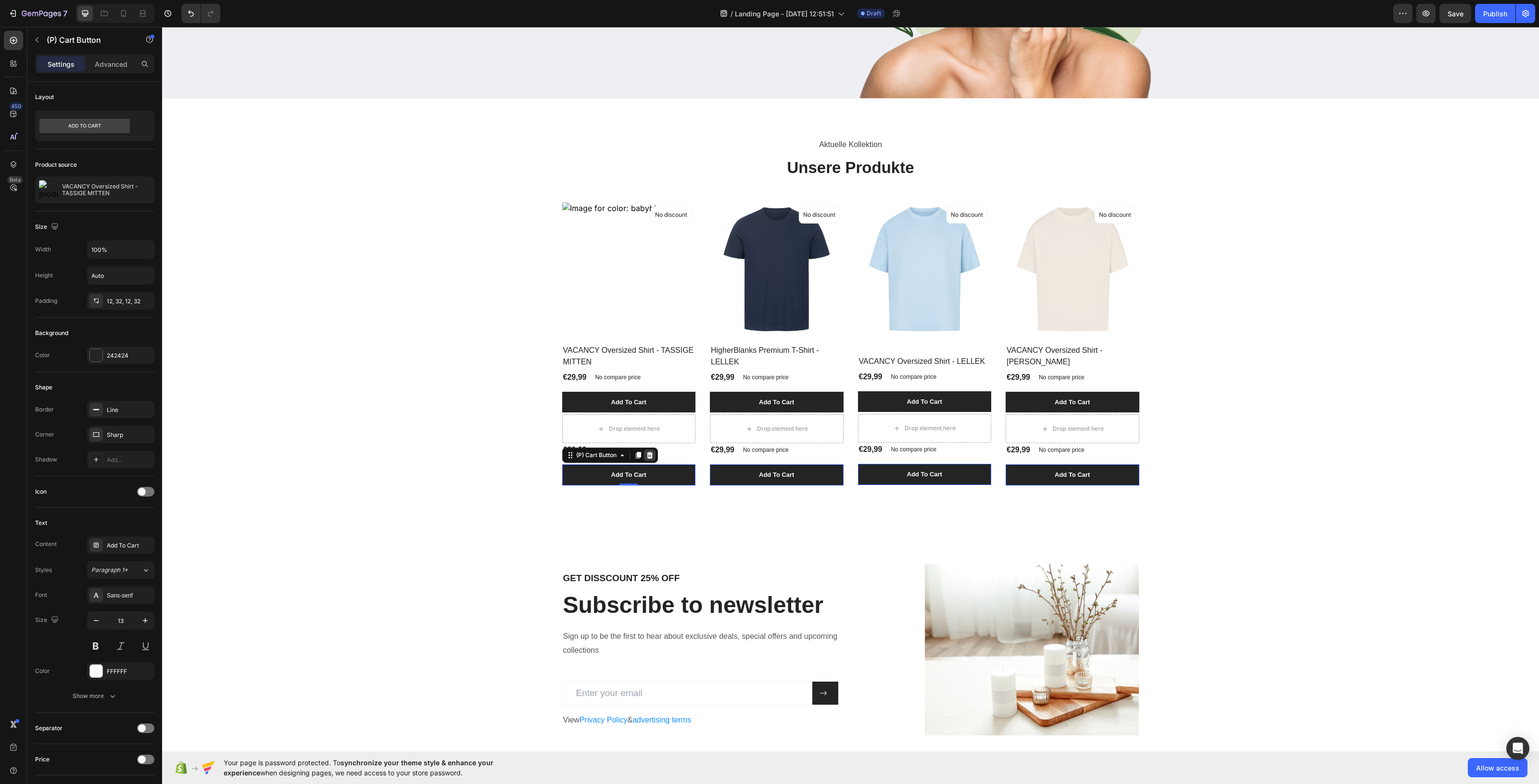
click at [646, 457] on icon at bounding box center [649, 455] width 8 height 8
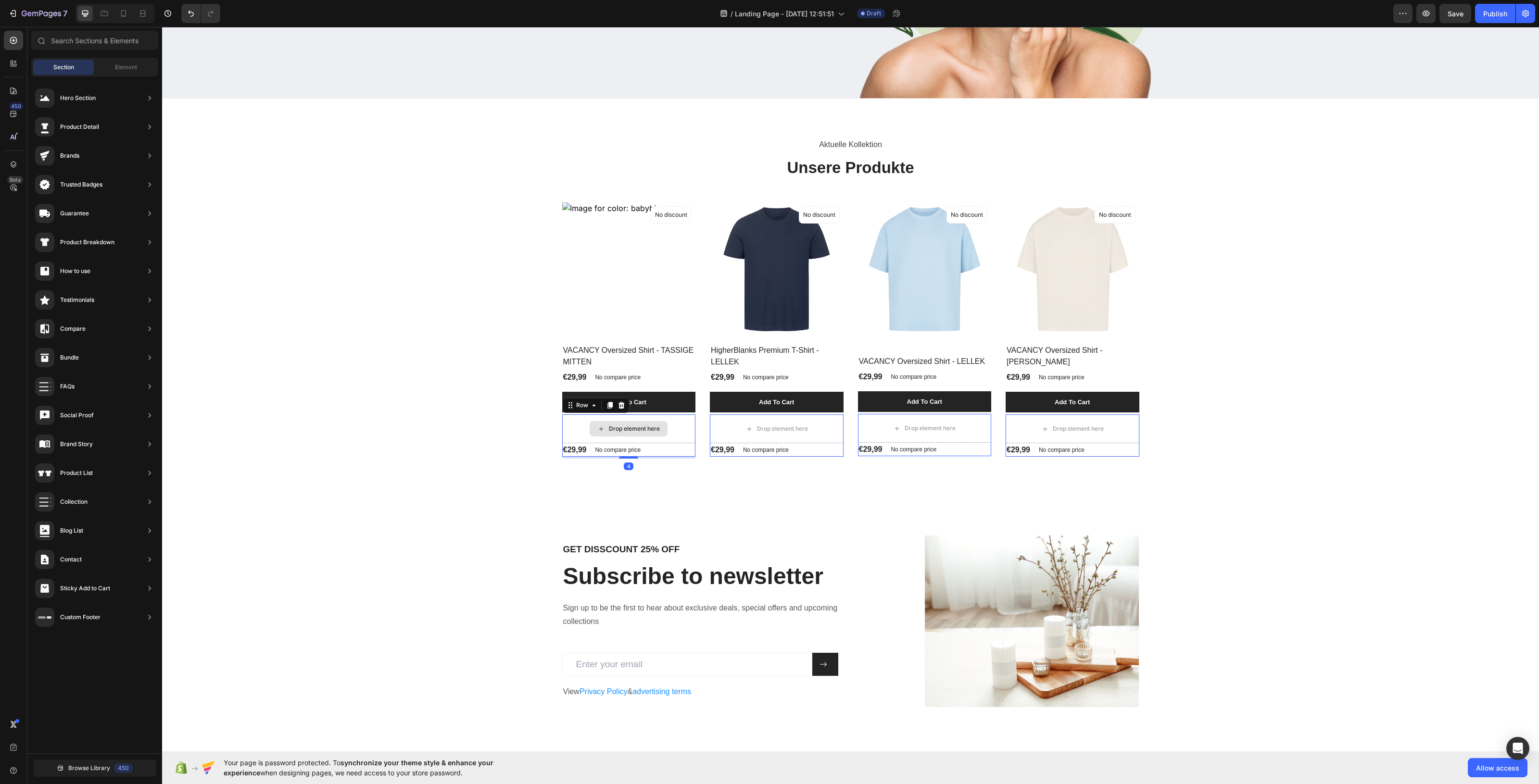
click at [669, 438] on div "Drop element here" at bounding box center [629, 429] width 134 height 29
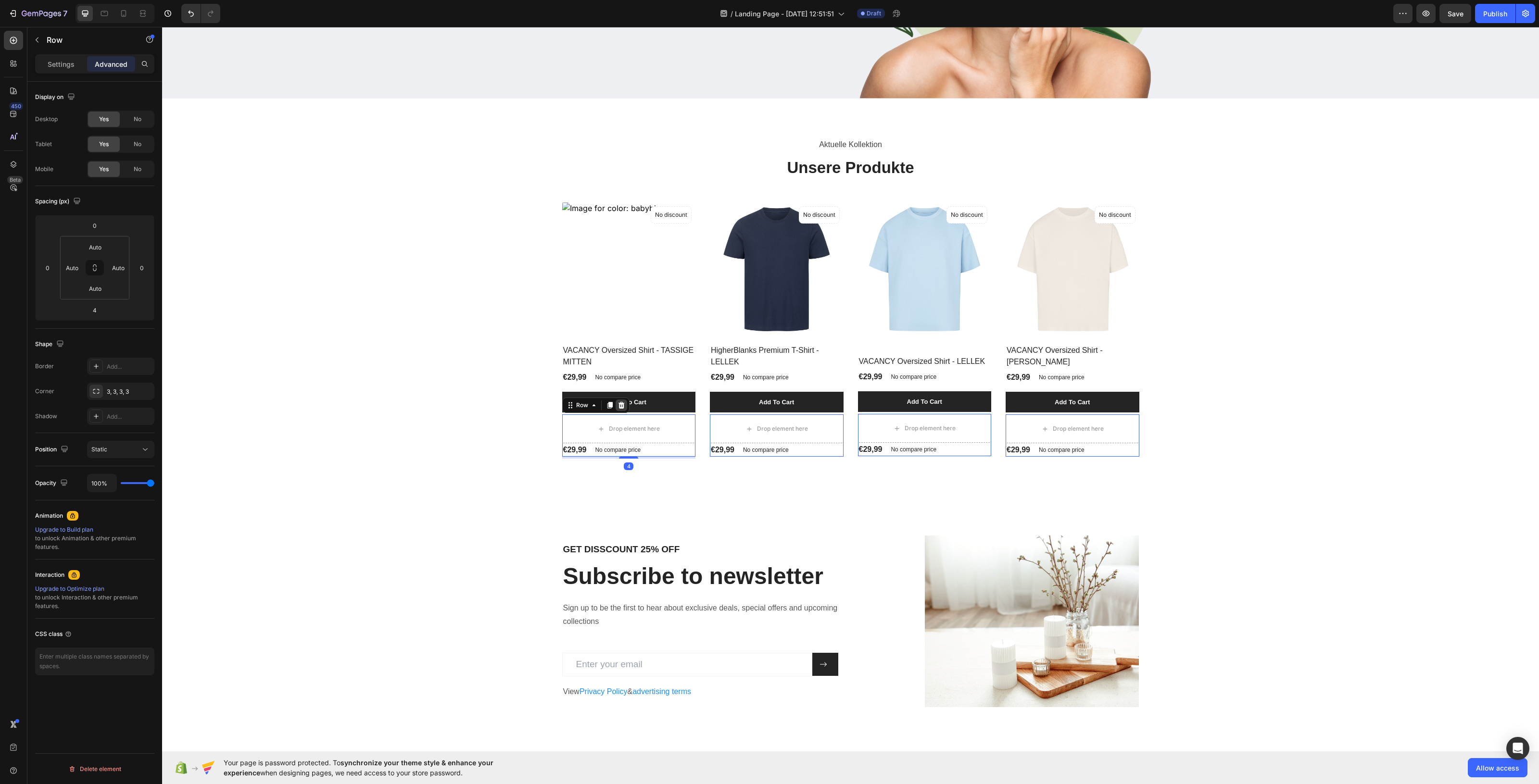
click at [620, 409] on div at bounding box center [621, 405] width 11 height 11
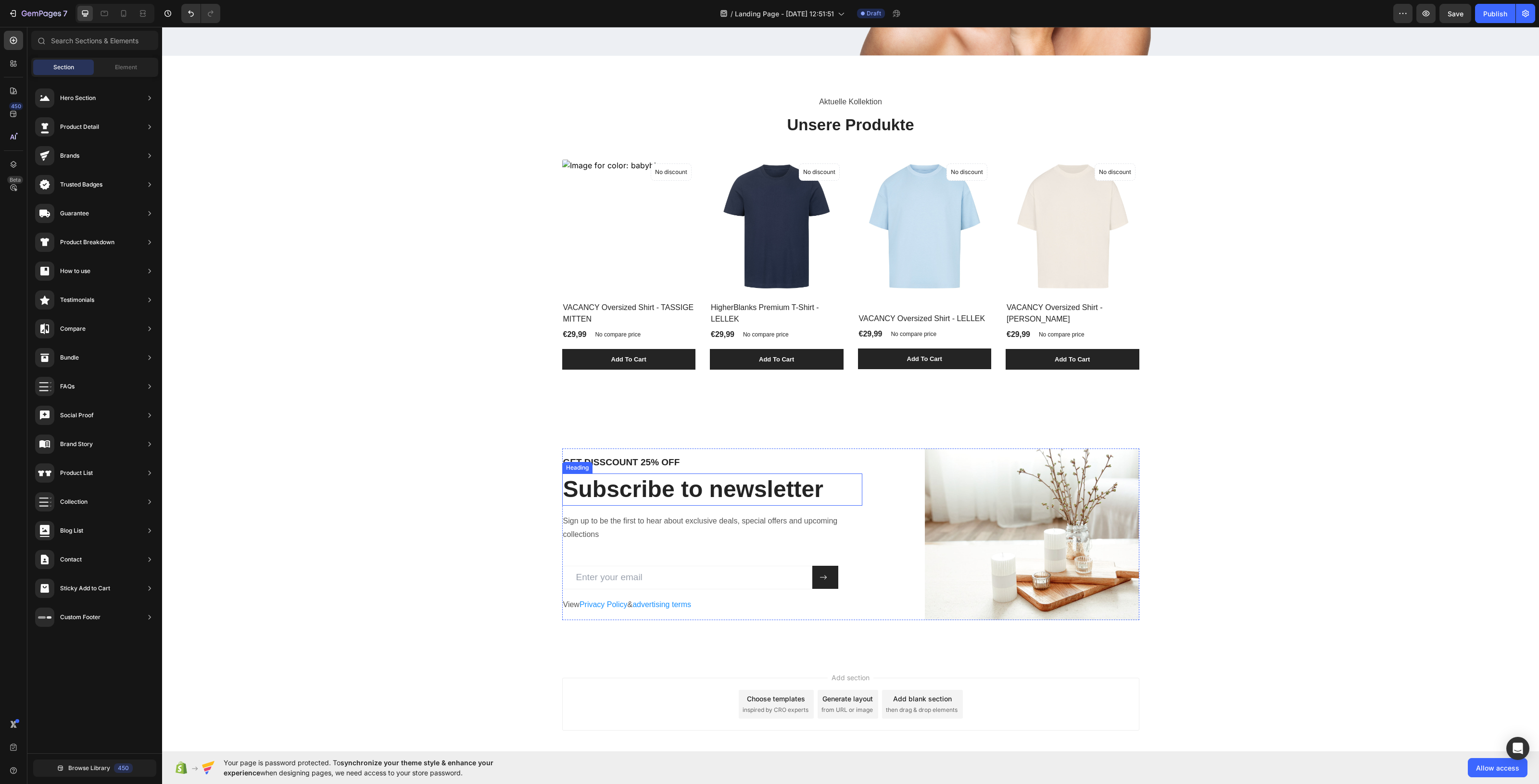
scroll to position [353, 0]
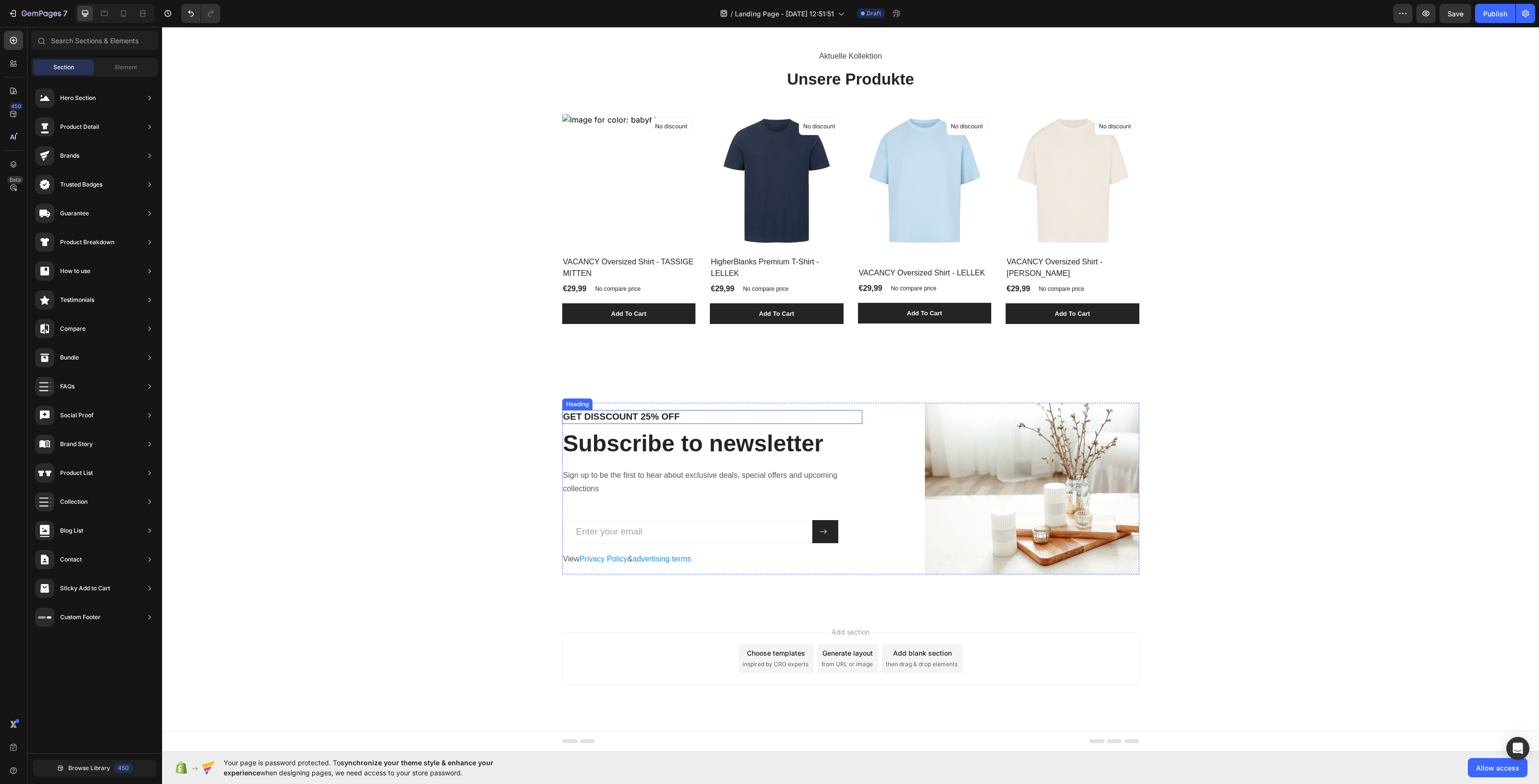
click at [662, 417] on p "GET DISSCOUNT 25% OFF" at bounding box center [712, 417] width 298 height 12
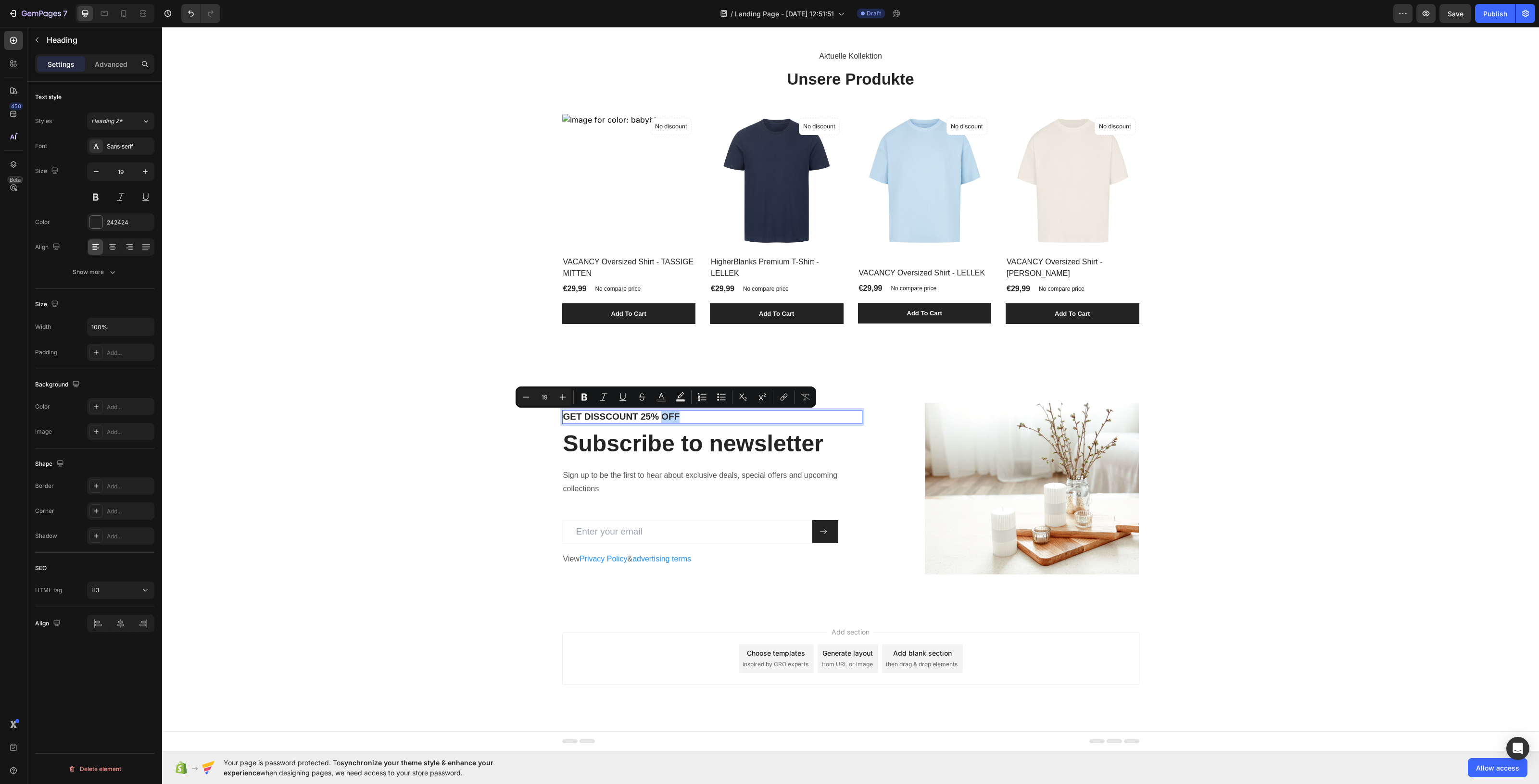
click at [685, 418] on p "GET DISSCOUNT 25% OFF" at bounding box center [712, 417] width 298 height 12
click at [591, 416] on p "Sicher dir 10% Rabatt für deinen Nächste Bestellung" at bounding box center [712, 417] width 298 height 12
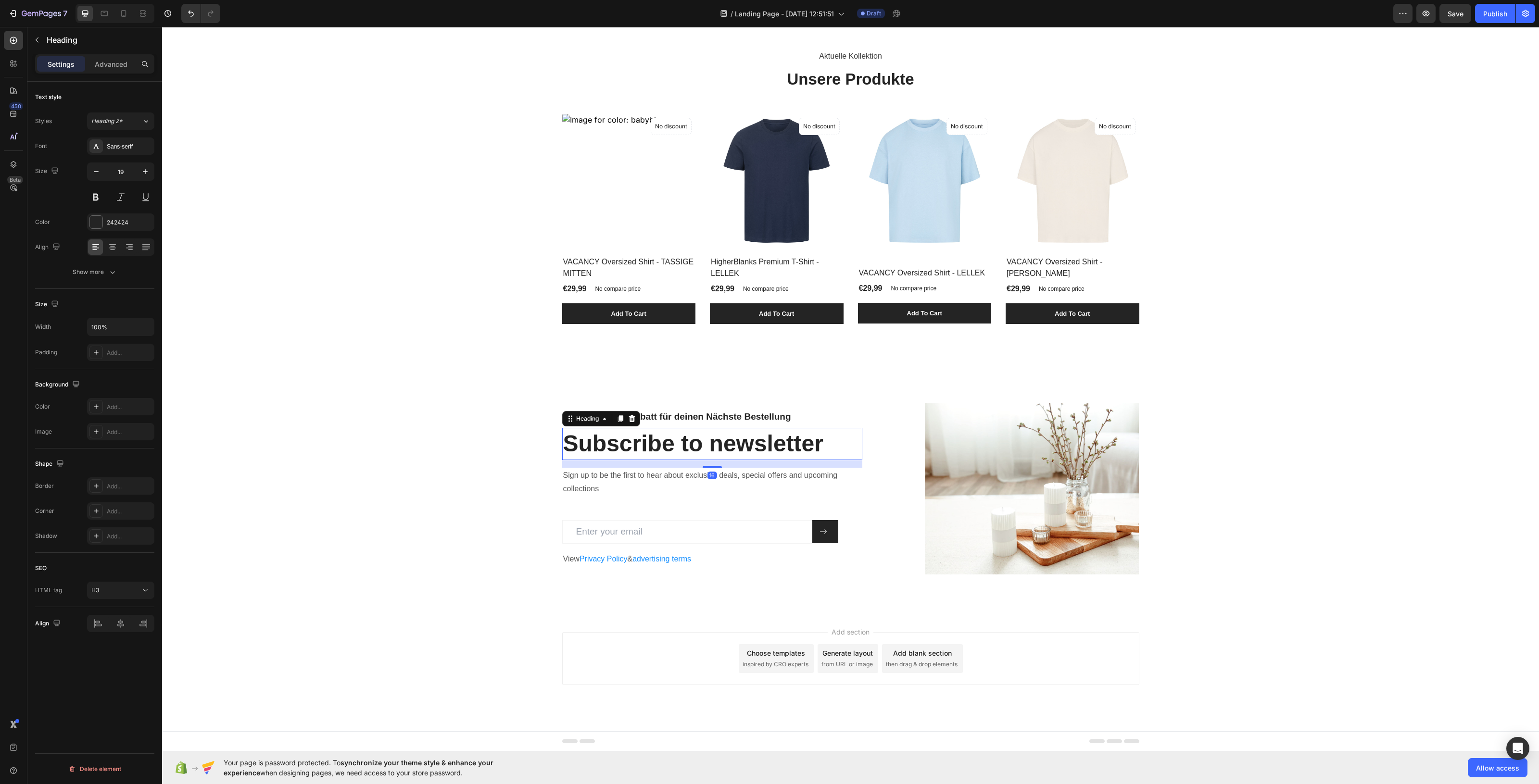
click at [640, 445] on p "Subscribe to newsletter" at bounding box center [712, 444] width 298 height 30
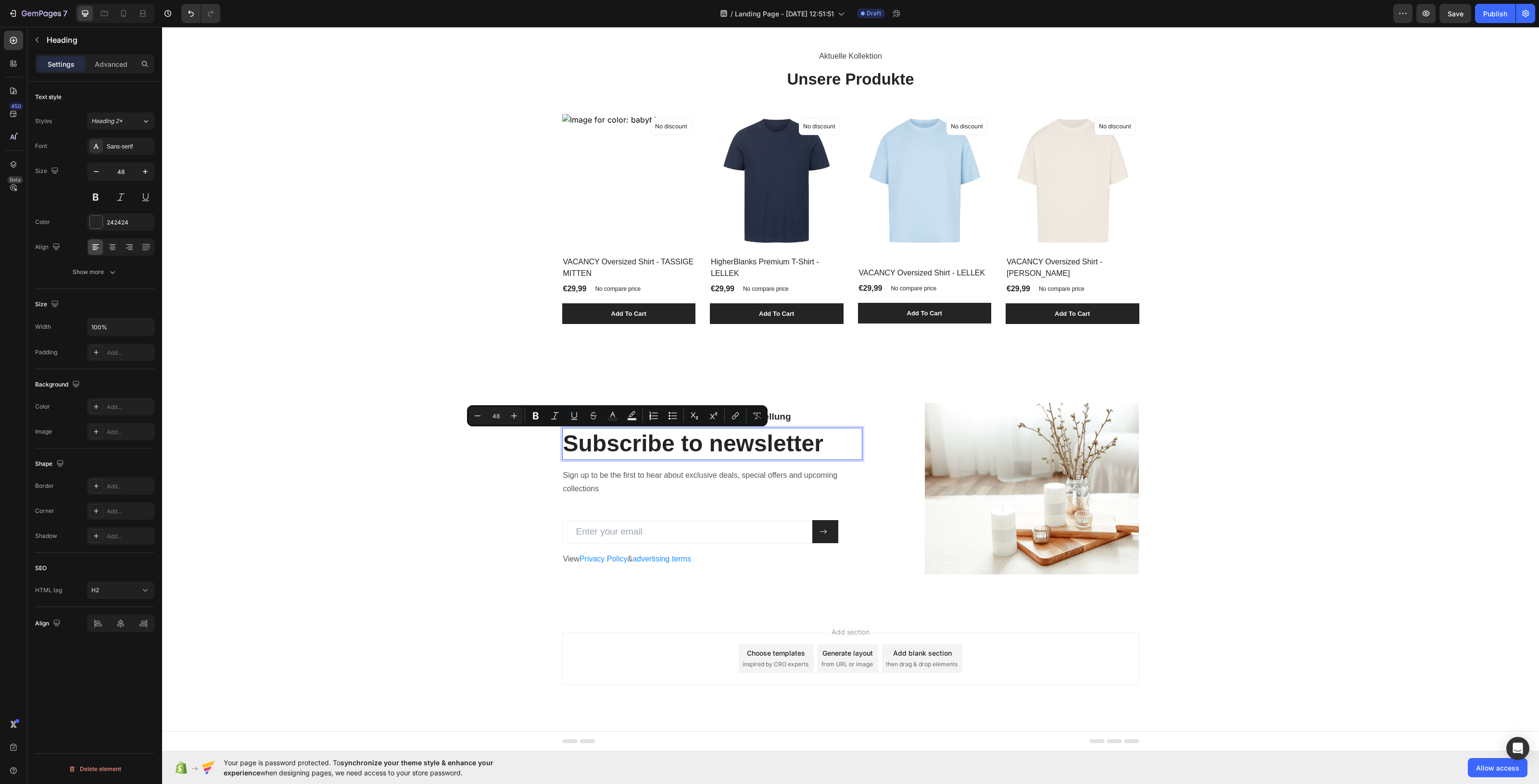
drag, startPoint x: 813, startPoint y: 435, endPoint x: 823, endPoint y: 433, distance: 10.2
click at [816, 435] on p "Subscribe to newsletter" at bounding box center [712, 444] width 298 height 30
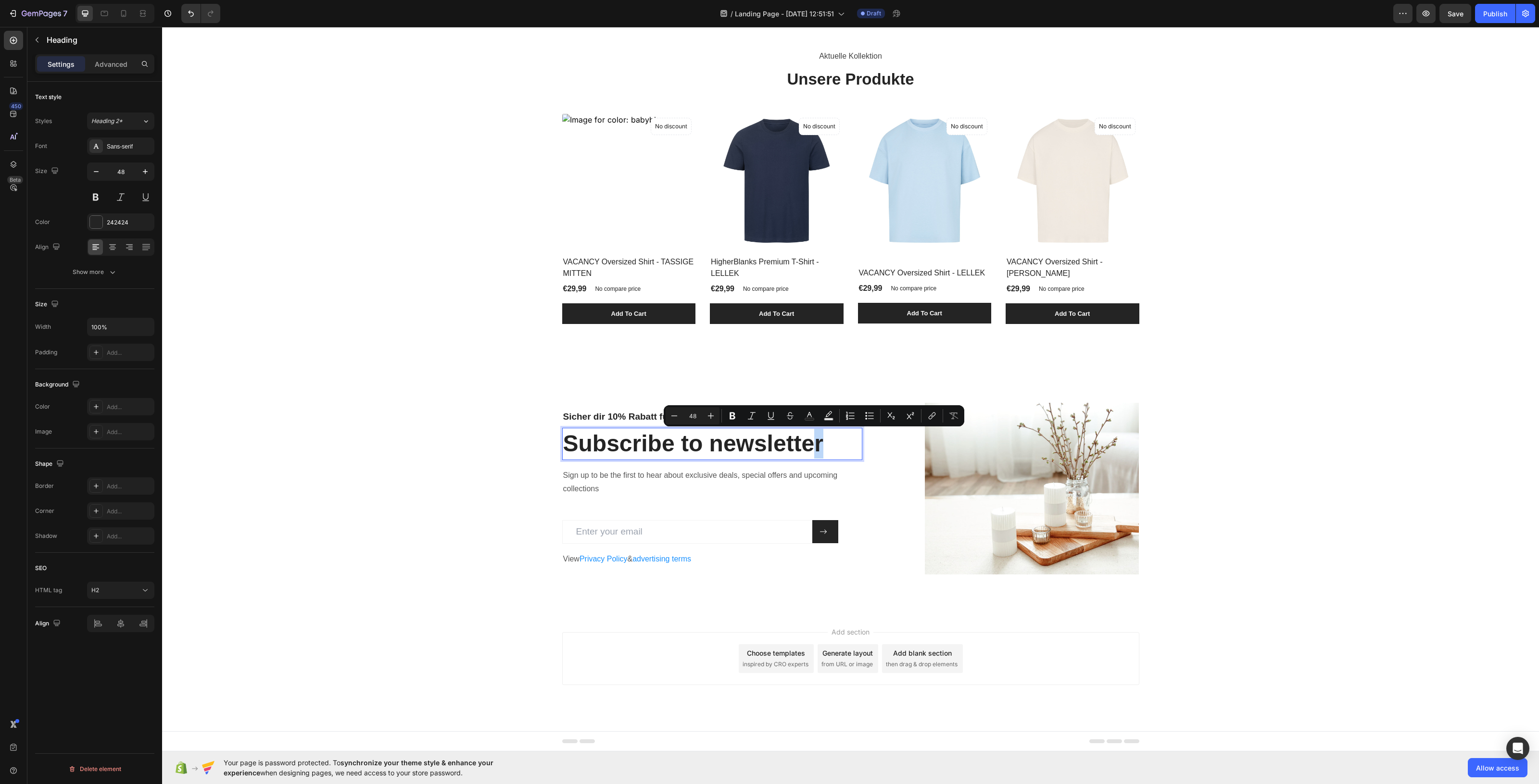
click at [826, 433] on p "Subscribe to newsletter" at bounding box center [712, 444] width 298 height 30
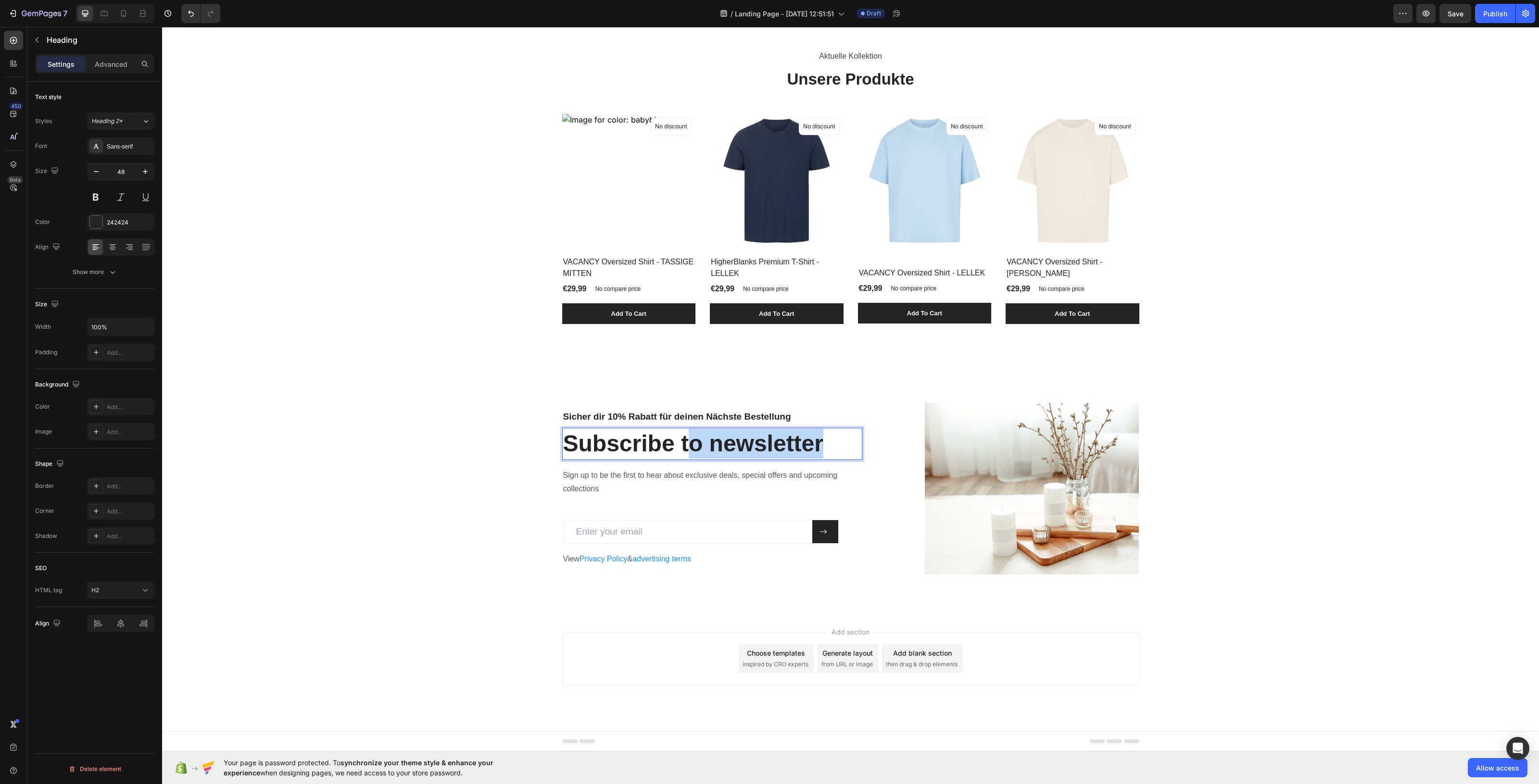
drag, startPoint x: 823, startPoint y: 435, endPoint x: 686, endPoint y: 435, distance: 137.0
click at [686, 435] on p "Subscribe to newsletter" at bounding box center [712, 444] width 298 height 30
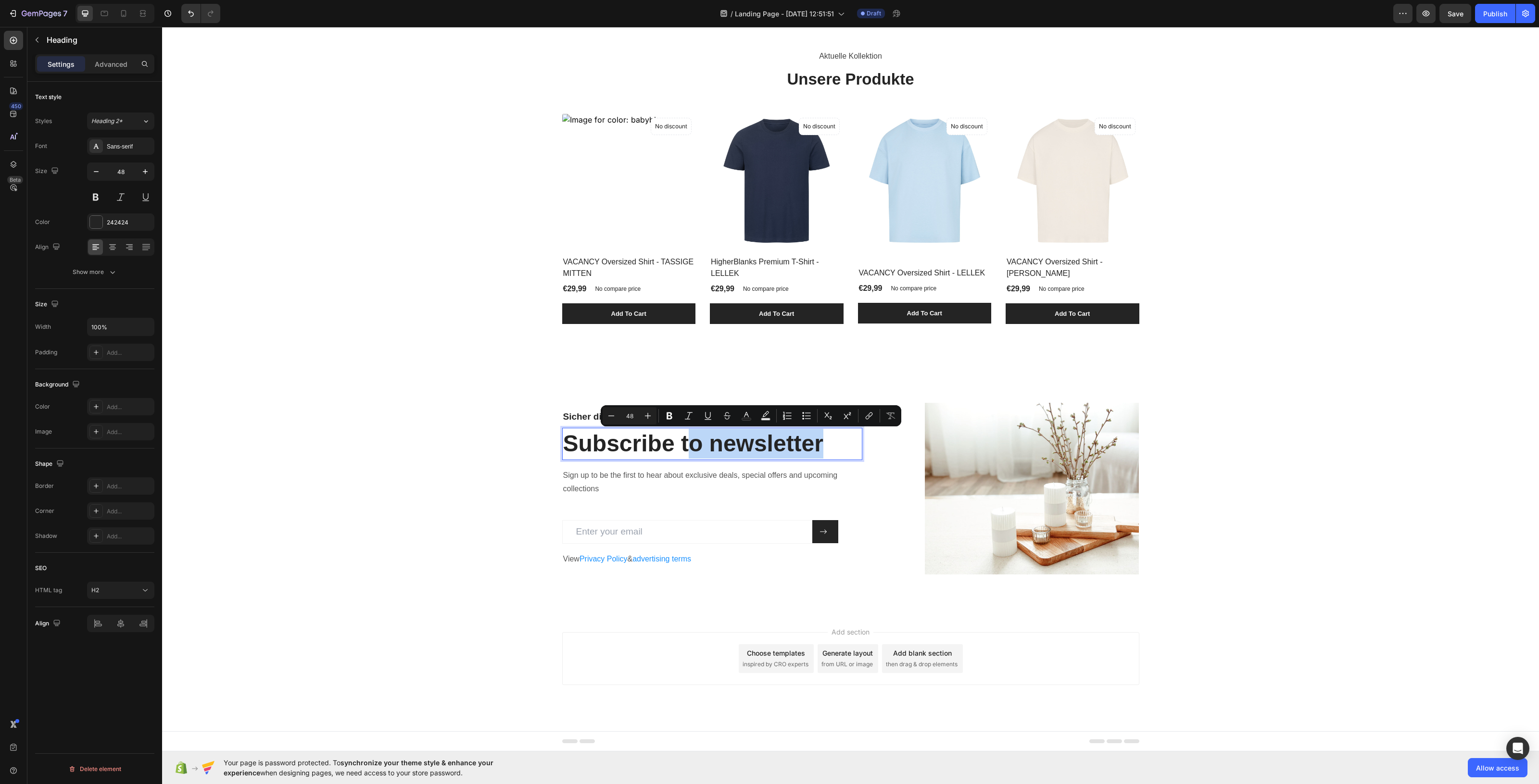
click at [698, 447] on p "Subscribe to newsletter" at bounding box center [712, 444] width 298 height 30
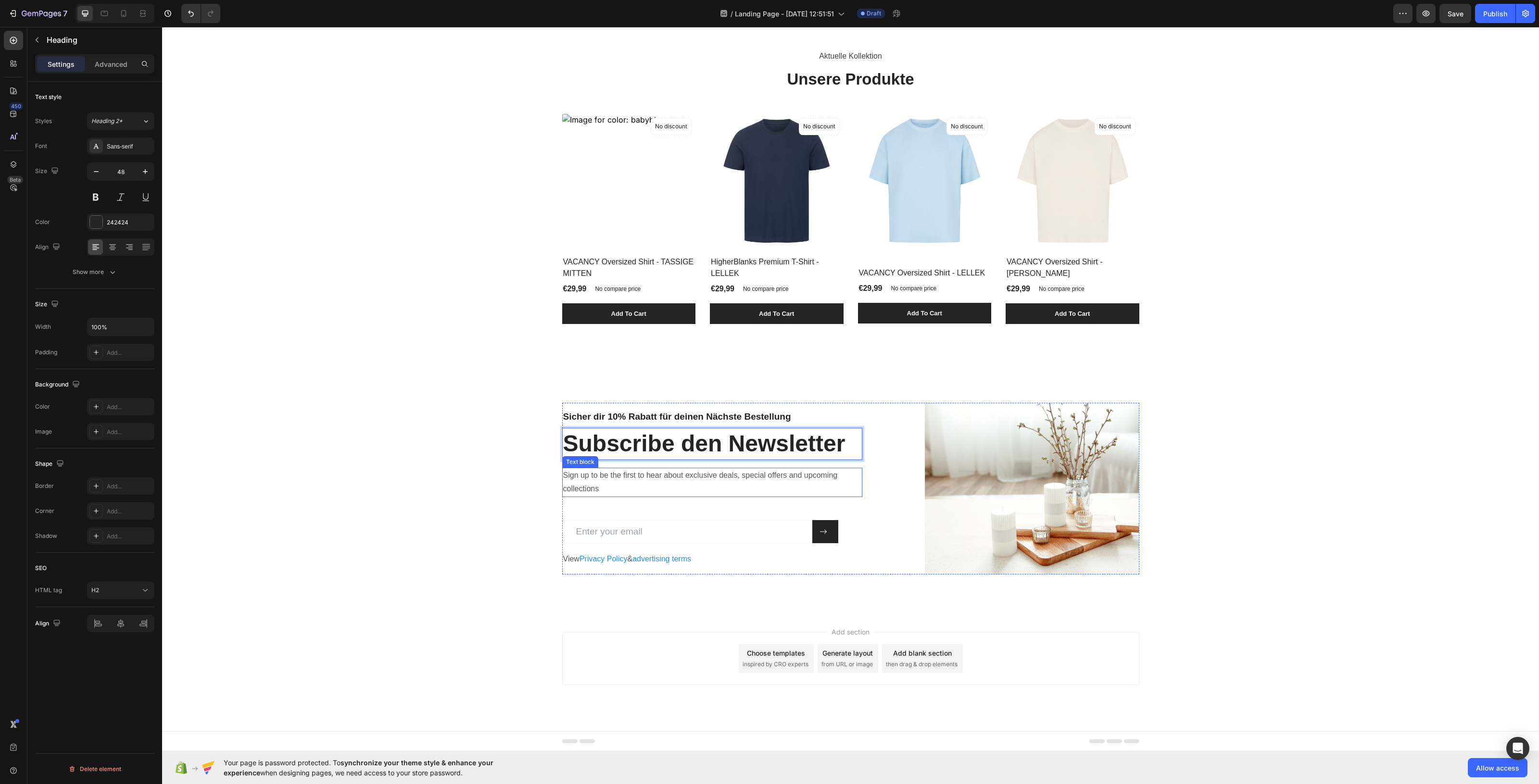
click at [615, 475] on p "Sign up to be the first to hear about exclusive deals, special offers and upcom…" at bounding box center [706, 482] width 286 height 28
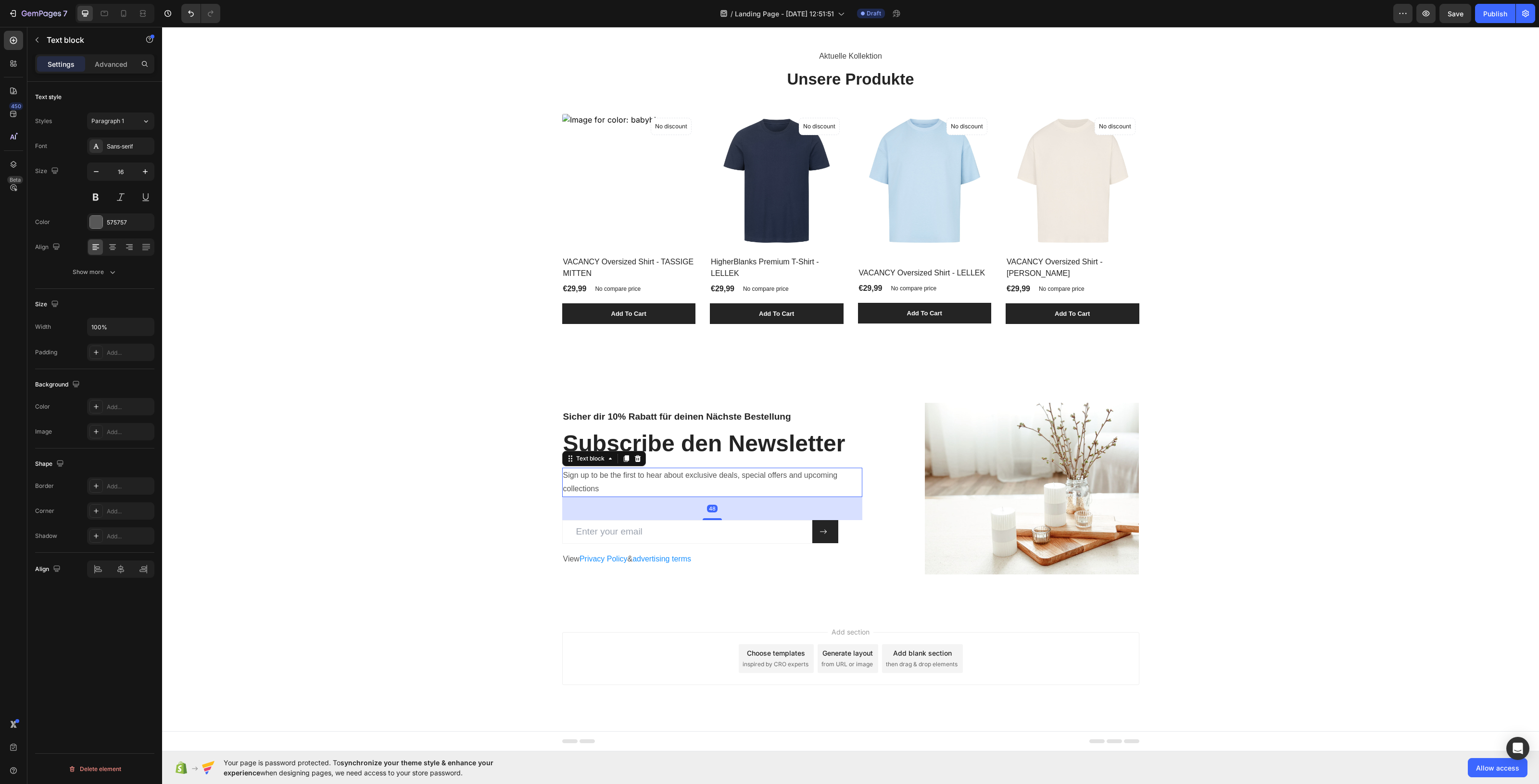
click at [615, 475] on p "Sign up to be the first to hear about exclusive deals, special offers and upcom…" at bounding box center [706, 482] width 286 height 28
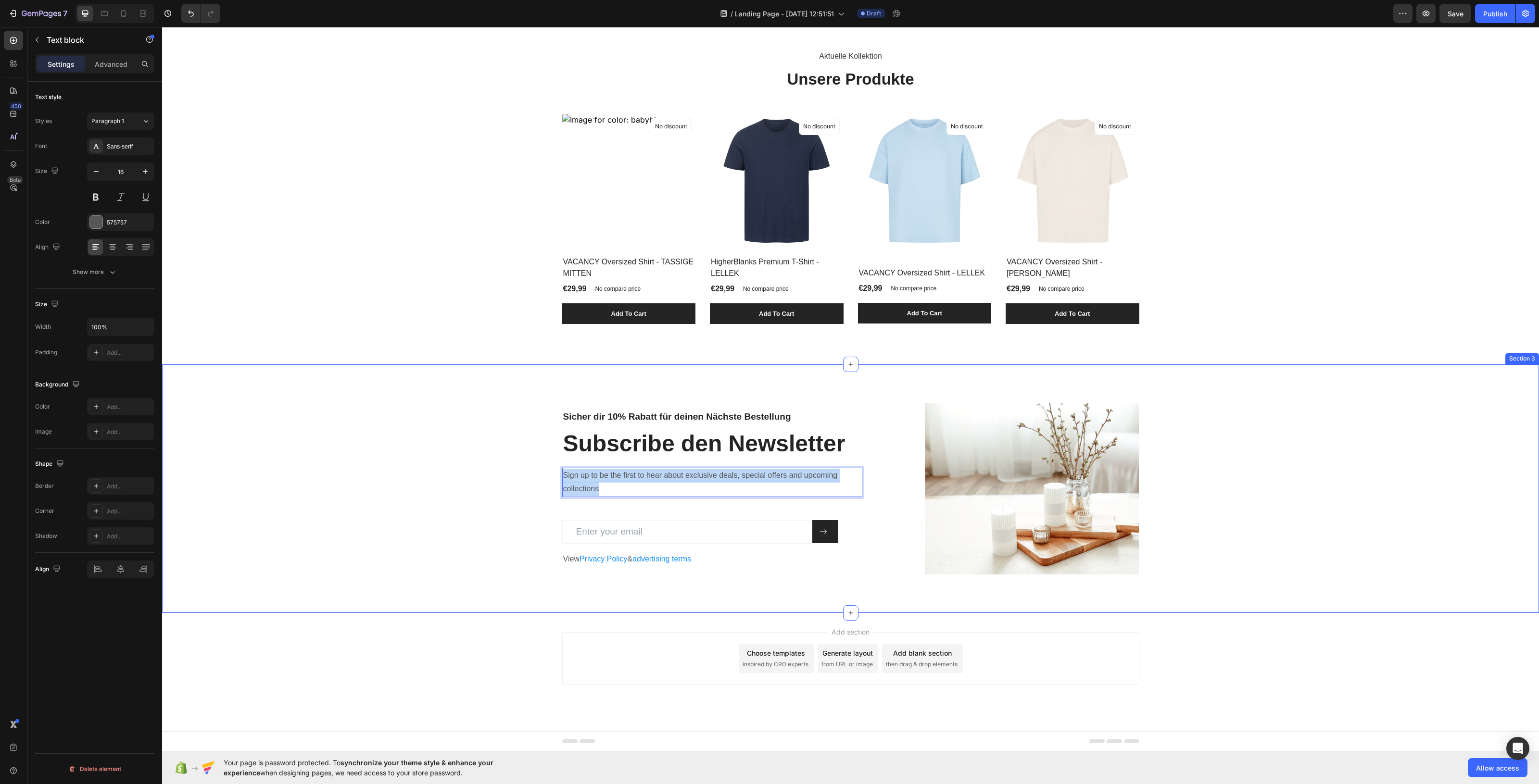
drag, startPoint x: 604, startPoint y: 488, endPoint x: 547, endPoint y: 479, distance: 57.7
click at [547, 479] on div "Sicher dir 10% Rabatt für deinen Nächste Bestellung Heading Subscribe den Newsl…" at bounding box center [850, 488] width 1363 height 171
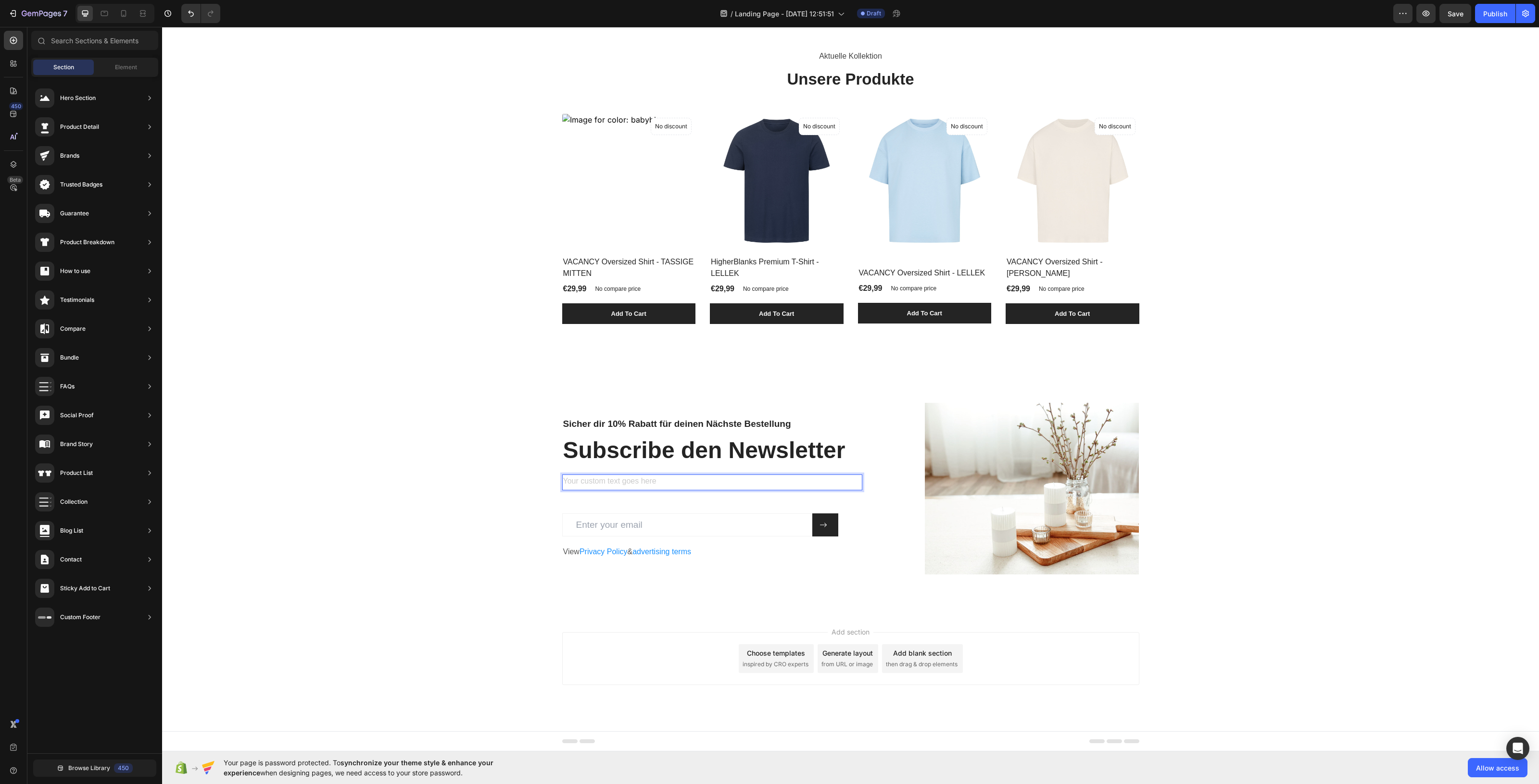
click at [458, 627] on div "Add section Choose templates inspired by CRO experts Generate layout from URL o…" at bounding box center [850, 672] width 1377 height 118
click at [641, 484] on div "Rich Text Editor. Editing area: main" at bounding box center [706, 482] width 287 height 16
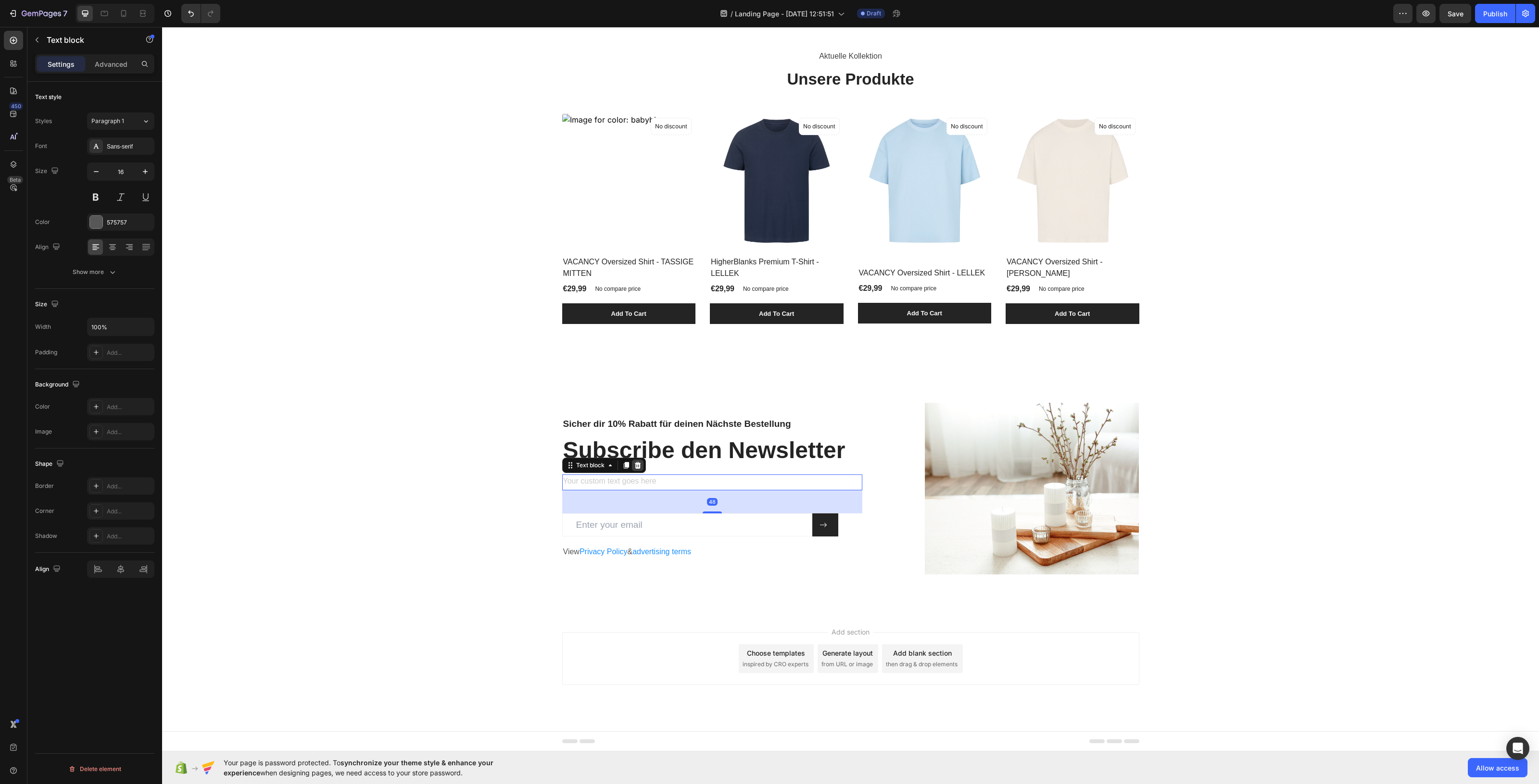
click at [634, 462] on icon at bounding box center [637, 465] width 6 height 7
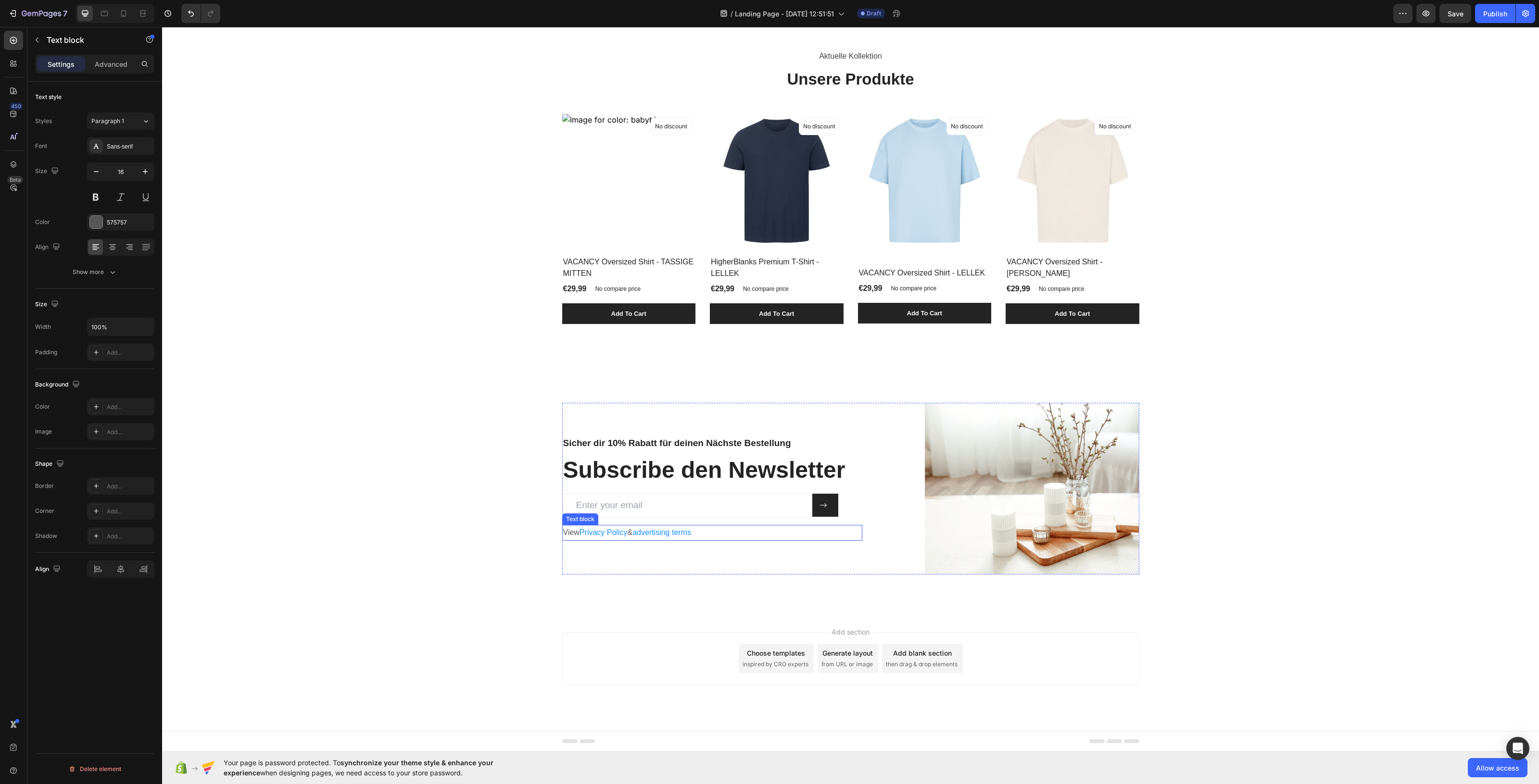
click at [694, 534] on p "View Privacy Policy & advertising terms" at bounding box center [712, 533] width 298 height 14
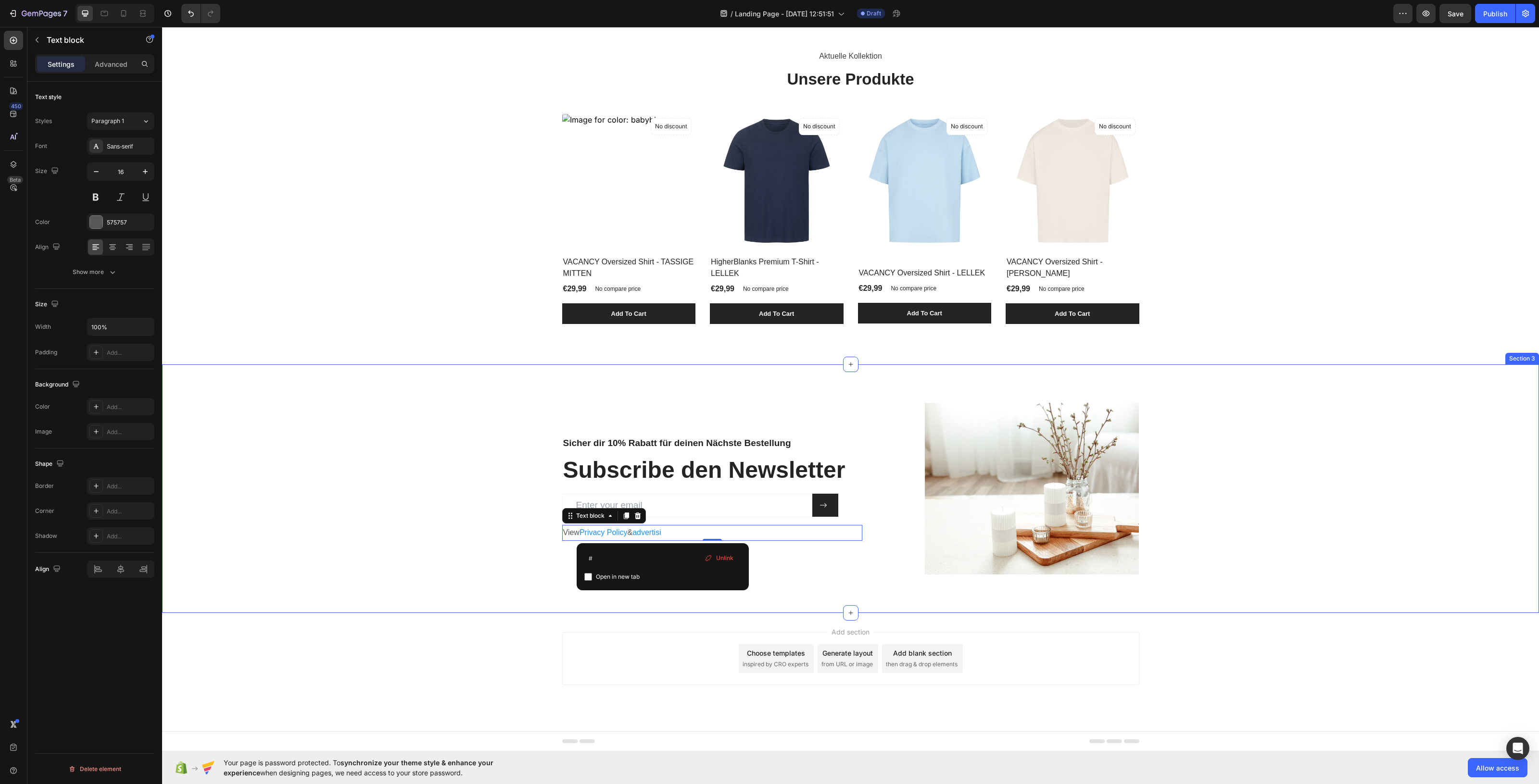
click at [556, 611] on div "Sicher dir 10% Rabatt für deinen Nächste Bestellung Heading Subscribe den Newsl…" at bounding box center [850, 488] width 1377 height 248
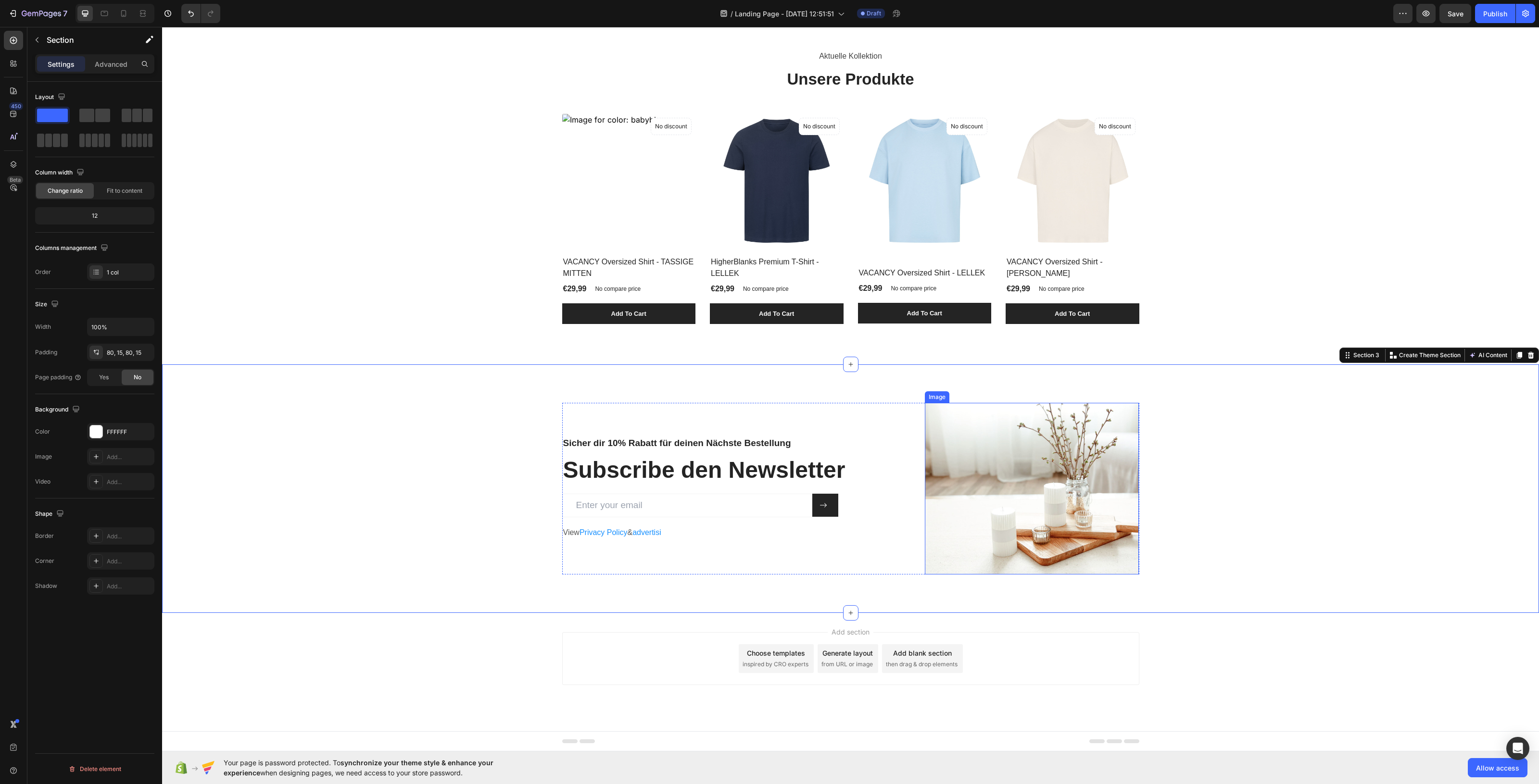
click at [946, 484] on img at bounding box center [1032, 488] width 214 height 171
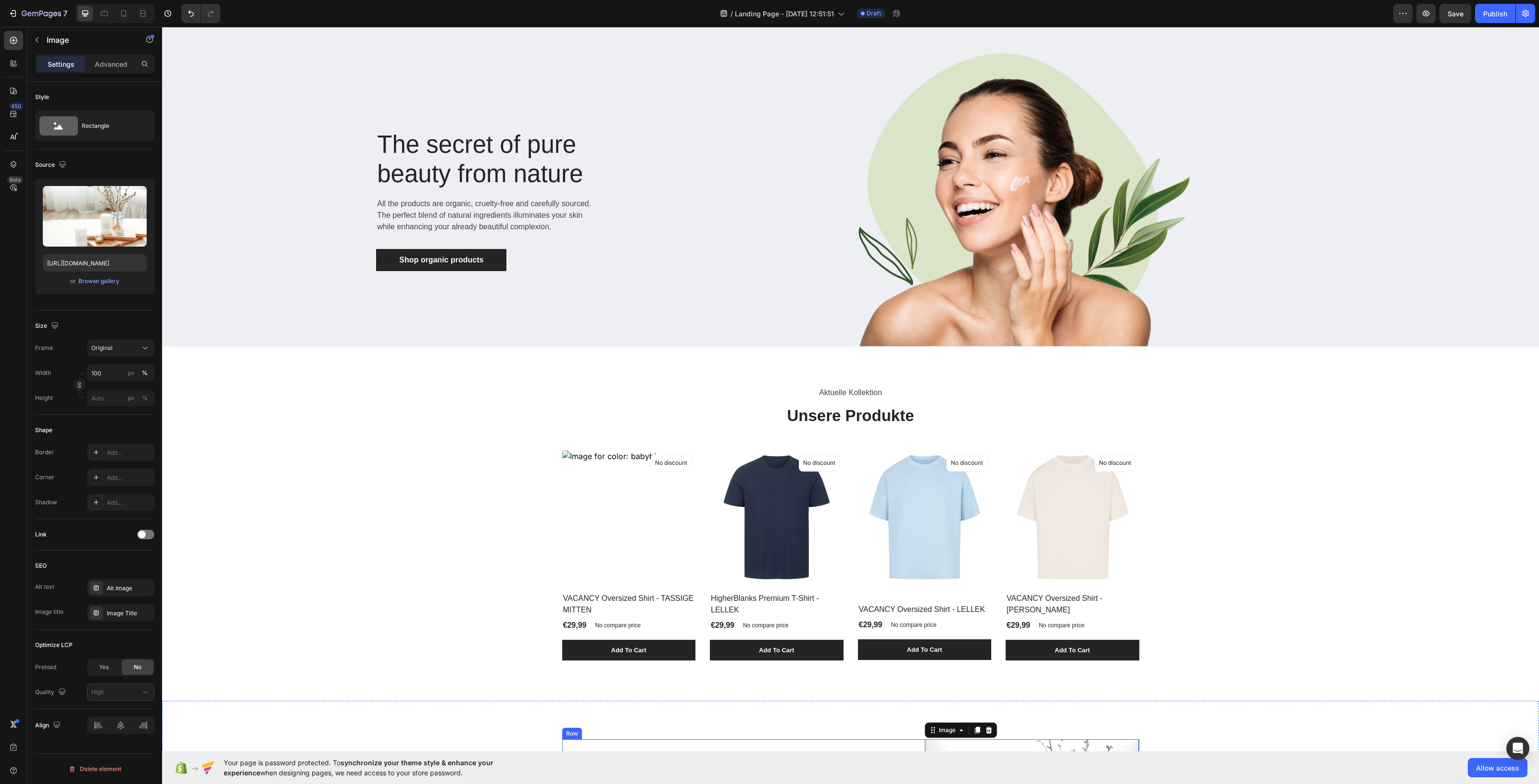
scroll to position [0, 0]
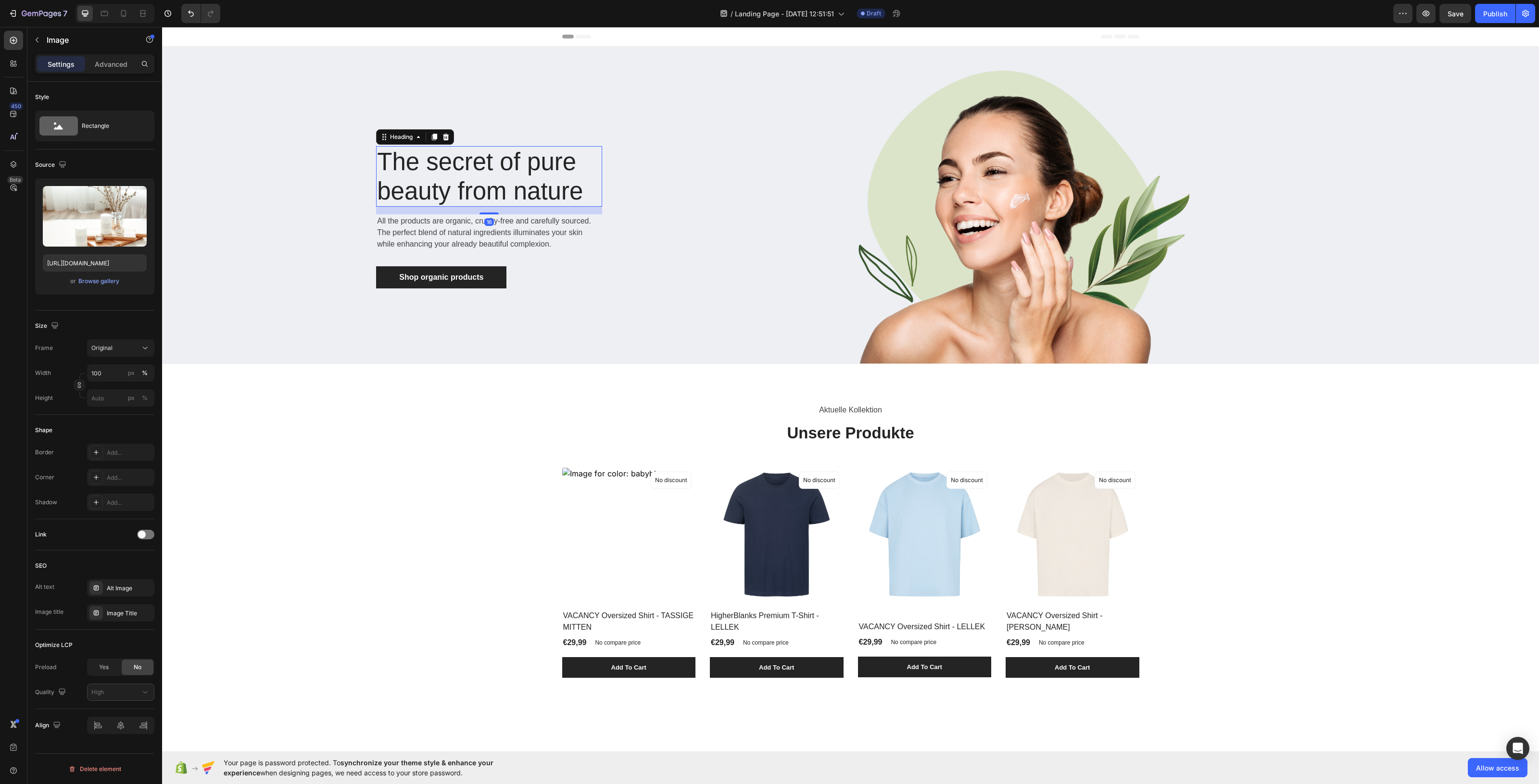
click at [574, 196] on p "The secret of pure beauty from nature" at bounding box center [489, 176] width 224 height 59
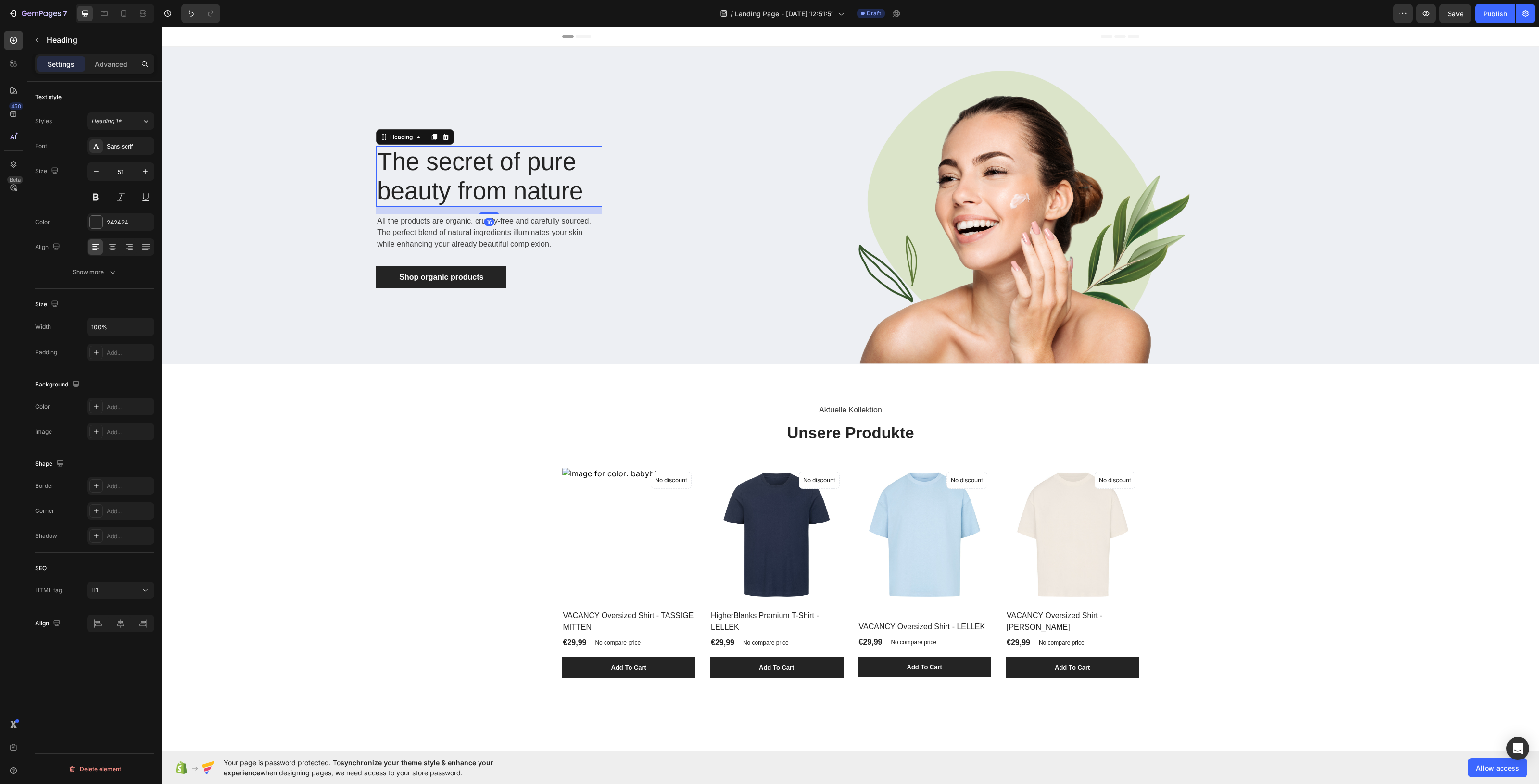
click at [575, 195] on p "The secret of pure beauty from nature" at bounding box center [489, 176] width 224 height 59
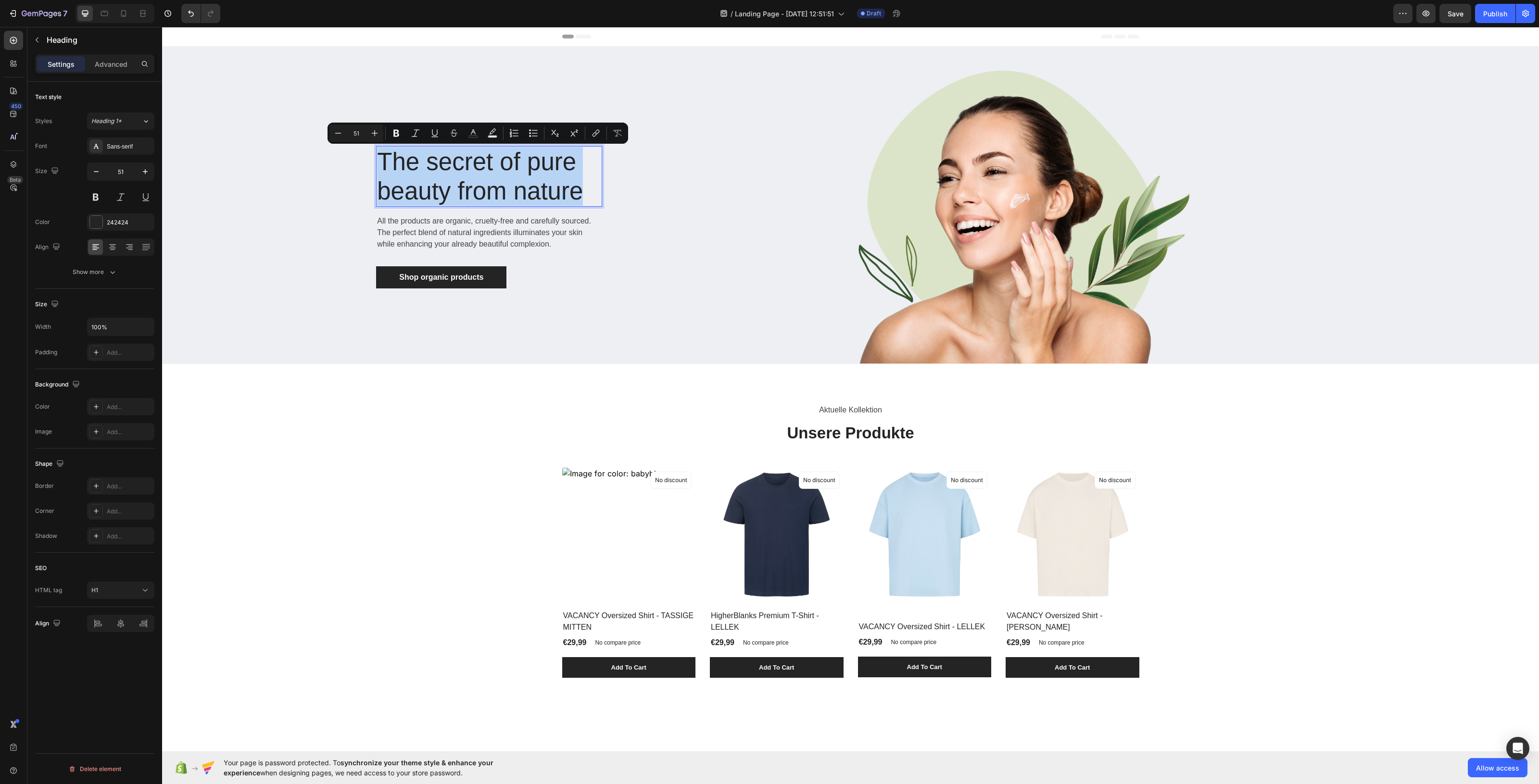
drag, startPoint x: 575, startPoint y: 195, endPoint x: 458, endPoint y: 177, distance: 118.4
click at [458, 177] on p "The secret of pure beauty from nature" at bounding box center [489, 176] width 224 height 59
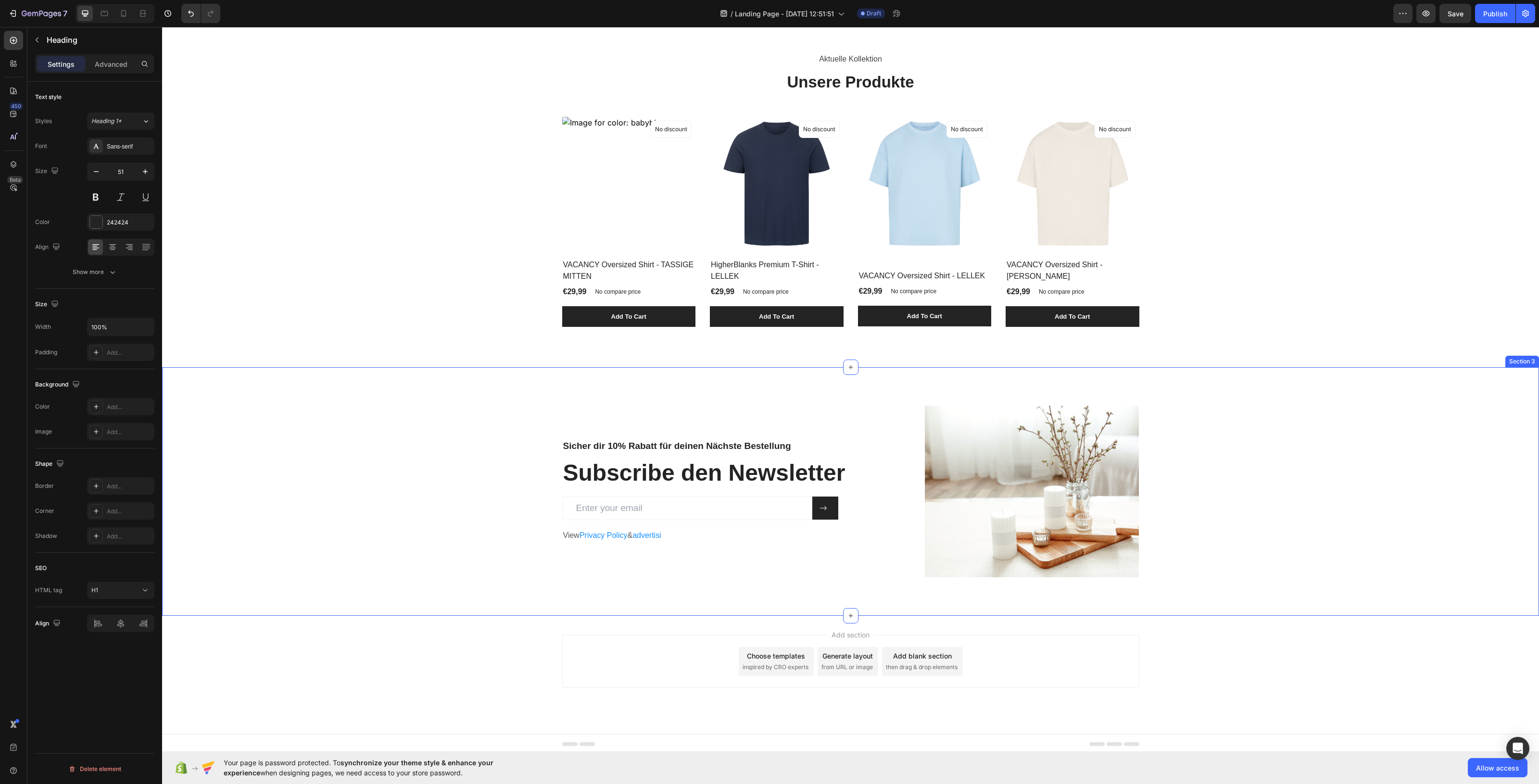
scroll to position [353, 0]
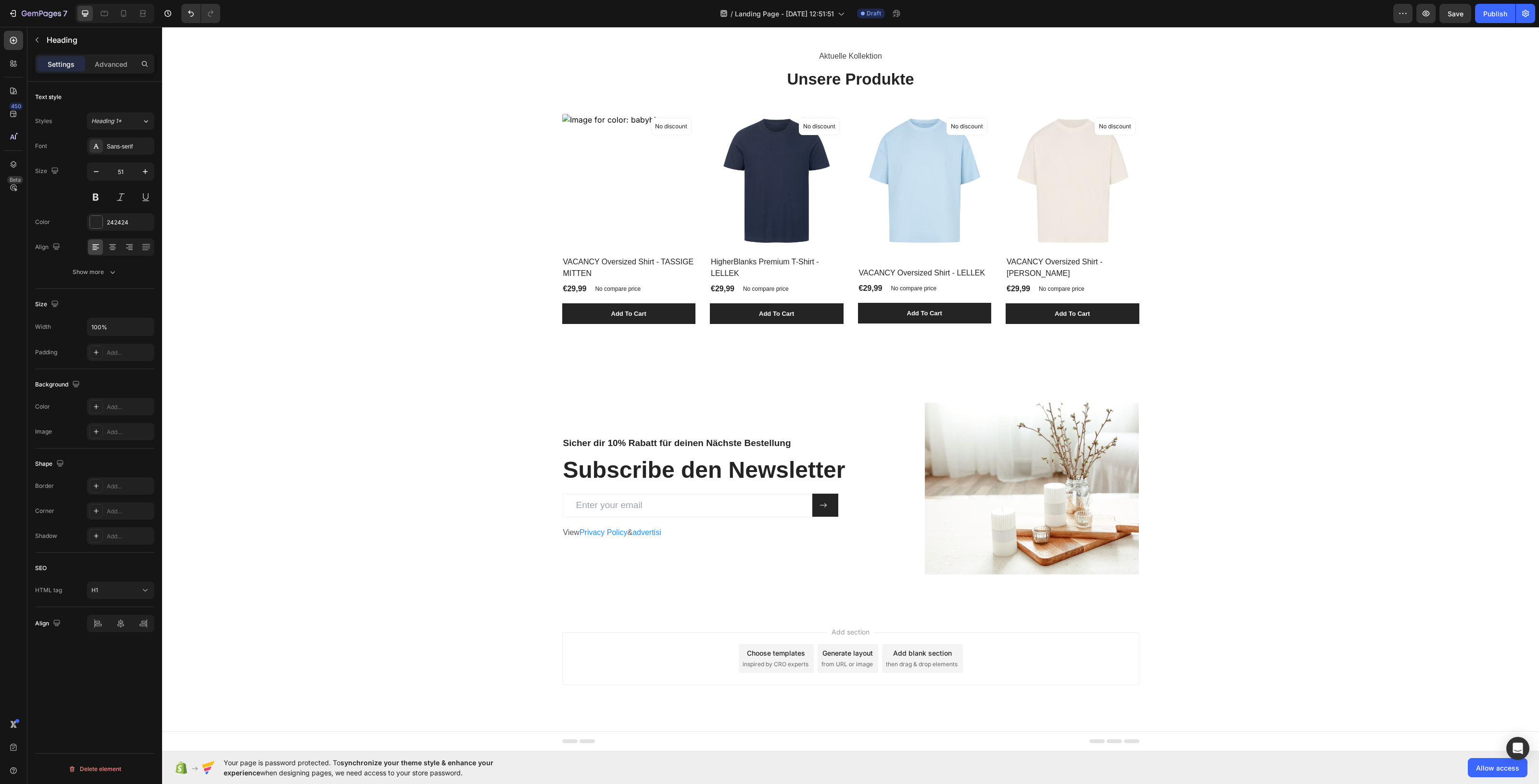
click at [707, 627] on div "Add section Choose templates inspired by CRO experts Generate layout from URL o…" at bounding box center [851, 659] width 577 height 53
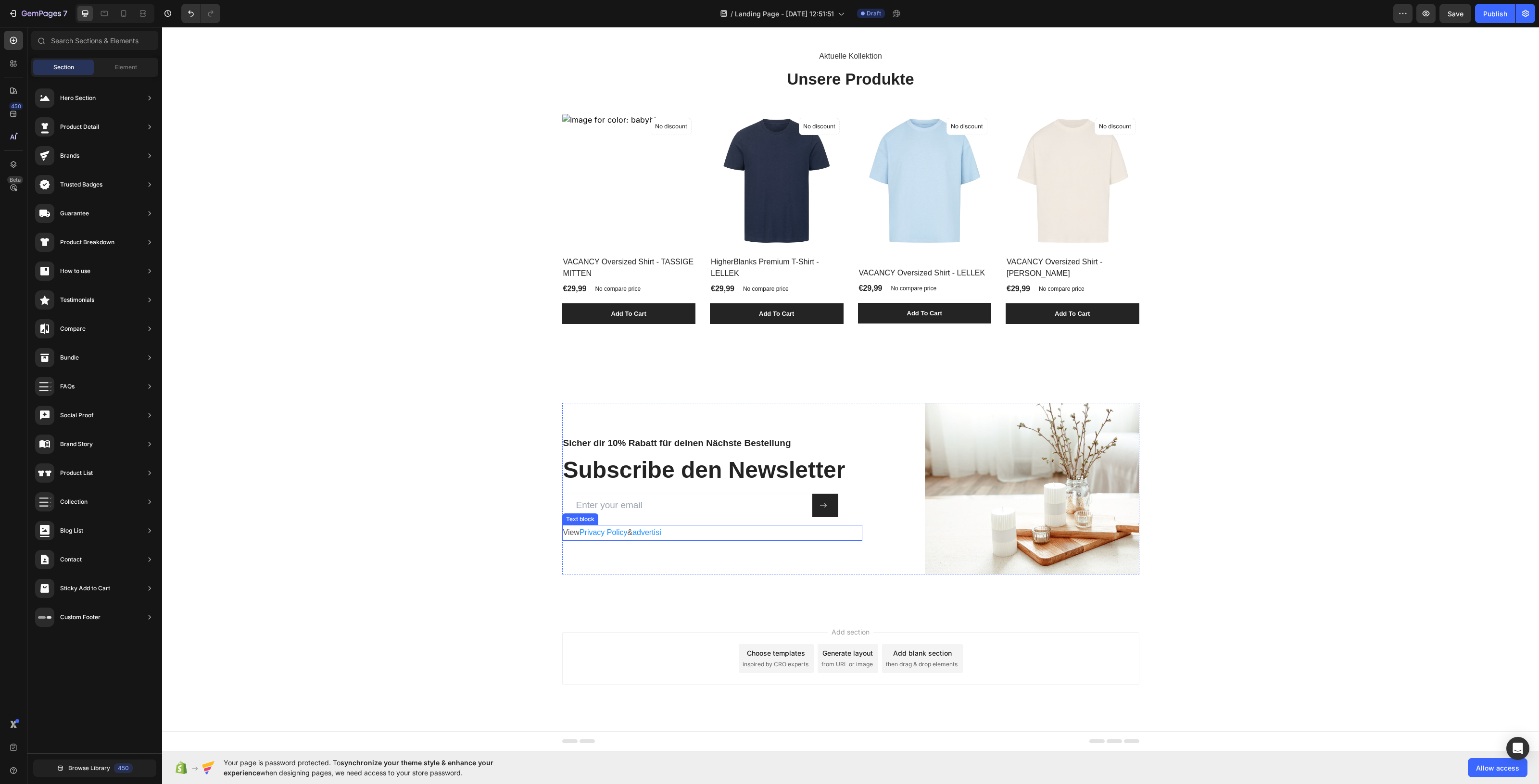
click at [660, 527] on p "View Privacy Policy & advertisi" at bounding box center [712, 533] width 298 height 14
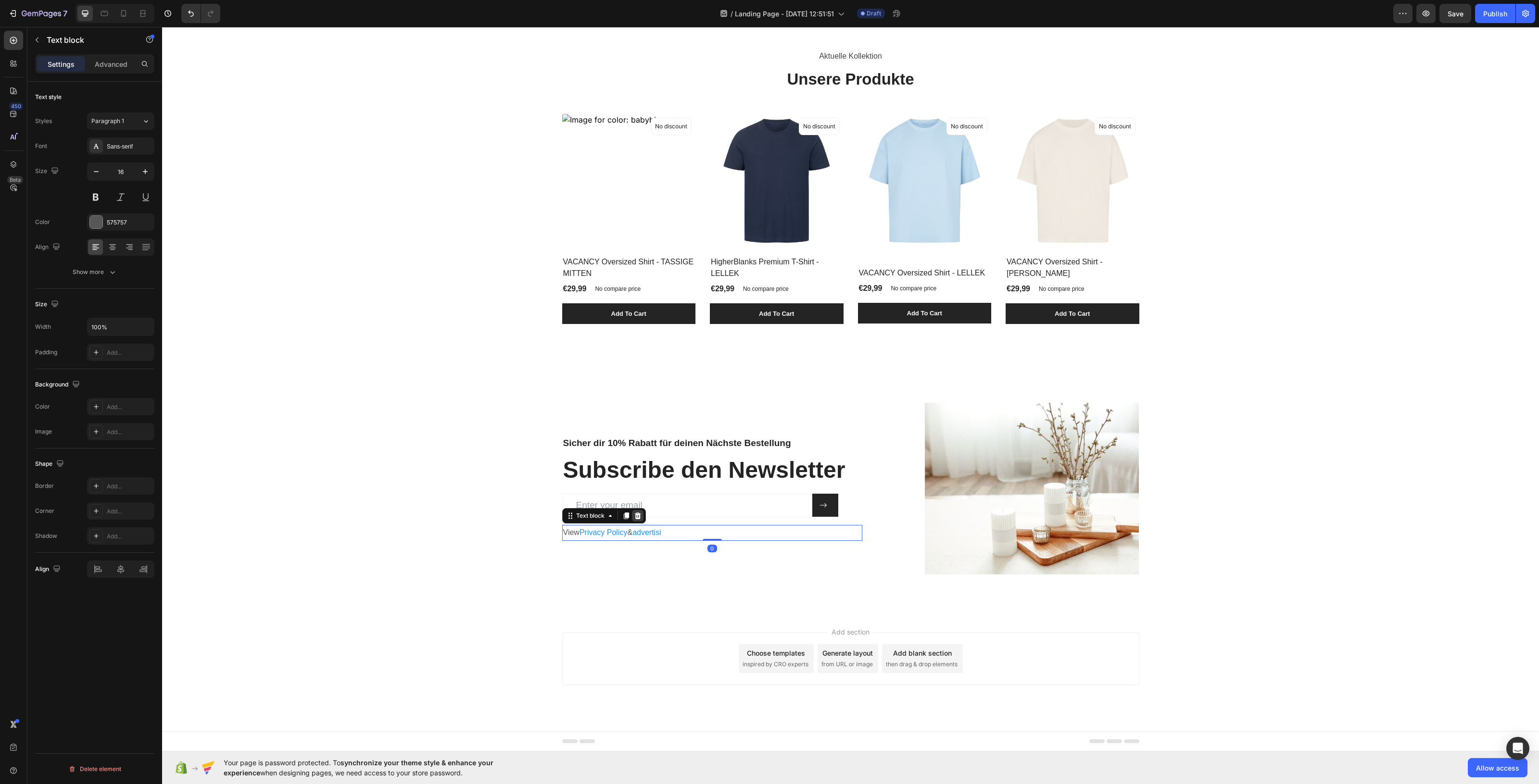
click at [637, 520] on div at bounding box center [637, 515] width 11 height 11
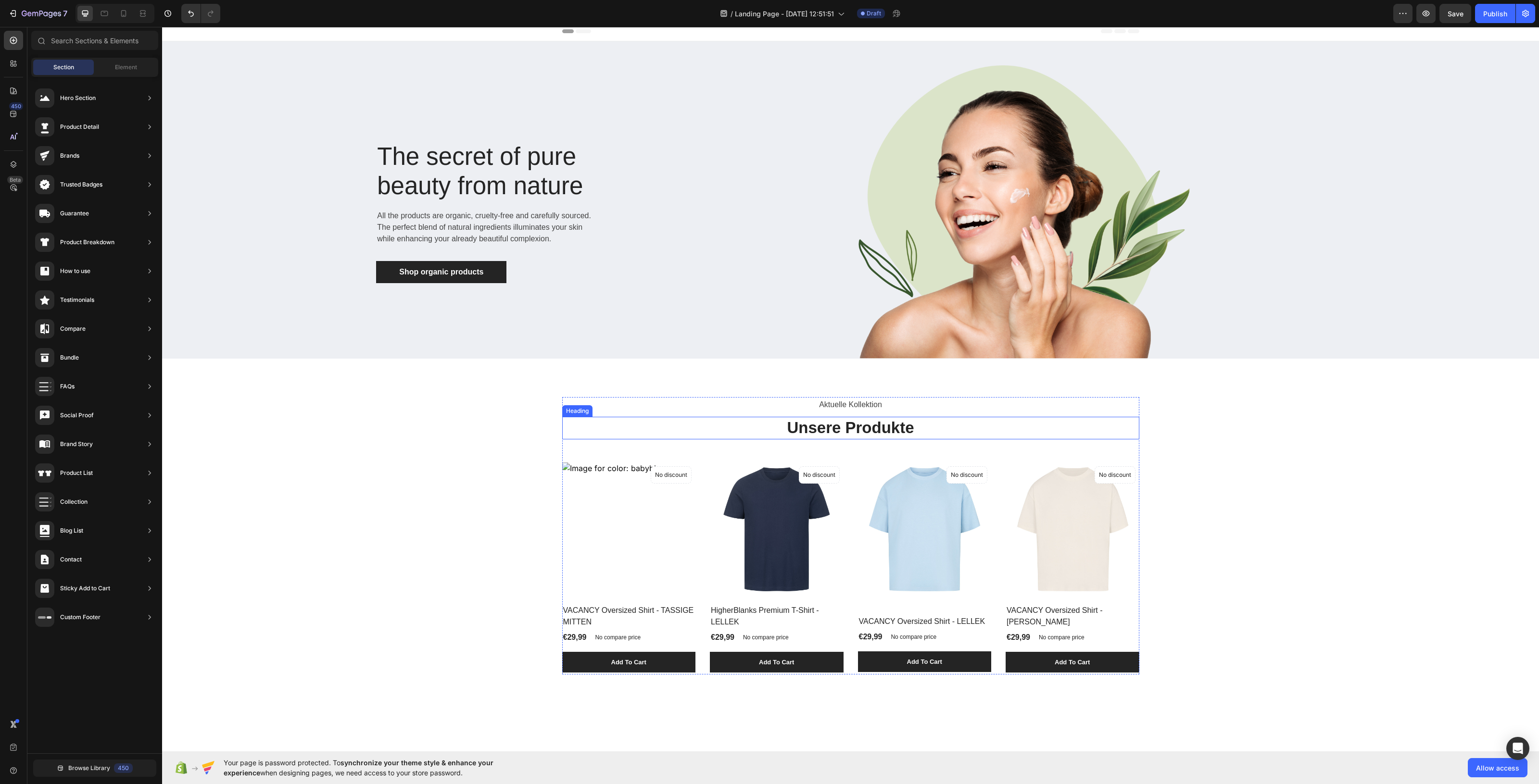
scroll to position [0, 0]
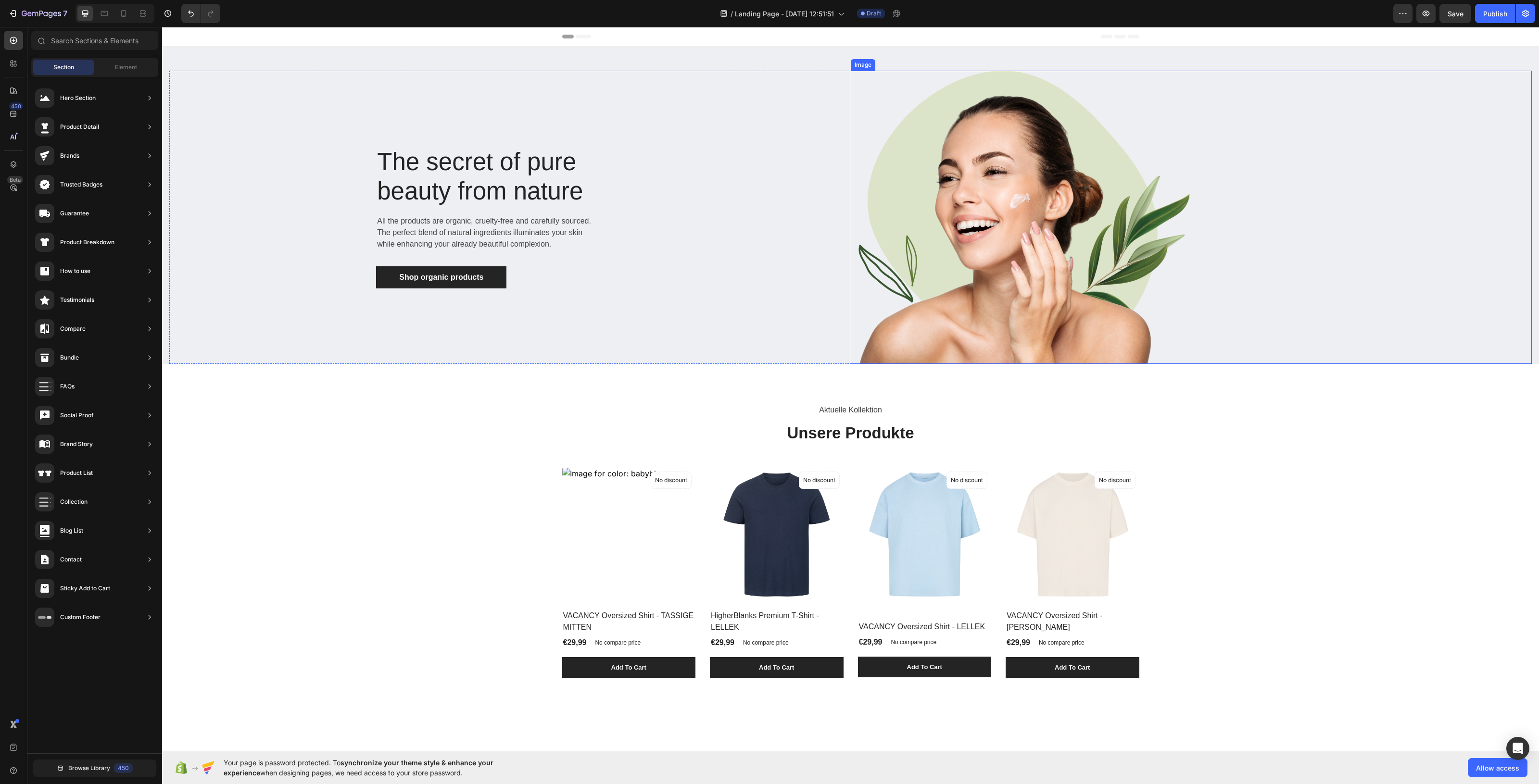
click at [932, 112] on img at bounding box center [1020, 217] width 340 height 293
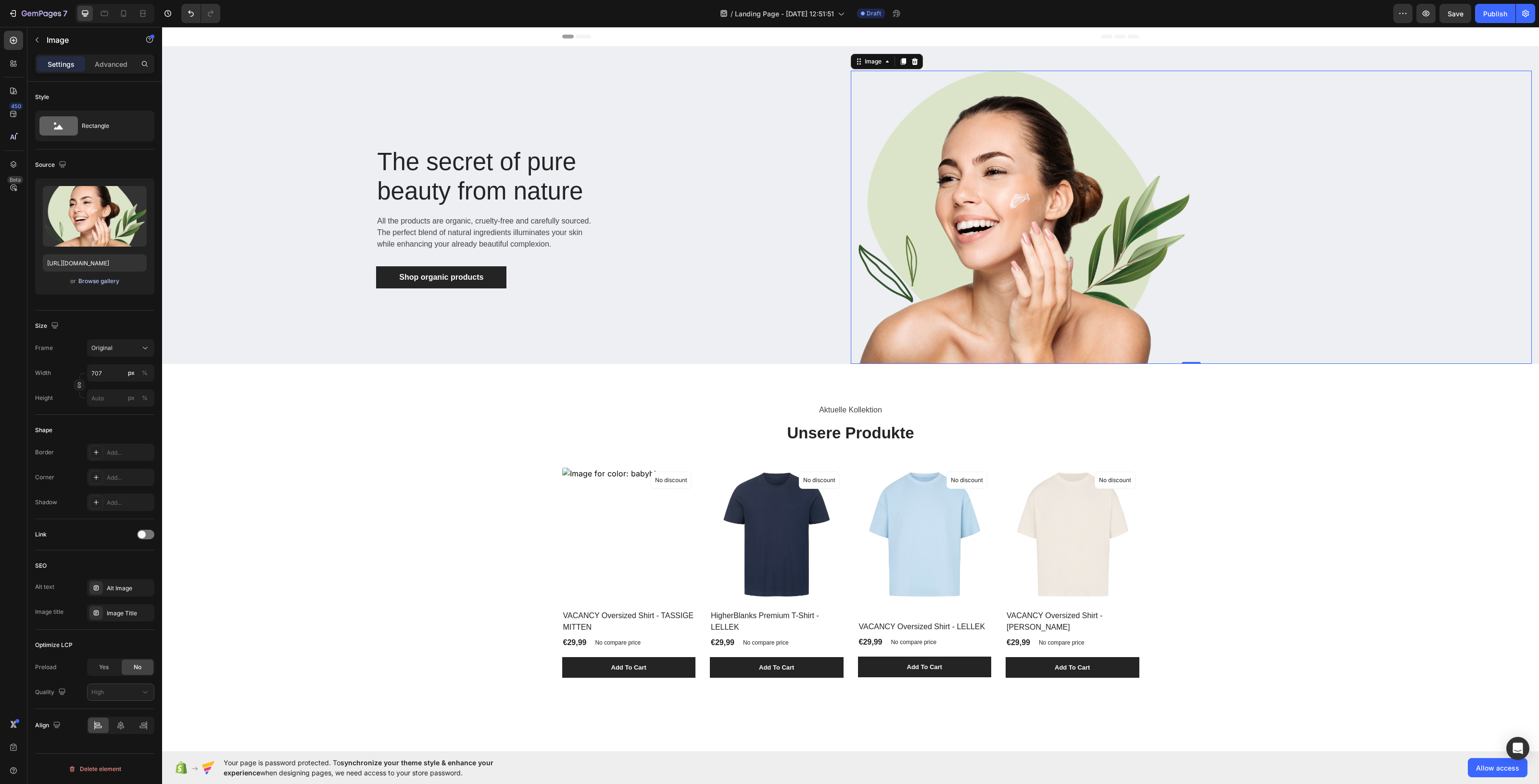
click at [93, 277] on div "Browse gallery" at bounding box center [99, 281] width 41 height 8
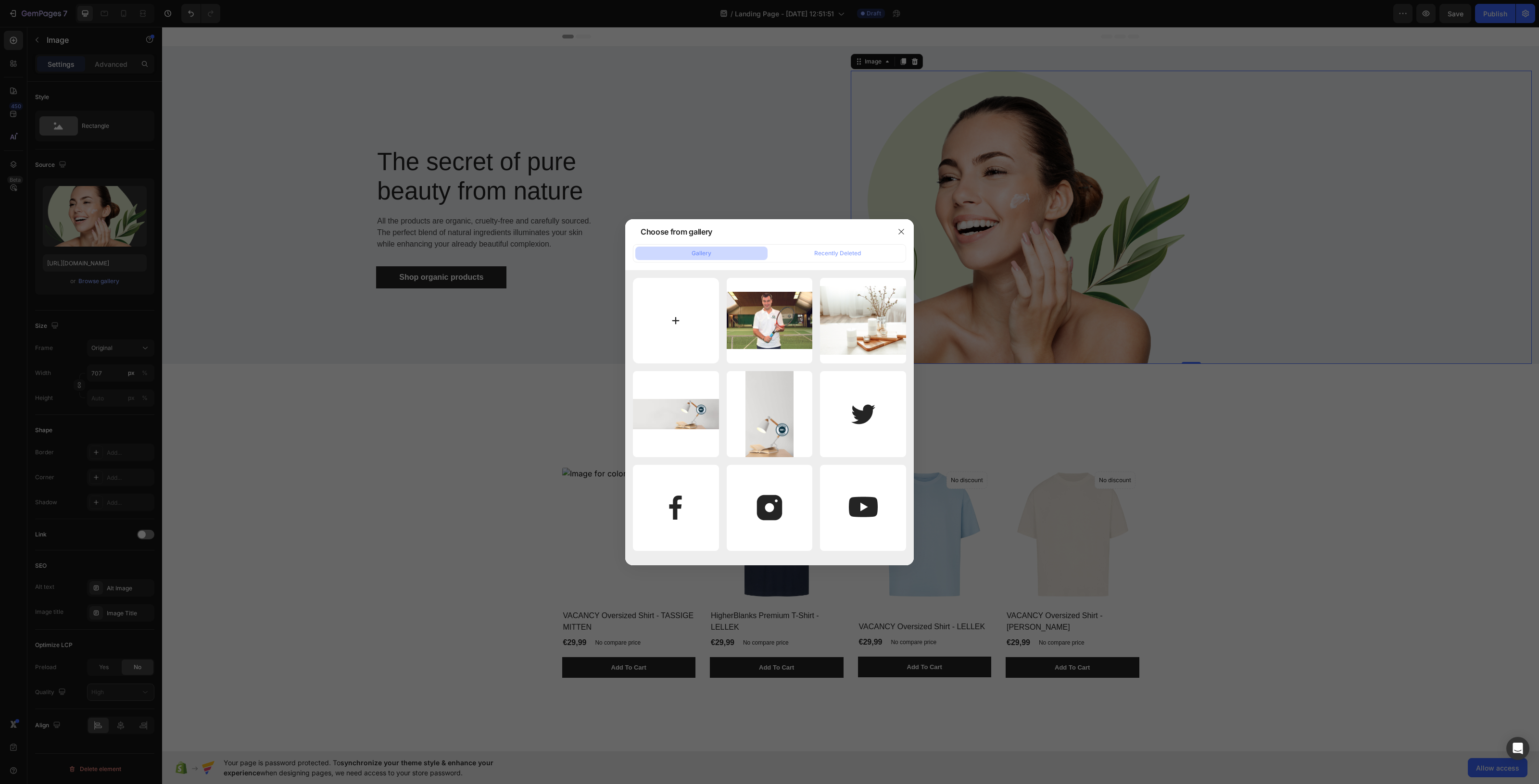
click at [699, 312] on input "file" at bounding box center [676, 321] width 86 height 86
type input "C:\fakepath\Desire - Alphaville Star - Y2K Streetwear (2).png"
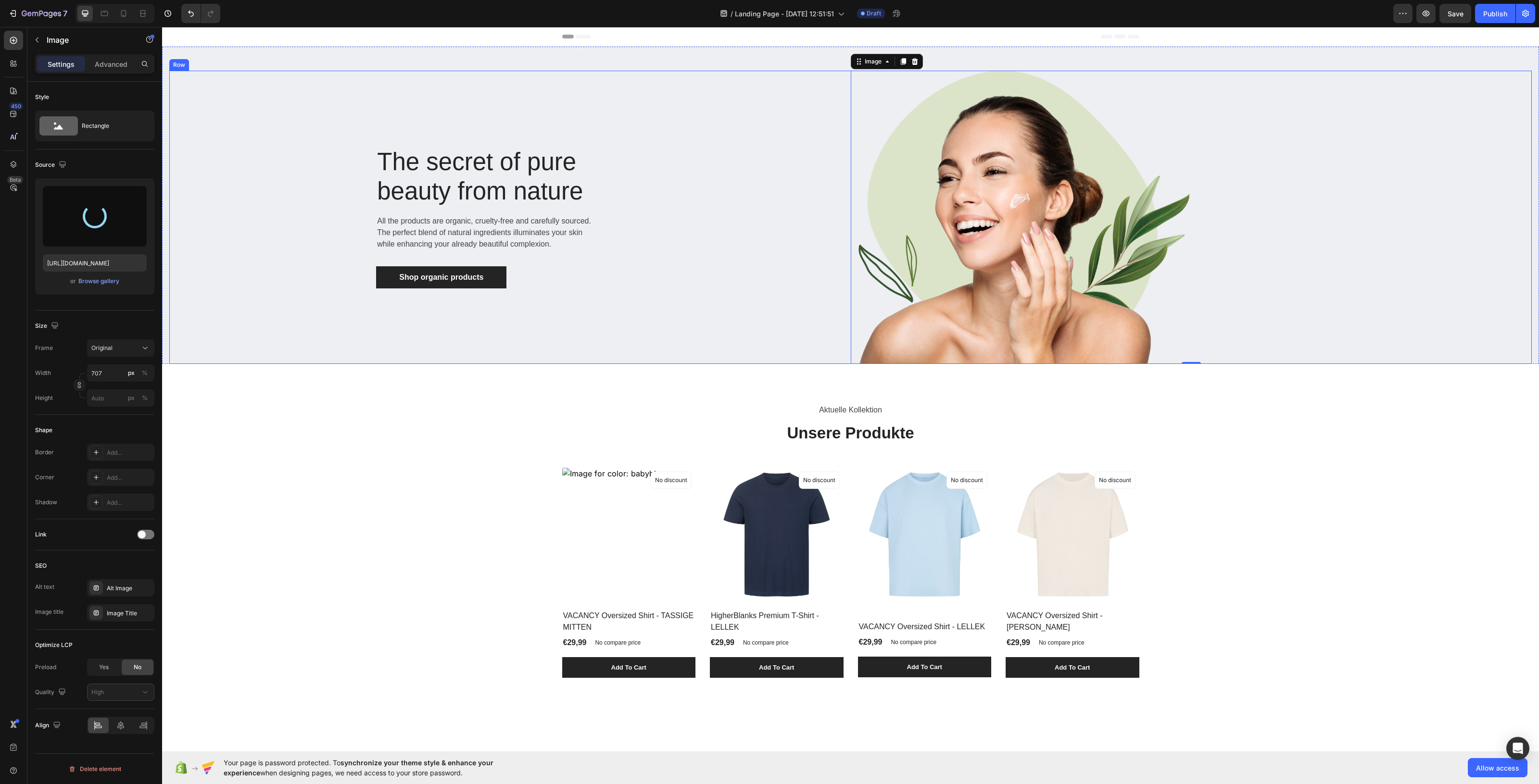
type input "[URL][DOMAIN_NAME]"
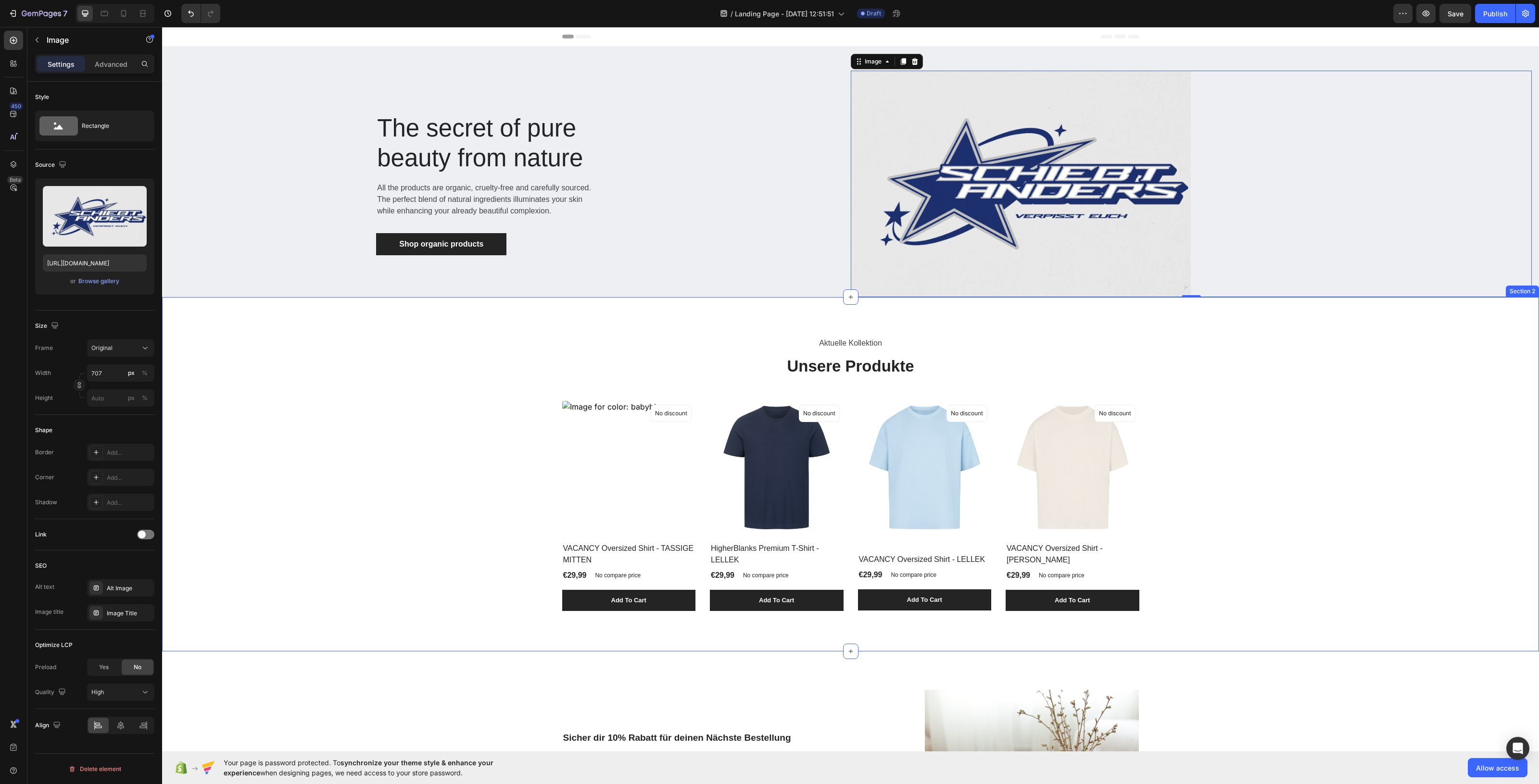
click at [1231, 455] on div "Aktuelle Kollektion Text block Unsere Produkte Heading (P) Images No discount N…" at bounding box center [850, 474] width 1363 height 277
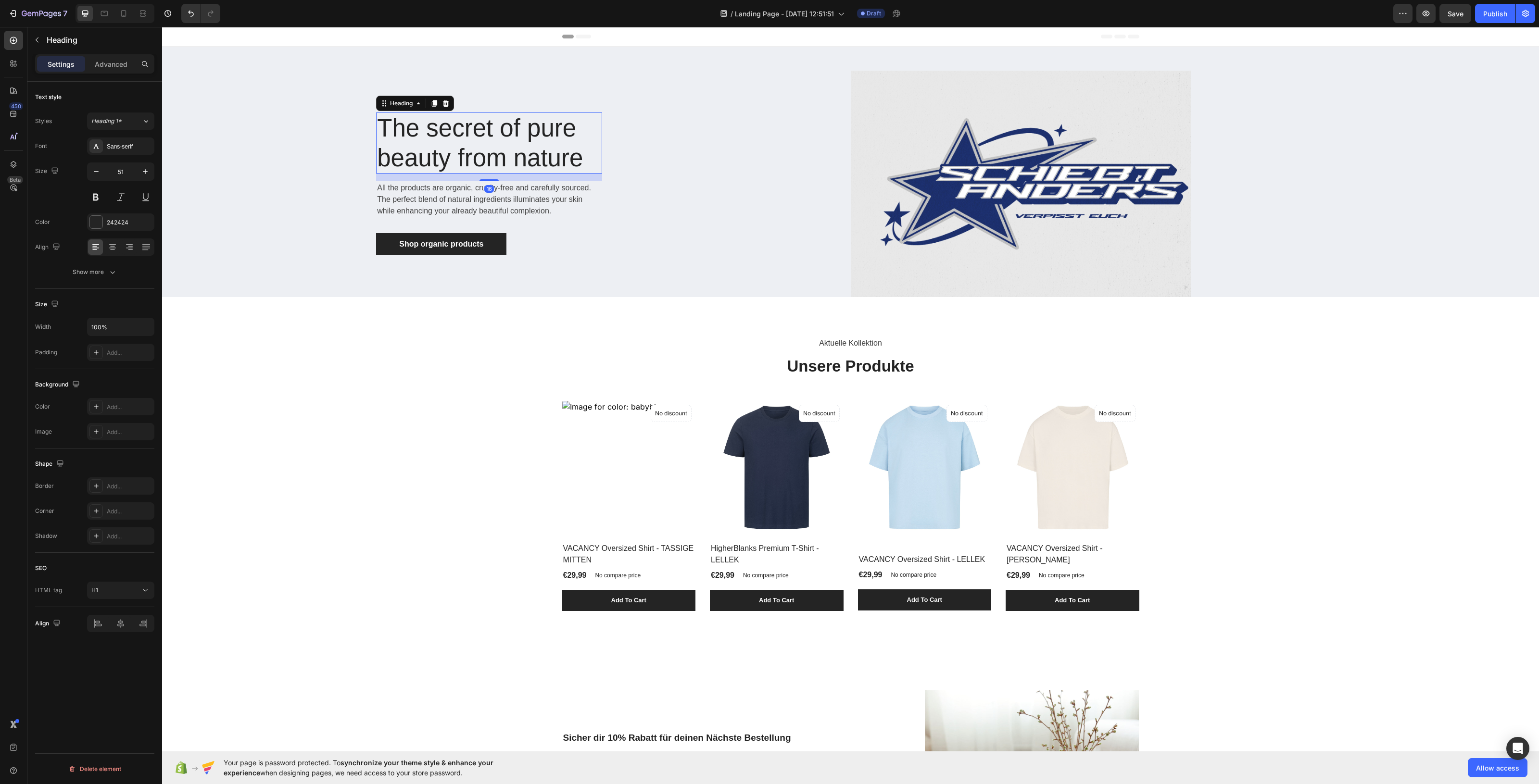
click at [487, 150] on p "The secret of pure beauty from nature" at bounding box center [489, 143] width 224 height 59
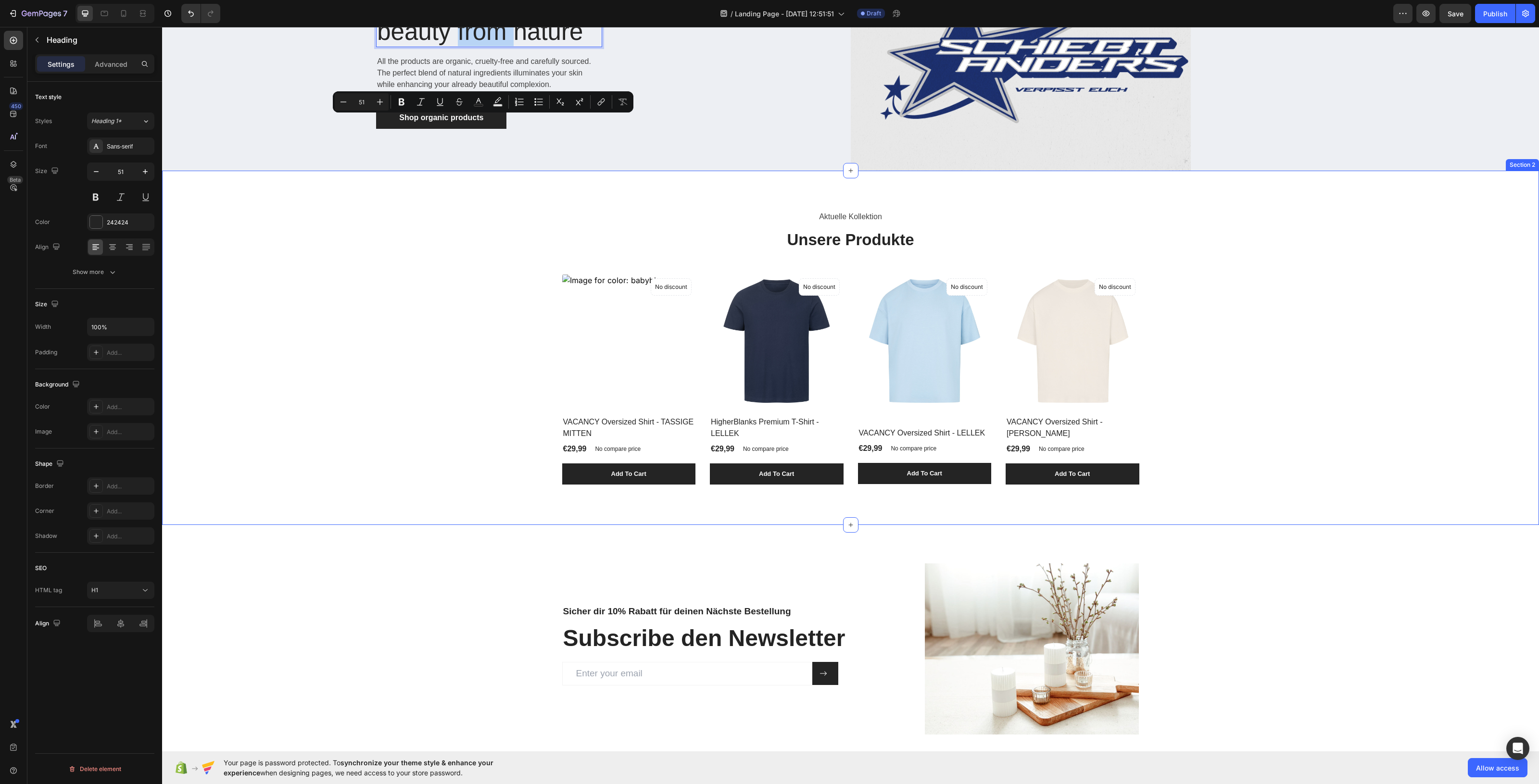
type input "16"
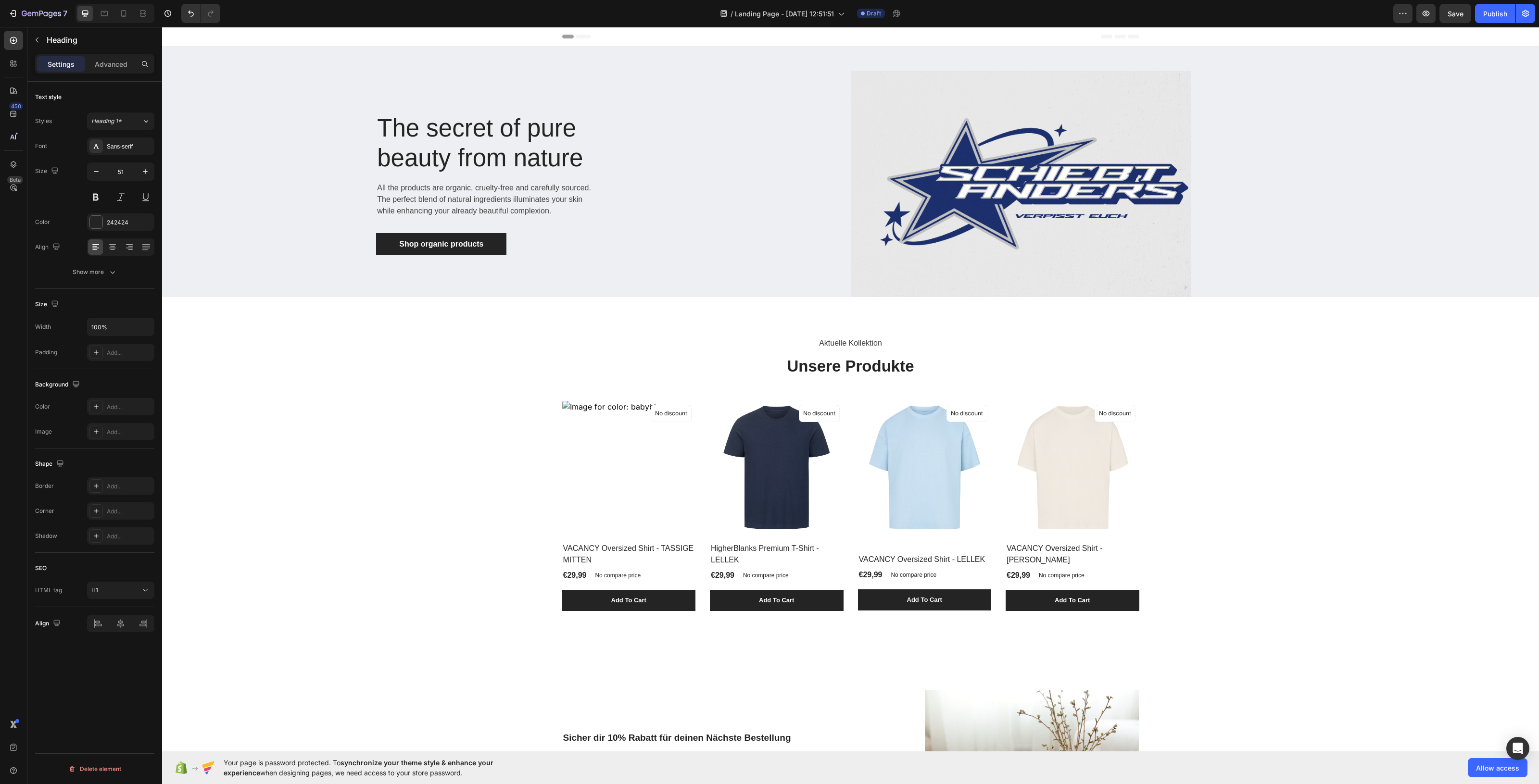
click at [576, 33] on div "Header" at bounding box center [851, 36] width 577 height 19
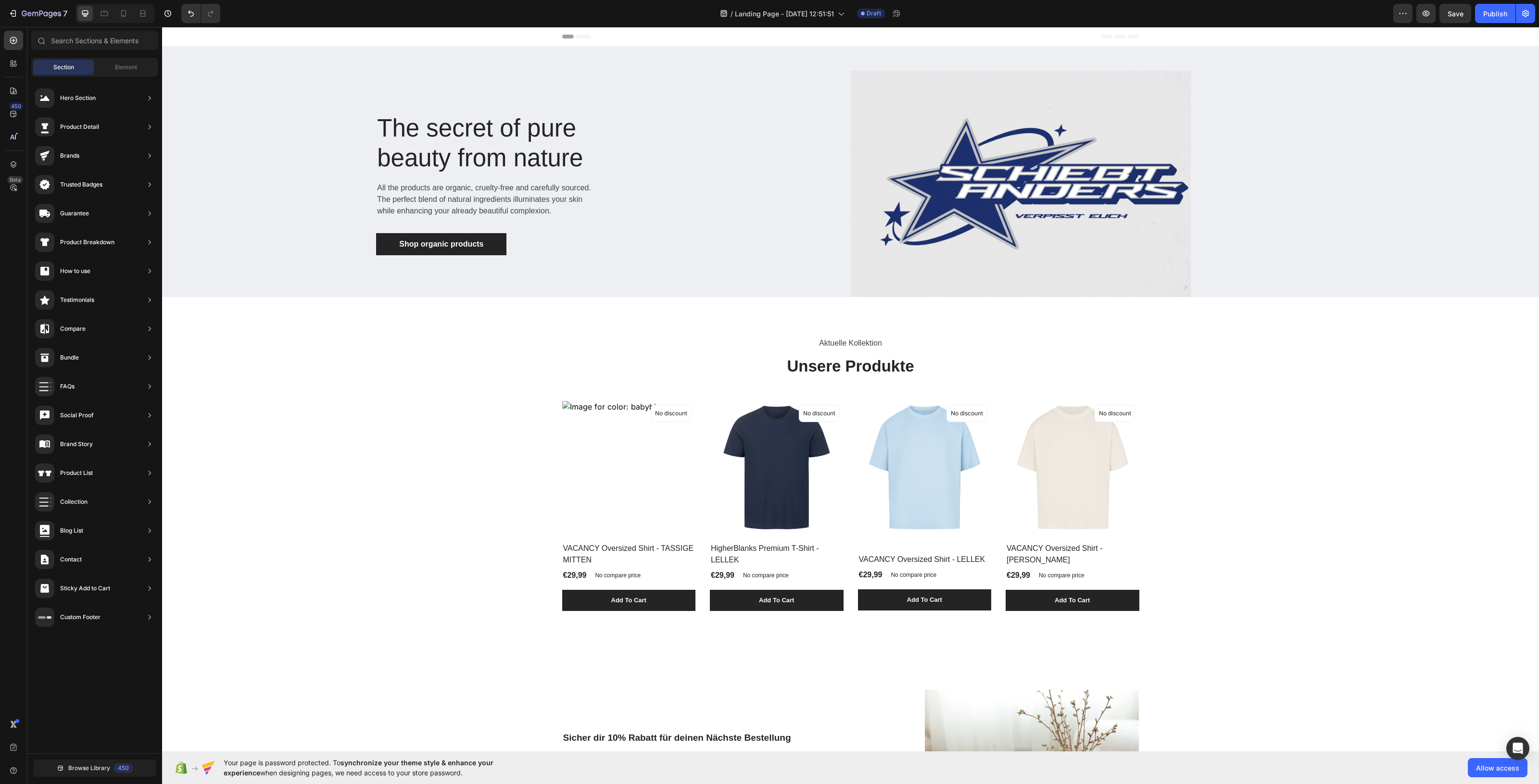
click at [578, 41] on div "Header" at bounding box center [851, 36] width 577 height 19
click at [580, 38] on div "Header" at bounding box center [851, 36] width 577 height 19
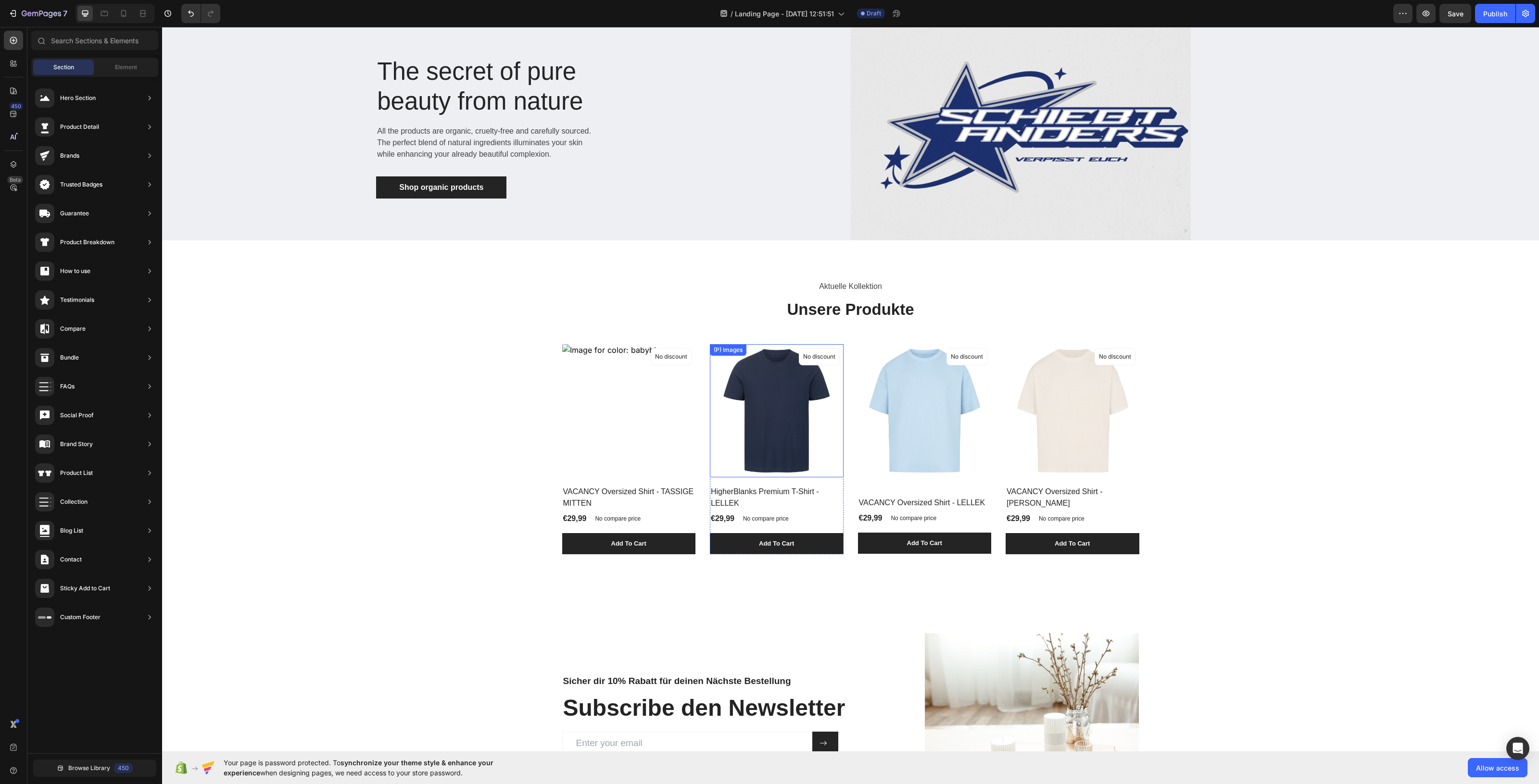
scroll to position [120, 0]
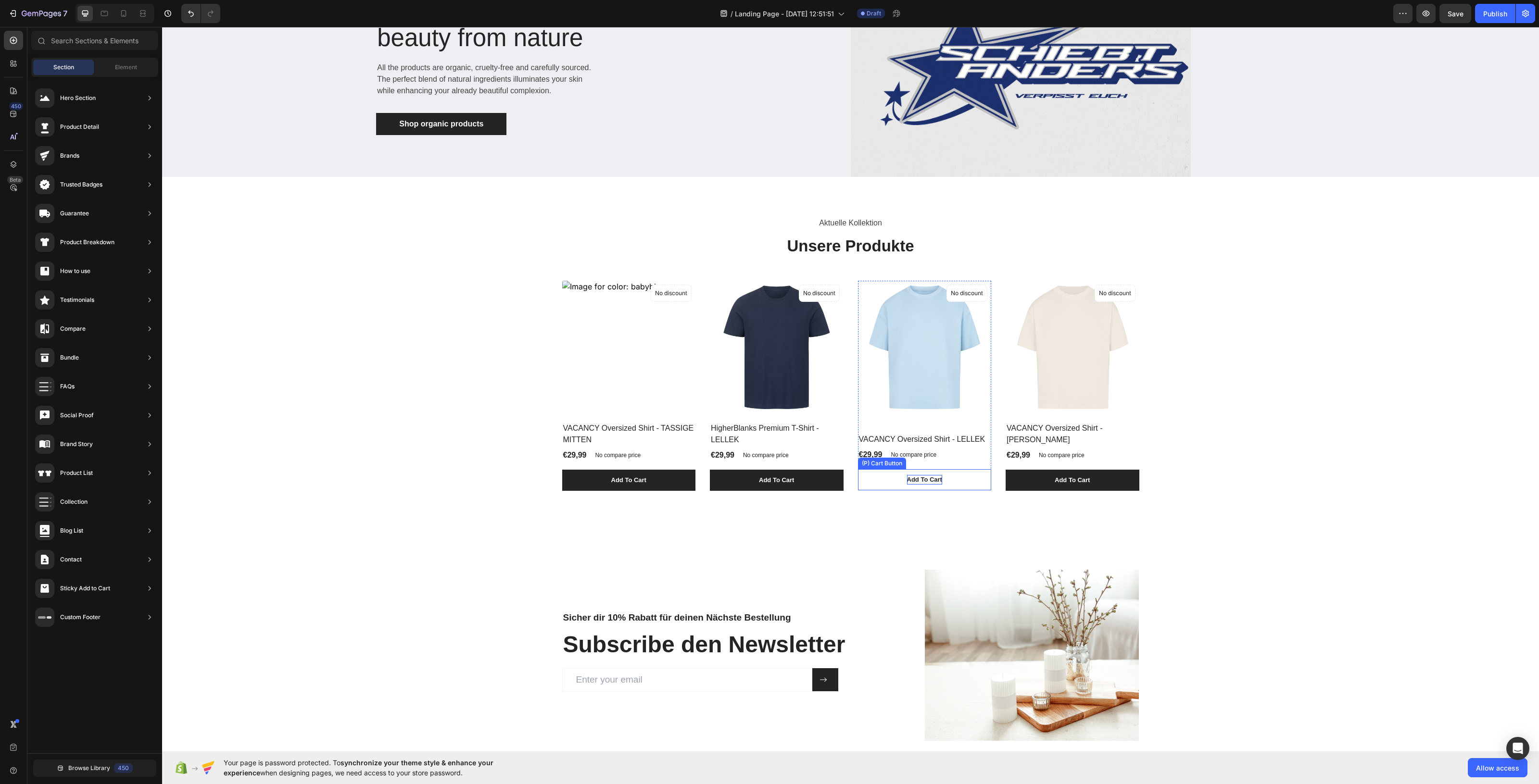
click at [646, 481] on div "Add To Cart" at bounding box center [629, 480] width 35 height 10
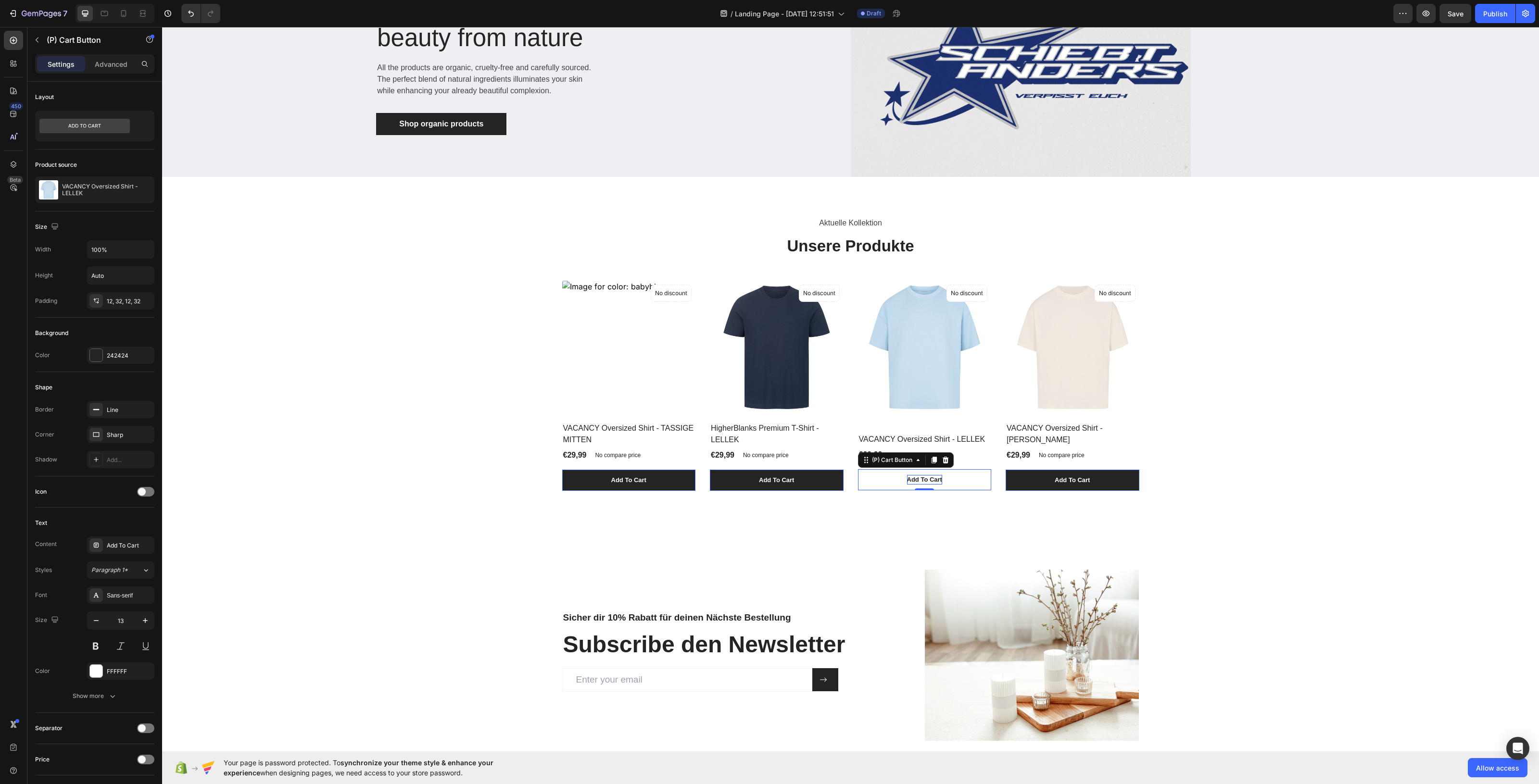
click at [646, 481] on div "Add To Cart" at bounding box center [629, 480] width 35 height 10
click at [927, 479] on p "Add To Cart" at bounding box center [924, 479] width 35 height 10
click at [934, 477] on p "Warenkorb" at bounding box center [925, 479] width 32 height 10
click at [562, 469] on button "Warenkorb" at bounding box center [629, 479] width 134 height 21
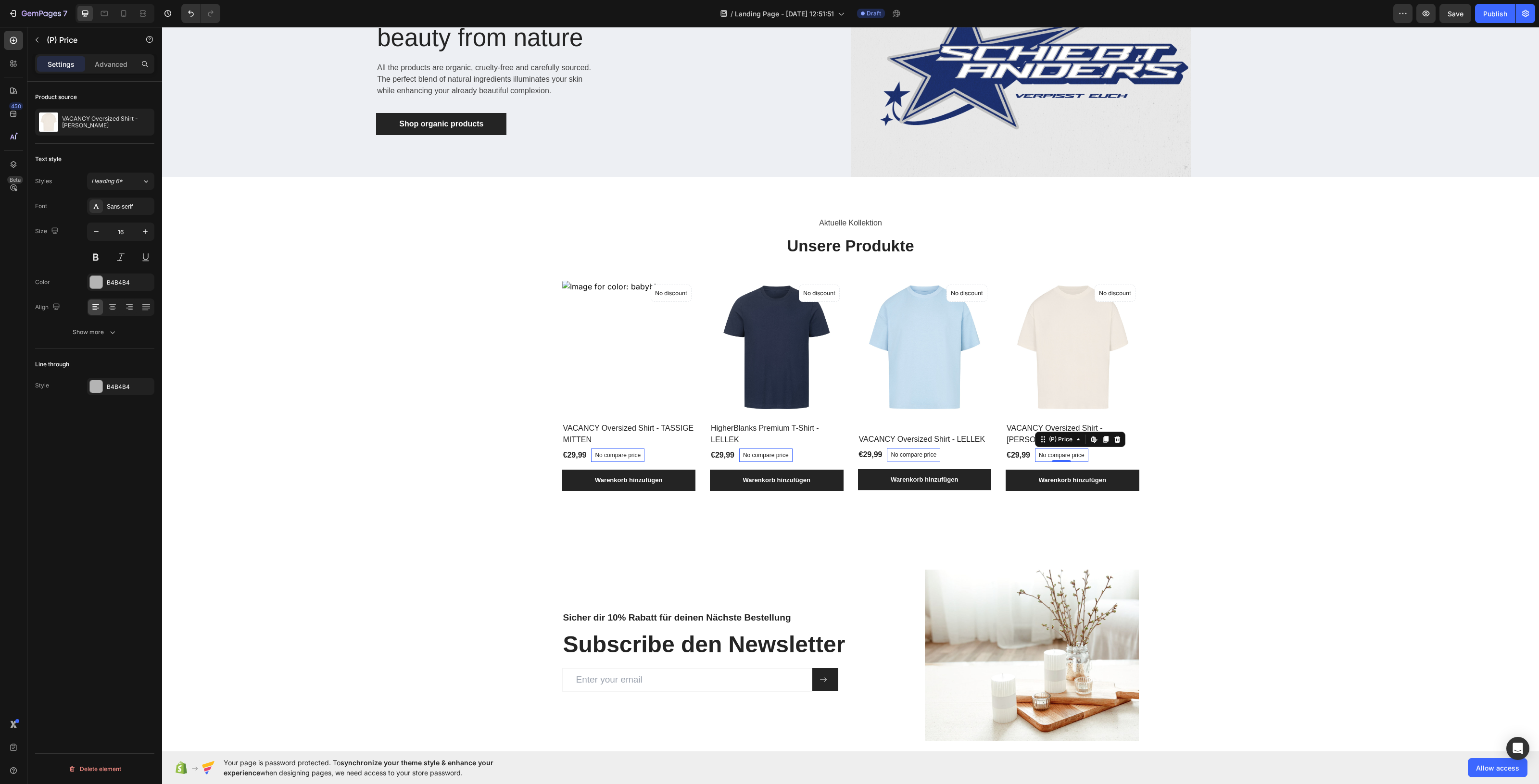
click at [645, 458] on div "No compare price" at bounding box center [617, 455] width 53 height 14
click at [645, 451] on div "No compare price" at bounding box center [617, 455] width 53 height 14
click at [640, 457] on p "No compare price" at bounding box center [618, 456] width 45 height 6
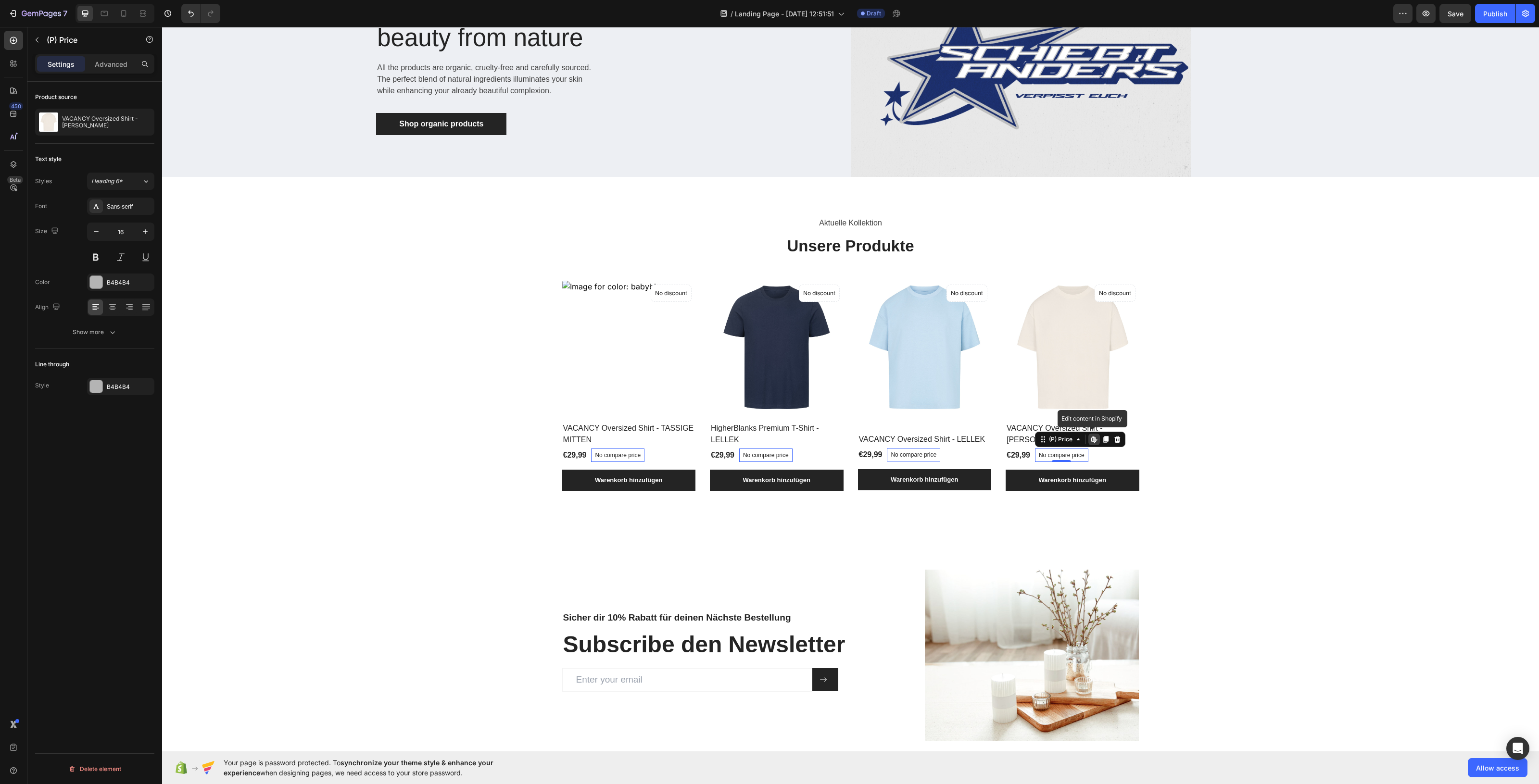
click at [640, 457] on p "No compare price" at bounding box center [618, 456] width 45 height 6
click at [162, 27] on icon at bounding box center [162, 27] width 0 height 0
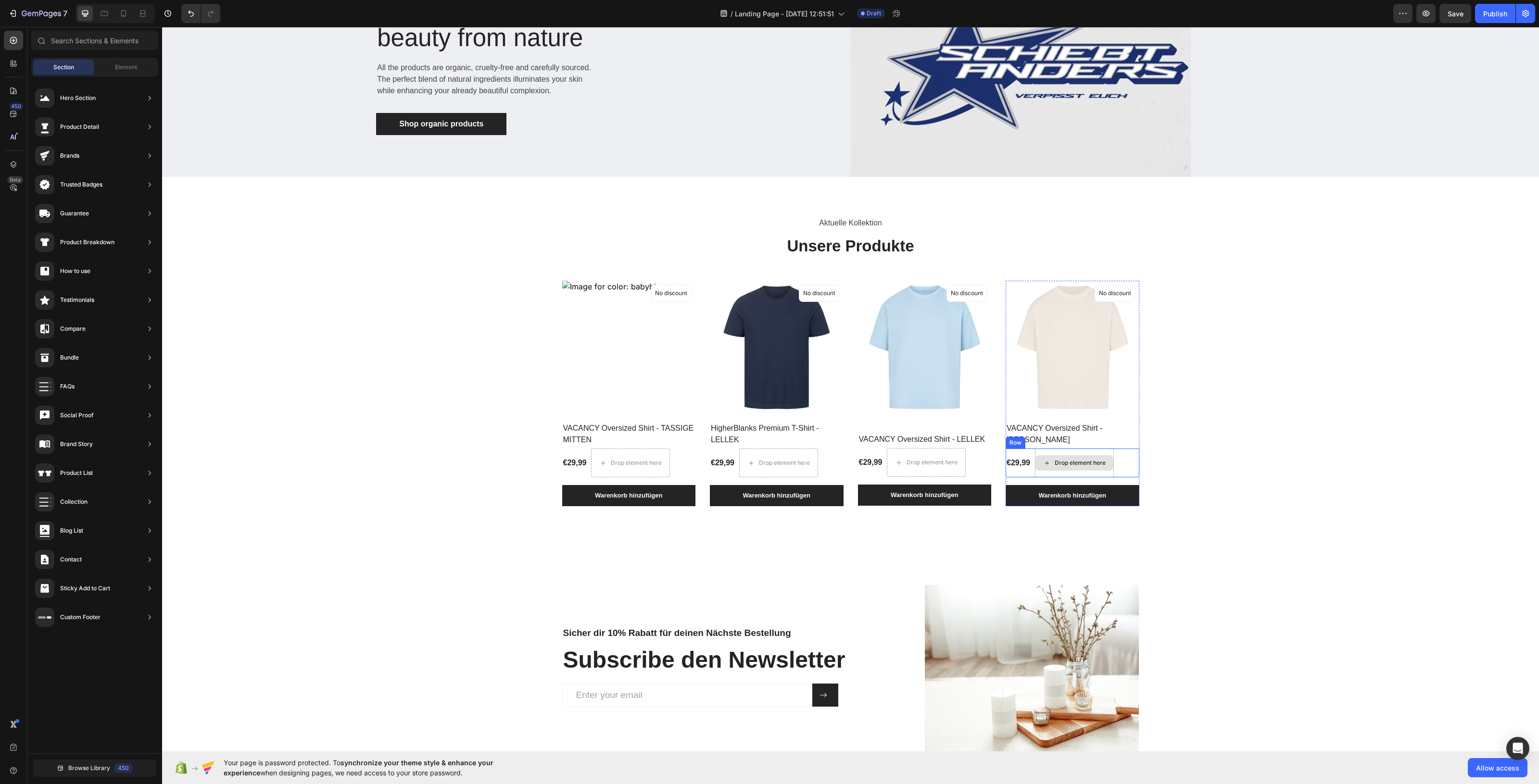
click at [1074, 468] on div "Drop element here" at bounding box center [1074, 463] width 78 height 16
click at [1231, 611] on div "Sicher dir 10% Rabatt für deinen Nächste Bestellung Heading Subscribe den Newsl…" at bounding box center [850, 671] width 1363 height 171
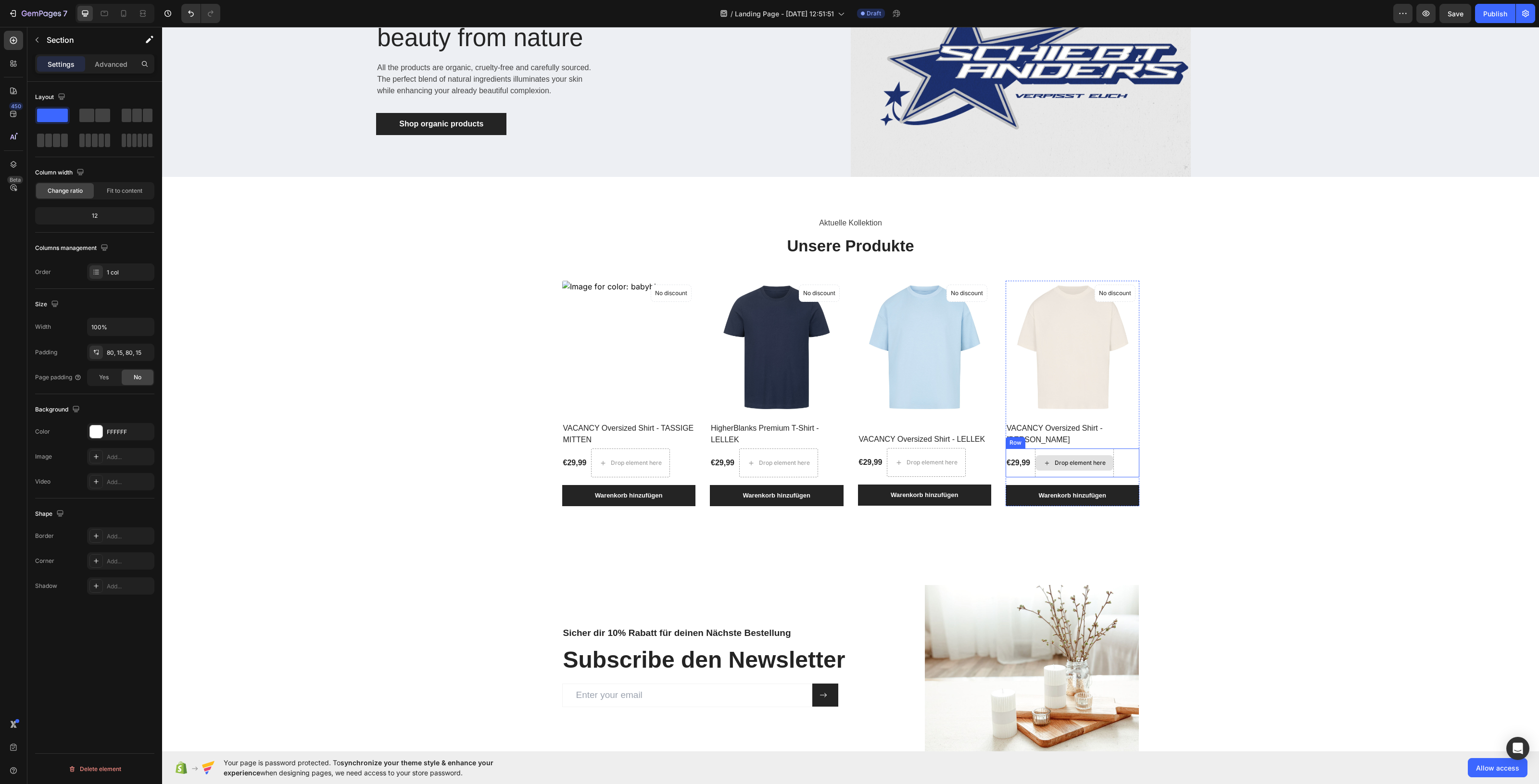
click at [1072, 468] on div "Drop element here" at bounding box center [1074, 463] width 78 height 16
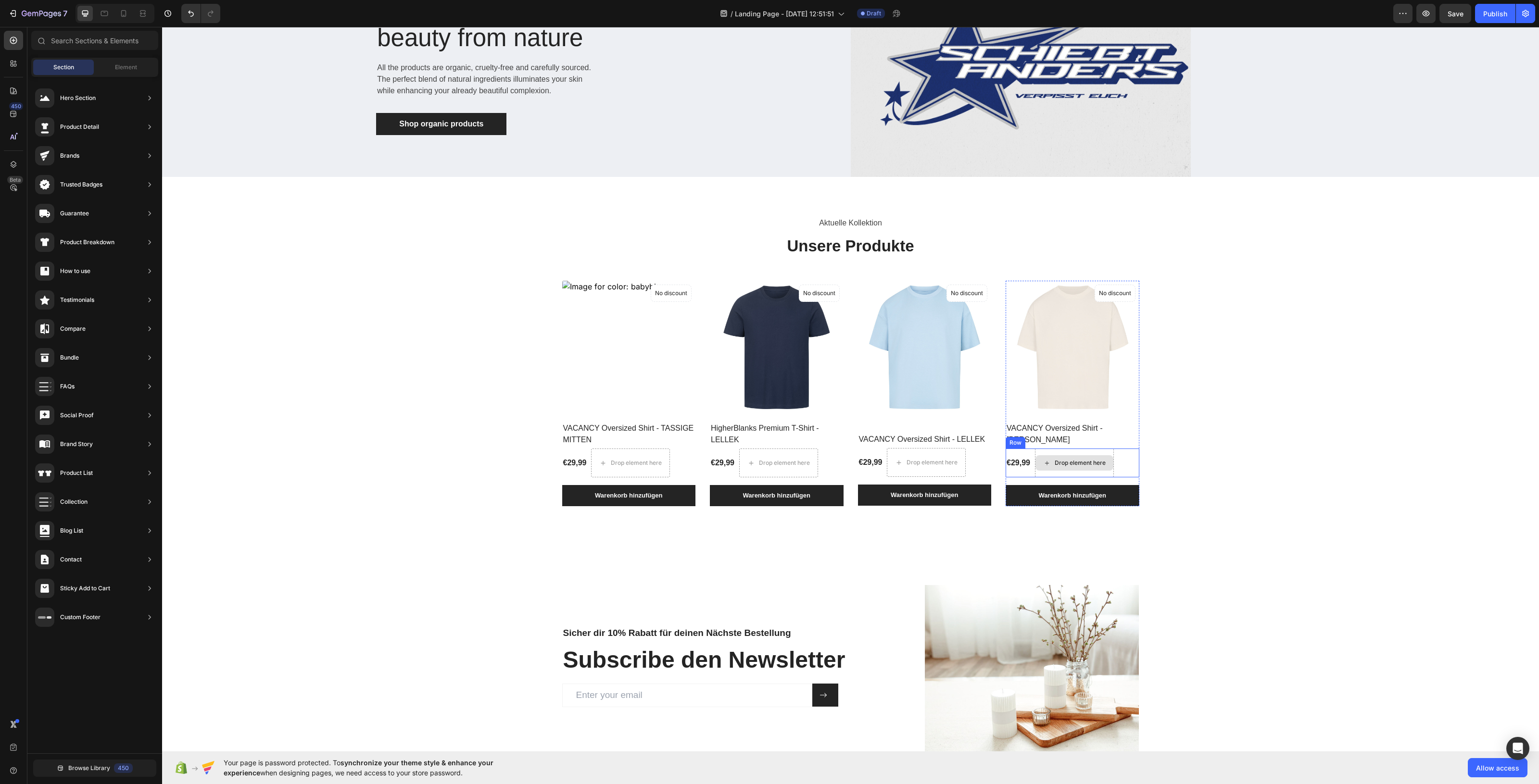
click at [1072, 468] on div "Drop element here" at bounding box center [1074, 463] width 78 height 16
click at [1065, 467] on div "Drop element here" at bounding box center [1080, 463] width 51 height 8
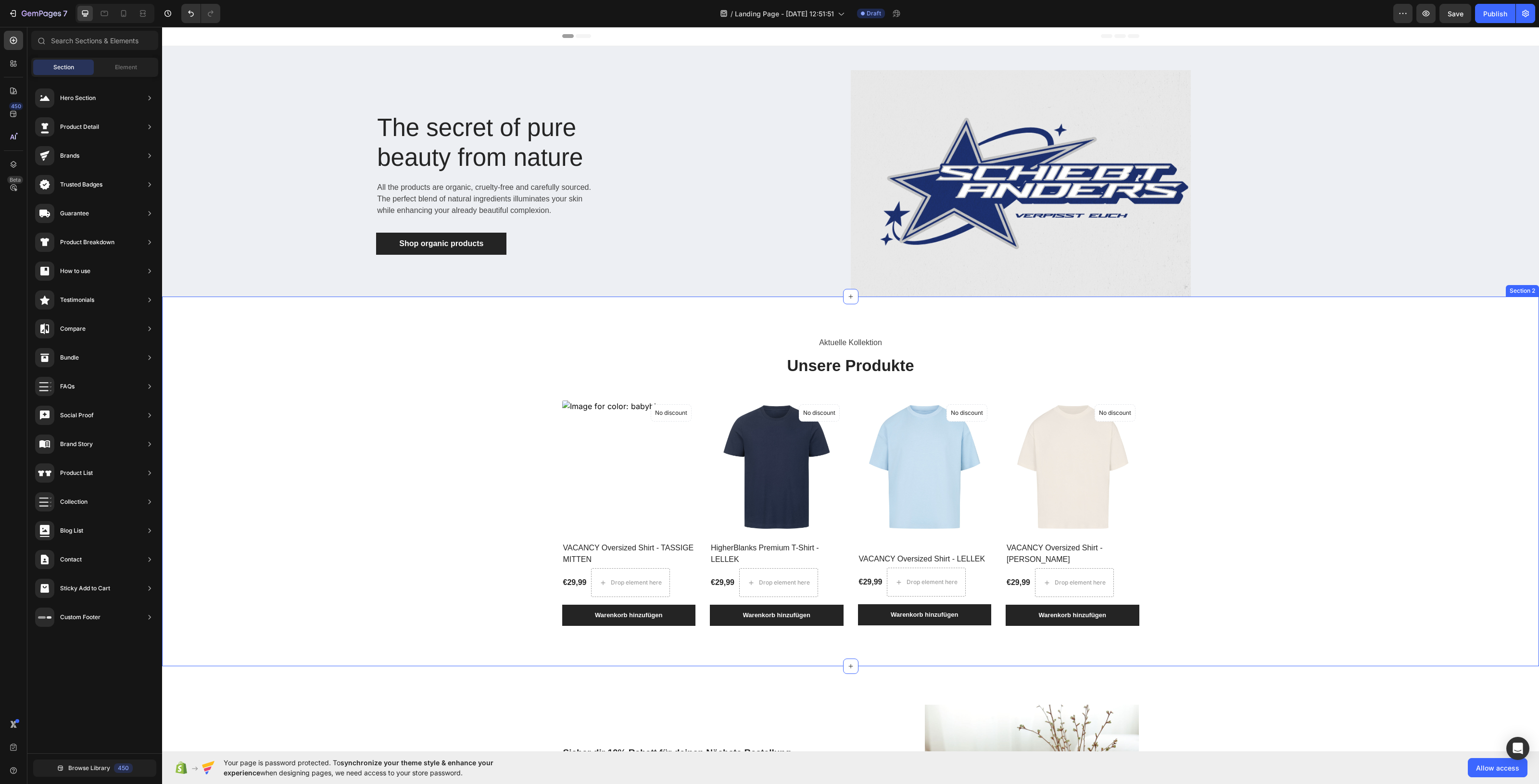
scroll to position [0, 0]
click at [1231, 21] on button "Save" at bounding box center [1455, 13] width 32 height 19
click at [1231, 12] on div "Publish" at bounding box center [1495, 13] width 24 height 10
click at [103, 12] on icon at bounding box center [105, 13] width 10 height 10
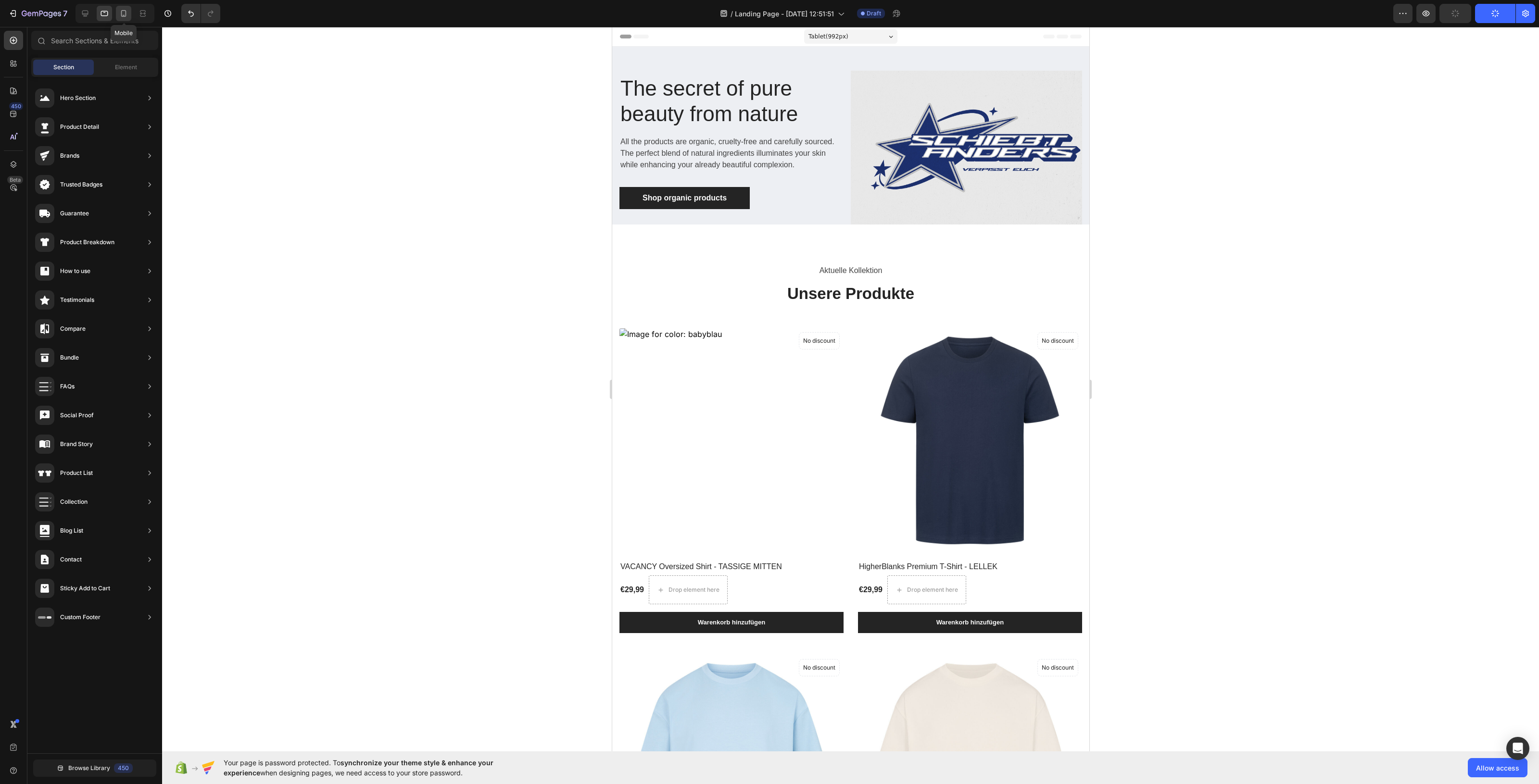
click at [122, 16] on icon at bounding box center [124, 13] width 5 height 7
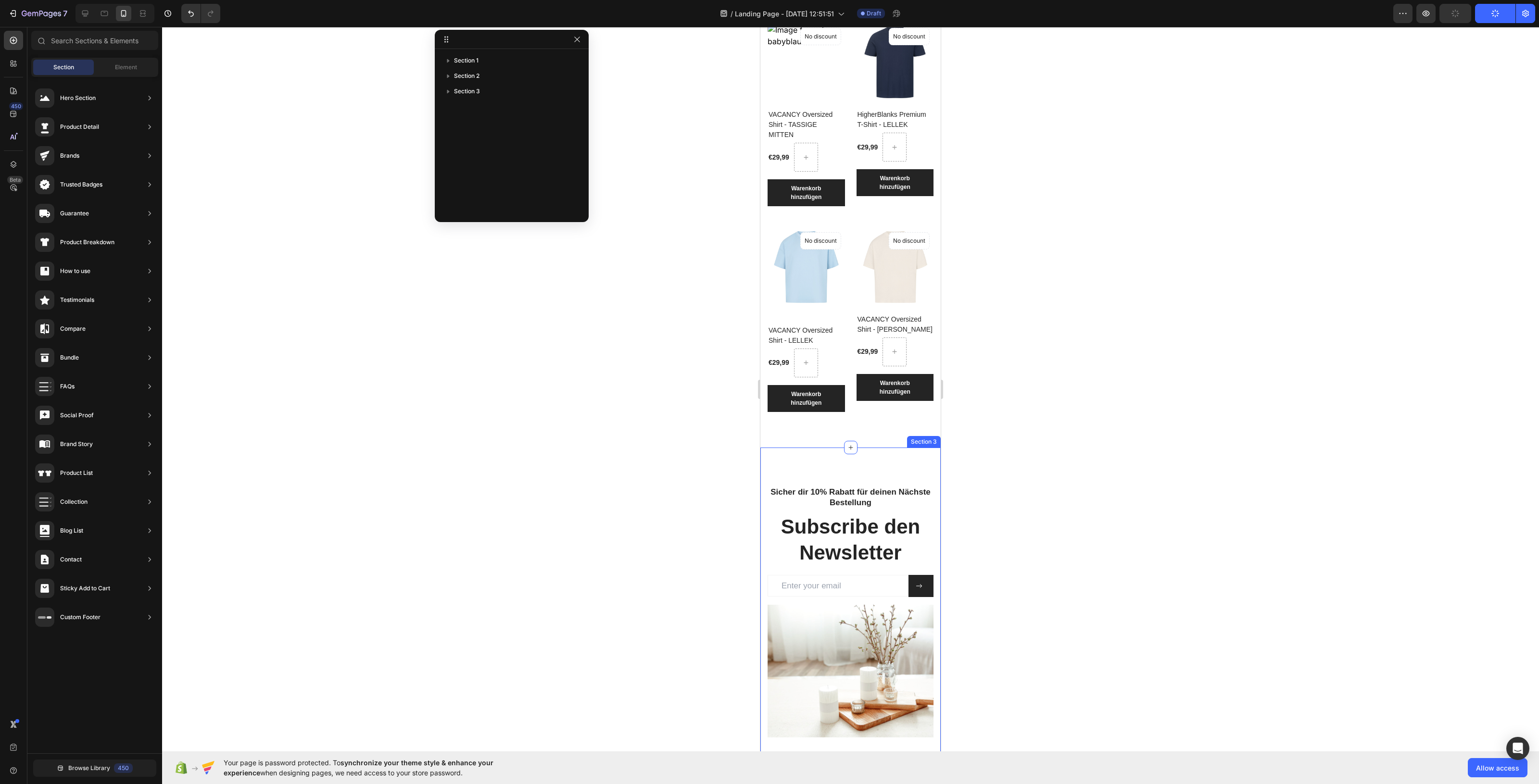
scroll to position [661, 0]
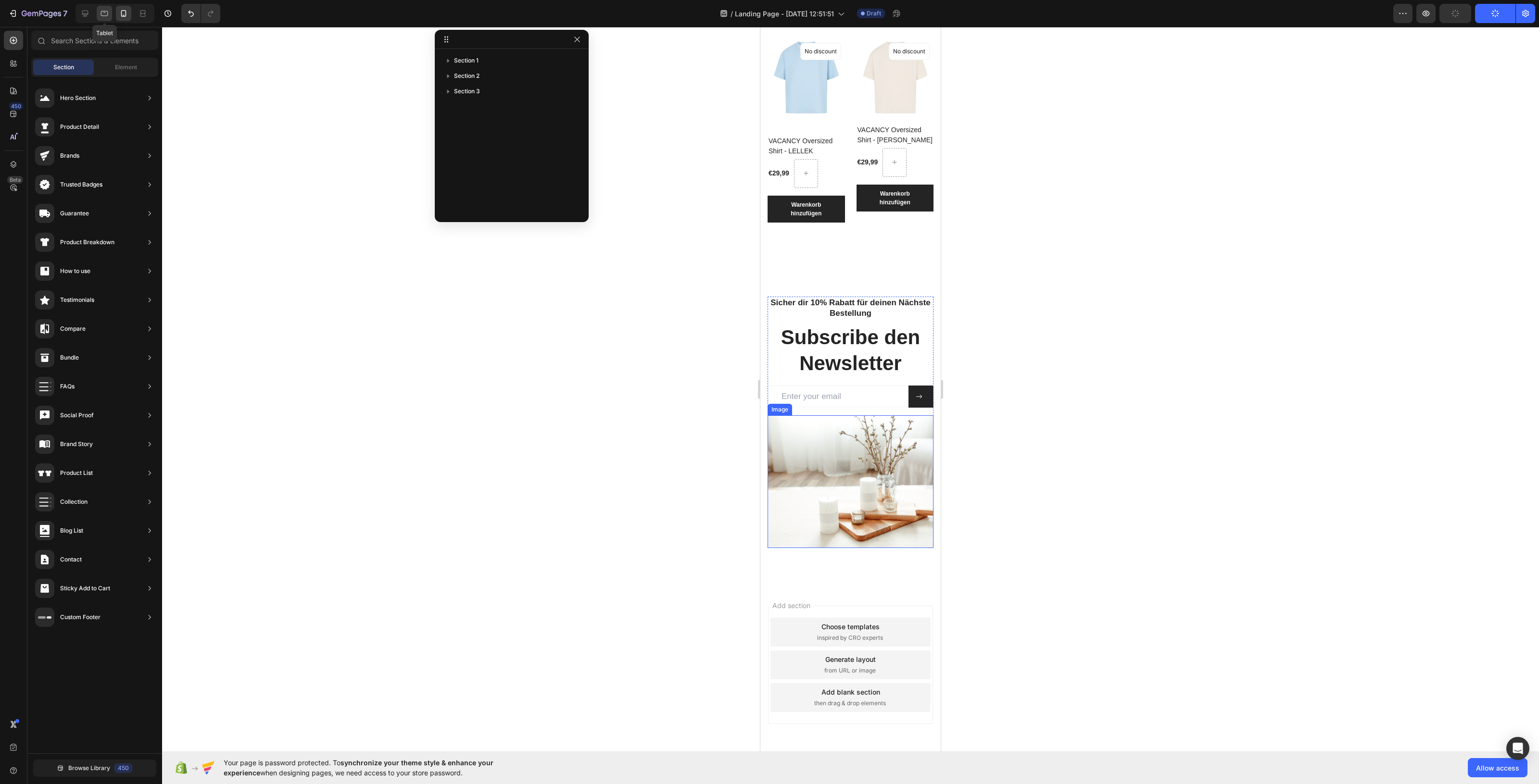
click at [108, 12] on icon at bounding box center [105, 14] width 7 height 5
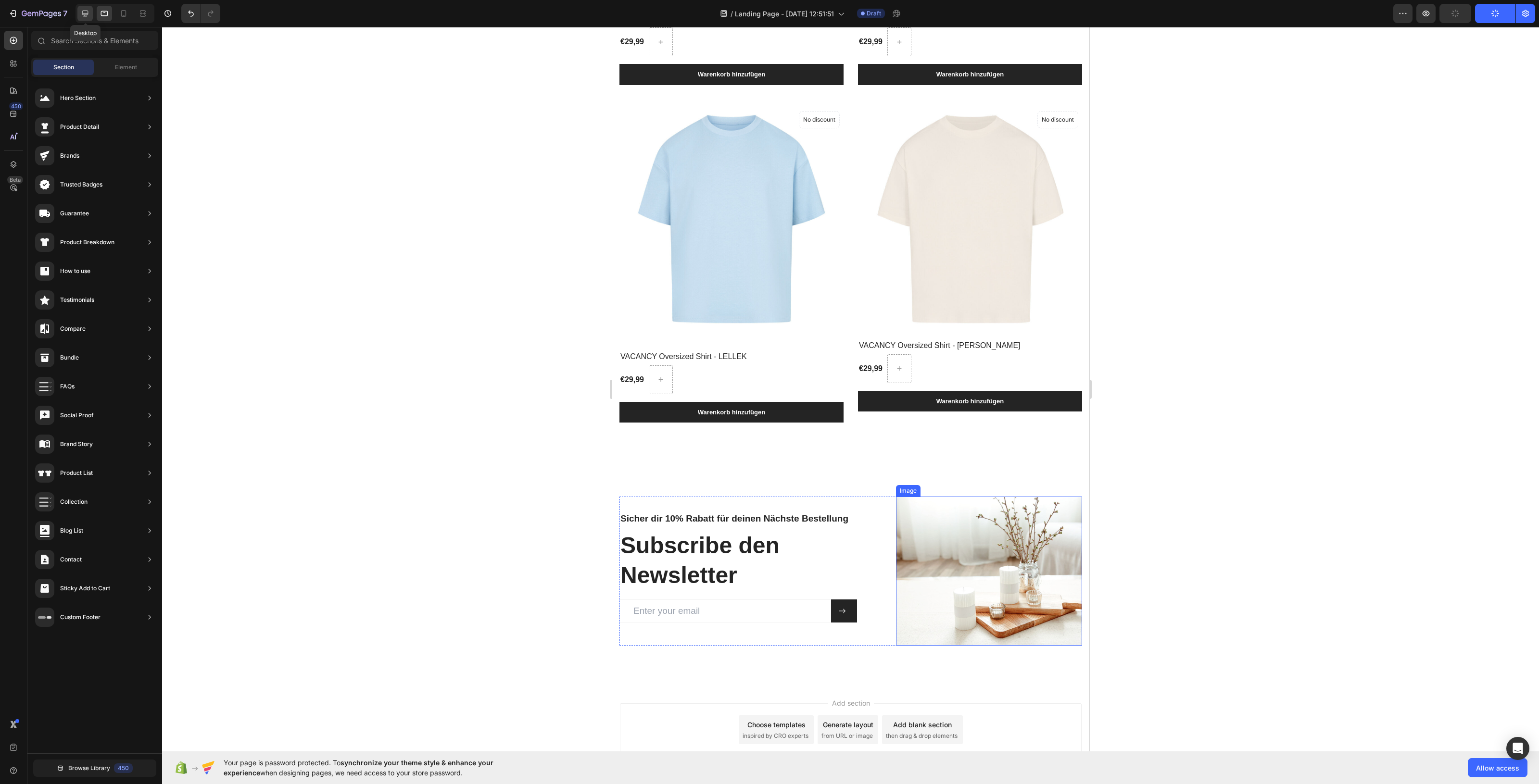
click at [88, 16] on icon at bounding box center [85, 13] width 10 height 10
